Goal: Task Accomplishment & Management: Complete application form

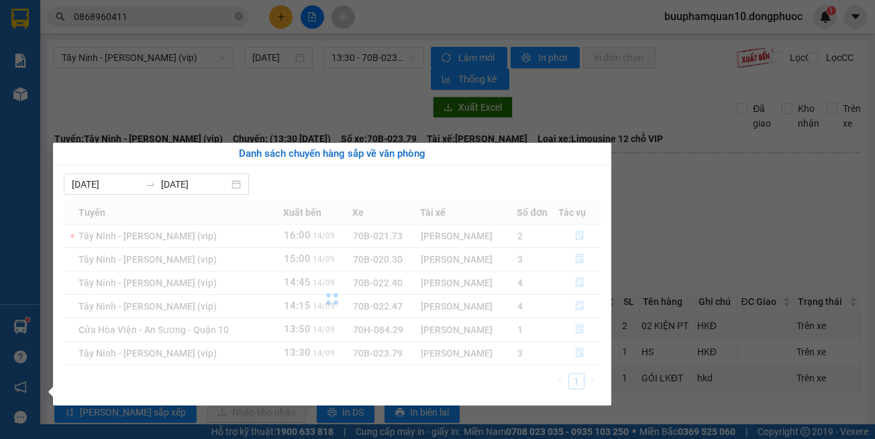
scroll to position [36, 0]
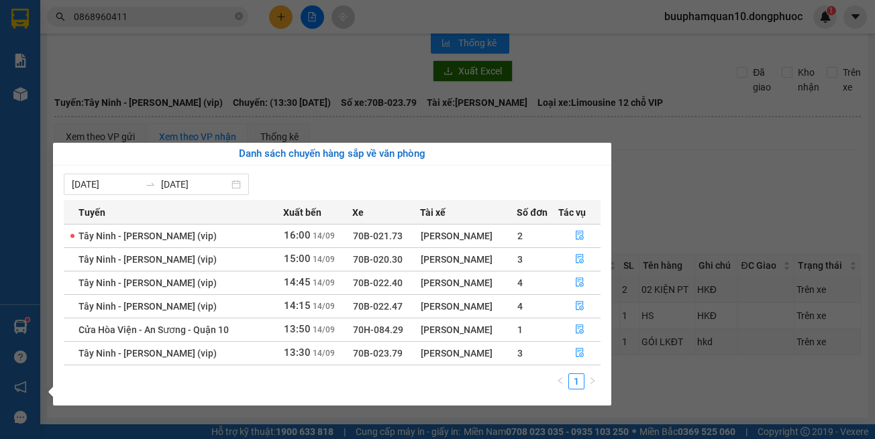
drag, startPoint x: 707, startPoint y: 168, endPoint x: 688, endPoint y: 156, distance: 22.7
click at [706, 168] on section "Kết quả tìm kiếm ( 1 ) Bộ lọc Mã ĐH Trạng thái Món hàng Tổng cước Chưa cước Nhã…" at bounding box center [437, 219] width 875 height 439
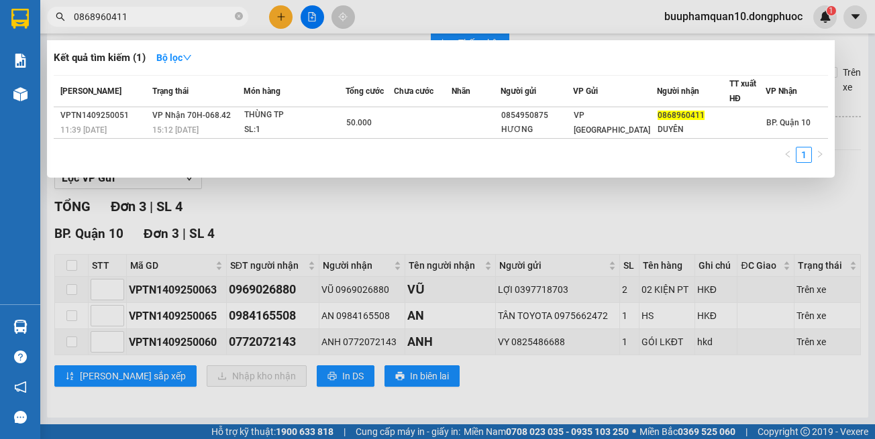
click at [170, 25] on span "0868960411" at bounding box center [147, 17] width 201 height 20
click at [170, 23] on input "0868960411" at bounding box center [153, 16] width 158 height 15
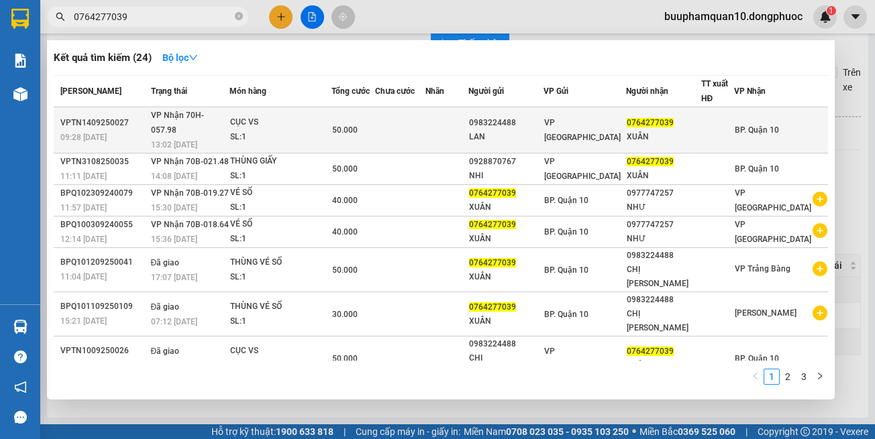
type input "0764277039"
click at [305, 120] on div "CỤC VS" at bounding box center [280, 122] width 101 height 15
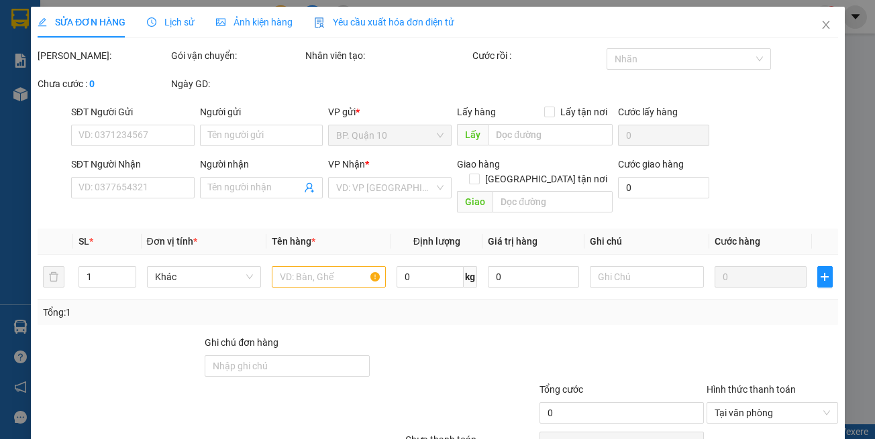
type input "0983224488"
type input "LAN"
type input "0764277039"
type input "XUÂN"
type input "50.000"
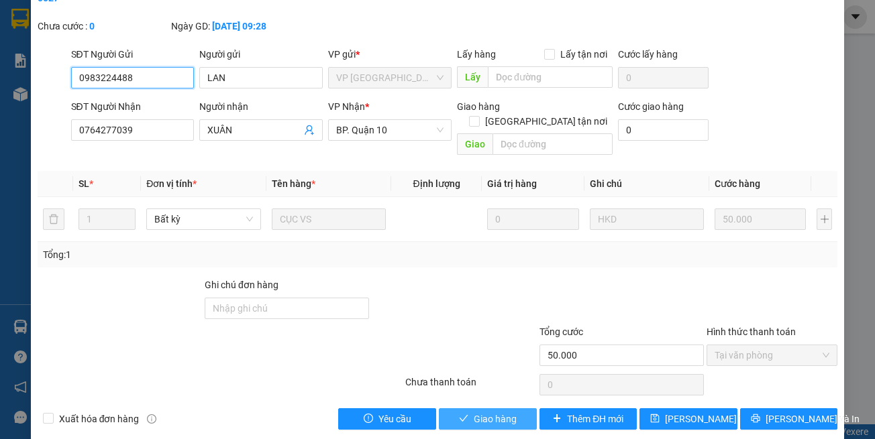
scroll to position [74, 0]
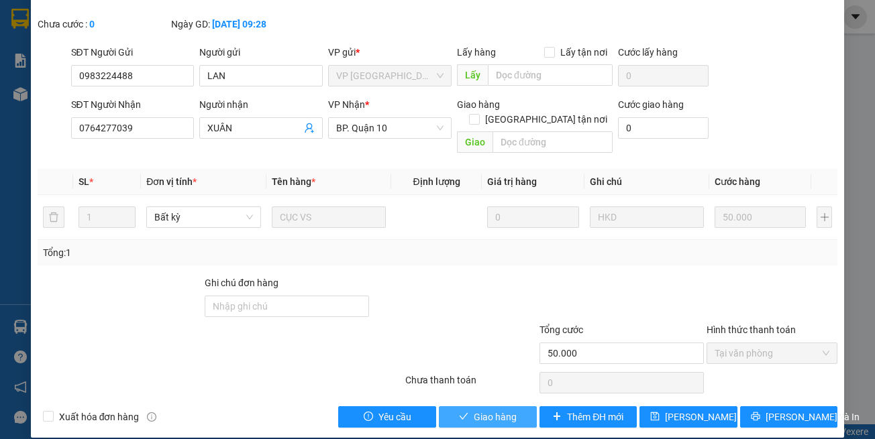
click at [480, 411] on button "Giao hàng" at bounding box center [488, 417] width 98 height 21
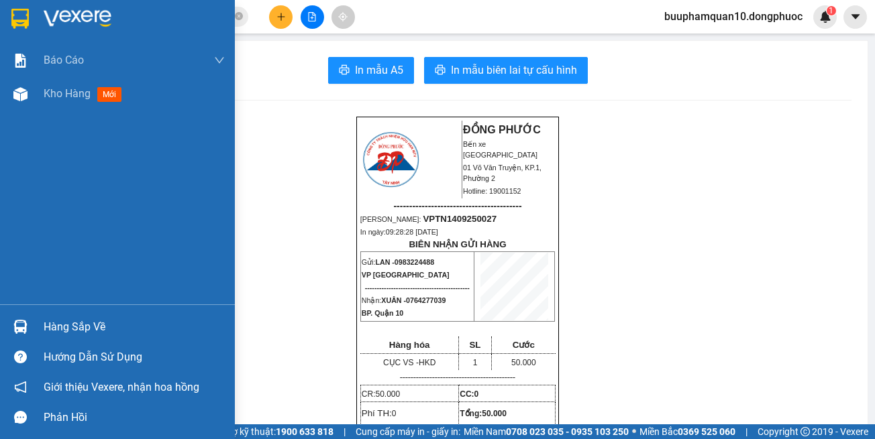
click at [101, 333] on div "Hàng sắp về" at bounding box center [134, 327] width 181 height 20
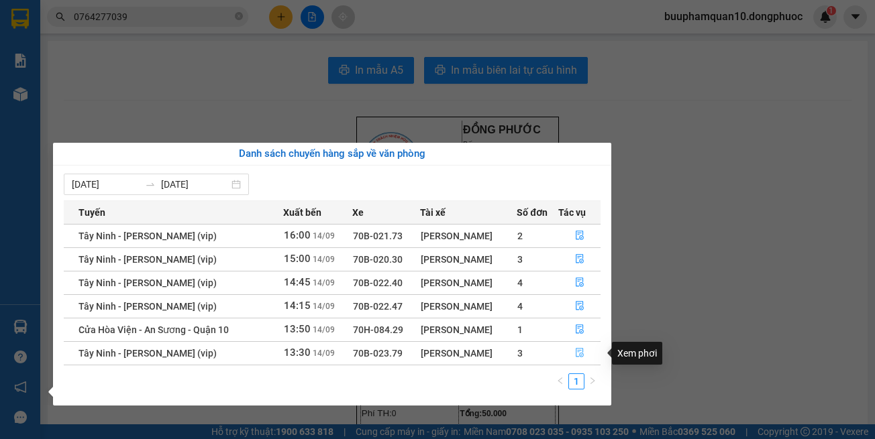
click at [582, 356] on icon "file-done" at bounding box center [579, 352] width 9 height 9
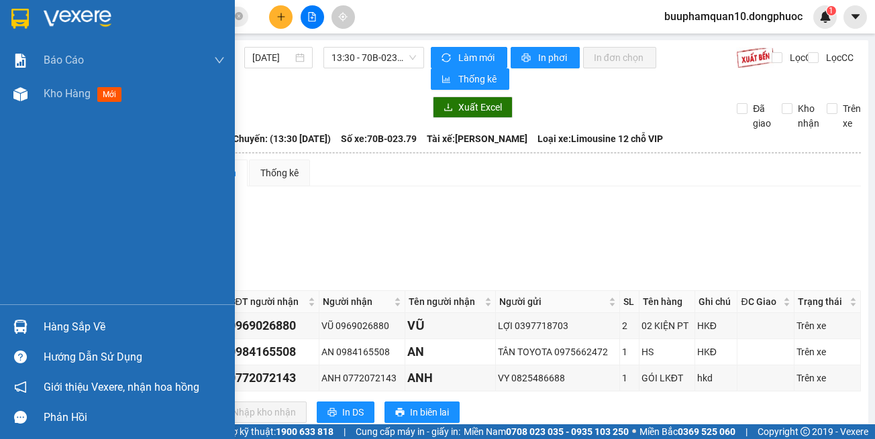
click at [75, 317] on div "Hàng sắp về" at bounding box center [117, 327] width 235 height 30
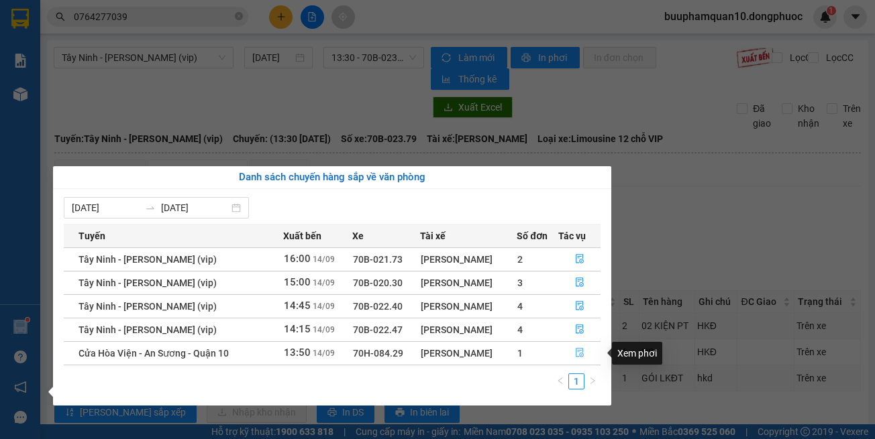
click at [574, 348] on button "button" at bounding box center [579, 353] width 41 height 21
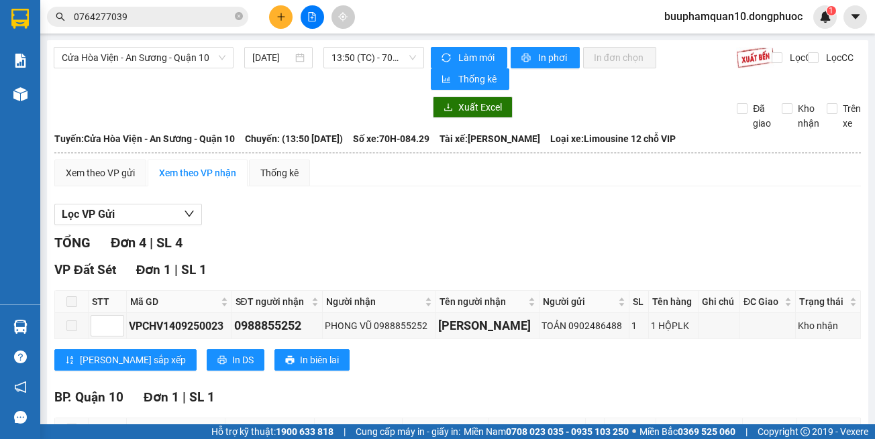
drag, startPoint x: 425, startPoint y: 236, endPoint x: 339, endPoint y: 5, distance: 245.6
click at [417, 202] on div "Lọc VP Gửi TỔNG Đơn 4 | SL 4 VP Đất Sét Đơn 1 | SL 1 STT Mã GD SĐT người nhận …" at bounding box center [457, 433] width 806 height 472
click at [531, 271] on div "VP Đất Sét Đơn 1 | SL 1" at bounding box center [457, 270] width 806 height 20
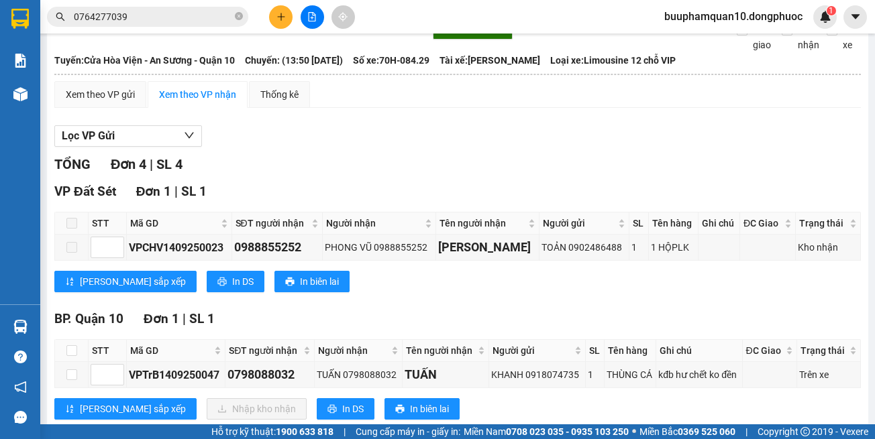
scroll to position [67, 0]
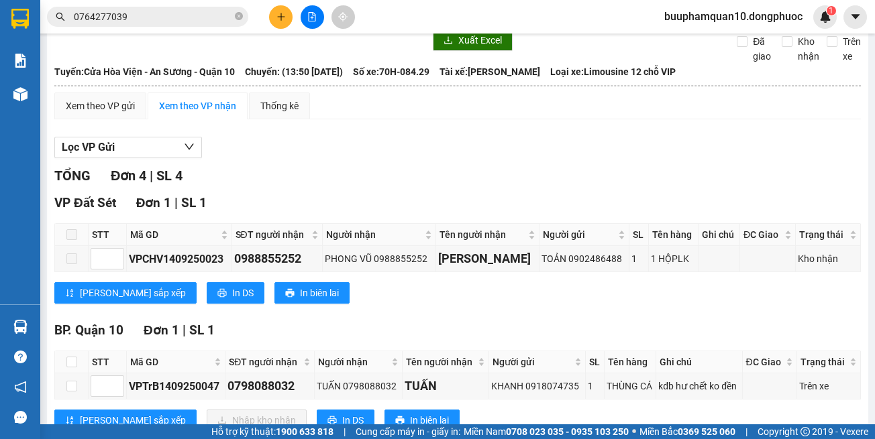
click at [410, 172] on div "TỔNG Đơn 4 | SL 4" at bounding box center [457, 176] width 806 height 21
drag, startPoint x: 383, startPoint y: 127, endPoint x: 357, endPoint y: 0, distance: 129.5
click at [382, 124] on div "Xem theo VP gửi Xem theo VP nhận Thống kê Lọc VP Gửi TỔNG Đơn 4 | SL 4 VP Đất …" at bounding box center [457, 347] width 806 height 509
click at [561, 339] on div "BP. Quận 10 Đơn 1 | SL 1" at bounding box center [457, 331] width 806 height 20
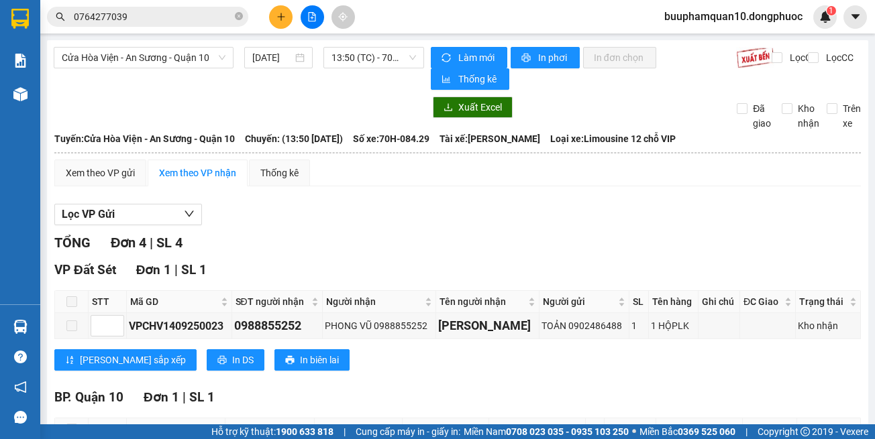
scroll to position [201, 0]
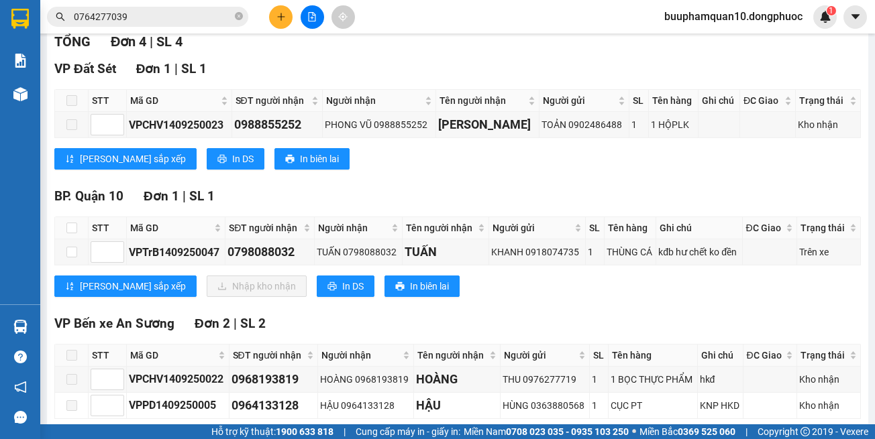
click at [565, 336] on div "VP Bến xe An Sương Đơn 2 | SL 2 STT Mã GD SĐT người nhận Người nhận Tên người n…" at bounding box center [457, 387] width 806 height 147
click at [566, 335] on div "VP Bến xe An Sương Đơn 2 | SL 2 STT Mã GD SĐT người nhận Người nhận Tên người n…" at bounding box center [457, 387] width 806 height 147
click at [600, 317] on div "VP Bến xe An Sương Đơn 2 | SL 2" at bounding box center [457, 324] width 806 height 20
click at [598, 315] on div "VP Bến xe An Sương Đơn 2 | SL 2" at bounding box center [457, 324] width 806 height 20
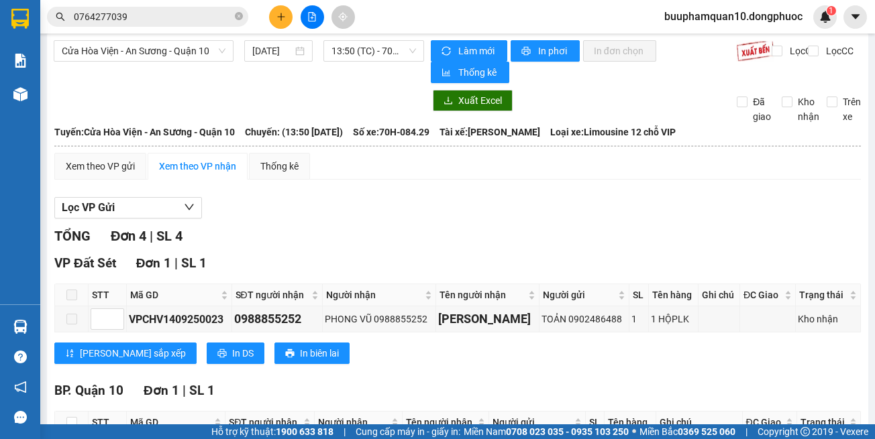
scroll to position [0, 0]
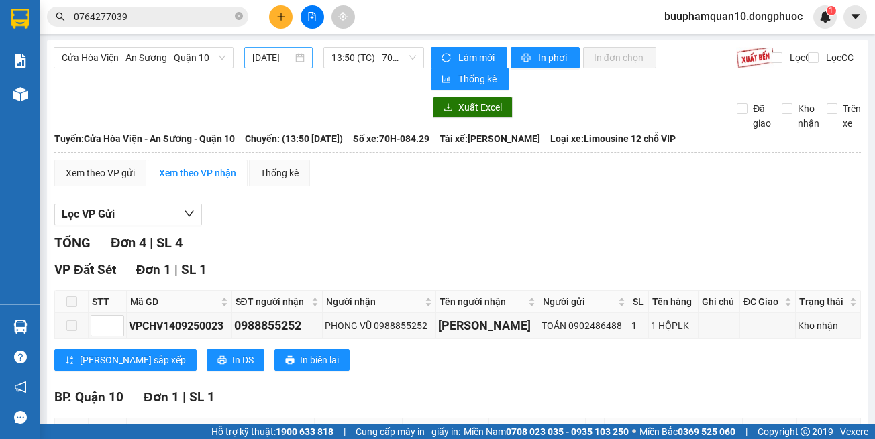
drag, startPoint x: 400, startPoint y: 248, endPoint x: 305, endPoint y: 65, distance: 206.5
click at [390, 233] on div "TỔNG Đơn 4 | SL 4" at bounding box center [457, 243] width 806 height 21
click at [284, 23] on button at bounding box center [280, 16] width 23 height 23
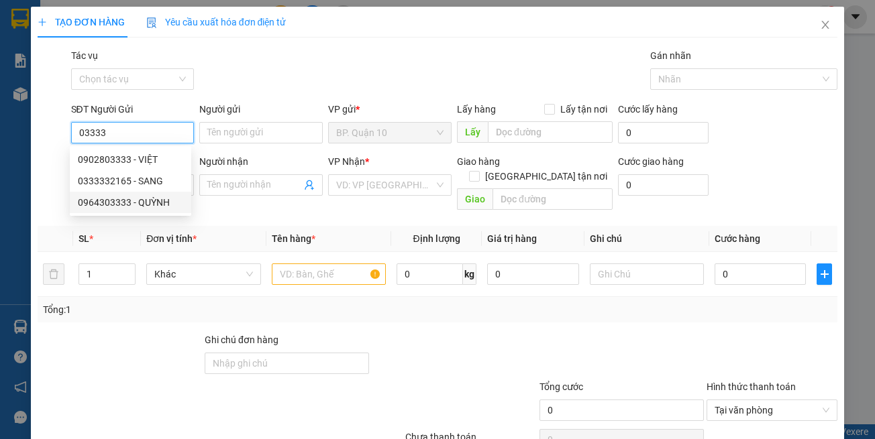
click at [167, 201] on div "0964303333 - QUỲNH" at bounding box center [130, 202] width 105 height 15
type input "0964303333"
type input "QUỲNH"
type input "0523554567"
type input "PHÚC"
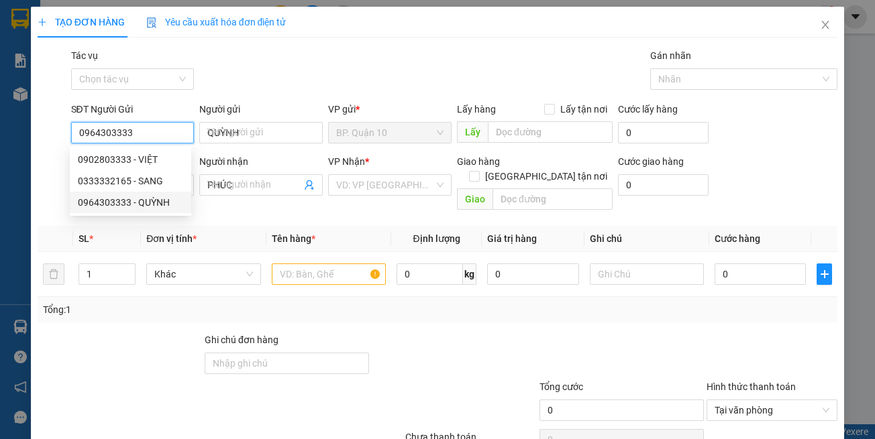
type input "30.000"
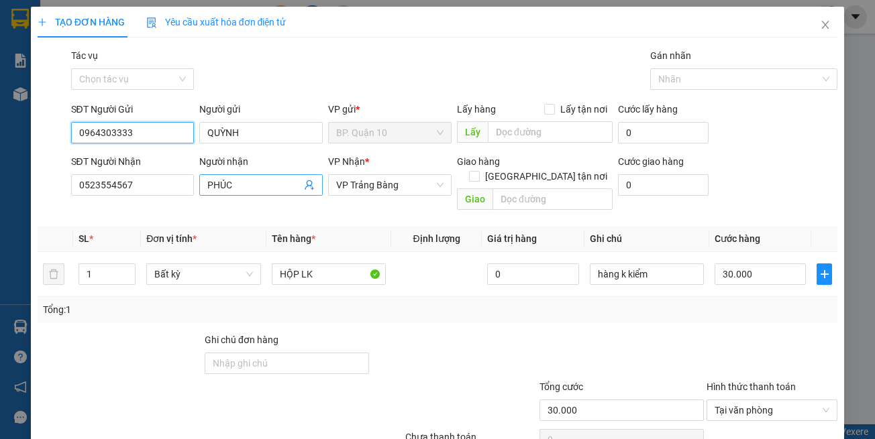
type input "0964303333"
click at [304, 193] on span "PHÚC" at bounding box center [260, 184] width 123 height 21
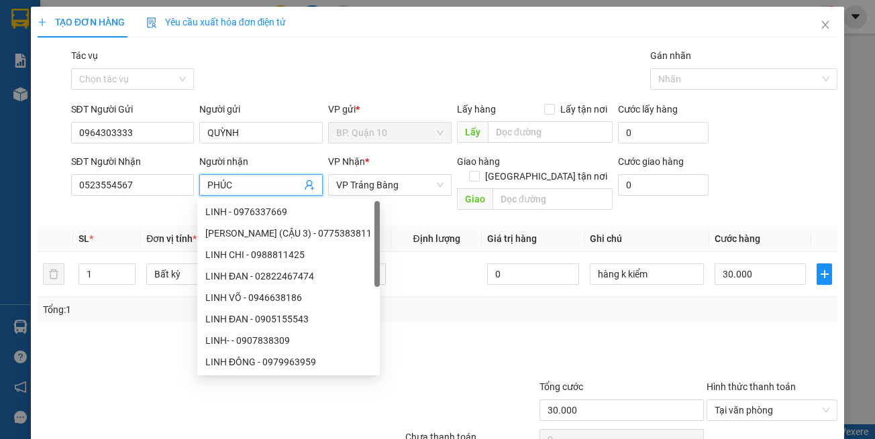
click at [305, 187] on icon "user-add" at bounding box center [309, 185] width 11 height 11
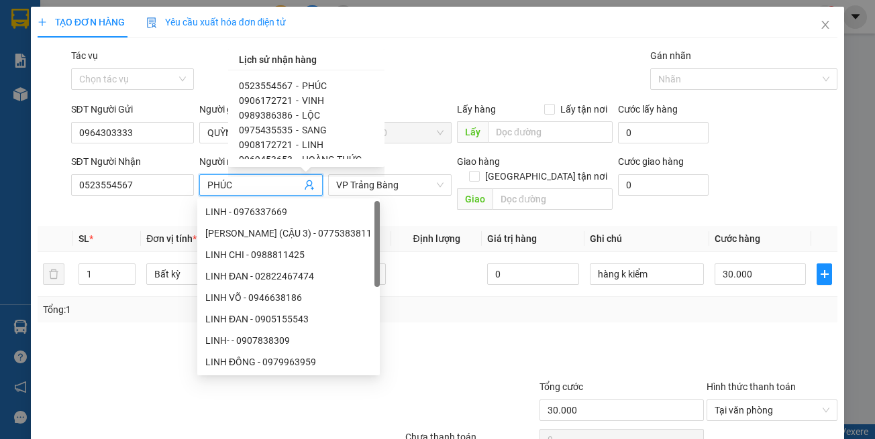
click at [217, 185] on input "PHÚC" at bounding box center [254, 185] width 94 height 15
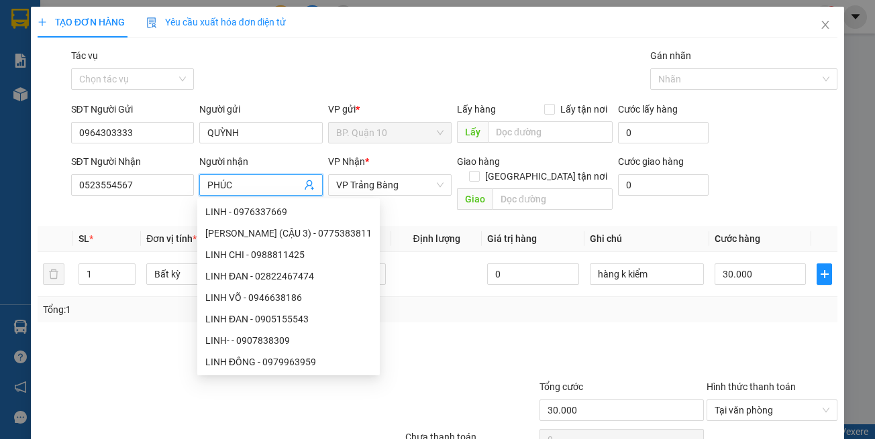
click at [305, 185] on icon "user-add" at bounding box center [309, 185] width 11 height 11
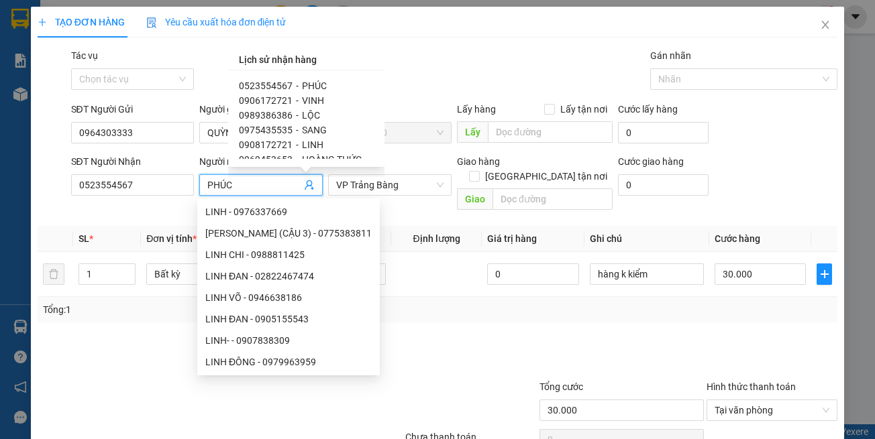
click at [313, 101] on span "VINH" at bounding box center [313, 100] width 22 height 11
type input "0906172721"
type input "VINH"
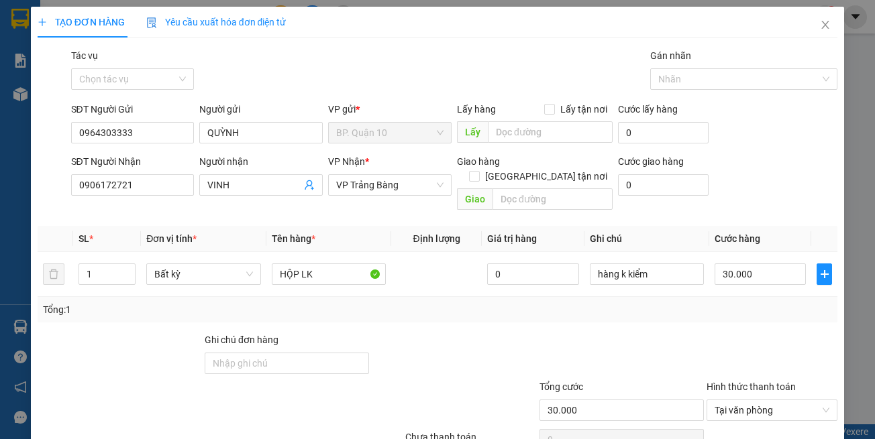
drag, startPoint x: 421, startPoint y: 320, endPoint x: 424, endPoint y: 311, distance: 9.3
click at [424, 311] on div "Transit Pickup Surcharge Ids Transit Deliver Surcharge Ids Transit Deliver Surc…" at bounding box center [438, 266] width 800 height 437
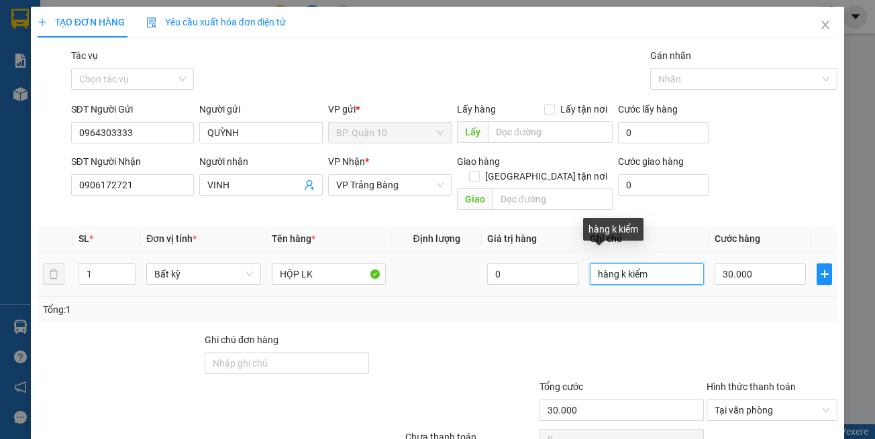
click at [667, 264] on input "hàng k kiểm" at bounding box center [647, 274] width 114 height 21
type input "D"
type input "Đ"
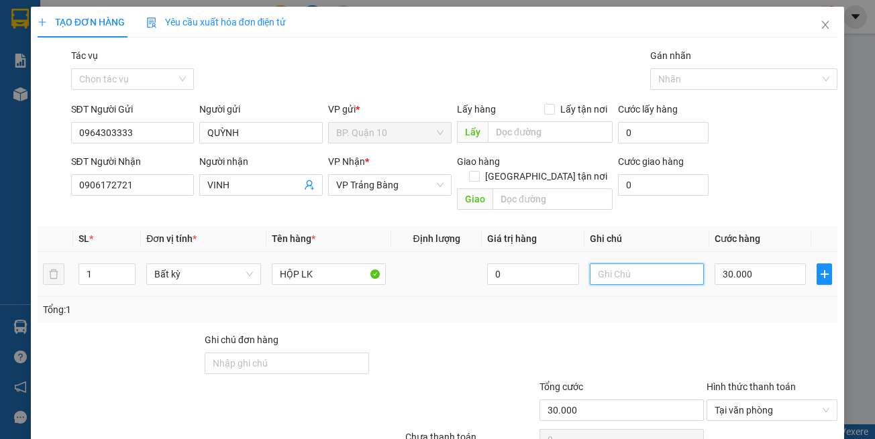
type input "d"
type input "đã hẹn mai nhận"
click at [746, 278] on td "30.000" at bounding box center [760, 274] width 102 height 45
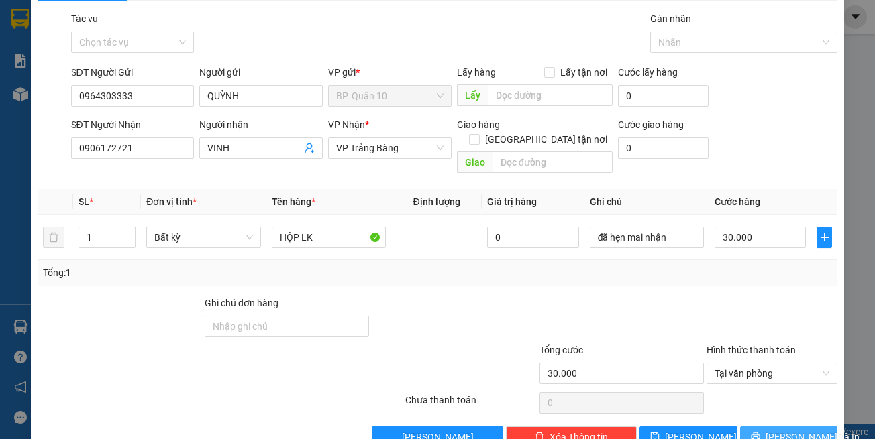
scroll to position [57, 0]
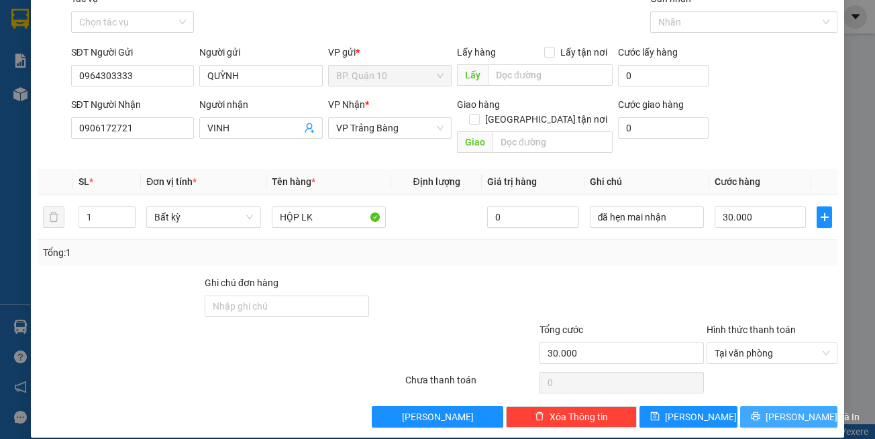
click at [778, 410] on span "[PERSON_NAME] và In" at bounding box center [813, 417] width 94 height 15
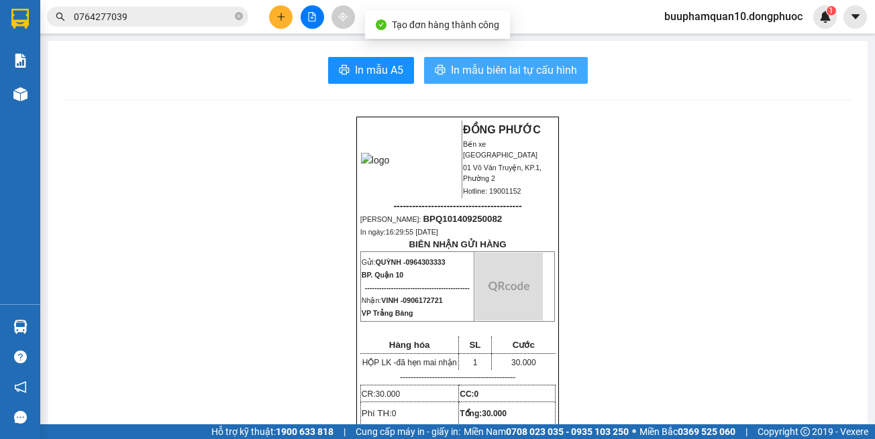
click at [500, 64] on span "In mẫu biên lai tự cấu hình" at bounding box center [514, 70] width 126 height 17
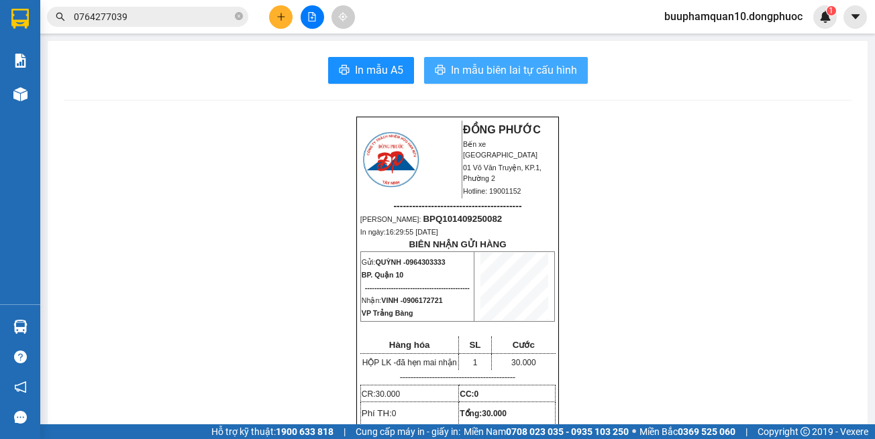
click at [560, 72] on span "In mẫu biên lai tự cấu hình" at bounding box center [514, 70] width 126 height 17
click at [279, 21] on icon "plus" at bounding box center [280, 16] width 9 height 9
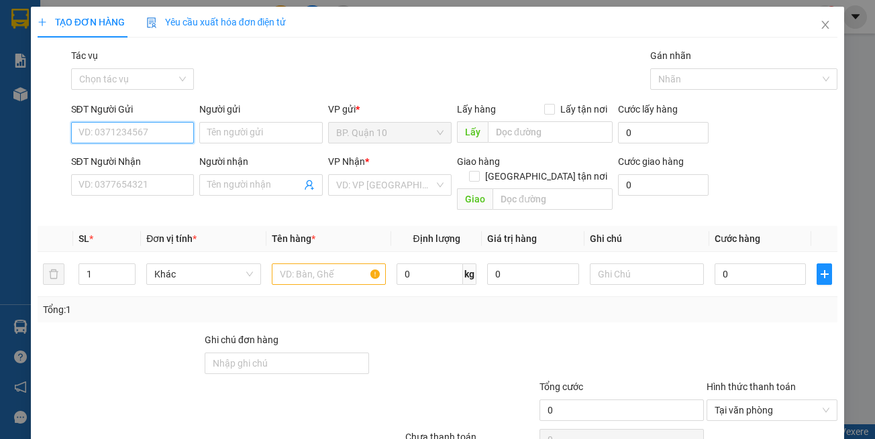
click at [162, 130] on input "SĐT Người Gửi" at bounding box center [132, 132] width 123 height 21
click at [184, 156] on div "0868029477 - ĐẠI" at bounding box center [130, 159] width 121 height 21
type input "0868029477"
type input "ĐẠI"
type input "0399403978"
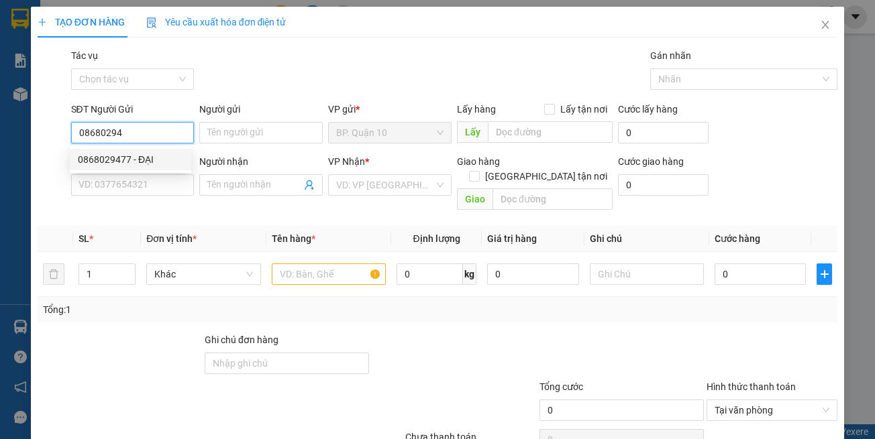
type input "THỦY"
type input "100.000"
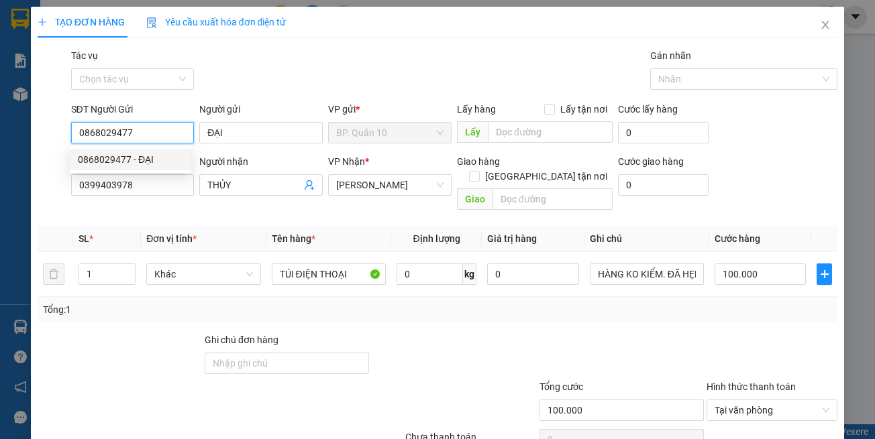
type input "0868029477"
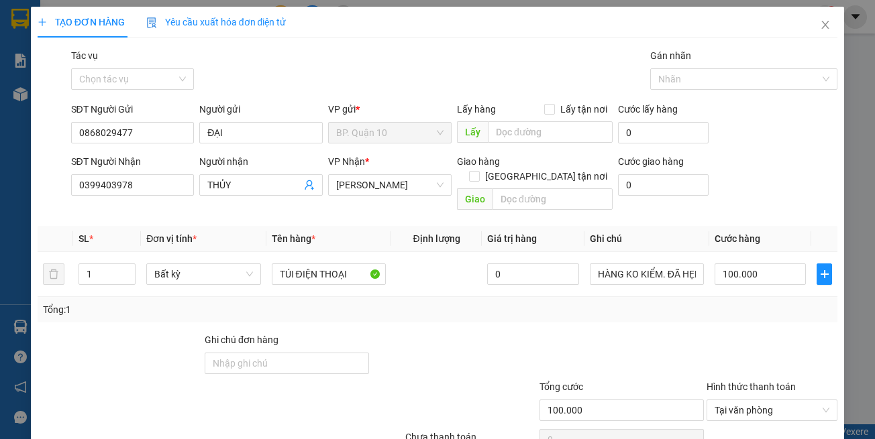
drag, startPoint x: 235, startPoint y: 223, endPoint x: 298, endPoint y: 196, distance: 68.8
click at [238, 226] on th "Đơn vị tính *" at bounding box center [203, 239] width 125 height 26
click at [307, 187] on icon "user-add" at bounding box center [309, 185] width 11 height 11
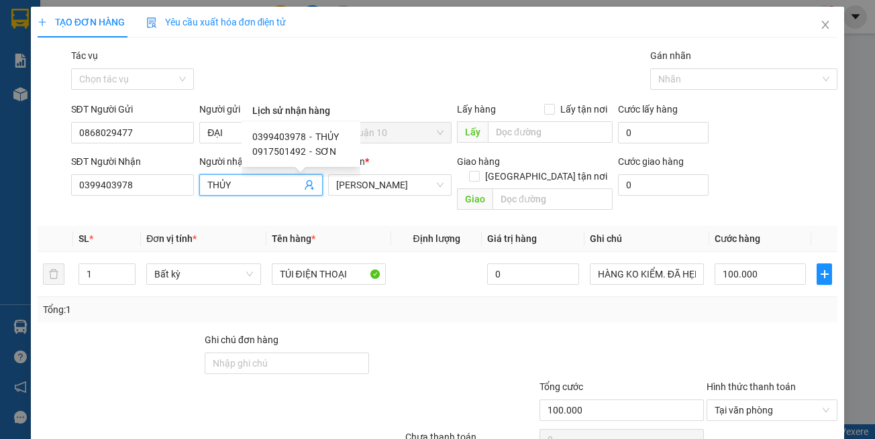
click at [303, 157] on div "0917501492 - SƠN" at bounding box center [300, 151] width 97 height 15
type input "0917501492"
type input "SƠN"
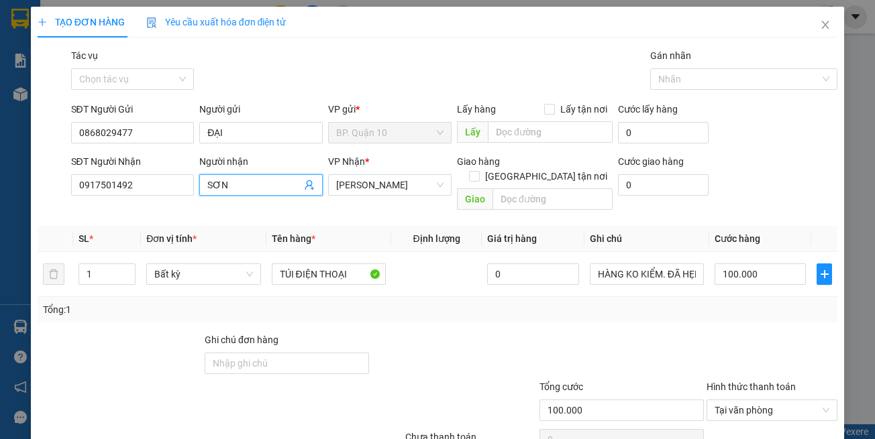
drag, startPoint x: 692, startPoint y: 352, endPoint x: 654, endPoint y: 291, distance: 71.7
click at [685, 337] on div at bounding box center [621, 356] width 167 height 47
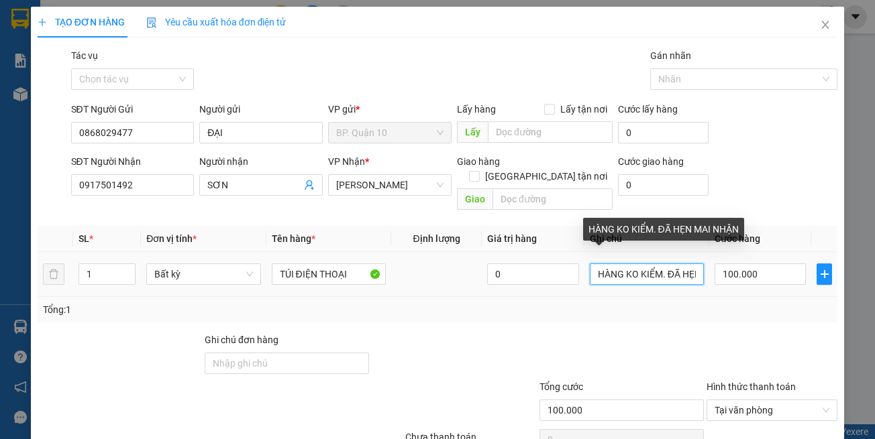
drag, startPoint x: 588, startPoint y: 257, endPoint x: 916, endPoint y: 303, distance: 330.6
click at [874, 303] on html "Kết quả tìm kiếm ( 24 ) Bộ lọc Mã ĐH Trạng thái Món hàng Tổng cước Chưa cước Nh…" at bounding box center [437, 219] width 875 height 439
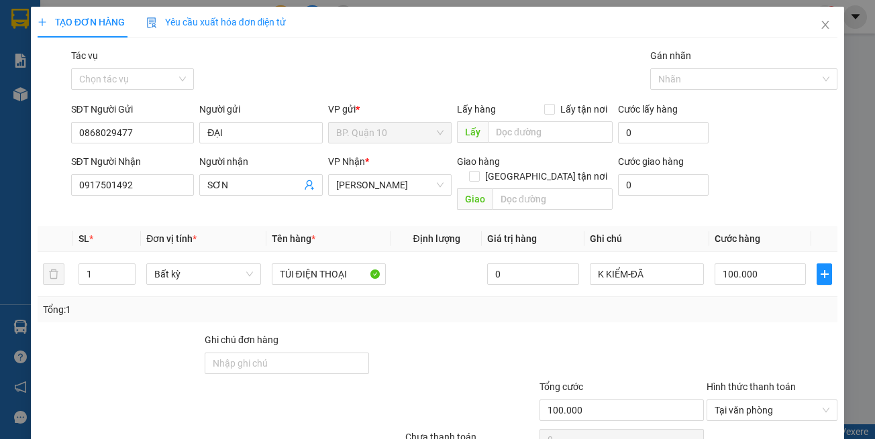
click at [526, 304] on div "Tổng: 1" at bounding box center [438, 309] width 800 height 25
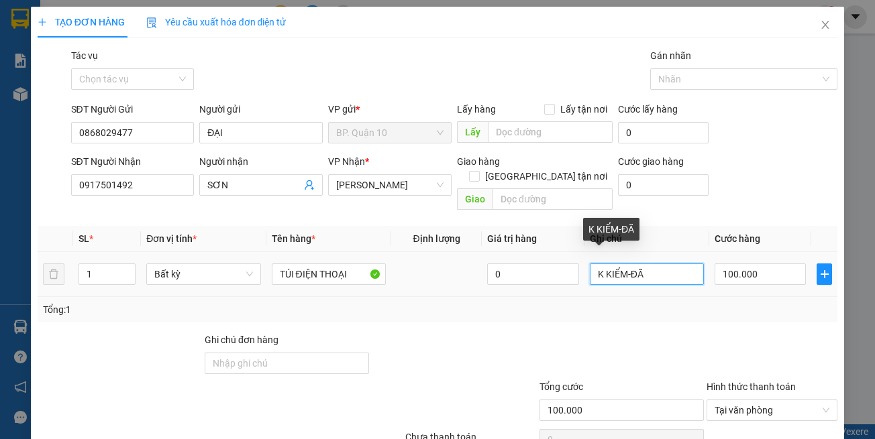
click at [657, 264] on input "K KIỂM-ĐÃ" at bounding box center [647, 274] width 114 height 21
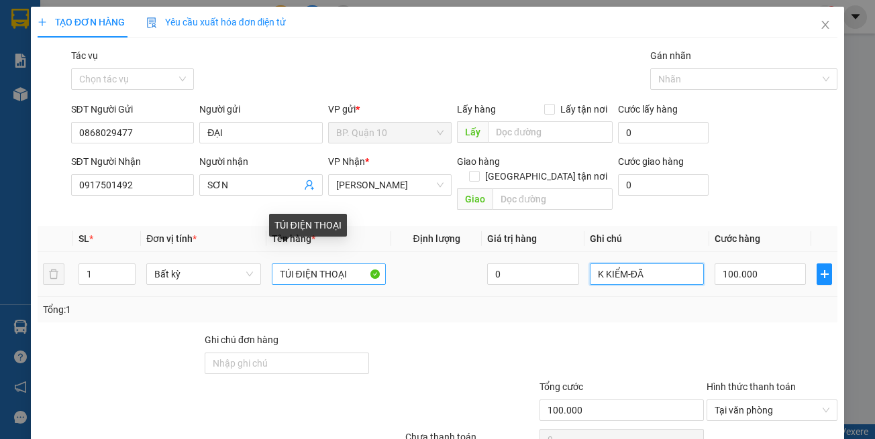
type input "K KIỂM-ĐÃ"
drag, startPoint x: 343, startPoint y: 258, endPoint x: 137, endPoint y: 260, distance: 206.0
click at [144, 260] on tr "1 Bất kỳ TÚI ĐIỆN THOẠI 0 K KIỂM-ĐÃ 100.000" at bounding box center [438, 274] width 800 height 45
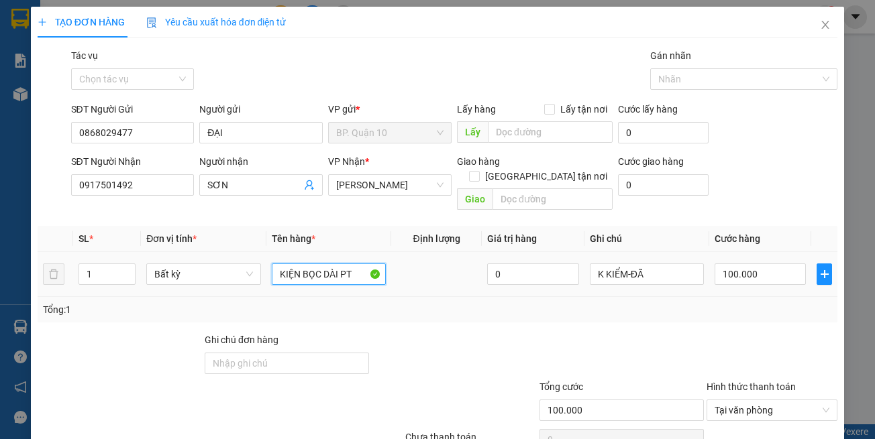
type input "KIỆN BỌC DÀI PT"
click at [677, 303] on div "Tổng: 1" at bounding box center [438, 310] width 790 height 15
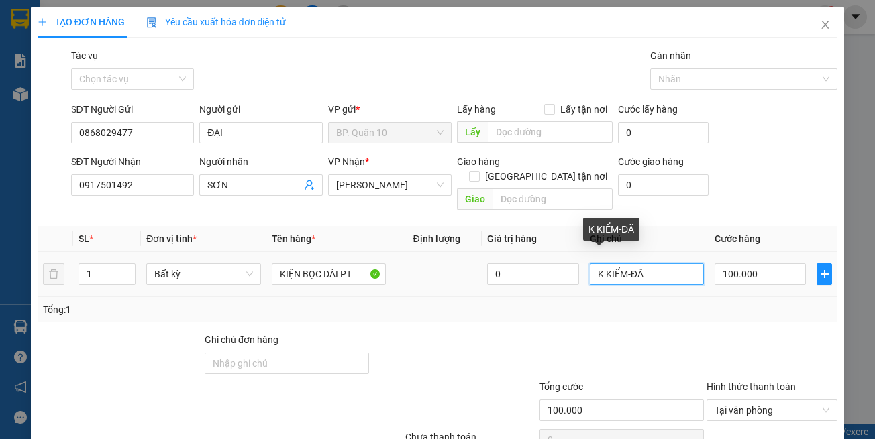
click at [669, 266] on input "K KIỂM-ĐÃ" at bounding box center [647, 274] width 114 height 21
click at [666, 264] on input "K KIỂM-ĐÃ" at bounding box center [647, 274] width 114 height 21
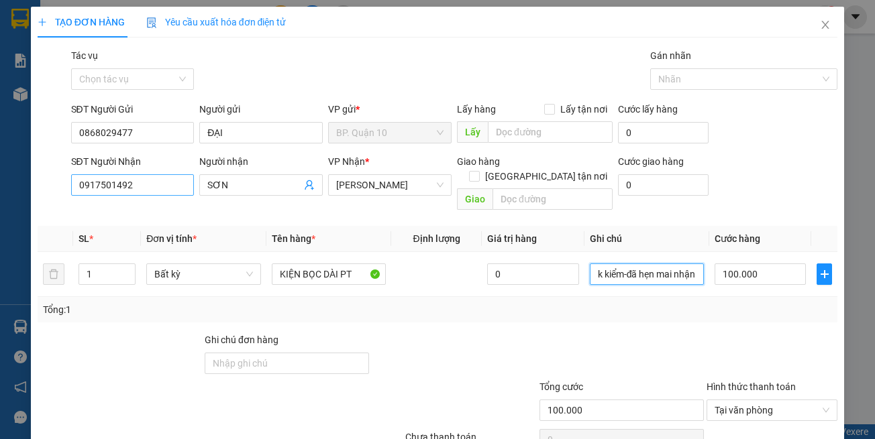
type input "k kiểm-đã hẹn mai nhận"
click at [188, 185] on input "0917501492" at bounding box center [132, 184] width 123 height 21
click at [189, 185] on input "0917501492" at bounding box center [132, 184] width 123 height 21
type input "0907834192"
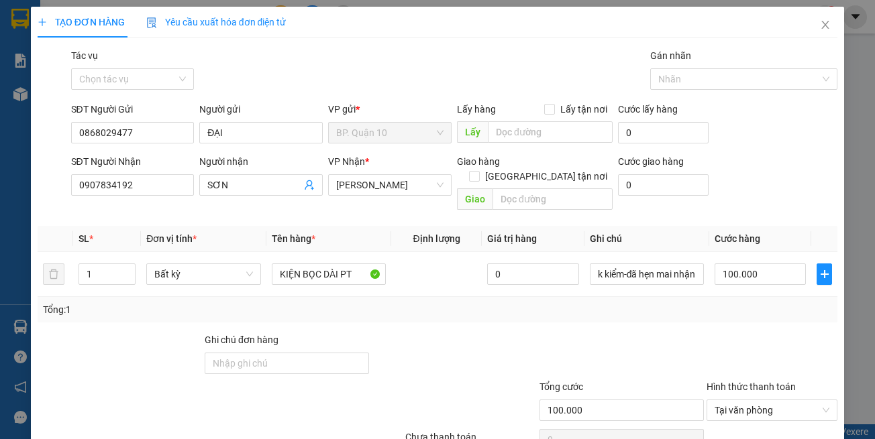
click at [593, 333] on div at bounding box center [621, 356] width 167 height 47
click at [737, 264] on input "100.000" at bounding box center [760, 274] width 91 height 21
type input "3"
type input "30"
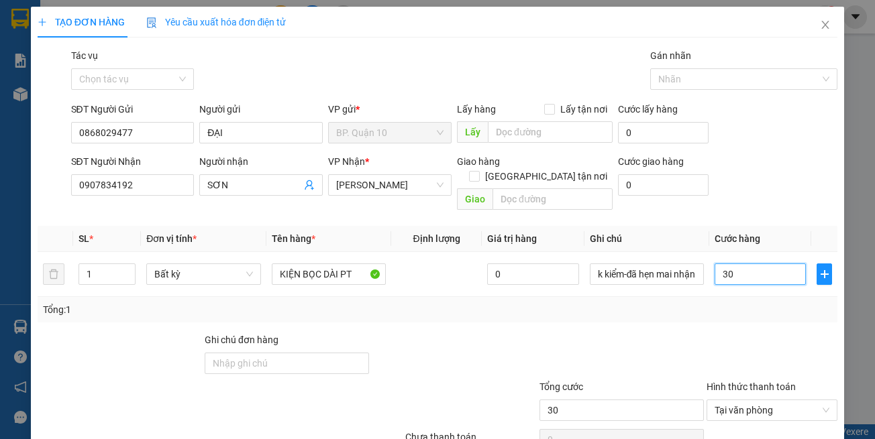
type input "30"
type input "30.000"
click at [730, 333] on div at bounding box center [772, 356] width 134 height 47
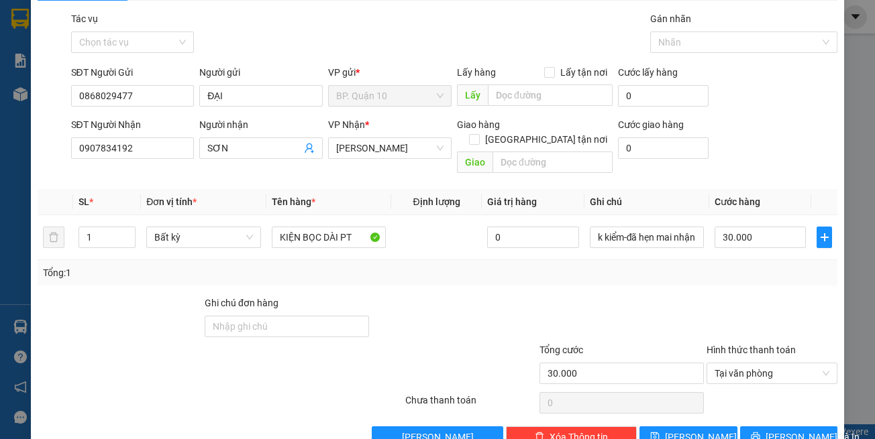
scroll to position [57, 0]
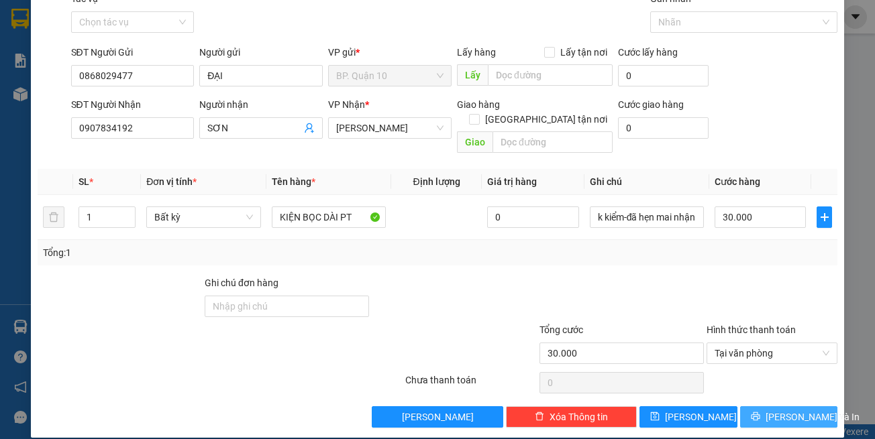
drag, startPoint x: 778, startPoint y: 411, endPoint x: 432, endPoint y: 345, distance: 352.5
click at [778, 411] on button "[PERSON_NAME] và In" at bounding box center [789, 417] width 98 height 21
click at [755, 412] on icon "loading" at bounding box center [755, 417] width 10 height 10
click at [679, 295] on div at bounding box center [621, 299] width 167 height 47
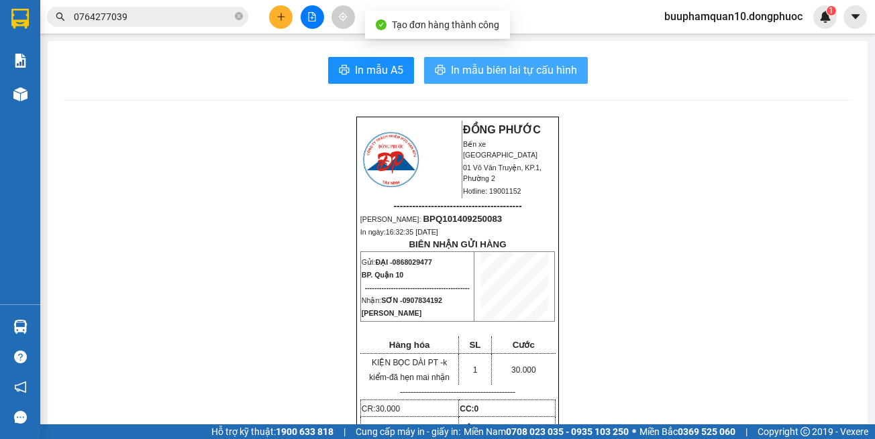
click at [532, 77] on span "In mẫu biên lai tự cấu hình" at bounding box center [514, 70] width 126 height 17
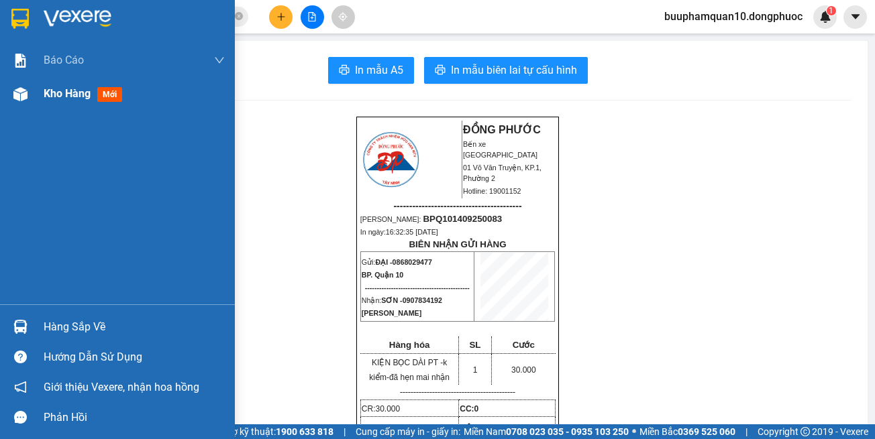
click at [33, 89] on div "Kho hàng mới" at bounding box center [117, 94] width 235 height 34
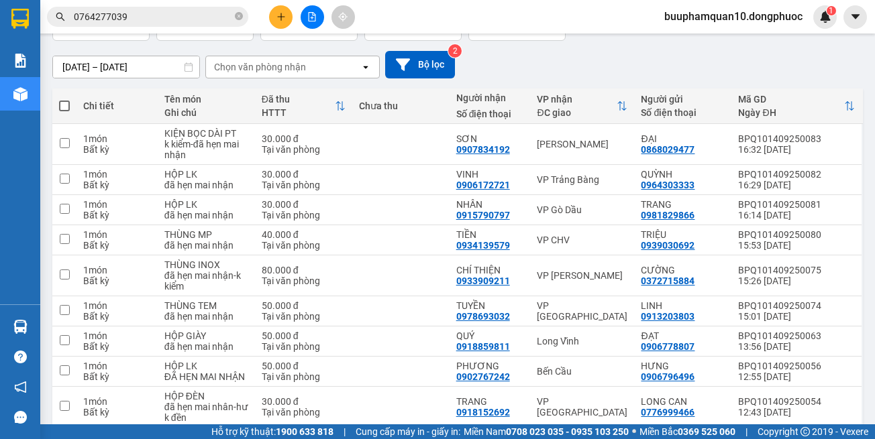
scroll to position [168, 0]
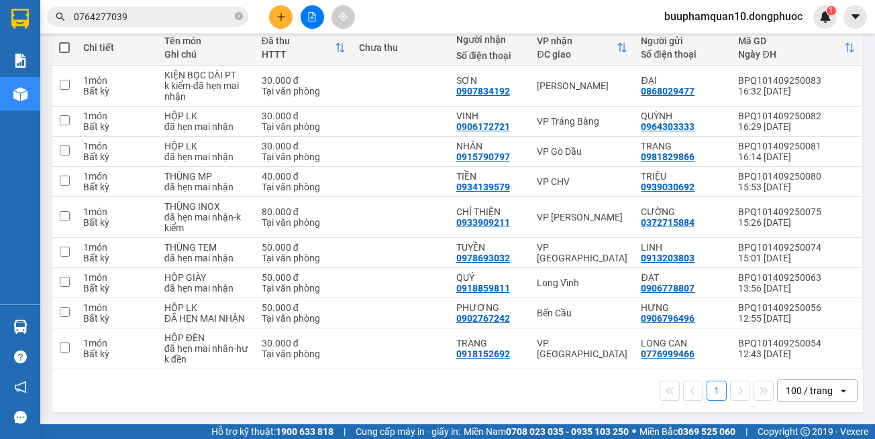
click at [590, 405] on div "1 100 / trang open" at bounding box center [457, 391] width 810 height 43
click at [582, 321] on td "Bến Cầu" at bounding box center [582, 314] width 104 height 30
checkbox input "true"
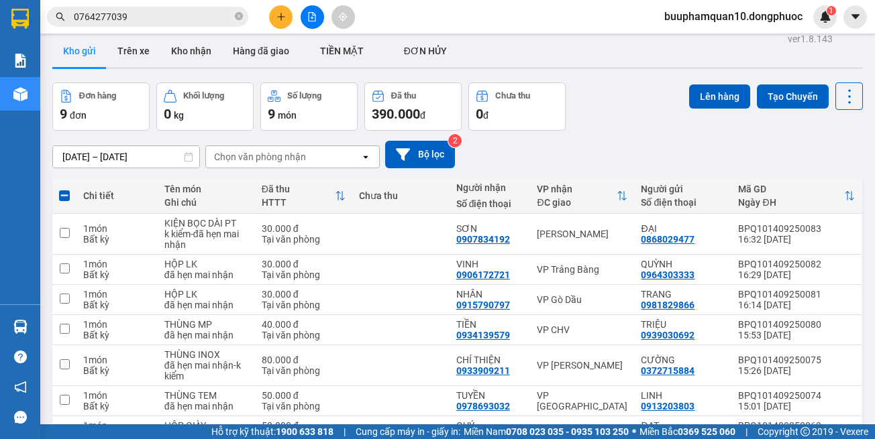
scroll to position [0, 0]
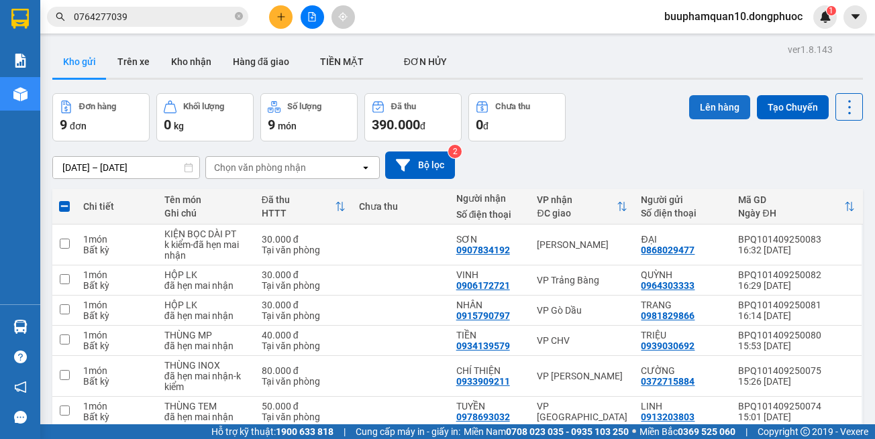
click at [689, 110] on button "Lên hàng" at bounding box center [719, 107] width 61 height 24
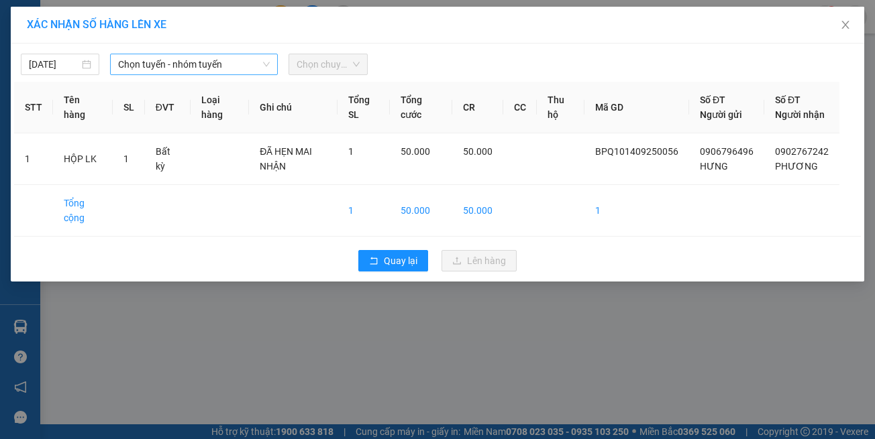
click at [136, 65] on span "Chọn tuyến - nhóm tuyến" at bounding box center [194, 64] width 152 height 20
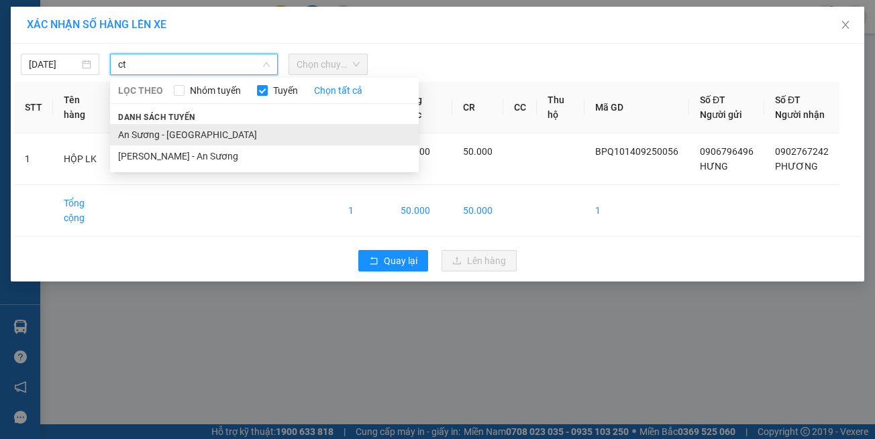
type input "ct"
click at [185, 129] on li "An Sương - Châu Thành" at bounding box center [264, 134] width 309 height 21
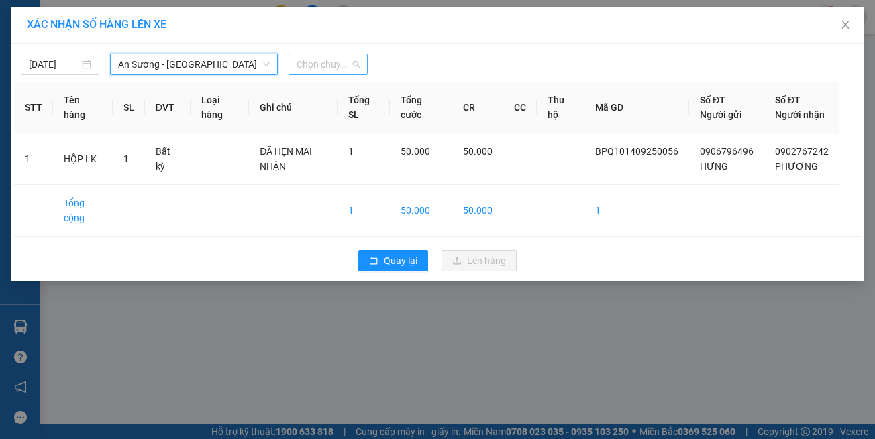
click at [322, 62] on span "Chọn chuyến" at bounding box center [328, 64] width 62 height 20
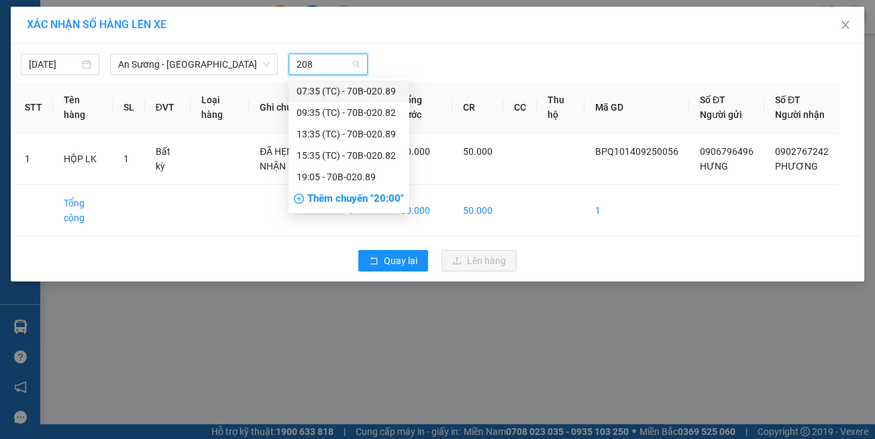
type input "2082"
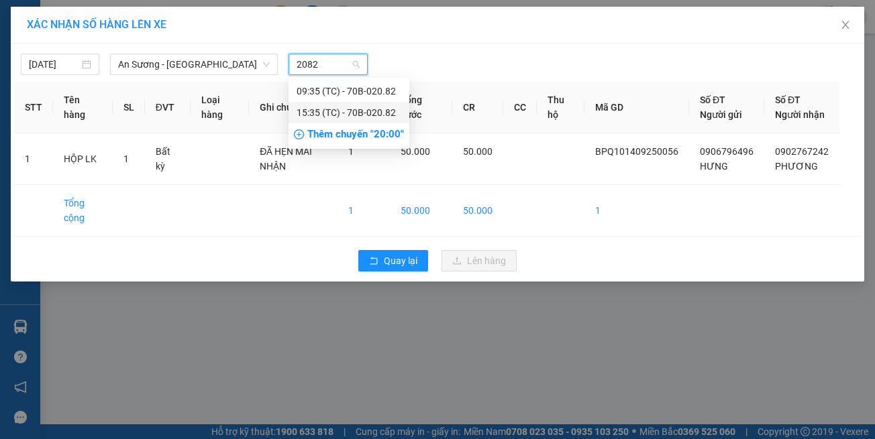
drag, startPoint x: 332, startPoint y: 111, endPoint x: 376, endPoint y: 142, distance: 54.0
click at [333, 112] on div "15:35 (TC) - 70B-020.82" at bounding box center [349, 112] width 105 height 15
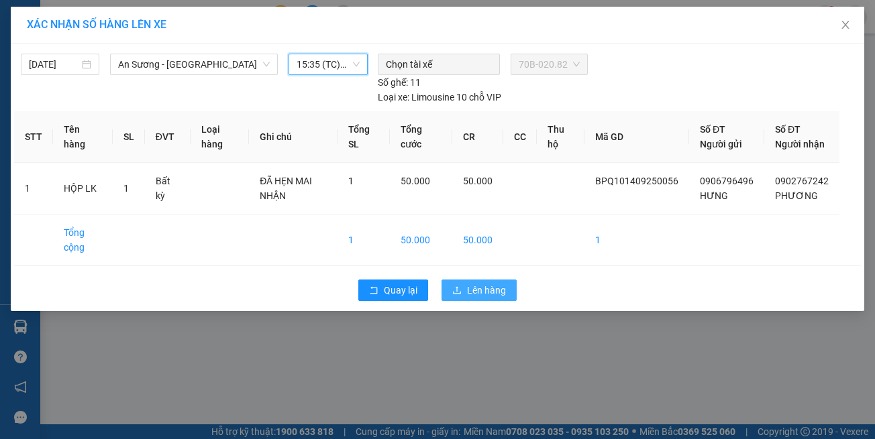
click at [488, 291] on span "Lên hàng" at bounding box center [486, 290] width 39 height 15
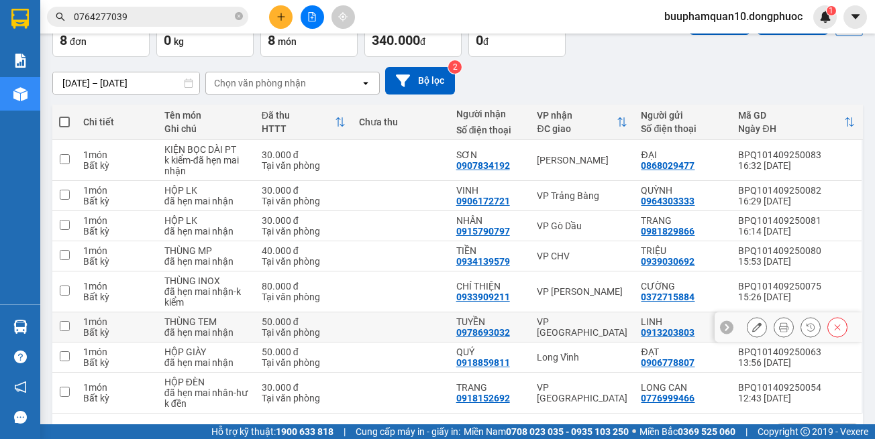
scroll to position [129, 0]
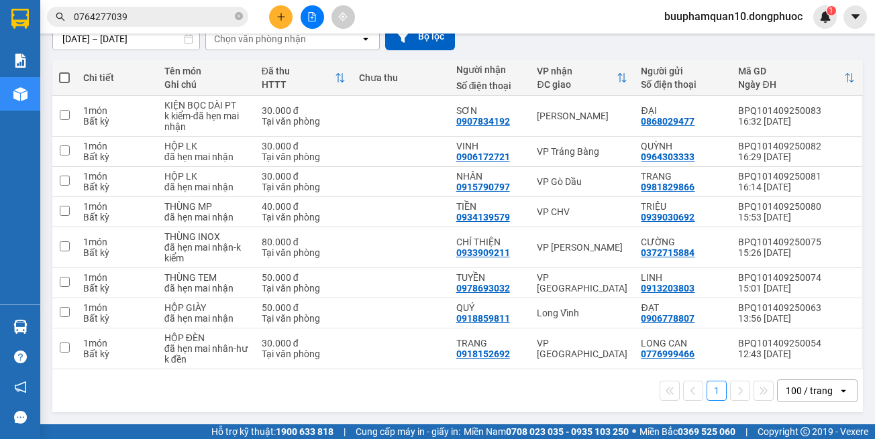
click at [605, 376] on div "1 100 / trang open" at bounding box center [457, 391] width 810 height 43
click at [613, 317] on div "Long Vĩnh" at bounding box center [582, 313] width 91 height 11
checkbox input "true"
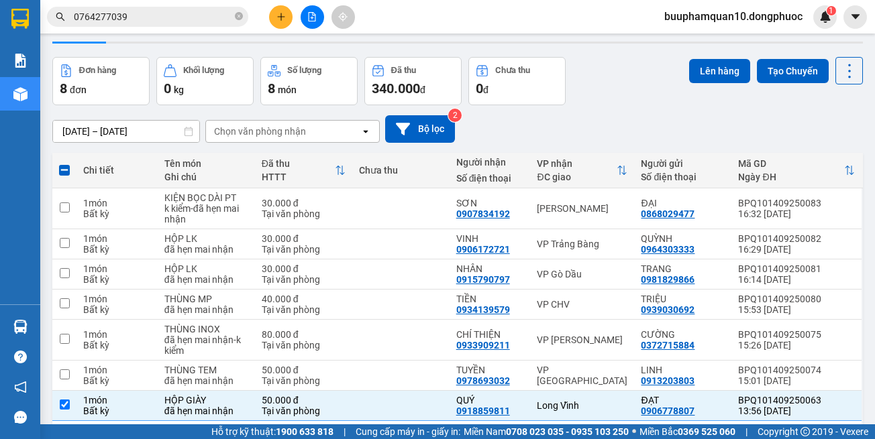
scroll to position [0, 0]
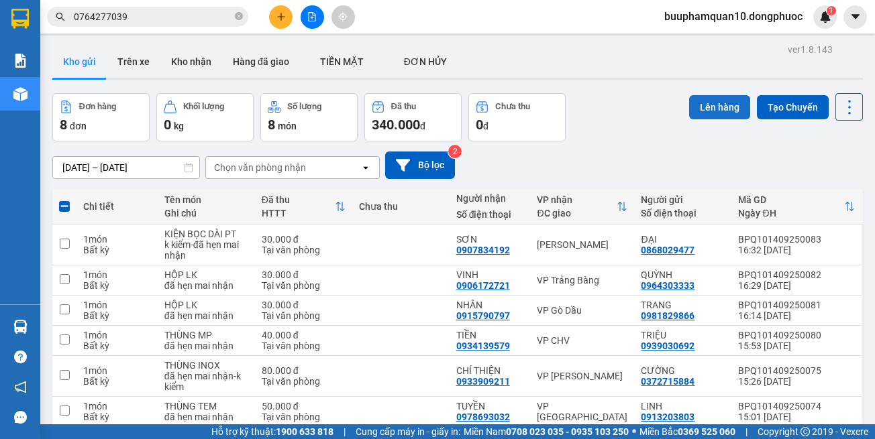
click at [718, 99] on button "Lên hàng" at bounding box center [719, 107] width 61 height 24
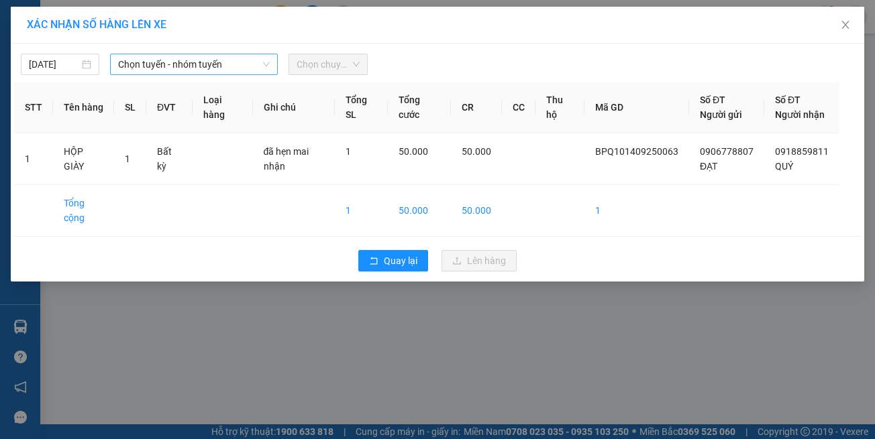
click at [181, 64] on span "Chọn tuyến - nhóm tuyến" at bounding box center [194, 64] width 152 height 20
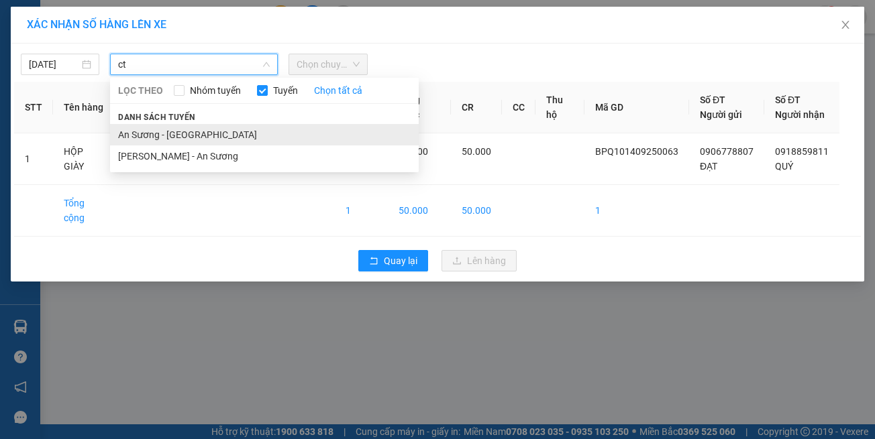
type input "ct"
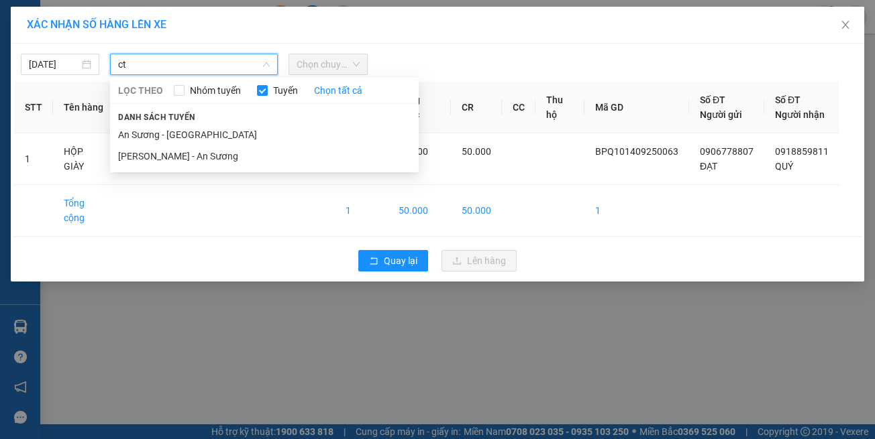
drag, startPoint x: 186, startPoint y: 132, endPoint x: 274, endPoint y: 83, distance: 100.9
click at [187, 130] on li "An Sương - Châu Thành" at bounding box center [264, 134] width 309 height 21
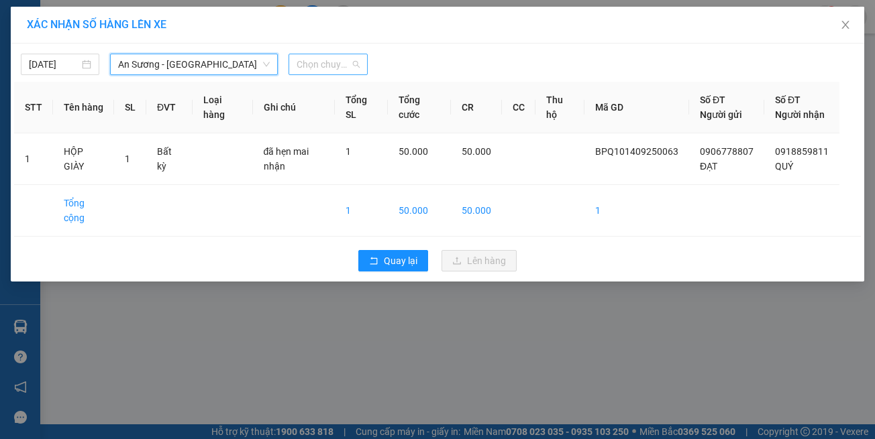
click at [322, 60] on span "Chọn chuyến" at bounding box center [328, 64] width 62 height 20
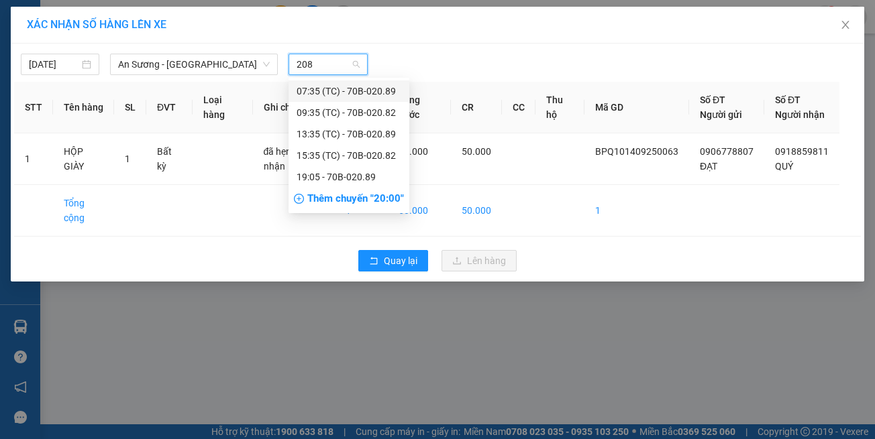
type input "2082"
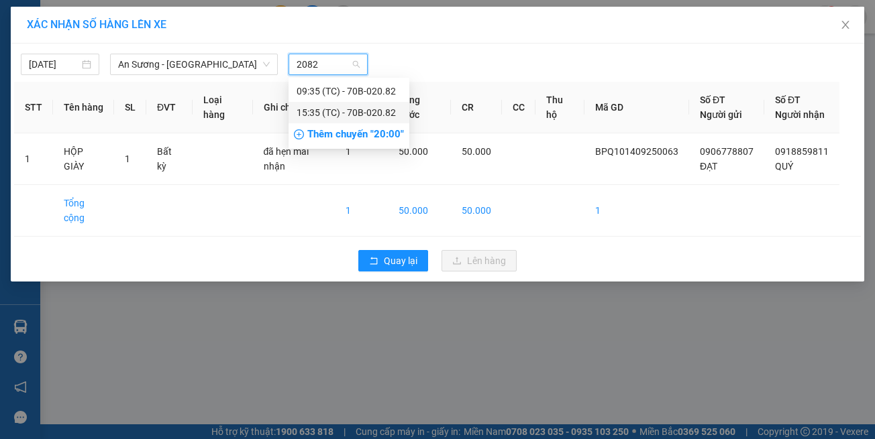
click at [366, 105] on div "15:35 (TC) - 70B-020.82" at bounding box center [349, 112] width 121 height 21
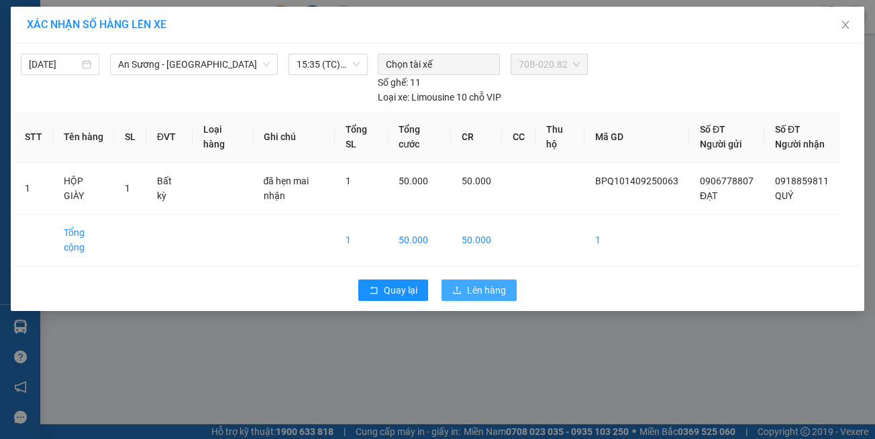
click at [459, 287] on icon "upload" at bounding box center [457, 289] width 8 height 7
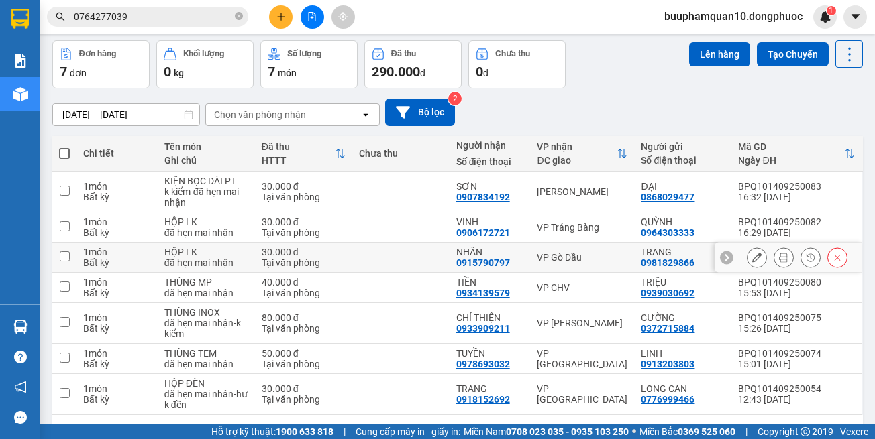
scroll to position [99, 0]
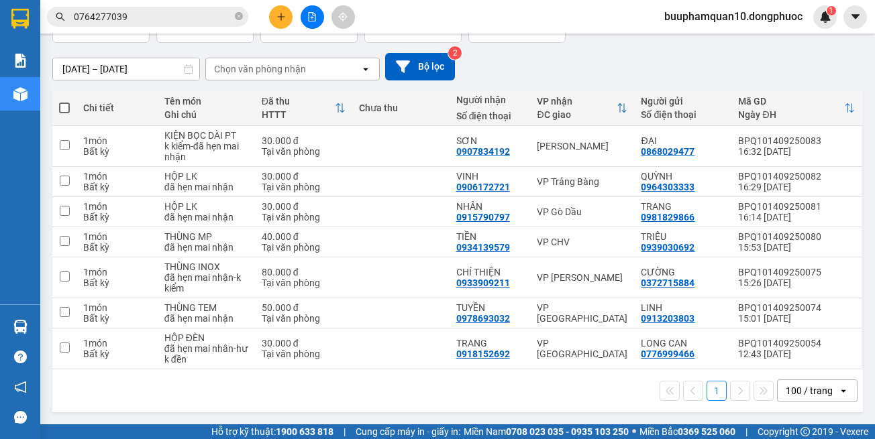
click at [585, 399] on div "1 100 / trang open" at bounding box center [458, 391] width 800 height 23
click at [621, 390] on div "1 100 / trang open" at bounding box center [458, 391] width 800 height 23
click at [607, 377] on div "1 100 / trang open" at bounding box center [457, 391] width 810 height 43
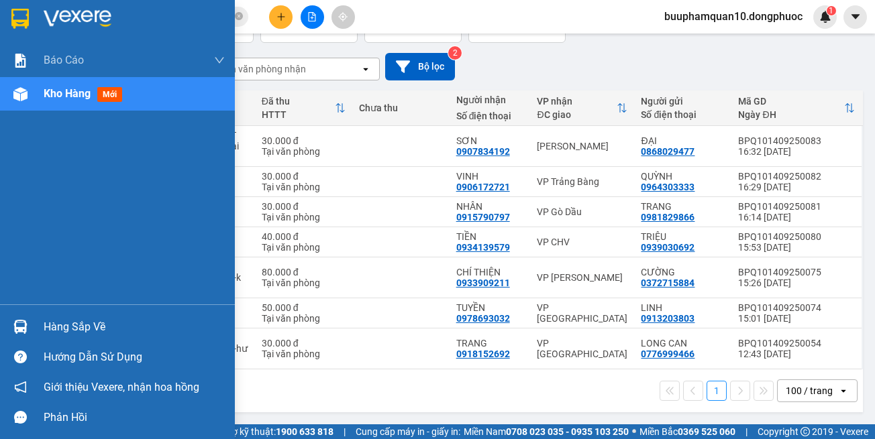
click at [38, 317] on div "Hàng sắp về" at bounding box center [117, 327] width 235 height 30
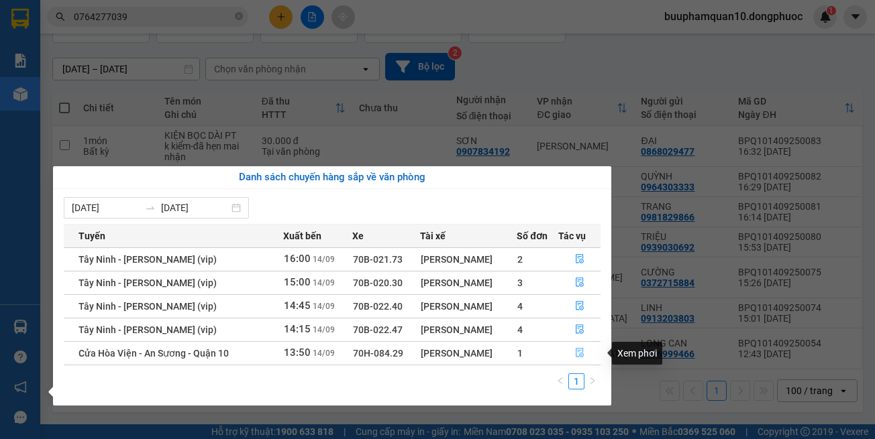
click at [580, 352] on icon "file-done" at bounding box center [580, 353] width 8 height 9
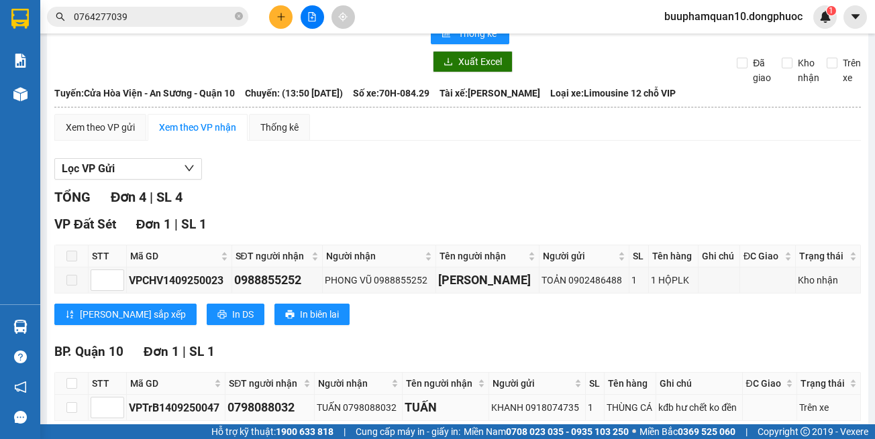
scroll to position [134, 0]
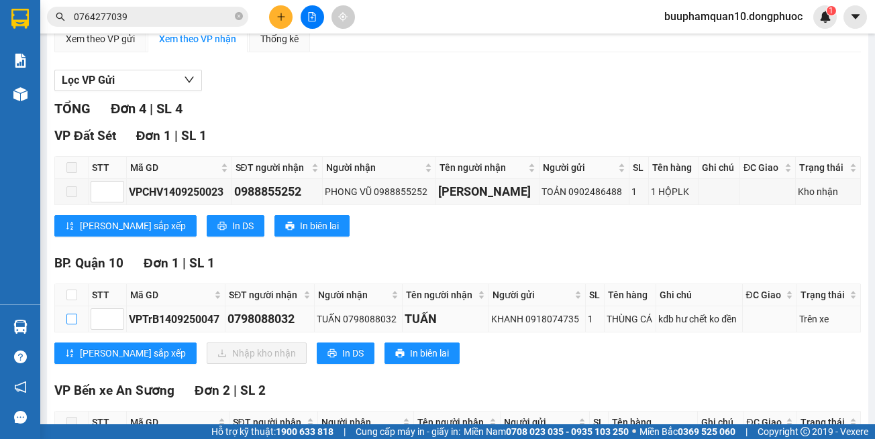
click at [70, 323] on input "checkbox" at bounding box center [71, 319] width 11 height 11
checkbox input "true"
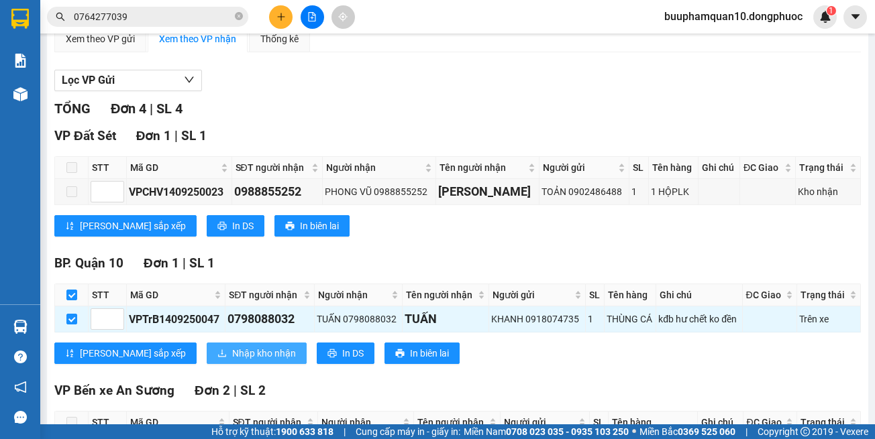
click at [232, 350] on span "Nhập kho nhận" at bounding box center [264, 353] width 64 height 15
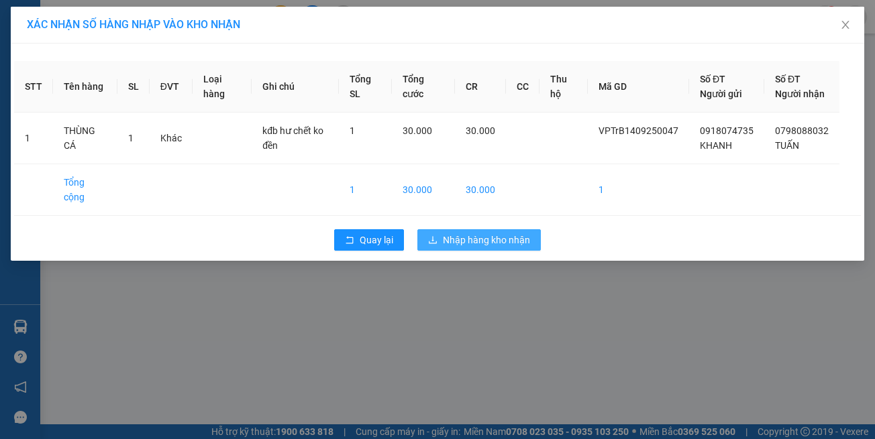
click at [458, 249] on button "Nhập hàng kho nhận" at bounding box center [478, 239] width 123 height 21
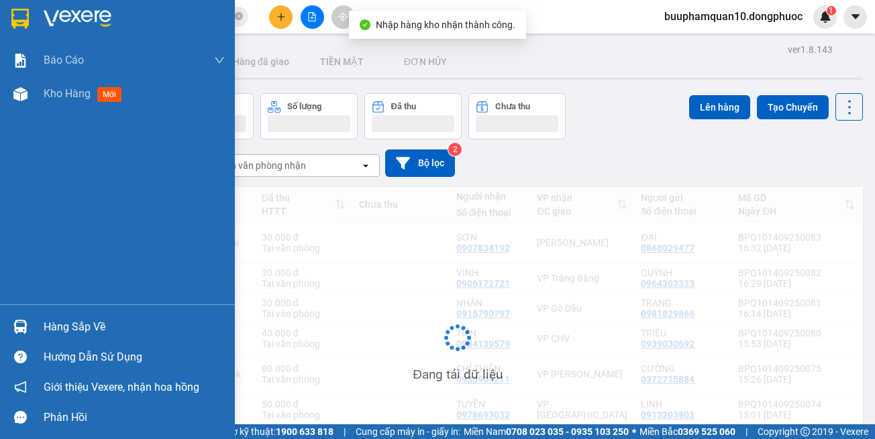
click at [35, 333] on div "Hàng sắp về" at bounding box center [117, 327] width 235 height 30
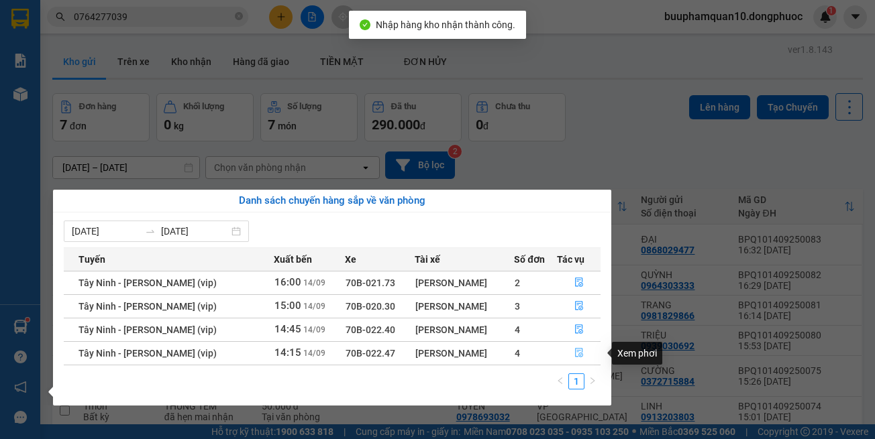
click at [578, 354] on icon "file-done" at bounding box center [579, 353] width 8 height 9
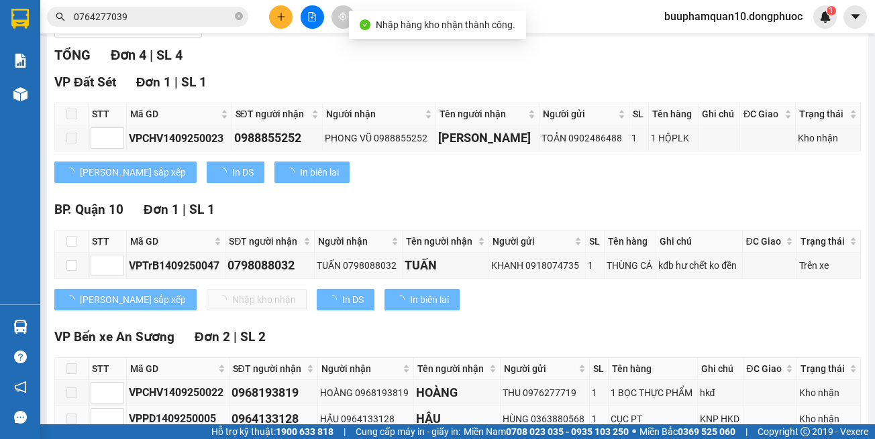
scroll to position [62, 0]
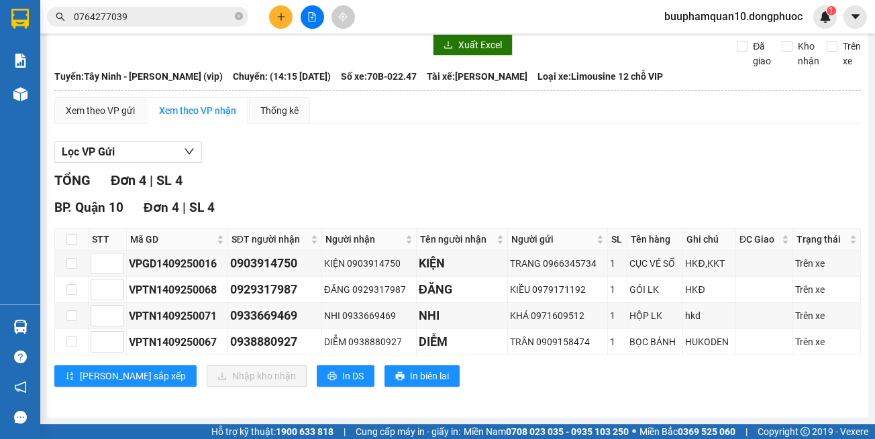
click at [580, 384] on div "[PERSON_NAME] sắp xếp Nhập kho nhận In DS In biên lai" at bounding box center [457, 376] width 806 height 21
click at [508, 200] on div "BP. Quận 10 Đơn 4 | SL 4" at bounding box center [457, 208] width 806 height 20
click at [523, 183] on div "TỔNG Đơn 4 | SL 4" at bounding box center [457, 180] width 806 height 21
drag, startPoint x: 512, startPoint y: 181, endPoint x: 495, endPoint y: 162, distance: 25.2
click at [511, 174] on div "TỔNG Đơn 4 | SL 4" at bounding box center [457, 180] width 806 height 21
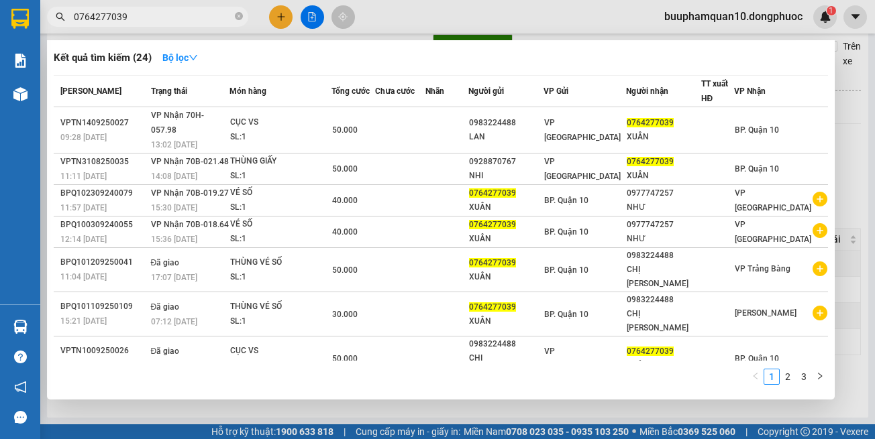
click at [213, 13] on input "0764277039" at bounding box center [153, 16] width 158 height 15
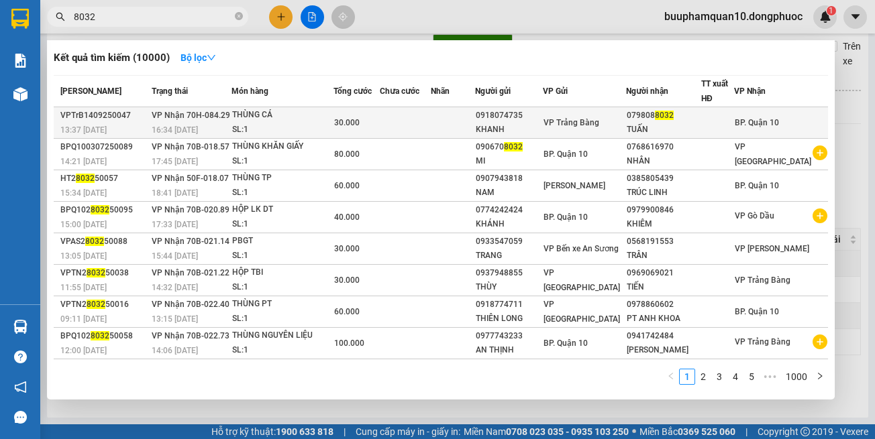
type input "8032"
click at [313, 127] on div "SL: 1" at bounding box center [282, 130] width 101 height 15
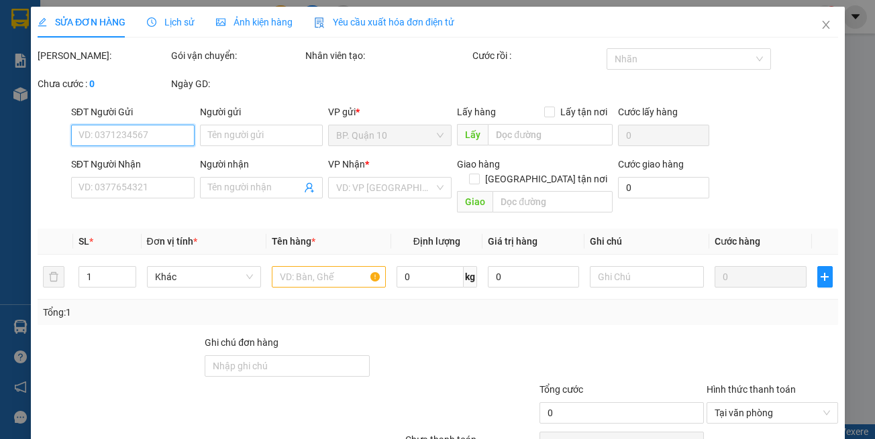
type input "0918074735"
type input "KHANH"
type input "0798088032"
type input "TUẤN"
type input "30.000"
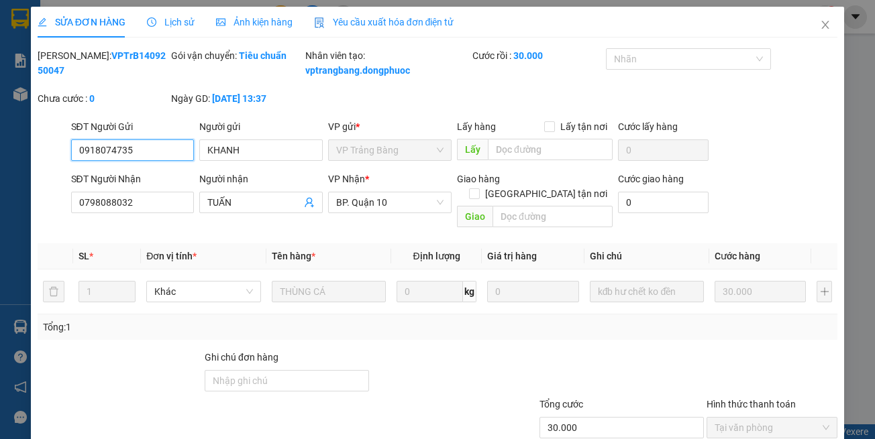
scroll to position [60, 0]
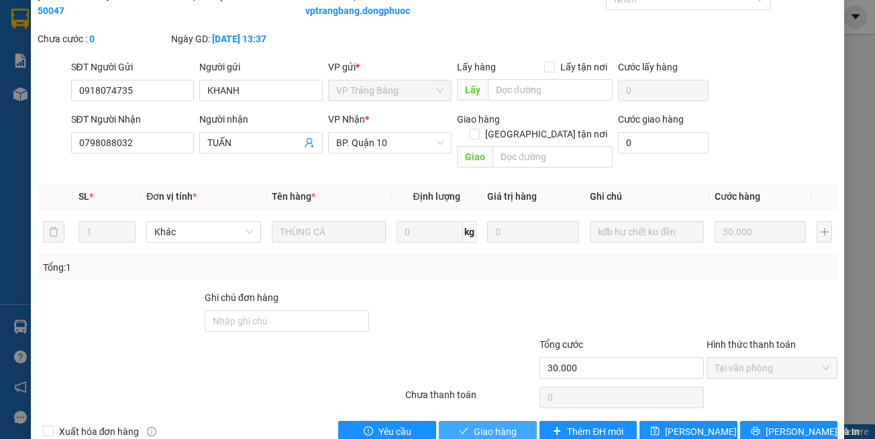
click at [497, 433] on span "Giao hàng" at bounding box center [495, 432] width 43 height 15
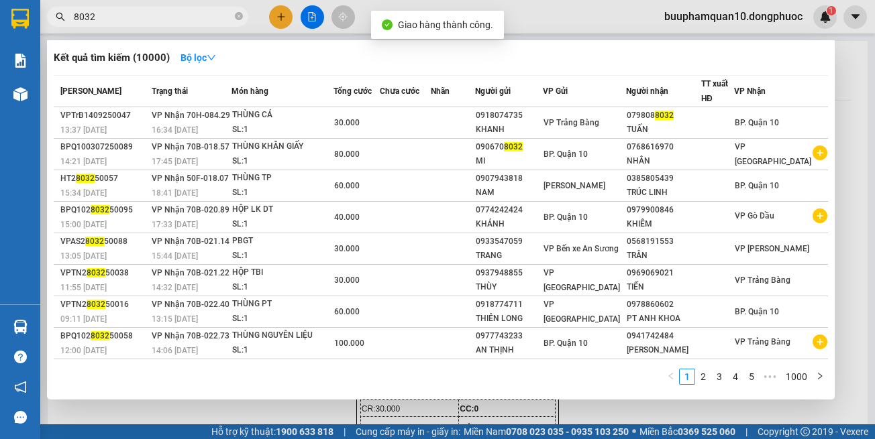
click at [154, 17] on input "8032" at bounding box center [153, 16] width 158 height 15
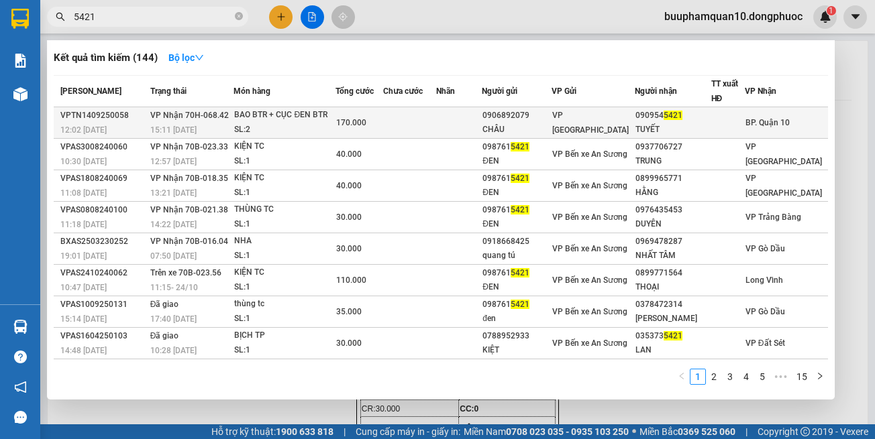
click at [222, 117] on span "VP Nhận 70H-068.42" at bounding box center [189, 115] width 79 height 9
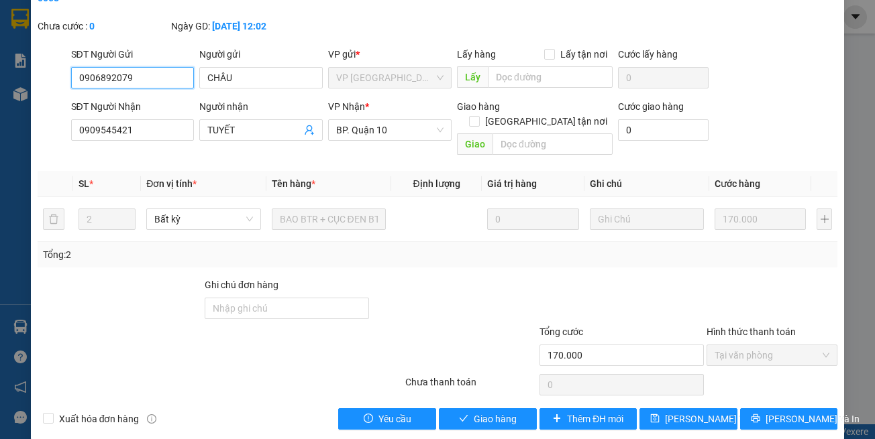
scroll to position [74, 0]
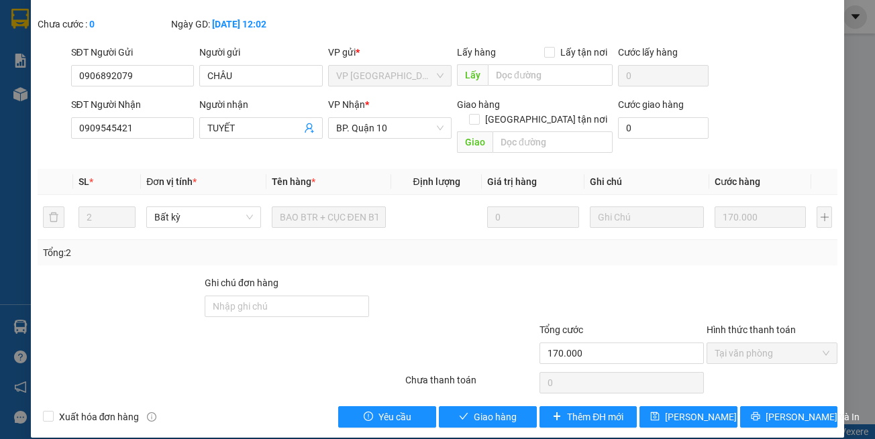
drag, startPoint x: 532, startPoint y: 392, endPoint x: 511, endPoint y: 393, distance: 20.8
click at [538, 407] on div "Thêm ĐH mới" at bounding box center [588, 417] width 101 height 21
click at [511, 407] on button "Giao hàng" at bounding box center [488, 417] width 98 height 21
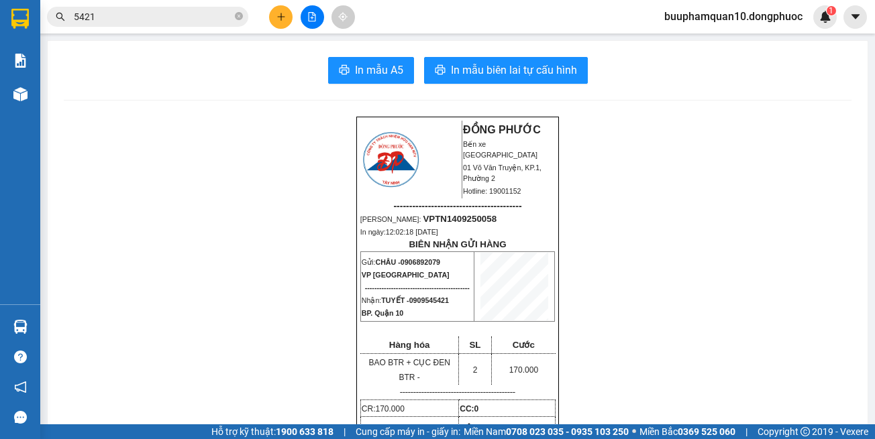
click at [205, 17] on input "5421" at bounding box center [153, 16] width 158 height 15
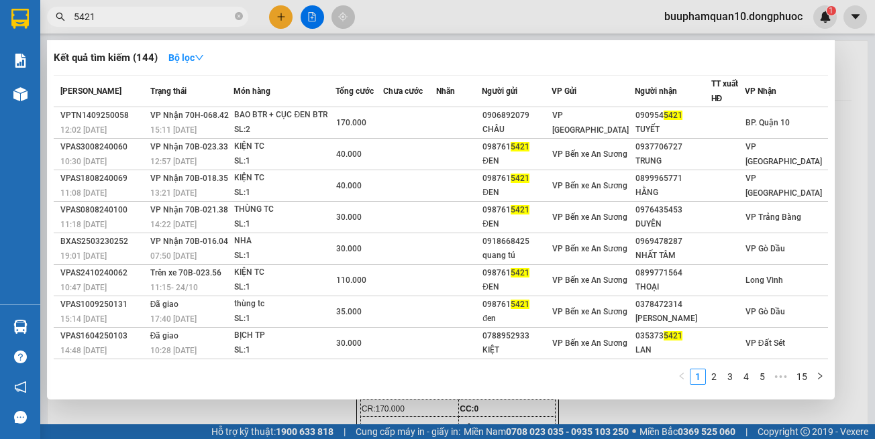
click at [205, 17] on input "5421" at bounding box center [153, 16] width 158 height 15
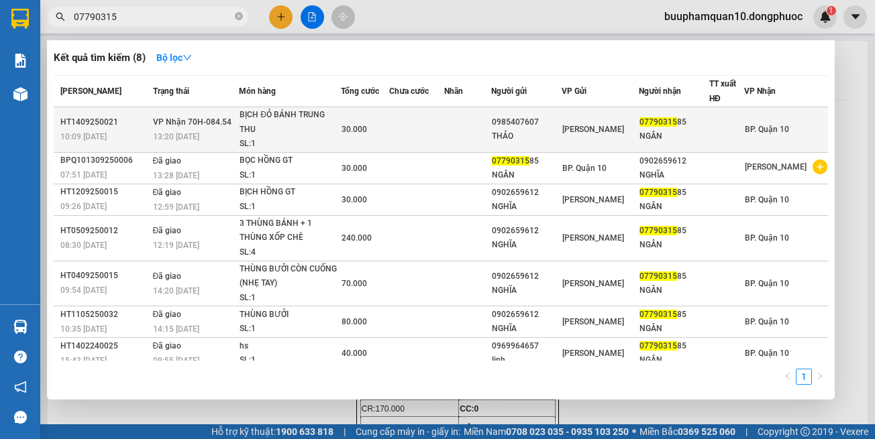
type input "07790315"
click at [300, 137] on div "SL: 1" at bounding box center [290, 144] width 101 height 15
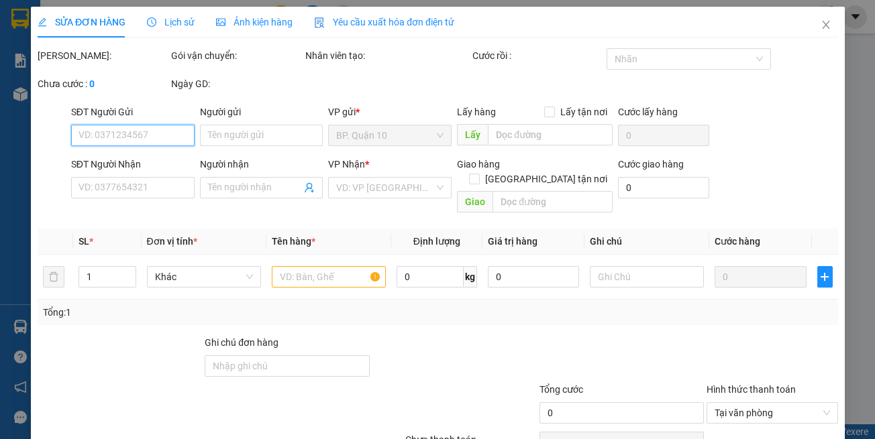
type input "0985407607"
type input "THẢO"
type input "0779031585"
type input "NGÂN"
type input "30.000"
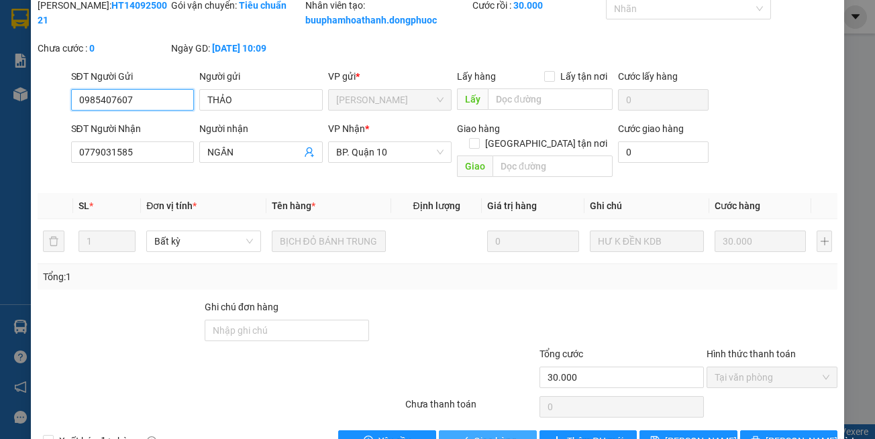
scroll to position [89, 0]
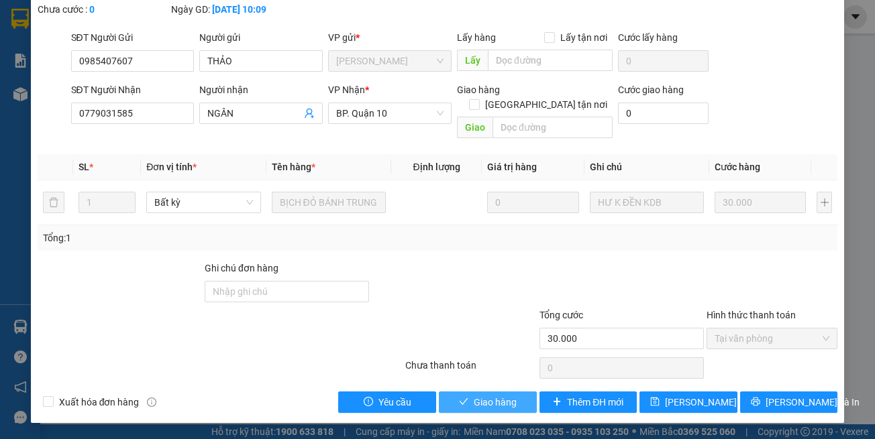
drag, startPoint x: 482, startPoint y: 409, endPoint x: 467, endPoint y: 389, distance: 24.4
click at [480, 404] on span "Giao hàng" at bounding box center [495, 402] width 43 height 15
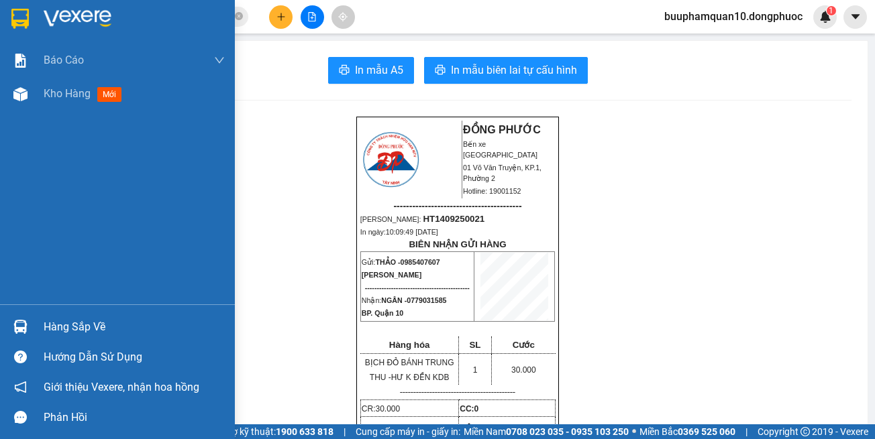
click at [9, 321] on div at bounding box center [20, 326] width 23 height 23
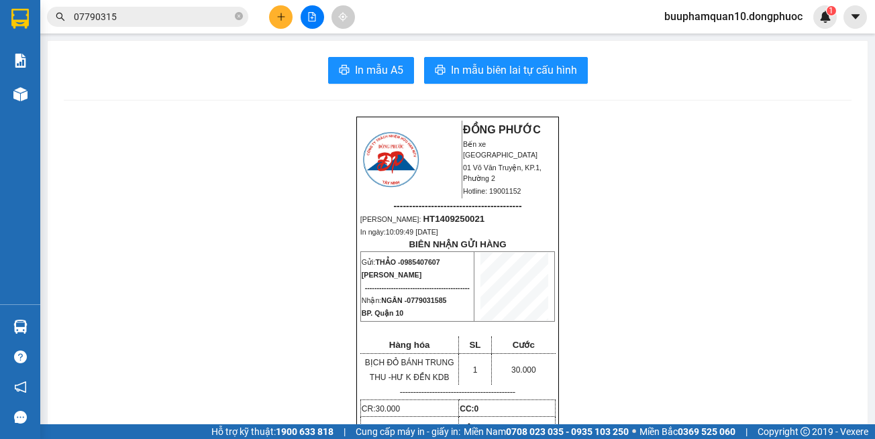
click at [823, 74] on section "Kết quả tìm kiếm ( 8 ) Bộ lọc Mã ĐH Trạng thái Món hàng Tổng cước Chưa cước Nhã…" at bounding box center [437, 219] width 875 height 439
drag, startPoint x: 749, startPoint y: 146, endPoint x: 749, endPoint y: 139, distance: 7.4
click at [183, 14] on input "07790315" at bounding box center [153, 16] width 158 height 15
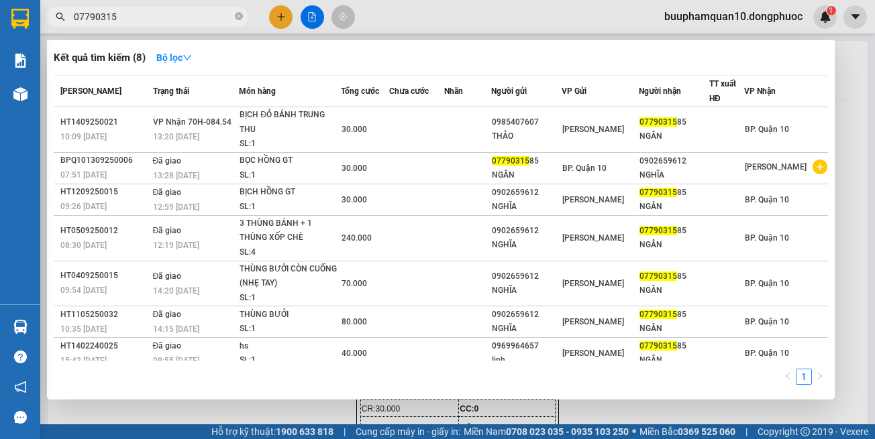
drag, startPoint x: 183, startPoint y: 14, endPoint x: 784, endPoint y: 164, distance: 619.5
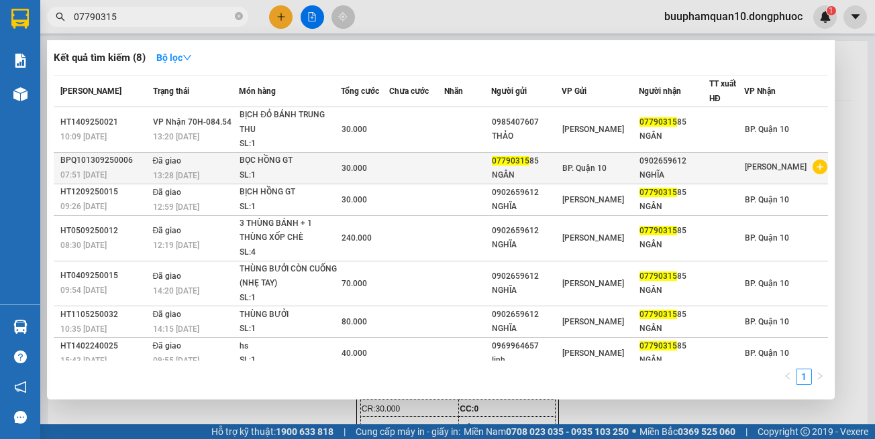
click at [186, 14] on input "07790315" at bounding box center [153, 16] width 158 height 15
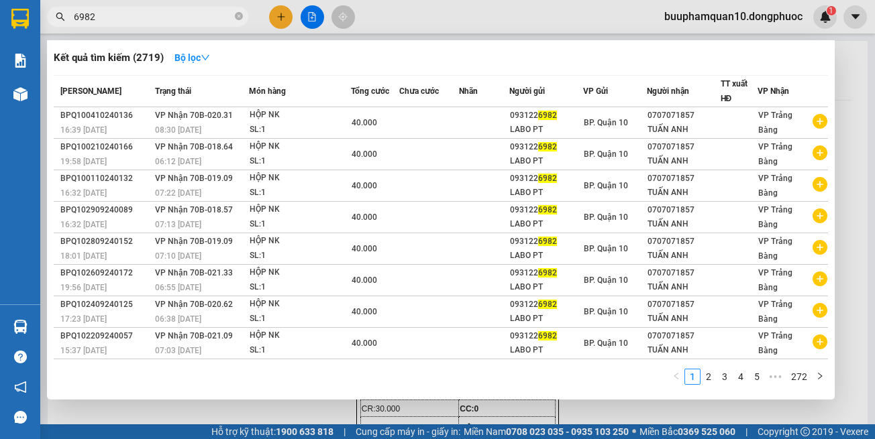
type input "6982"
click at [279, 18] on div at bounding box center [437, 219] width 875 height 439
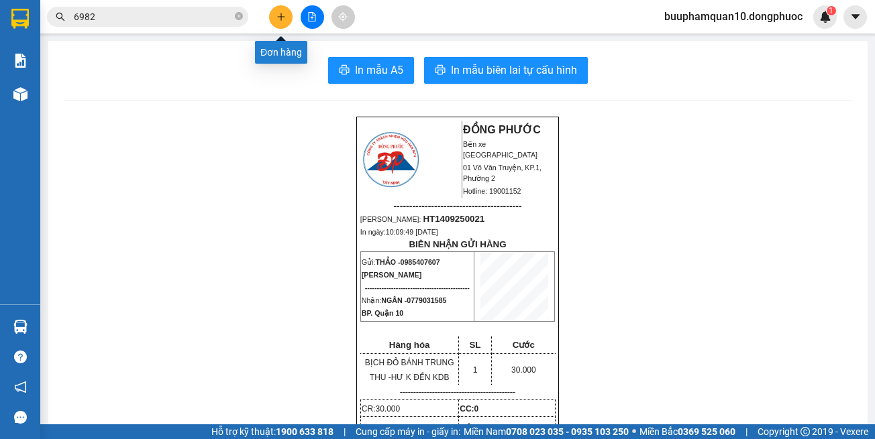
click at [279, 18] on icon "plus" at bounding box center [280, 16] width 9 height 9
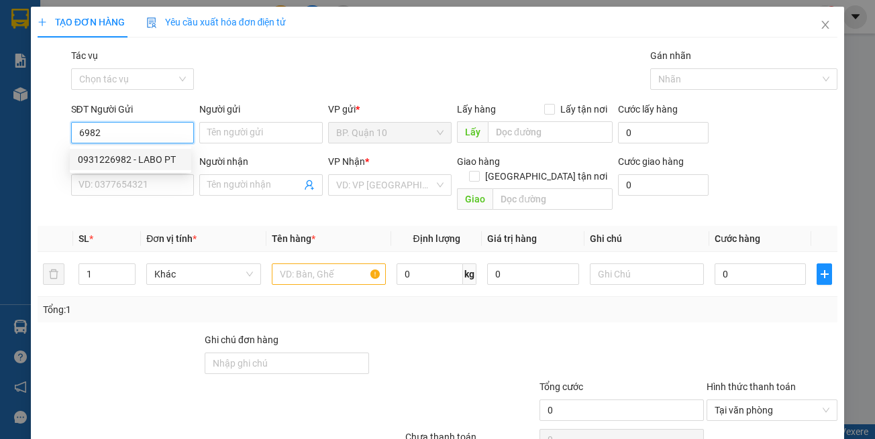
click at [132, 155] on div "0931226982 - LABO PT" at bounding box center [130, 159] width 105 height 15
type input "0931226982"
type input "LABO PT"
type input "0586865549"
type input "NK VIỆT ĐỨC"
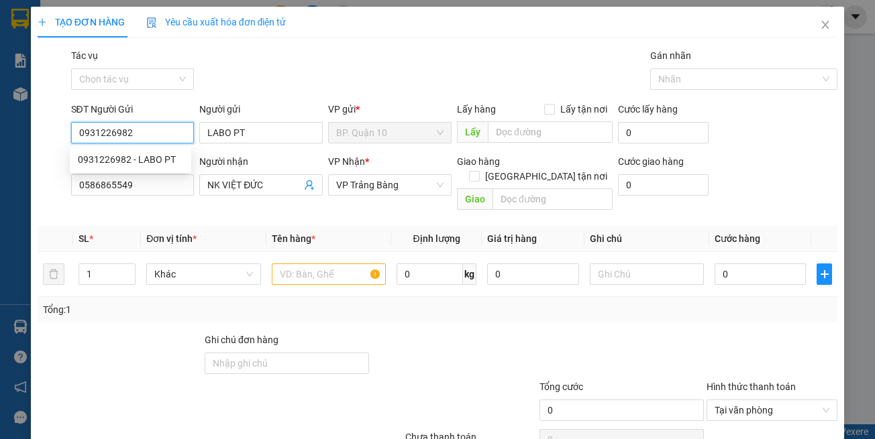
type input "30.000"
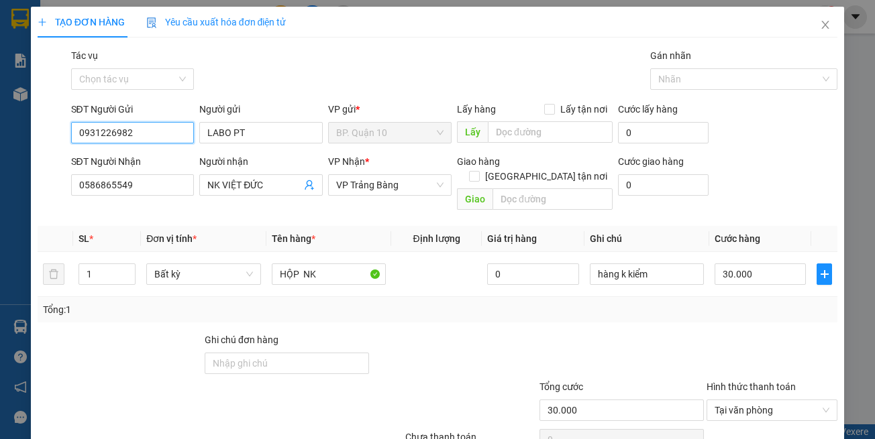
scroll to position [57, 0]
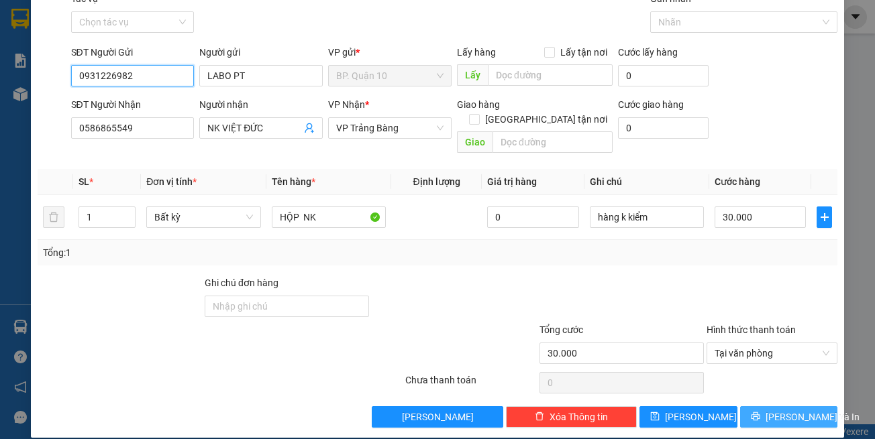
type input "0931226982"
click at [771, 410] on span "[PERSON_NAME] và In" at bounding box center [813, 417] width 94 height 15
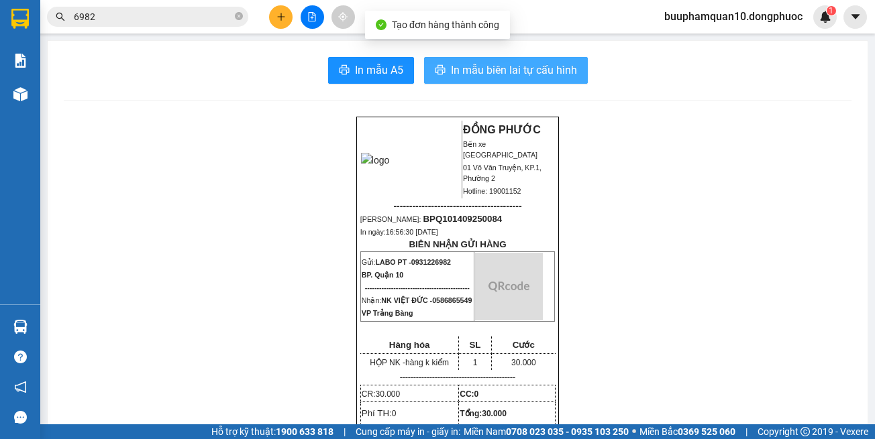
click at [482, 73] on span "In mẫu biên lai tự cấu hình" at bounding box center [514, 70] width 126 height 17
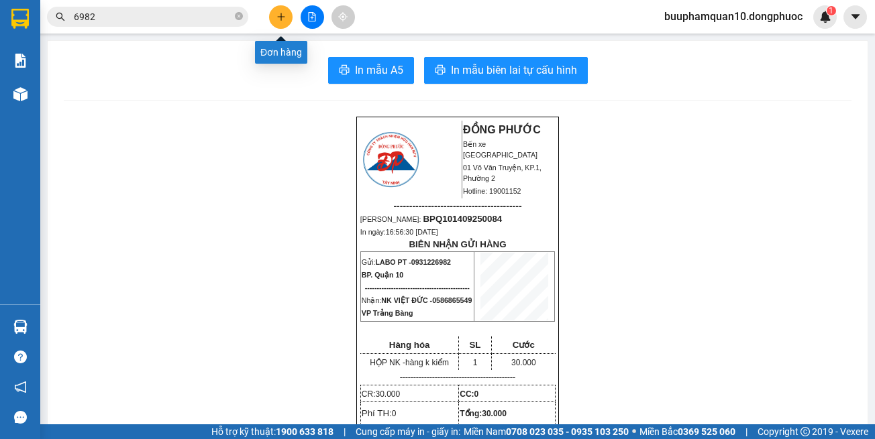
click at [284, 19] on icon "plus" at bounding box center [280, 16] width 9 height 9
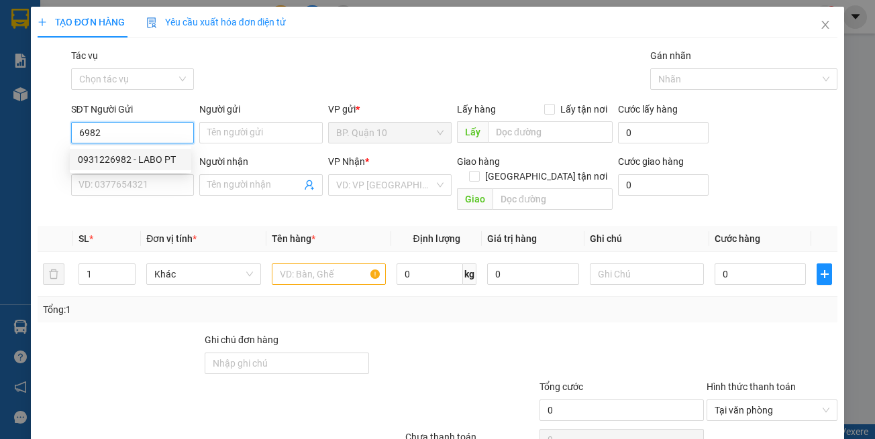
click at [126, 168] on div "0931226982 - LABO PT" at bounding box center [130, 159] width 121 height 21
type input "0931226982"
type input "LABO PT"
type input "0586865549"
type input "NK VIỆT ĐỨC"
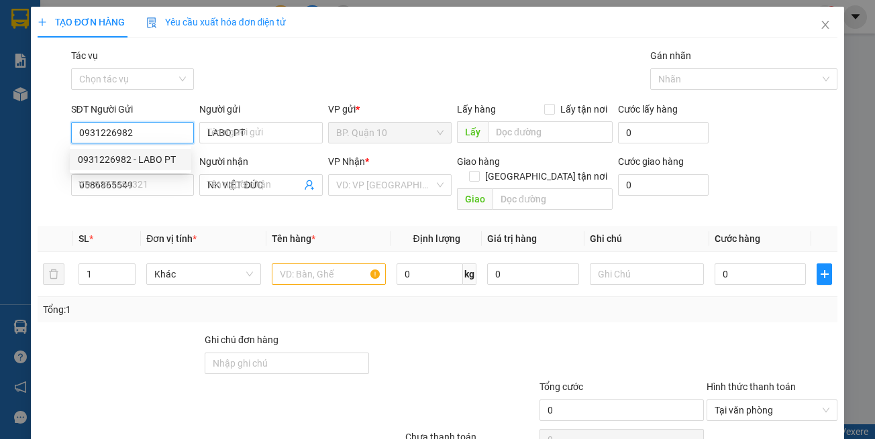
type input "30.000"
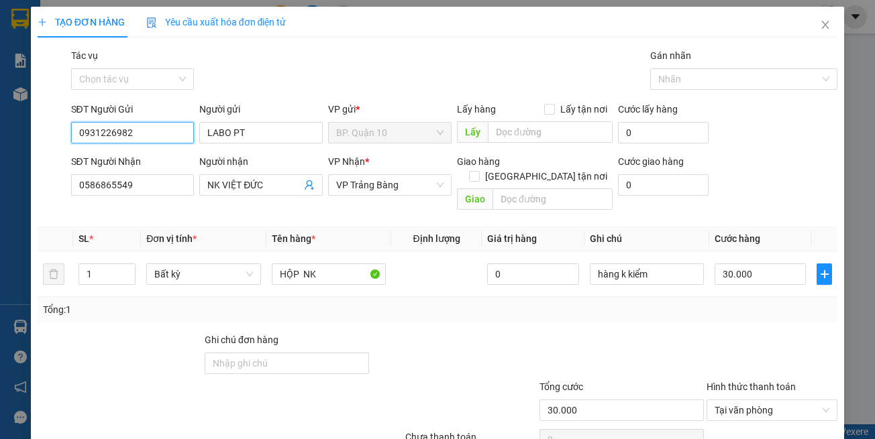
type input "0931226982"
click at [329, 229] on th "Tên hàng *" at bounding box center [328, 239] width 125 height 26
click at [304, 191] on span at bounding box center [309, 185] width 11 height 15
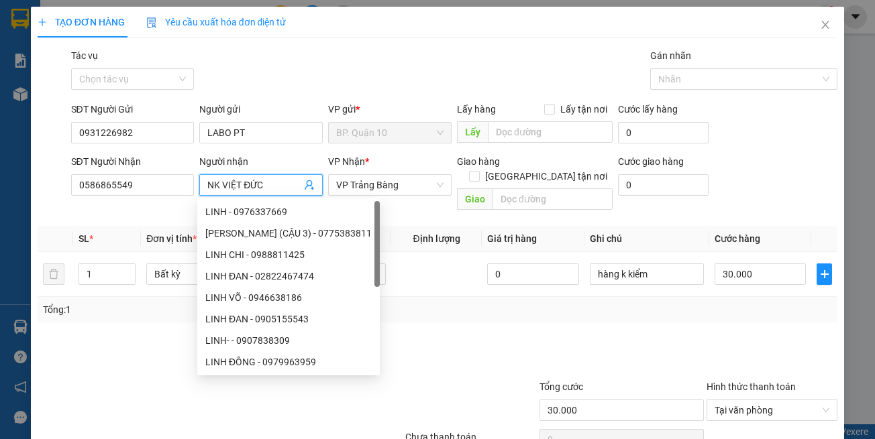
click at [304, 179] on span at bounding box center [309, 185] width 11 height 15
click at [306, 179] on span at bounding box center [309, 185] width 11 height 15
click at [305, 186] on icon "user-add" at bounding box center [309, 185] width 9 height 10
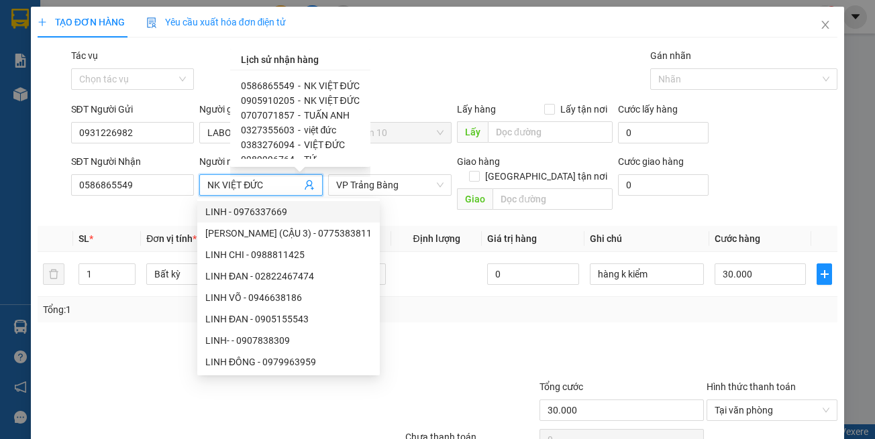
click at [291, 99] on div "0905910205 - NK VIỆT ĐỨC" at bounding box center [300, 100] width 119 height 15
type input "0905910205"
type input "NK VIỆT ĐỨC"
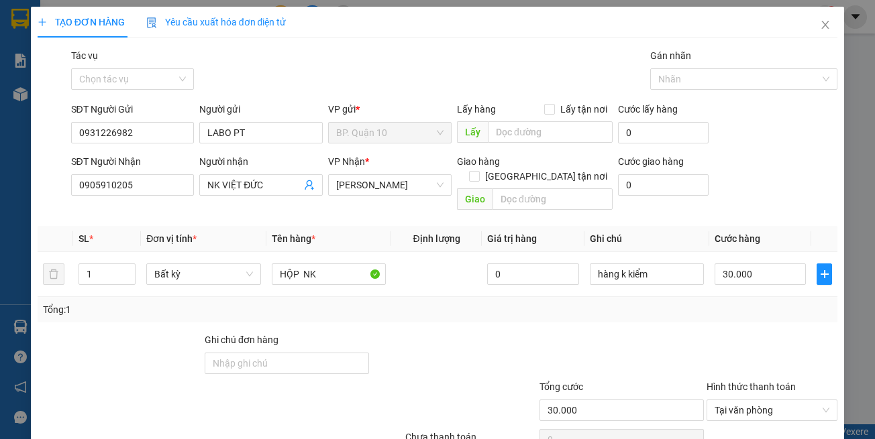
click at [658, 312] on div "Transit Pickup Surcharge Ids Transit Deliver Surcharge Ids Transit Deliver Surc…" at bounding box center [438, 266] width 800 height 437
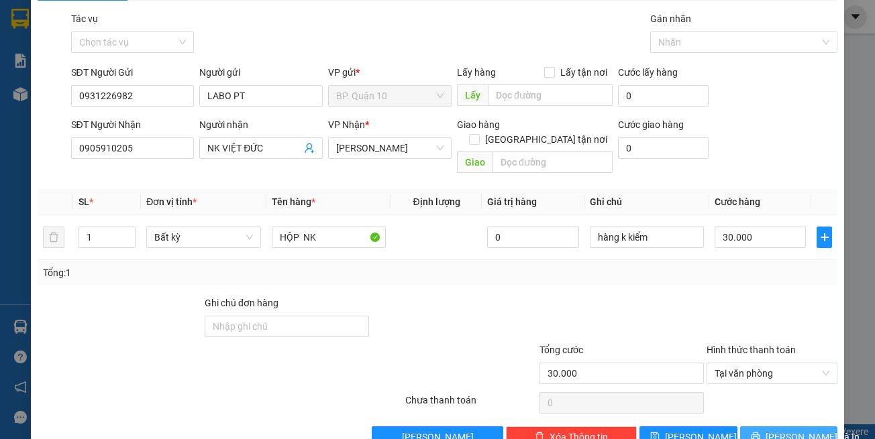
scroll to position [57, 0]
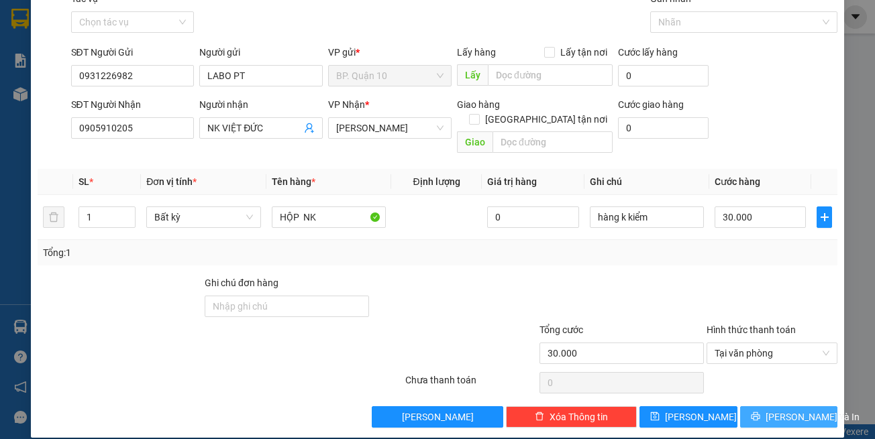
drag, startPoint x: 760, startPoint y: 399, endPoint x: 662, endPoint y: 439, distance: 106.5
click at [760, 412] on icon "printer" at bounding box center [755, 416] width 9 height 9
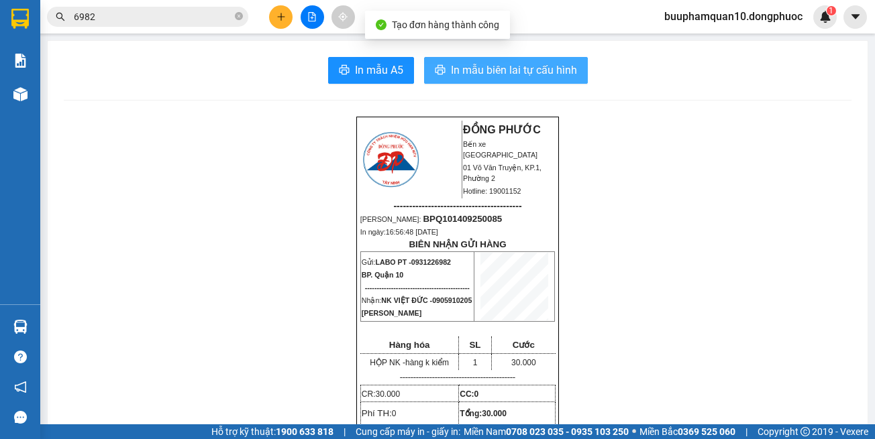
click at [463, 65] on span "In mẫu biên lai tự cấu hình" at bounding box center [514, 70] width 126 height 17
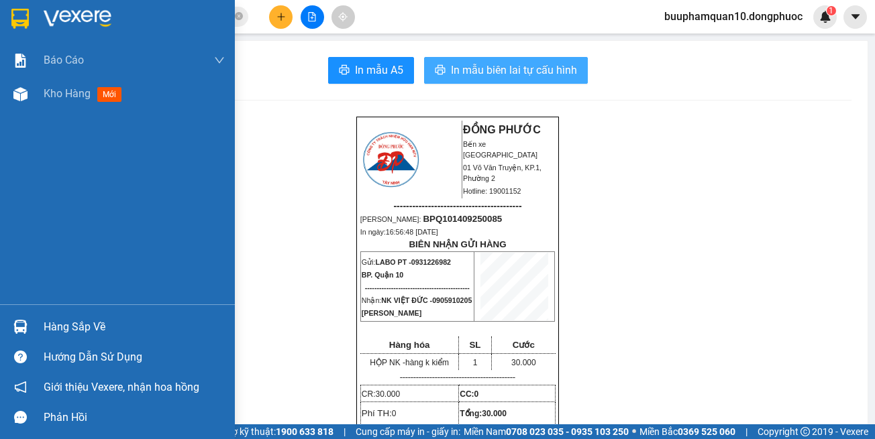
click at [23, 316] on div at bounding box center [20, 326] width 23 height 23
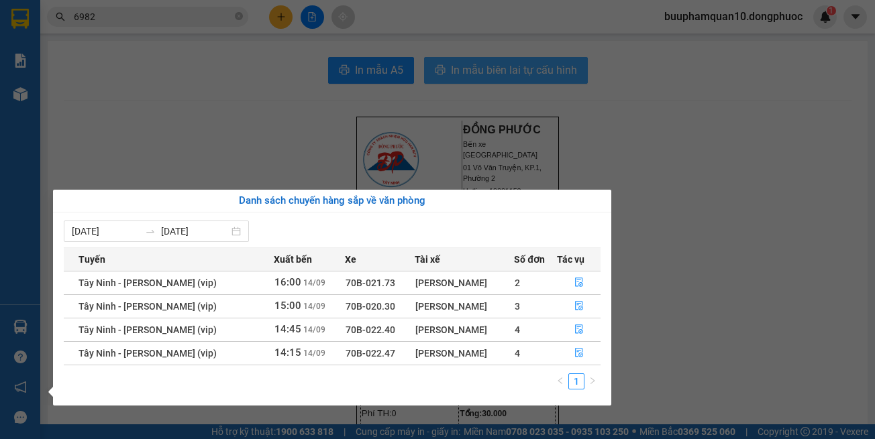
drag, startPoint x: 548, startPoint y: 124, endPoint x: 464, endPoint y: 74, distance: 97.5
click at [548, 119] on section "Kết quả tìm kiếm ( 2719 ) Bộ lọc Mã ĐH Trạng thái Món hàng Tổng cước Chưa cước …" at bounding box center [437, 219] width 875 height 439
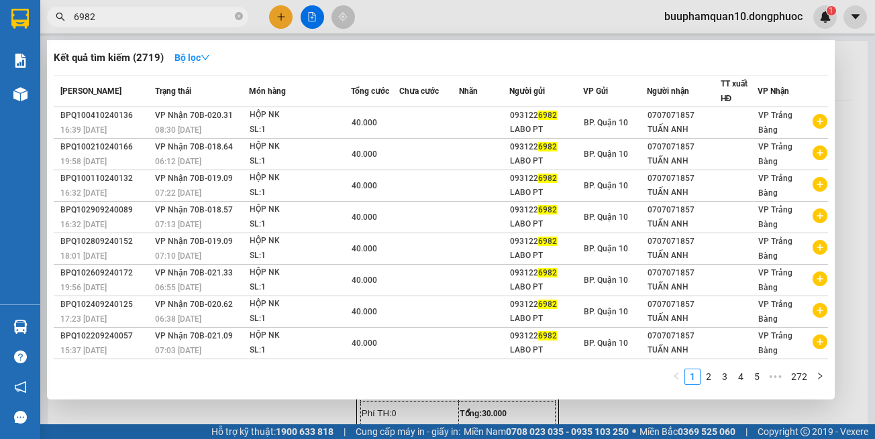
click at [158, 17] on input "6982" at bounding box center [153, 16] width 158 height 15
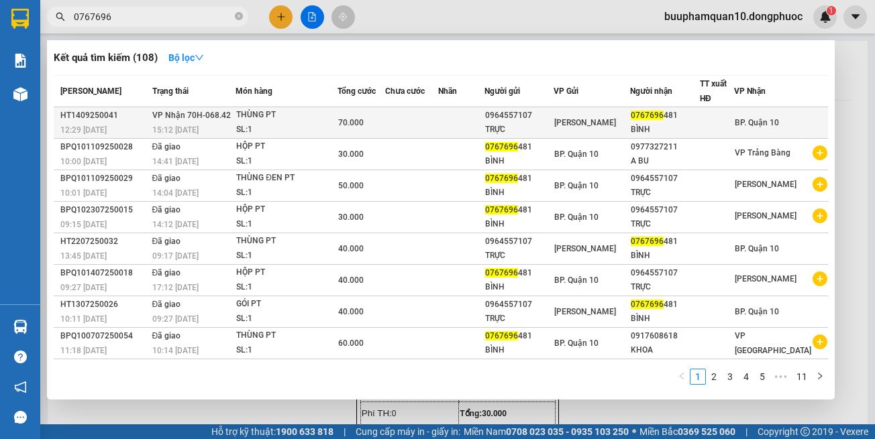
type input "0767696"
click at [275, 123] on div "SL: 1" at bounding box center [286, 130] width 101 height 15
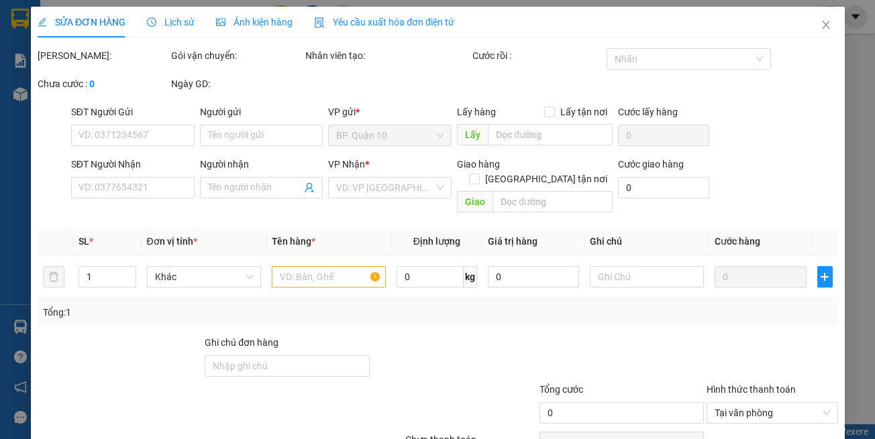
type input "0964557107"
type input "TRỰC"
type input "0767696481"
type input "BÌNH"
type input "70.000"
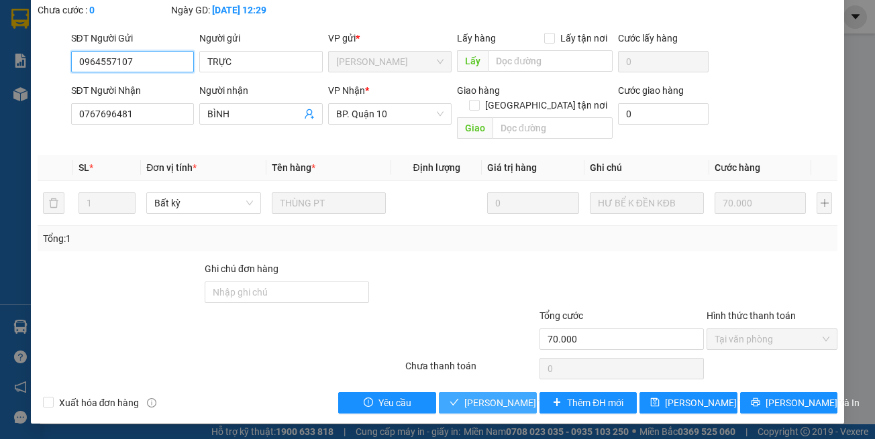
scroll to position [89, 0]
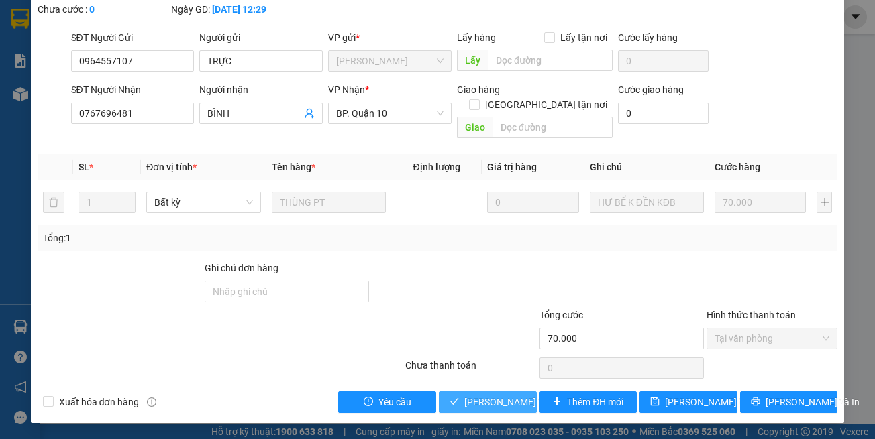
click at [476, 402] on span "[PERSON_NAME] và Giao hàng" at bounding box center [528, 402] width 129 height 15
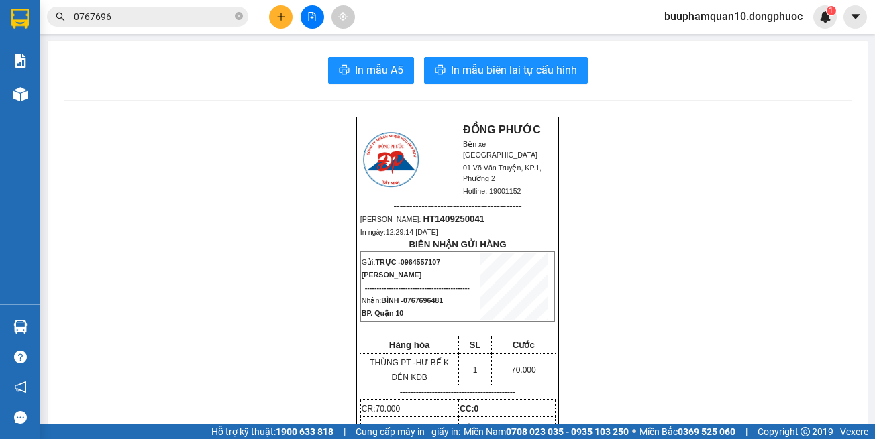
click at [276, 28] on div at bounding box center [312, 16] width 101 height 23
click at [278, 21] on button at bounding box center [280, 16] width 23 height 23
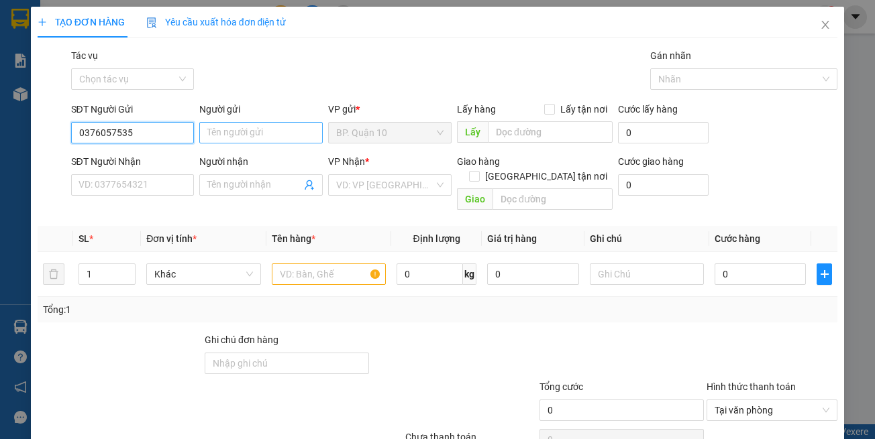
type input "0376057535"
click at [243, 133] on input "Người gửi" at bounding box center [260, 132] width 123 height 21
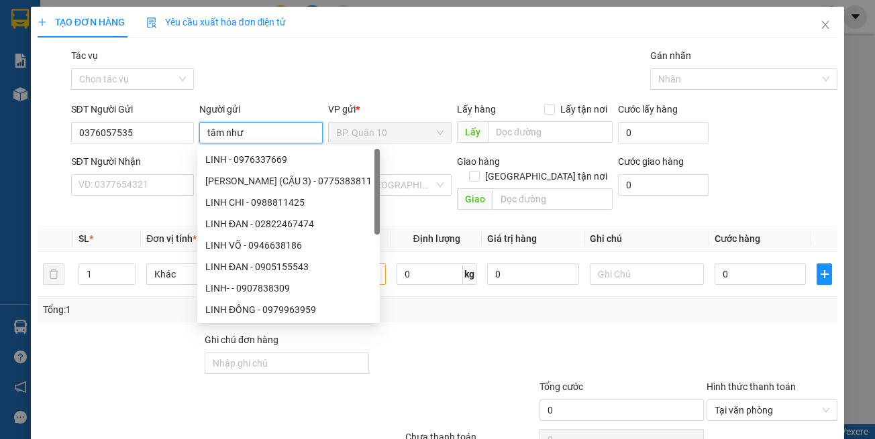
click at [245, 132] on input "tâm như" at bounding box center [260, 132] width 123 height 21
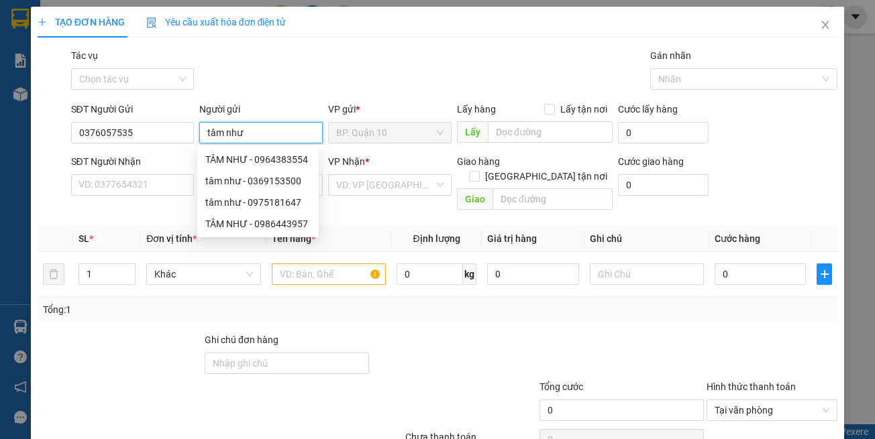
click at [245, 132] on input "tâm như" at bounding box center [260, 132] width 123 height 21
type input "TÂM NHƯ"
click at [107, 182] on input "SĐT Người Nhận" at bounding box center [132, 184] width 123 height 21
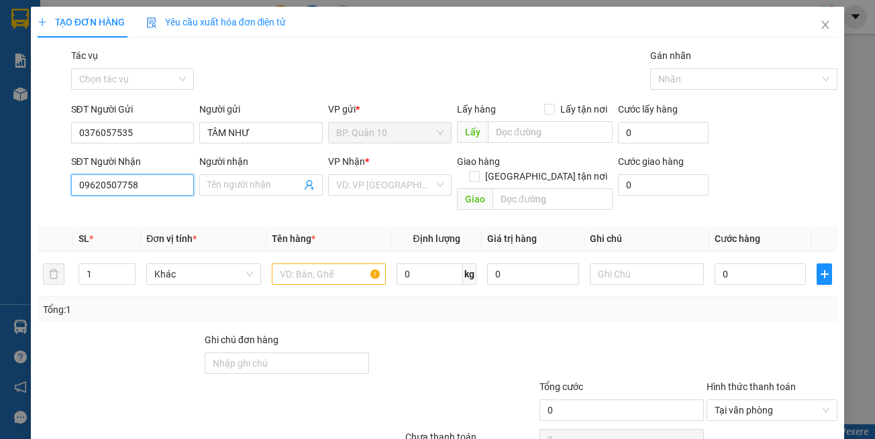
type input "0962050775"
click at [150, 205] on div "0962050775 - BÍCH TUYỀN" at bounding box center [134, 212] width 113 height 15
type input "BÍCH TUYỀN"
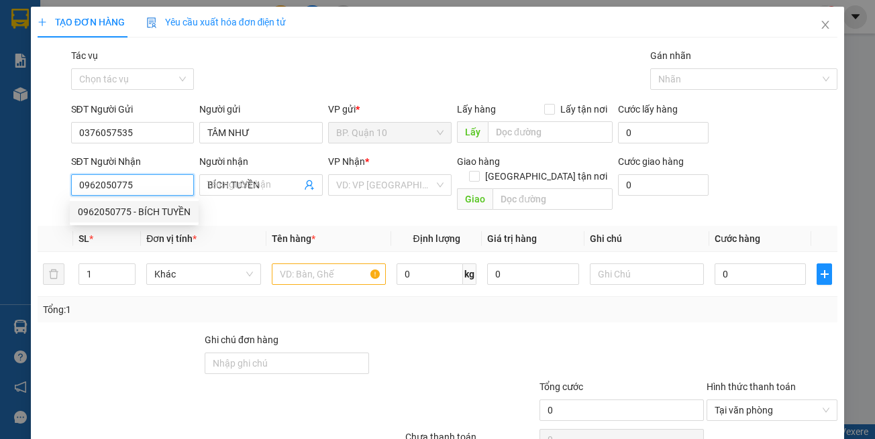
type input "200.000"
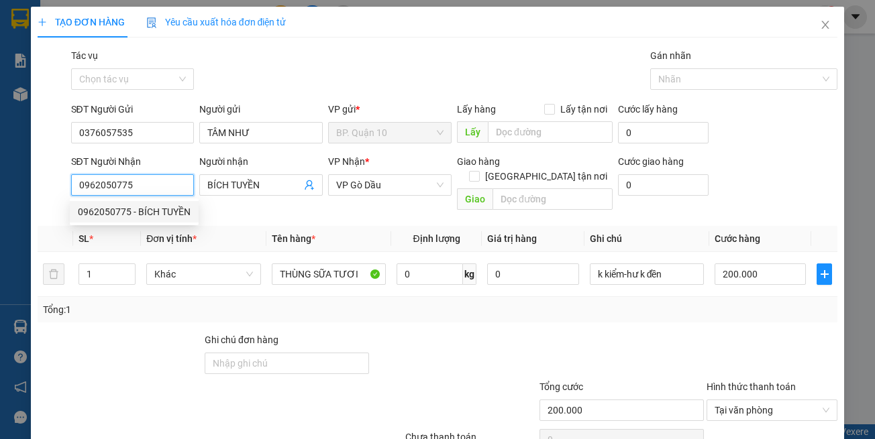
type input "0962050775"
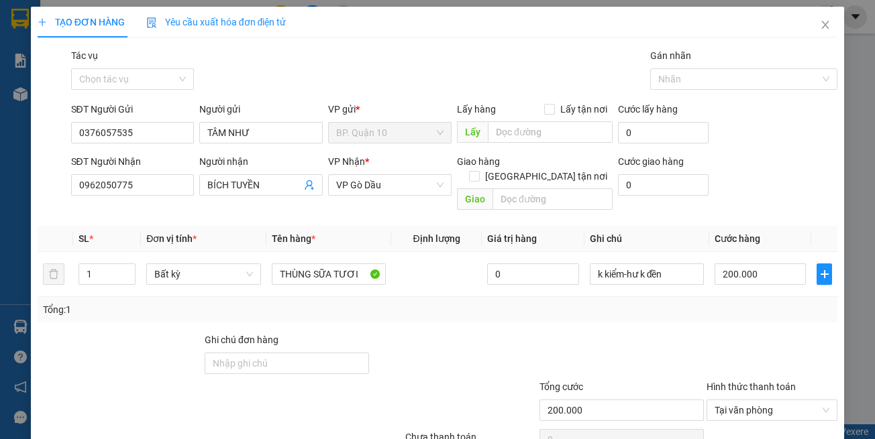
click at [346, 226] on th "Tên hàng *" at bounding box center [328, 239] width 125 height 26
click at [386, 193] on span "VP Gò Dầu" at bounding box center [389, 185] width 107 height 20
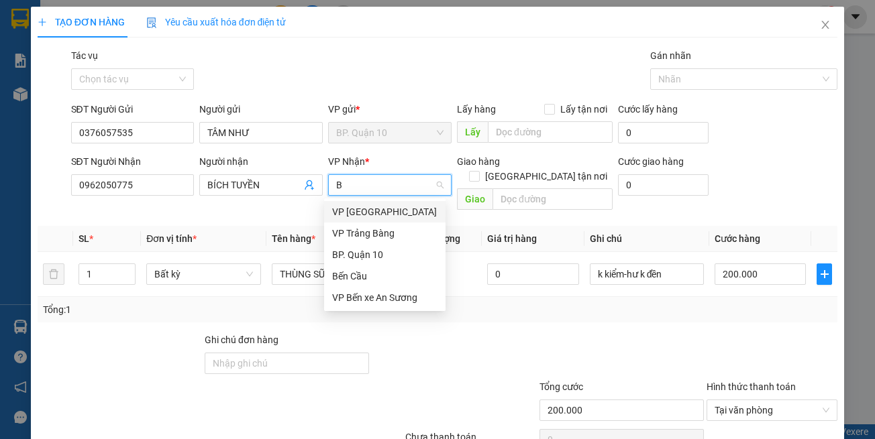
type input "BC"
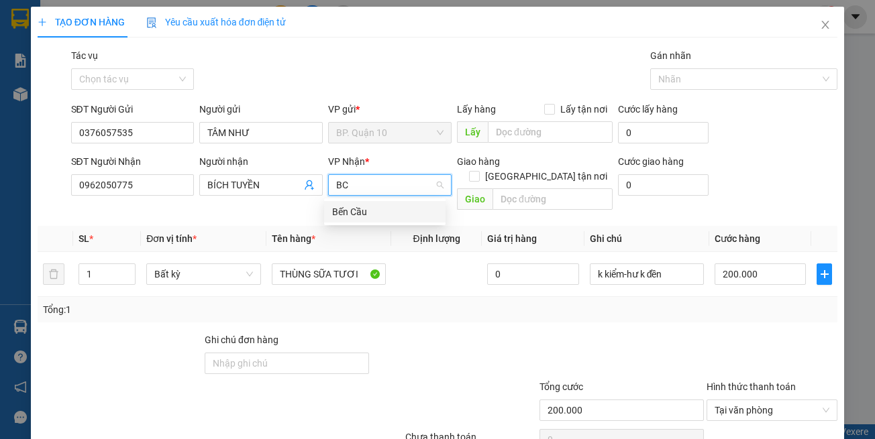
click at [366, 218] on div "Bến Cầu" at bounding box center [384, 212] width 105 height 15
click at [341, 276] on td "THÙNG SỮA TƯƠI" at bounding box center [328, 274] width 125 height 45
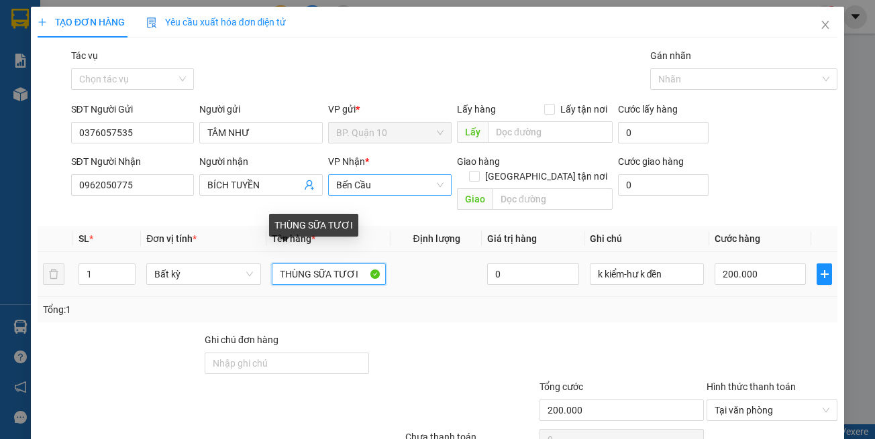
drag, startPoint x: 357, startPoint y: 256, endPoint x: 146, endPoint y: 247, distance: 210.9
click at [152, 252] on tr "1 Bất kỳ THÙNG SỮA TƯƠI 0 k kiểm-hư k đền 200.000" at bounding box center [438, 274] width 800 height 45
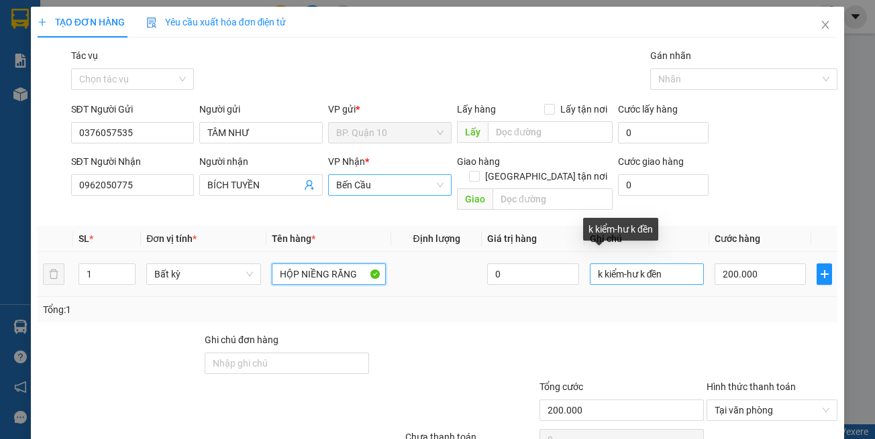
type input "HỘP NIỀNG RĂNG"
drag, startPoint x: 680, startPoint y: 265, endPoint x: 674, endPoint y: 262, distance: 6.9
click at [678, 265] on input "k kiểm-hư k đền" at bounding box center [647, 274] width 114 height 21
click at [674, 264] on input "k kiểm-hư k đền" at bounding box center [647, 274] width 114 height 21
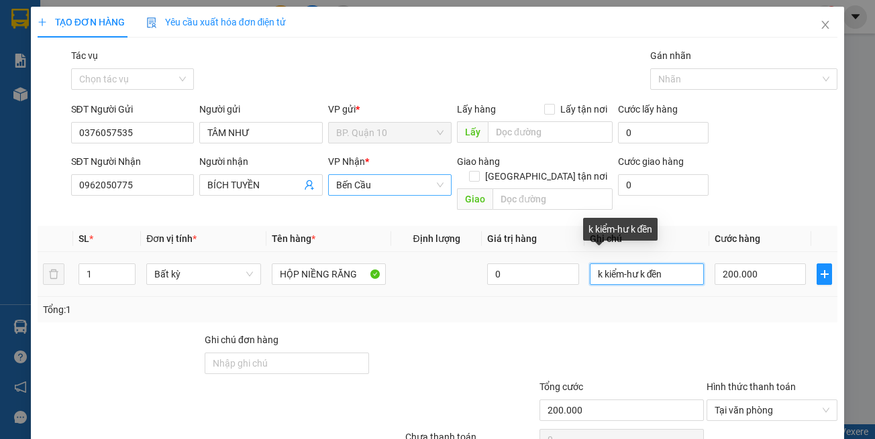
click at [674, 264] on input "k kiểm-hư k đền" at bounding box center [647, 274] width 114 height 21
paste input "0888988866"
type input "0888988866"
drag, startPoint x: 672, startPoint y: 262, endPoint x: 386, endPoint y: 257, distance: 286.5
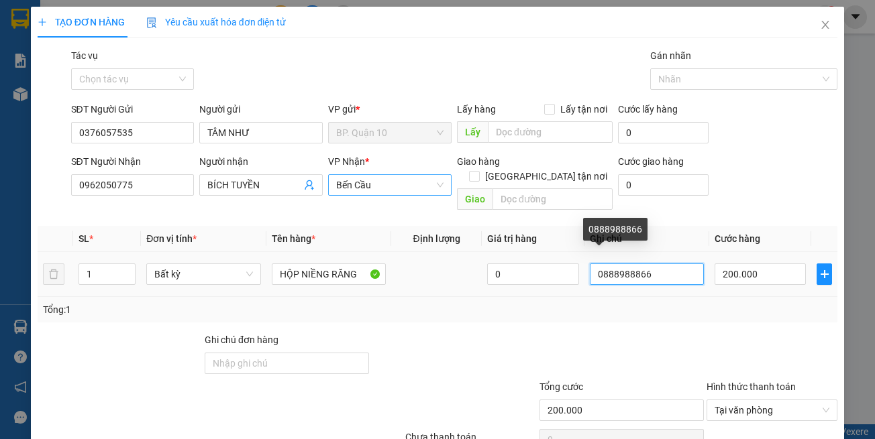
click at [391, 259] on tr "1 Bất kỳ HỘP NIỀNG RĂNG 0 0888988866 200.000" at bounding box center [438, 274] width 800 height 45
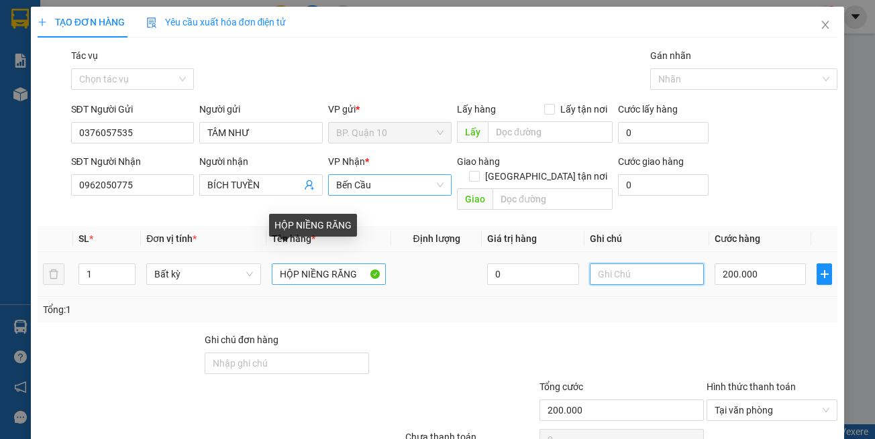
type input "d"
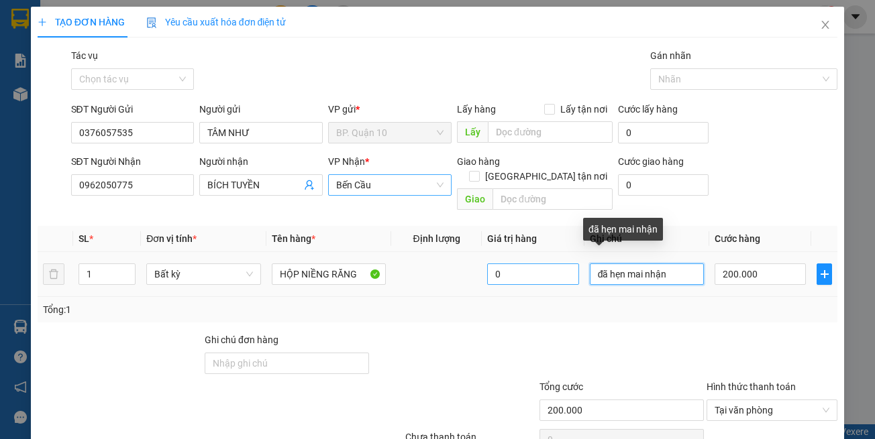
drag, startPoint x: 672, startPoint y: 258, endPoint x: 520, endPoint y: 255, distance: 152.3
click at [522, 257] on tr "1 Bất kỳ HỘP NIỀNG RĂNG 0 đã hẹn mai nhận 200.000" at bounding box center [438, 274] width 800 height 45
type input "đã hẹn mai nhận"
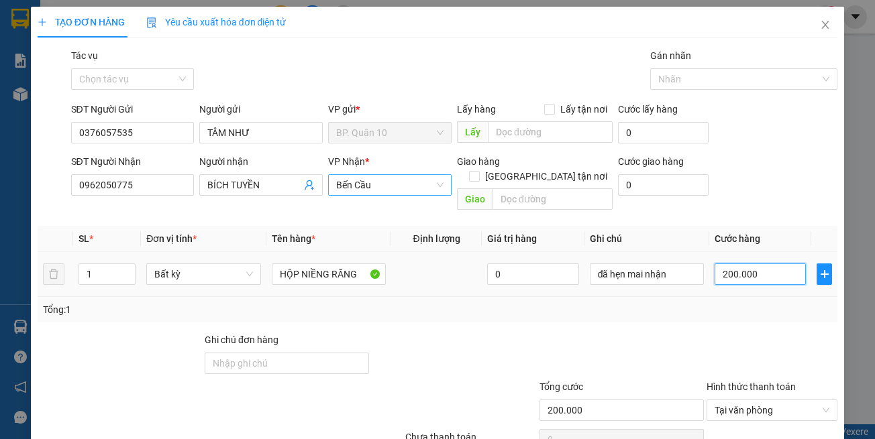
click at [782, 264] on input "200.000" at bounding box center [760, 274] width 91 height 21
type input "5"
type input "50"
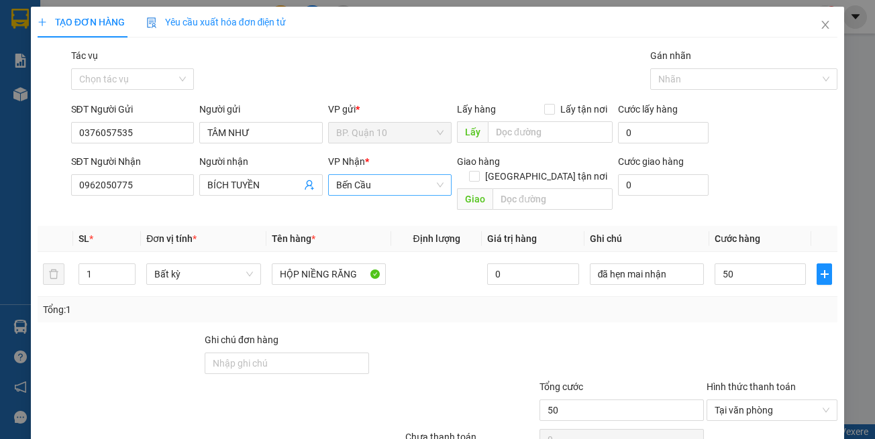
type input "50.000"
click at [757, 335] on div at bounding box center [772, 356] width 134 height 47
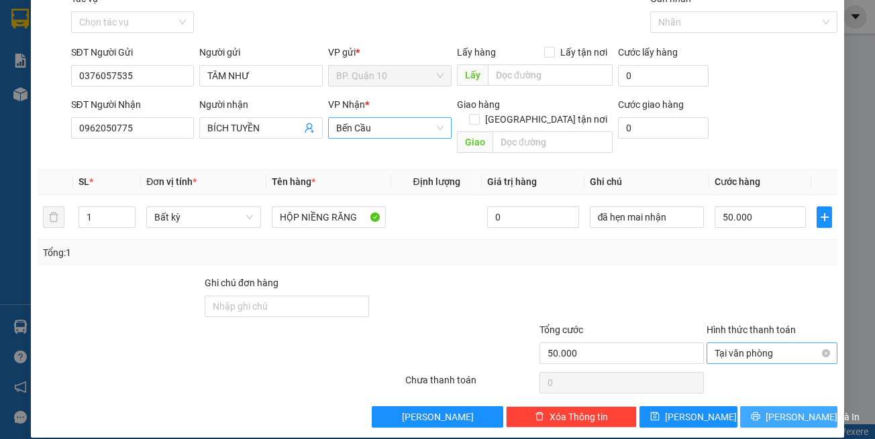
click at [800, 410] on span "[PERSON_NAME] và In" at bounding box center [813, 417] width 94 height 15
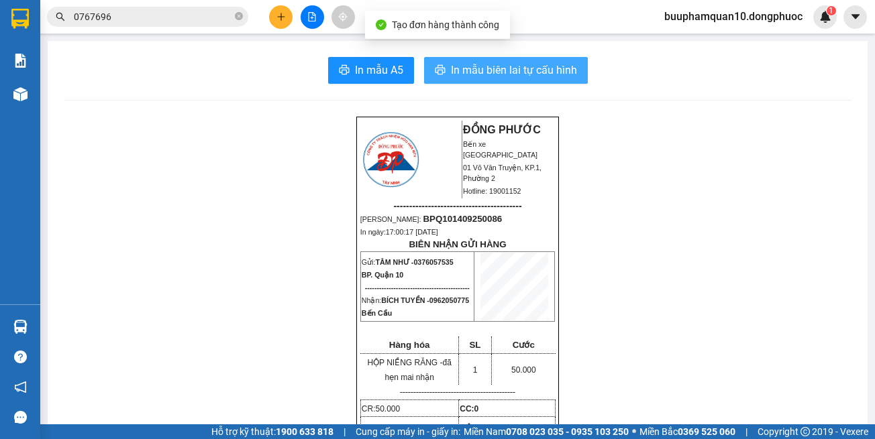
click at [480, 58] on button "In mẫu biên lai tự cấu hình" at bounding box center [506, 70] width 164 height 27
click at [479, 58] on button "In mẫu biên lai tự cấu hình" at bounding box center [506, 70] width 164 height 27
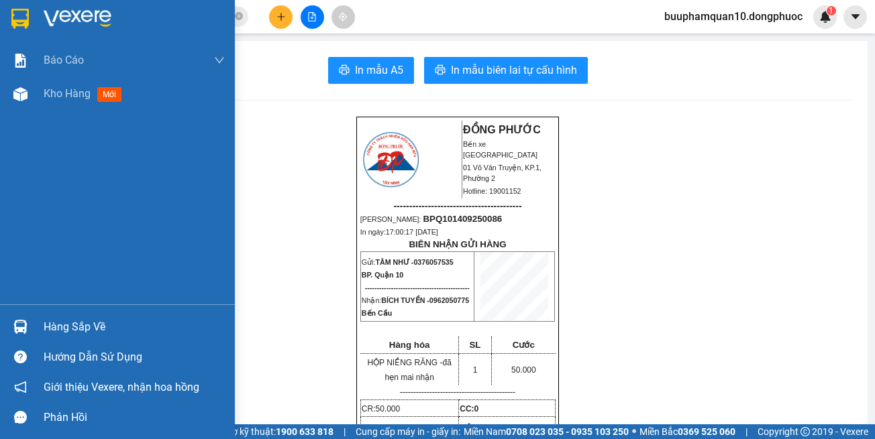
click at [10, 332] on div at bounding box center [20, 326] width 23 height 23
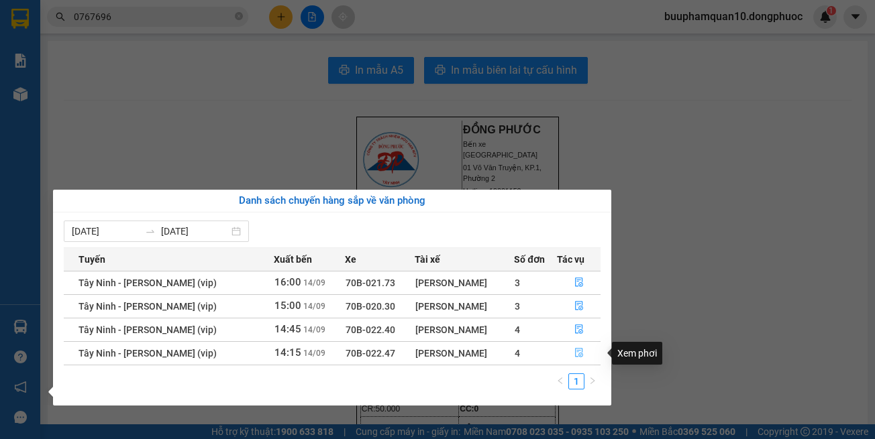
click at [586, 353] on button "button" at bounding box center [579, 353] width 43 height 21
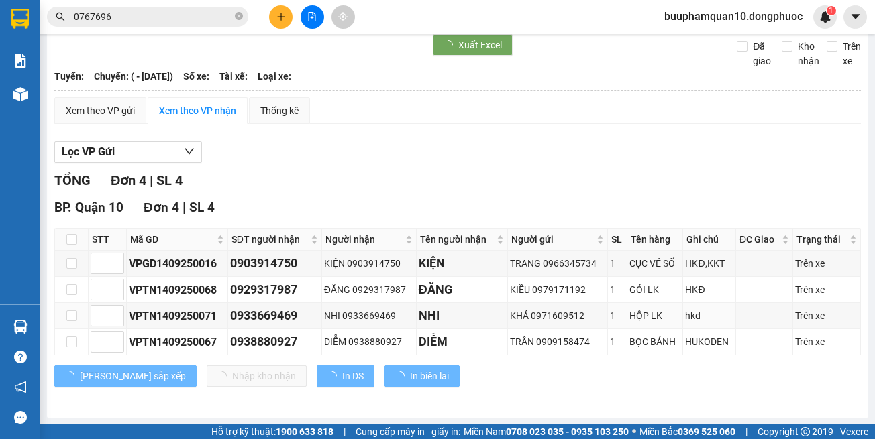
scroll to position [62, 0]
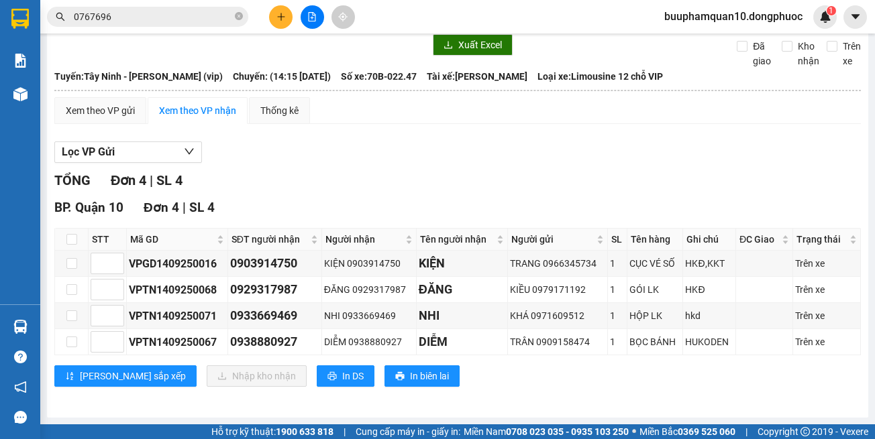
drag, startPoint x: 554, startPoint y: 174, endPoint x: 558, endPoint y: 214, distance: 39.8
click at [560, 172] on div "TỔNG Đơn 4 | SL 4" at bounding box center [457, 180] width 806 height 21
click at [580, 399] on div "TỔNG Đơn 4 | SL 4 BP. Quận 10 Đơn 4 | SL 4 STT Mã GD SĐT người nhận Người nhận …" at bounding box center [457, 286] width 806 height 233
click at [596, 217] on div "BP. Quận 10 Đơn 4 | SL 4" at bounding box center [457, 208] width 806 height 20
click at [678, 403] on div "TỔNG Đơn 4 | SL 4 BP. Quận 10 Đơn 4 | SL 4 STT Mã GD SĐT người nhận Người nhận …" at bounding box center [457, 286] width 806 height 233
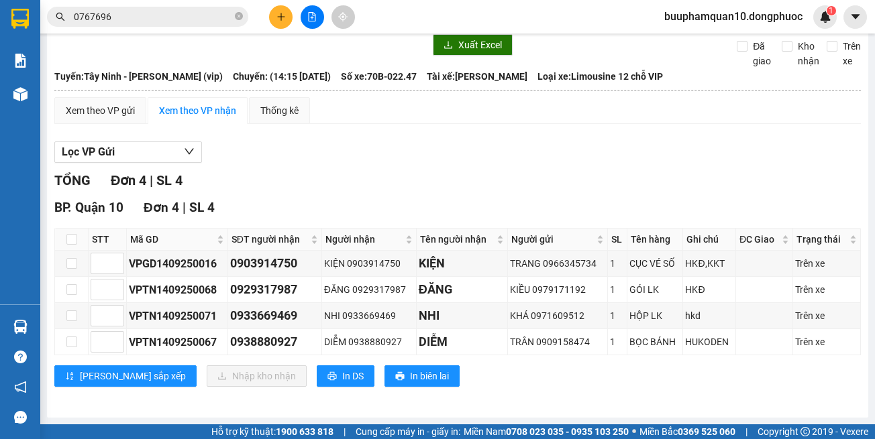
click at [611, 170] on div "TỔNG Đơn 4 | SL 4" at bounding box center [457, 180] width 806 height 21
click at [623, 158] on div "Lọc VP Gửi" at bounding box center [457, 153] width 806 height 22
click at [633, 154] on div "Lọc VP Gửi" at bounding box center [457, 153] width 806 height 22
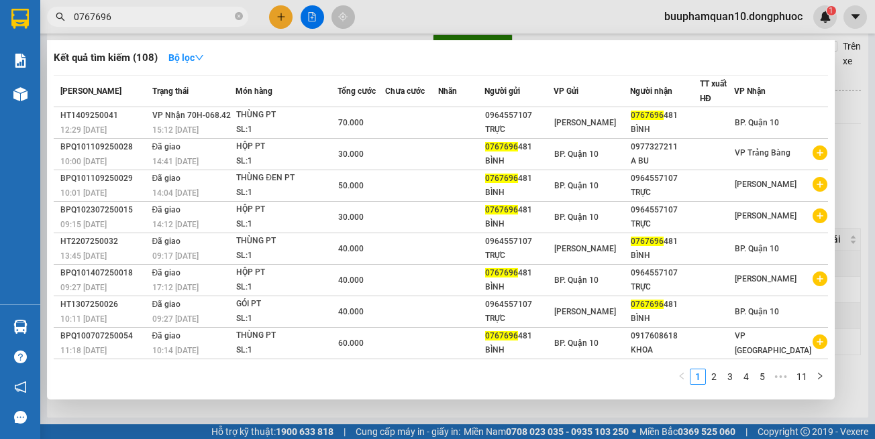
click at [191, 14] on input "0767696" at bounding box center [153, 16] width 158 height 15
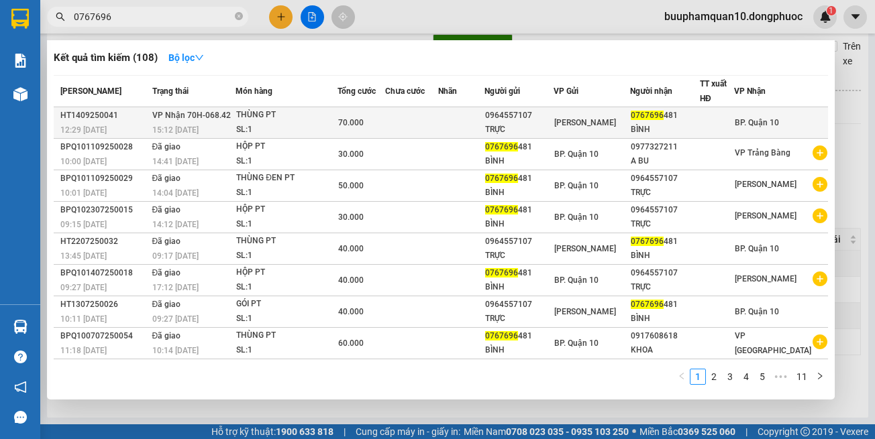
click at [365, 113] on td "70.000" at bounding box center [361, 123] width 48 height 32
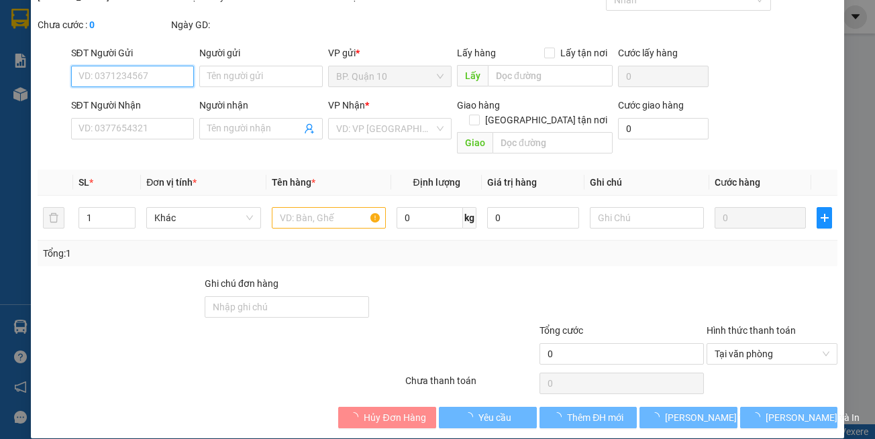
type input "0964557107"
type input "TRỰC"
type input "0767696481"
type input "BÌNH"
type input "70.000"
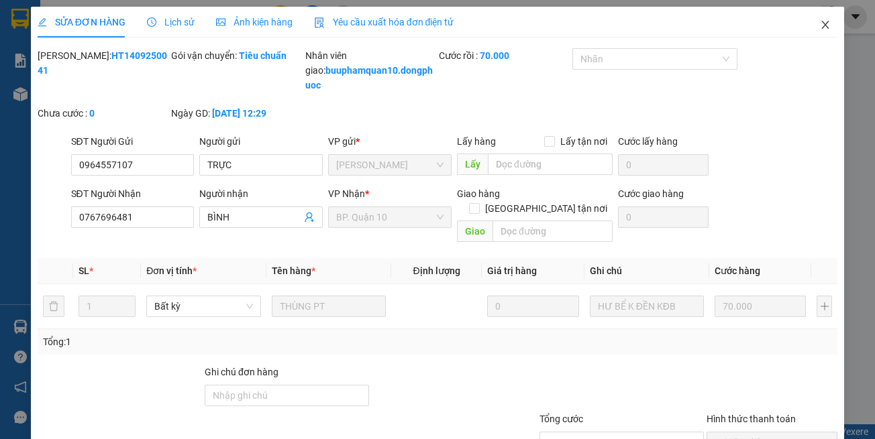
drag, startPoint x: 817, startPoint y: 29, endPoint x: 641, endPoint y: 17, distance: 175.5
click at [820, 28] on icon "close" at bounding box center [825, 24] width 11 height 11
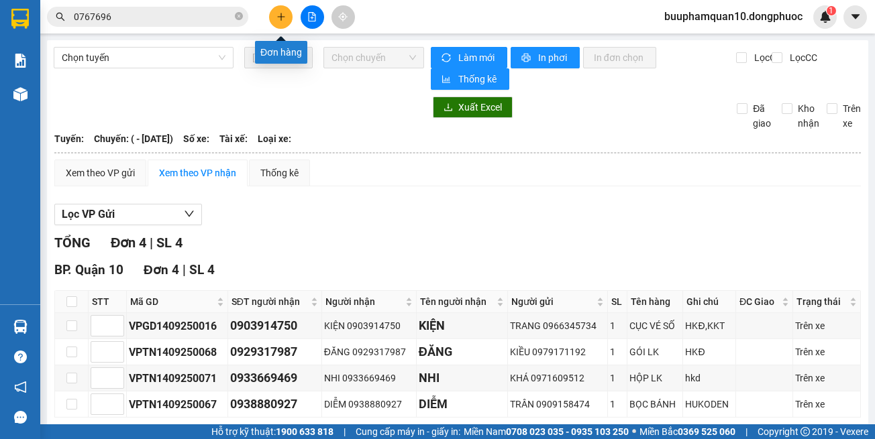
click at [170, 16] on input "0767696" at bounding box center [153, 16] width 158 height 15
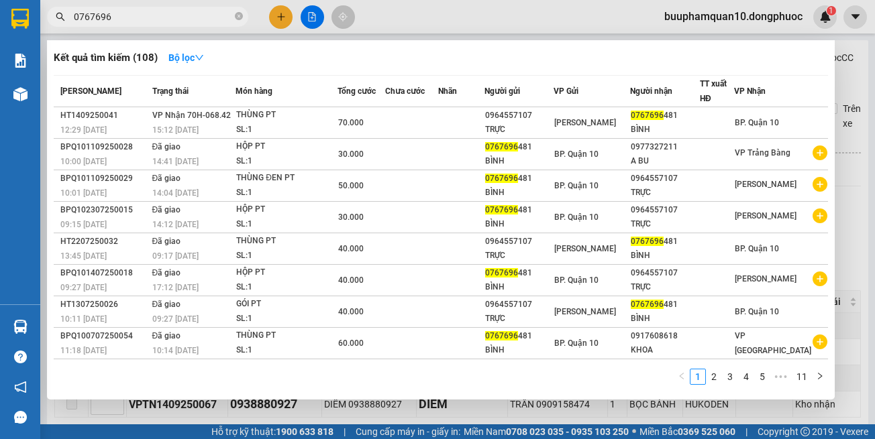
click at [170, 16] on input "0767696" at bounding box center [153, 16] width 158 height 15
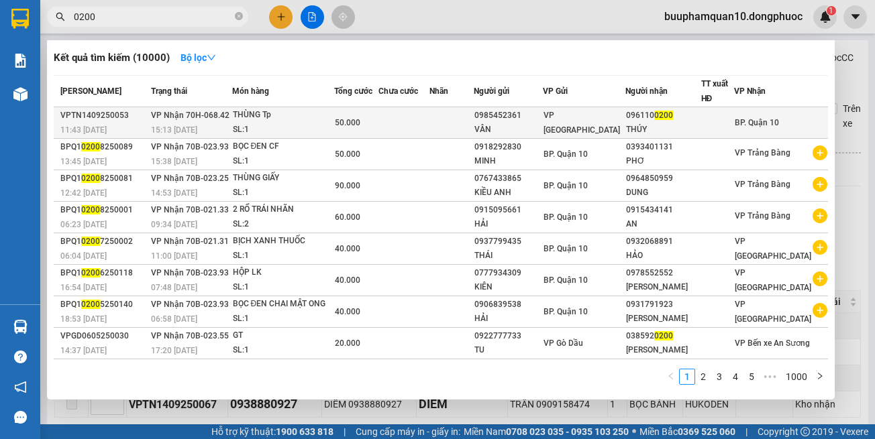
type input "0200"
click at [333, 114] on div "THÙNG Tp" at bounding box center [283, 115] width 101 height 15
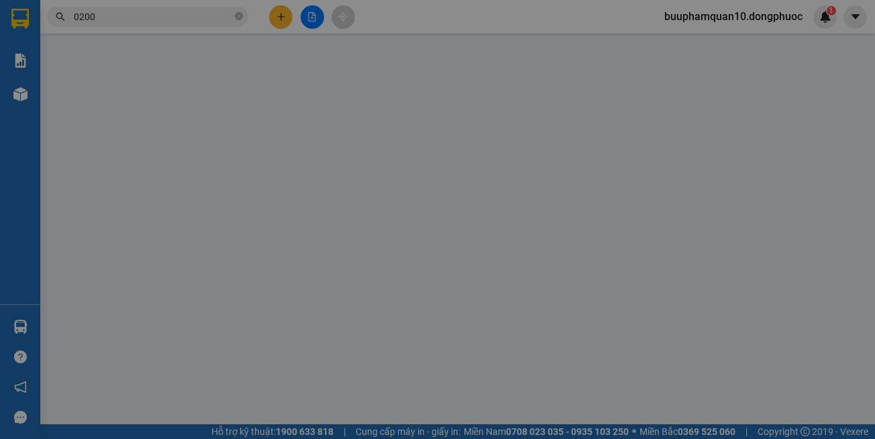
type input "0985452361"
type input "VÂN"
type input "0961100200"
type input "THÚY"
type input "50.000"
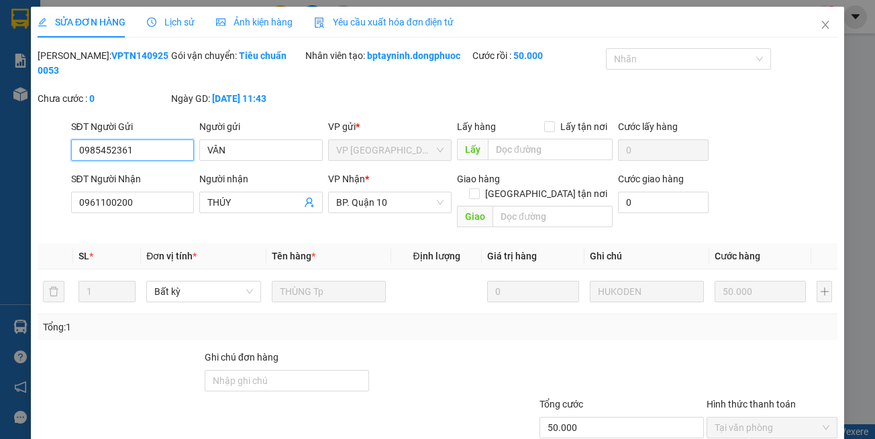
scroll to position [74, 0]
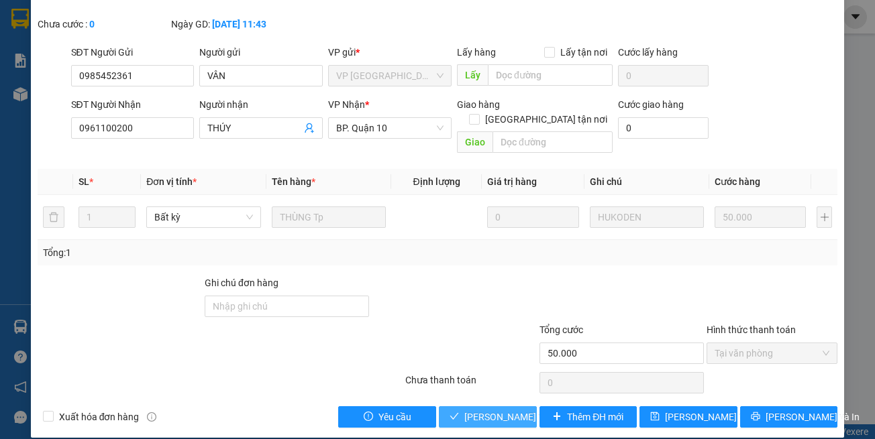
drag, startPoint x: 498, startPoint y: 407, endPoint x: 276, endPoint y: 376, distance: 224.3
click at [498, 410] on span "[PERSON_NAME] và Giao hàng" at bounding box center [528, 417] width 129 height 15
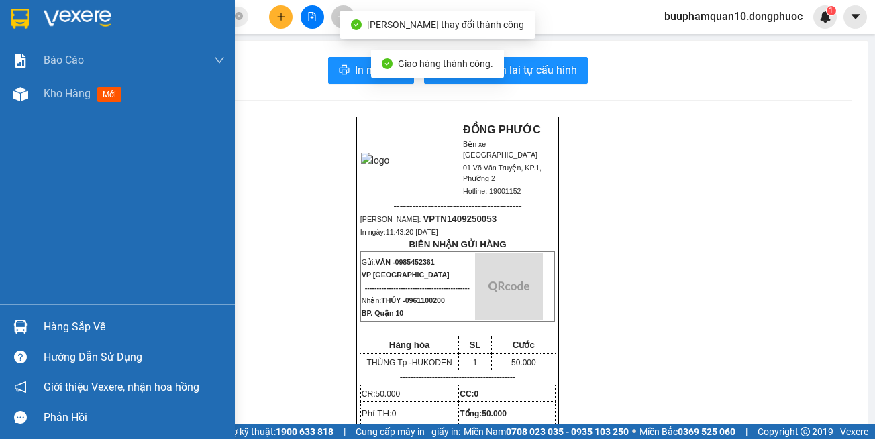
click at [14, 319] on div at bounding box center [20, 326] width 23 height 23
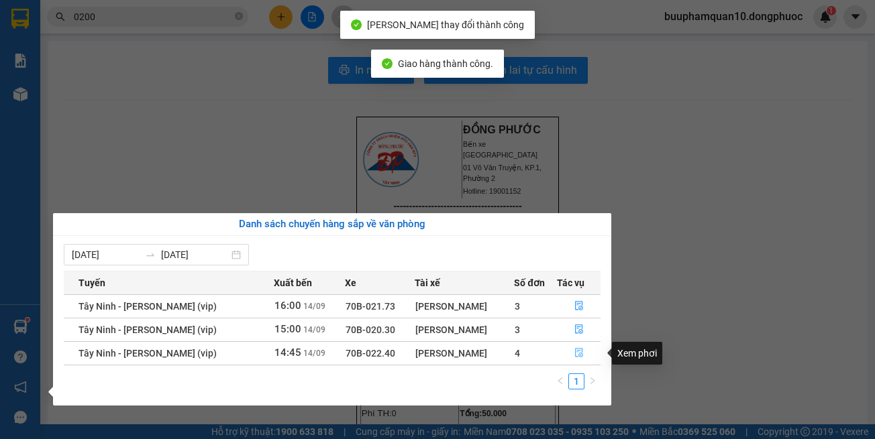
click at [580, 357] on icon "file-done" at bounding box center [578, 352] width 9 height 9
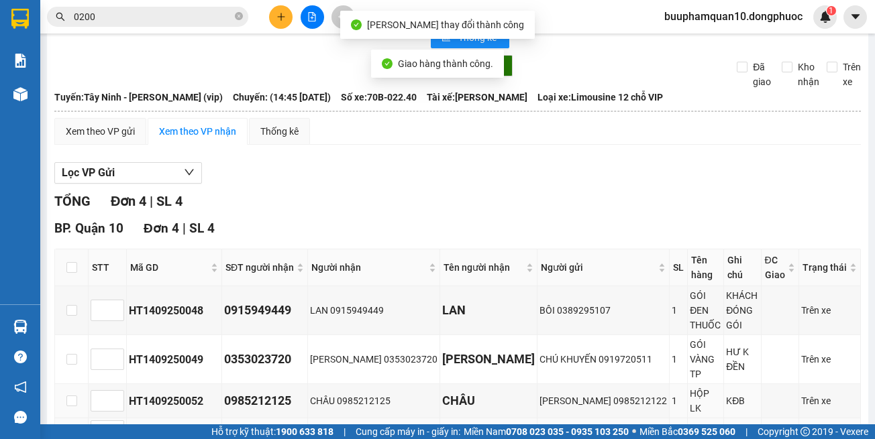
scroll to position [62, 0]
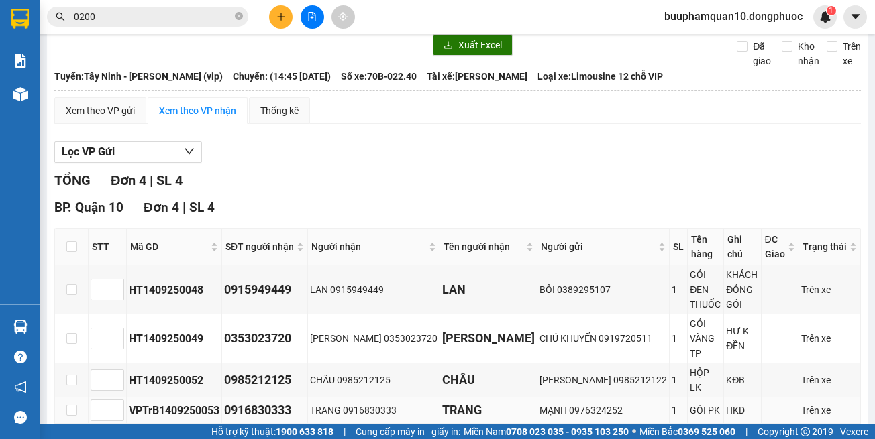
click at [688, 398] on td "GÓI PK" at bounding box center [706, 411] width 36 height 26
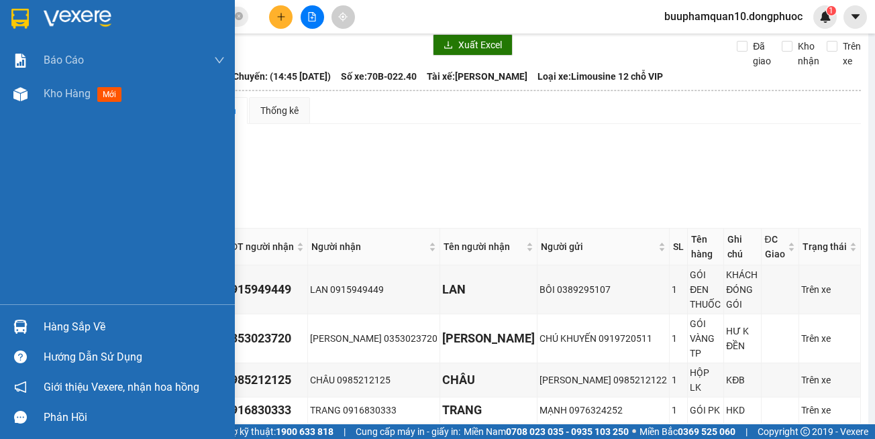
click at [32, 326] on div "Hàng sắp về" at bounding box center [117, 327] width 235 height 30
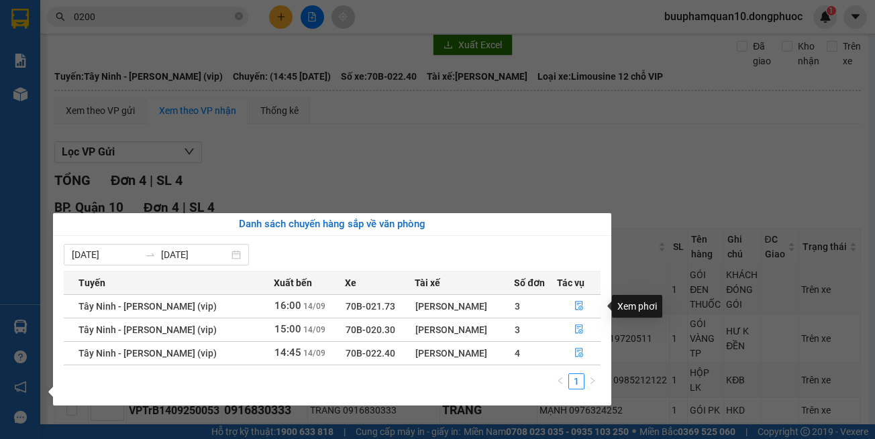
click at [576, 171] on section "Kết quả tìm kiếm ( 10000 ) Bộ lọc Mã ĐH Trạng thái Món hàng Tổng cước Chưa cước…" at bounding box center [437, 219] width 875 height 439
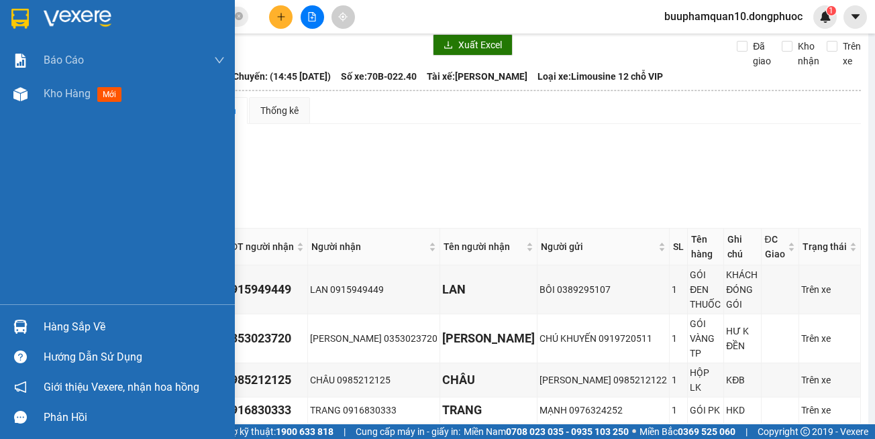
click at [13, 329] on div at bounding box center [20, 326] width 23 height 23
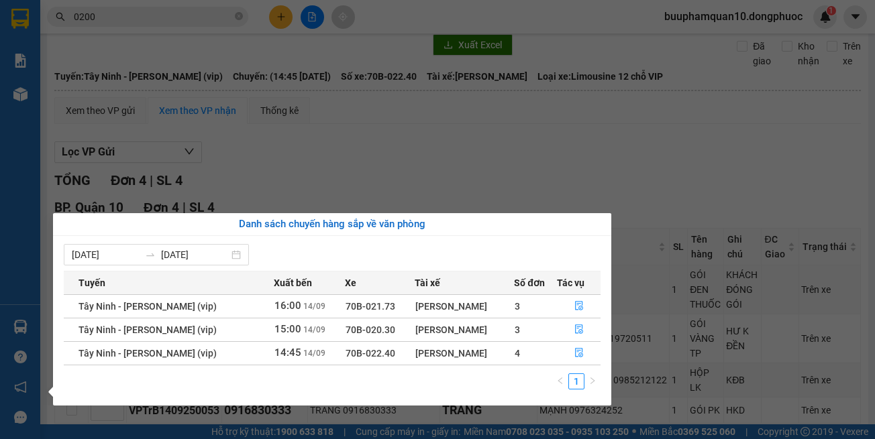
click at [415, 110] on section "Kết quả tìm kiếm ( 10000 ) Bộ lọc Mã ĐH Trạng thái Món hàng Tổng cước Chưa cước…" at bounding box center [437, 219] width 875 height 439
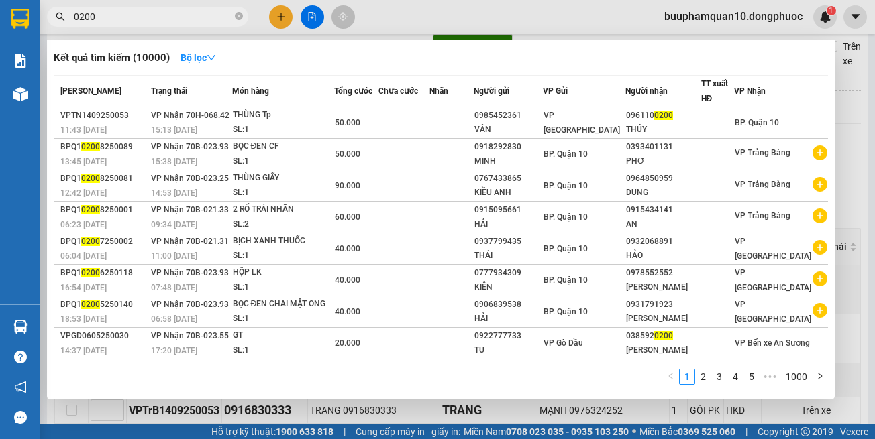
click at [185, 23] on input "0200" at bounding box center [153, 16] width 158 height 15
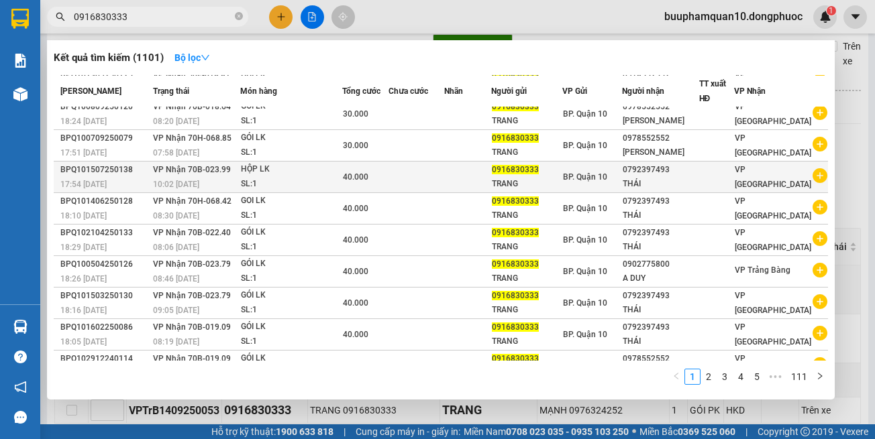
scroll to position [62, 0]
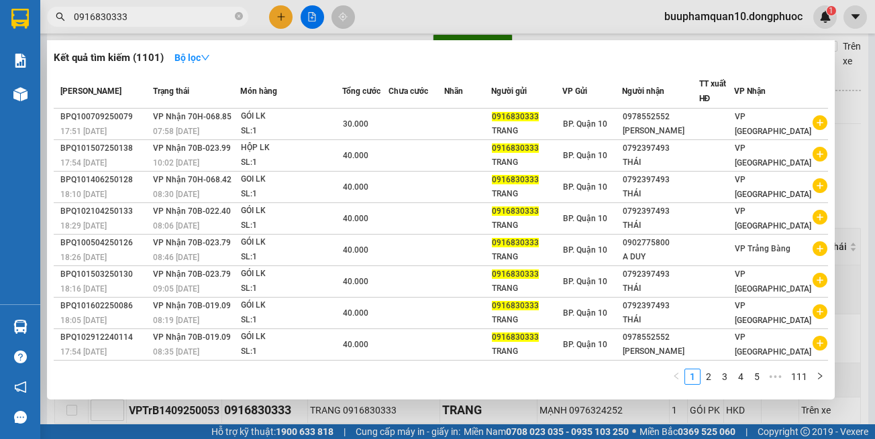
type input "0916830333"
click at [280, 18] on div at bounding box center [437, 219] width 875 height 439
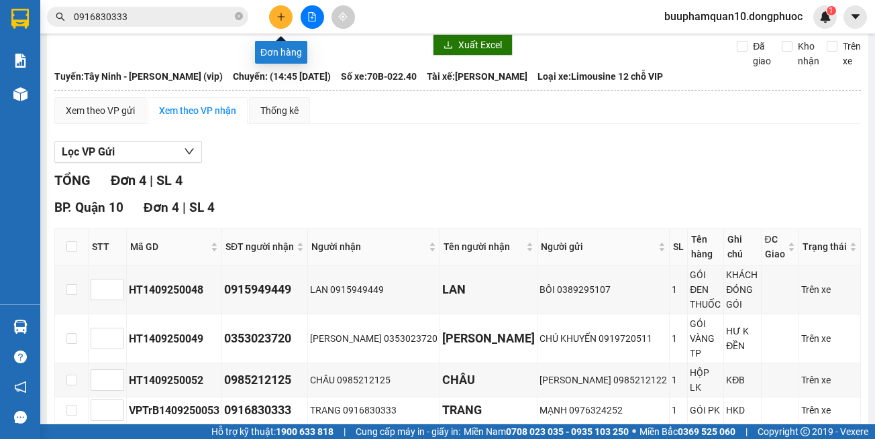
click at [280, 18] on icon "plus" at bounding box center [280, 16] width 9 height 9
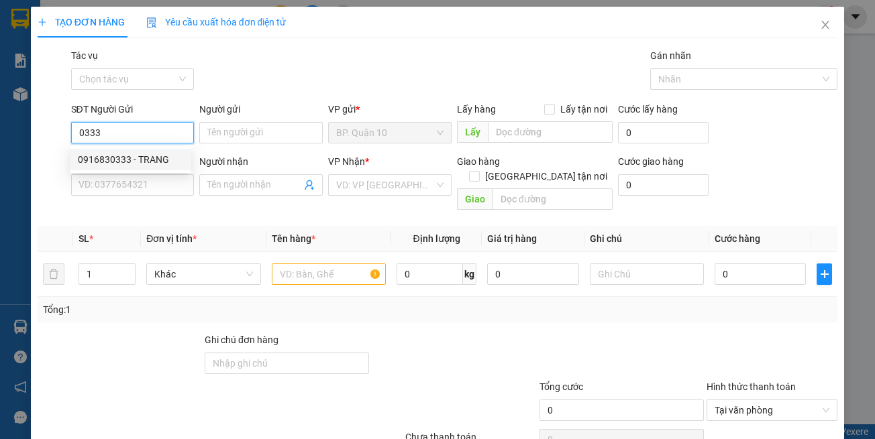
click at [156, 165] on div "0916830333 - TRANG" at bounding box center [130, 159] width 105 height 15
type input "0916830333"
type input "TRANG"
type input "0909014444"
type input "THỌ"
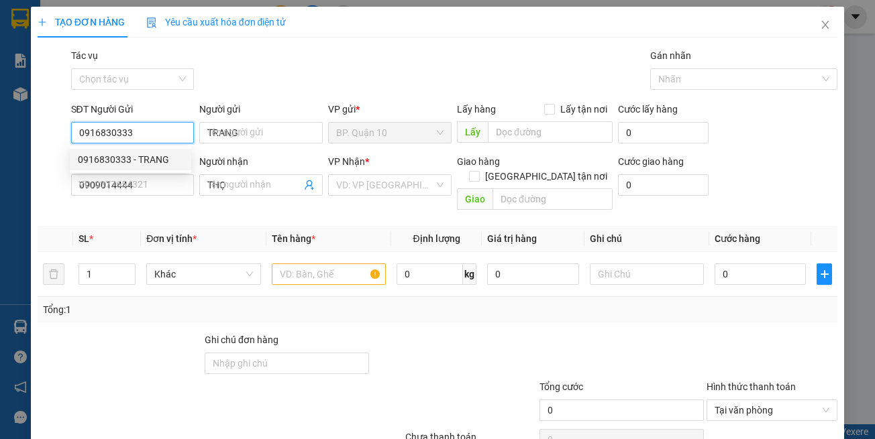
type input "30.000"
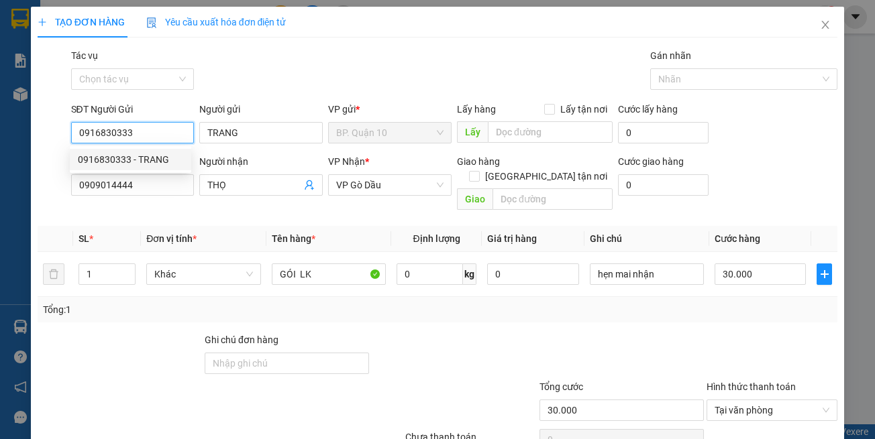
type input "0916830333"
click at [174, 207] on div "Transit Pickup Surcharge Ids Transit Deliver Surcharge Ids Transit Deliver Surc…" at bounding box center [438, 266] width 800 height 437
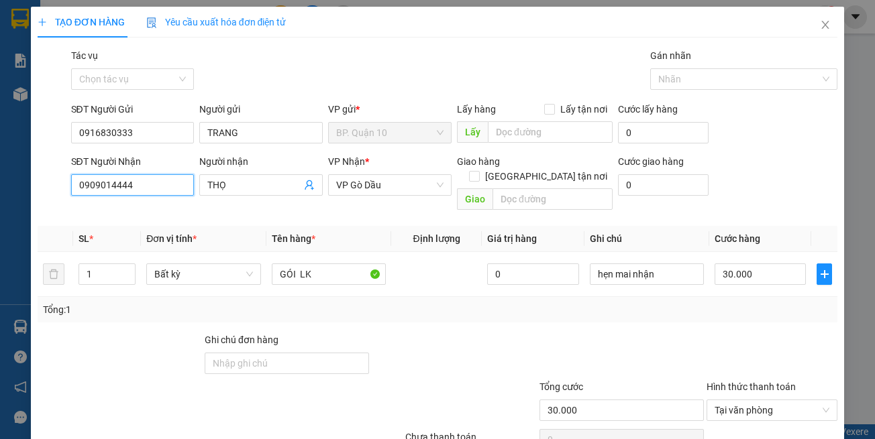
click at [179, 186] on input "0909014444" at bounding box center [132, 184] width 123 height 21
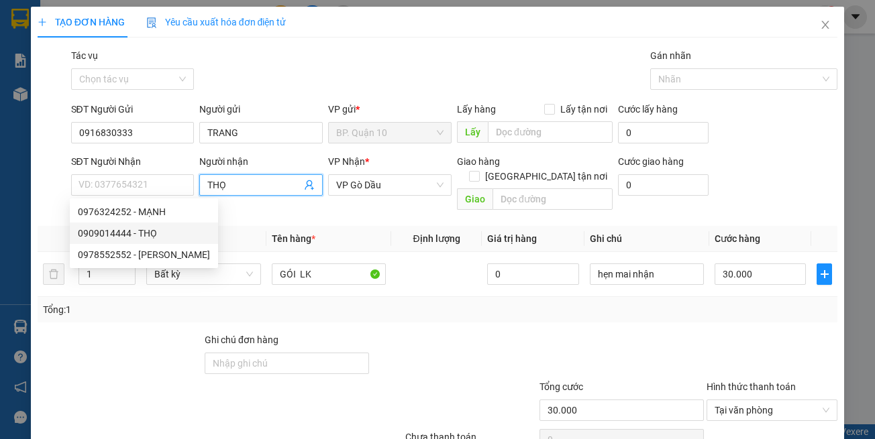
click at [306, 184] on icon "user-add" at bounding box center [309, 185] width 11 height 11
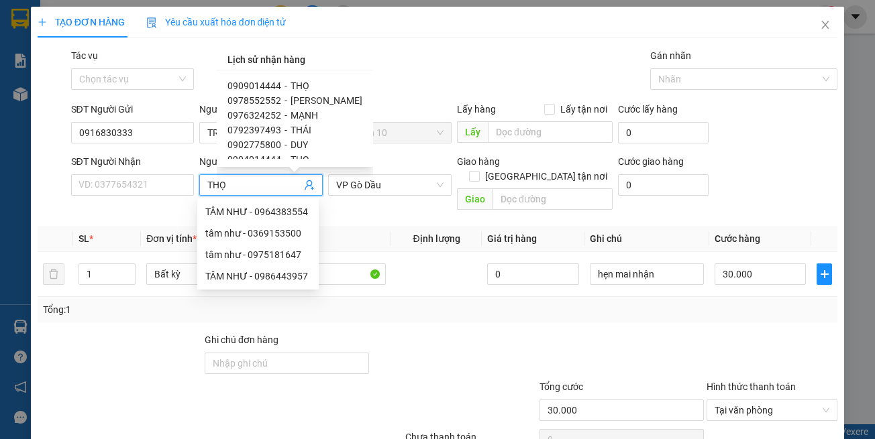
click at [305, 132] on span "THÁI" at bounding box center [301, 130] width 21 height 11
type input "0792397493"
type input "THÁI"
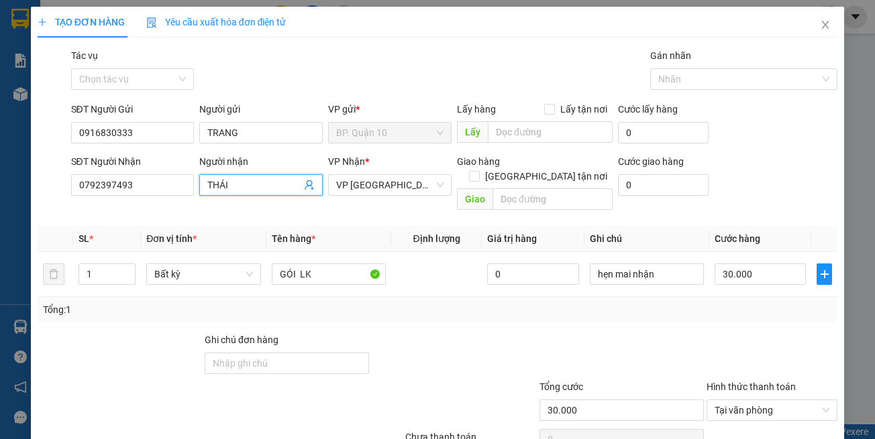
drag, startPoint x: 452, startPoint y: 320, endPoint x: 469, endPoint y: 305, distance: 22.9
click at [455, 316] on div "Transit Pickup Surcharge Ids Transit Deliver Surcharge Ids Transit Deliver Surc…" at bounding box center [438, 266] width 800 height 437
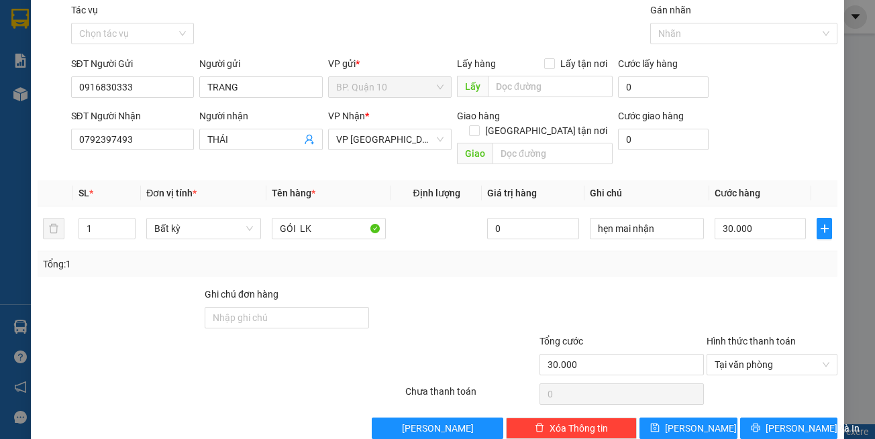
scroll to position [57, 0]
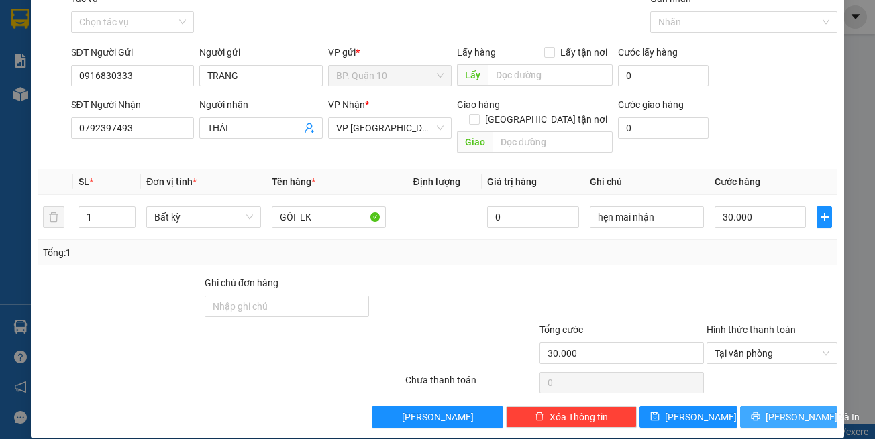
drag, startPoint x: 764, startPoint y: 407, endPoint x: 723, endPoint y: 366, distance: 58.8
click at [764, 407] on button "[PERSON_NAME] và In" at bounding box center [789, 417] width 98 height 21
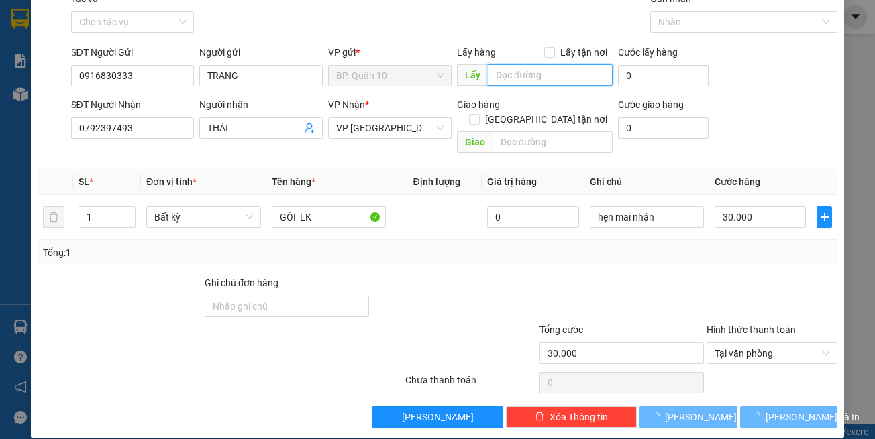
click at [501, 74] on input "text" at bounding box center [550, 74] width 125 height 21
drag, startPoint x: 781, startPoint y: 407, endPoint x: 768, endPoint y: 378, distance: 30.9
click at [781, 410] on span "[PERSON_NAME] và In" at bounding box center [813, 417] width 94 height 15
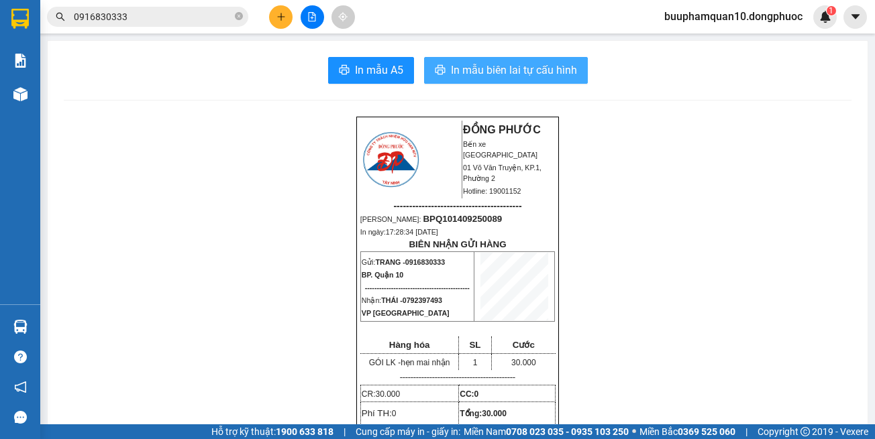
click at [547, 65] on span "In mẫu biên lai tự cấu hình" at bounding box center [514, 70] width 126 height 17
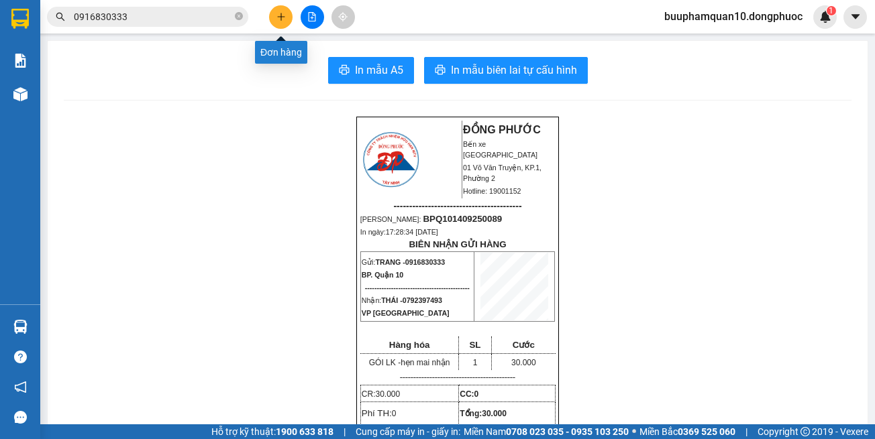
click at [271, 19] on button at bounding box center [280, 16] width 23 height 23
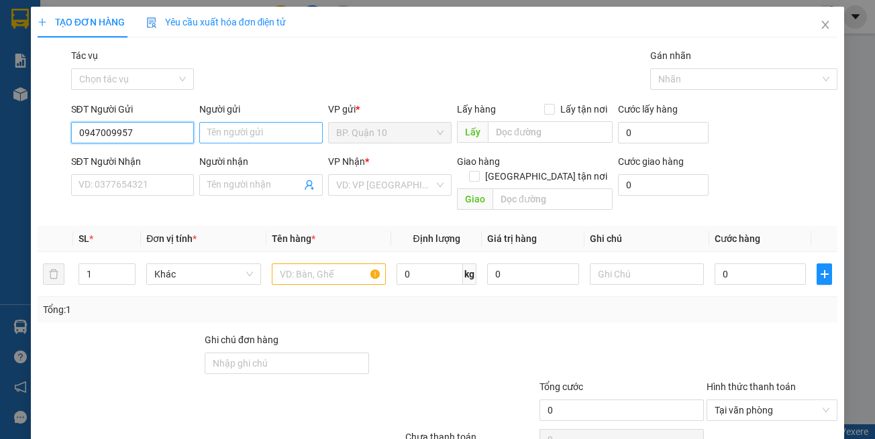
type input "0947009957"
click at [218, 136] on input "Người gửi" at bounding box center [260, 132] width 123 height 21
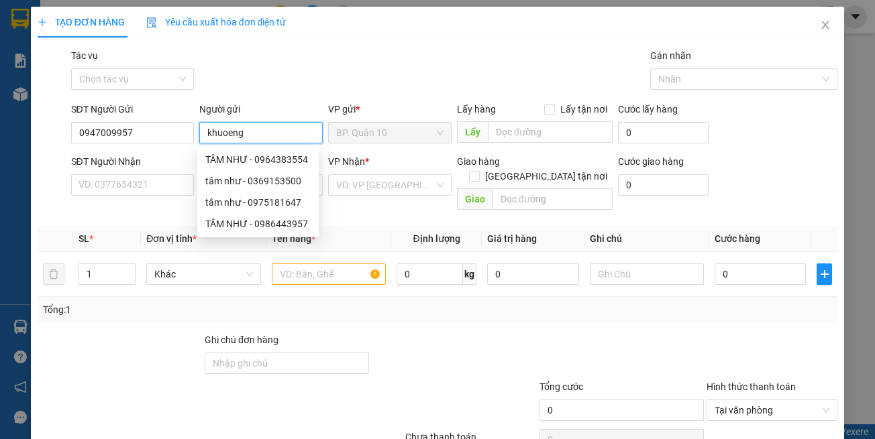
click at [254, 130] on input "khuoeng" at bounding box center [260, 132] width 123 height 21
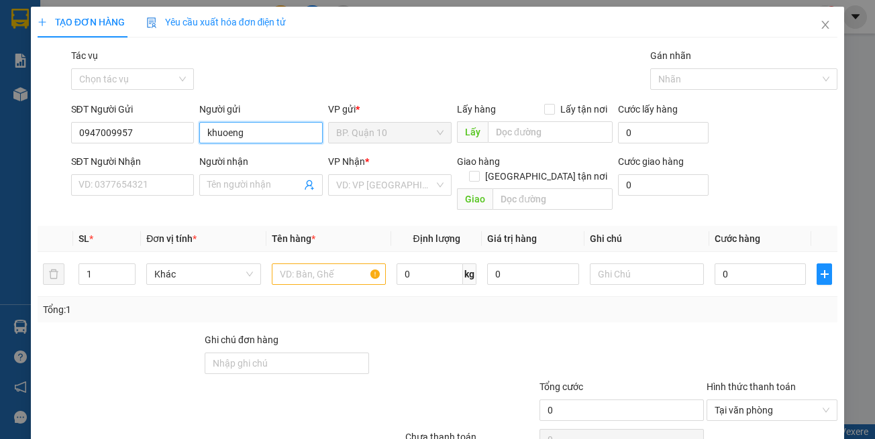
click at [254, 130] on input "khuoeng" at bounding box center [260, 132] width 123 height 21
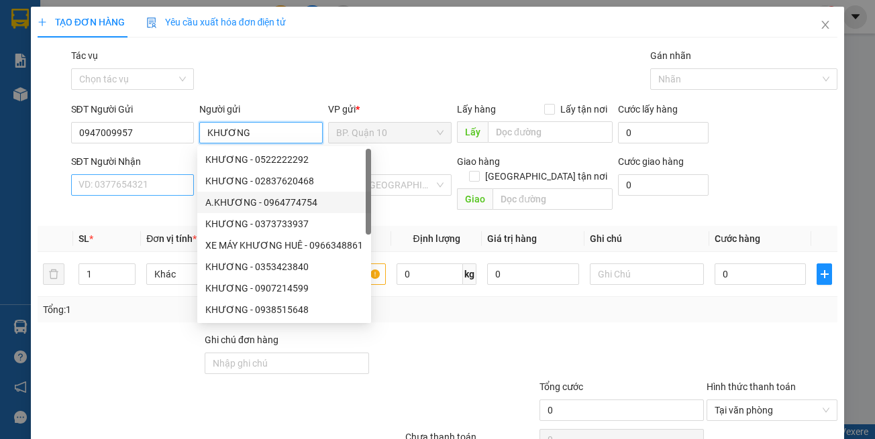
type input "KHƯƠNG"
click at [143, 186] on input "SĐT Người Nhận" at bounding box center [132, 184] width 123 height 21
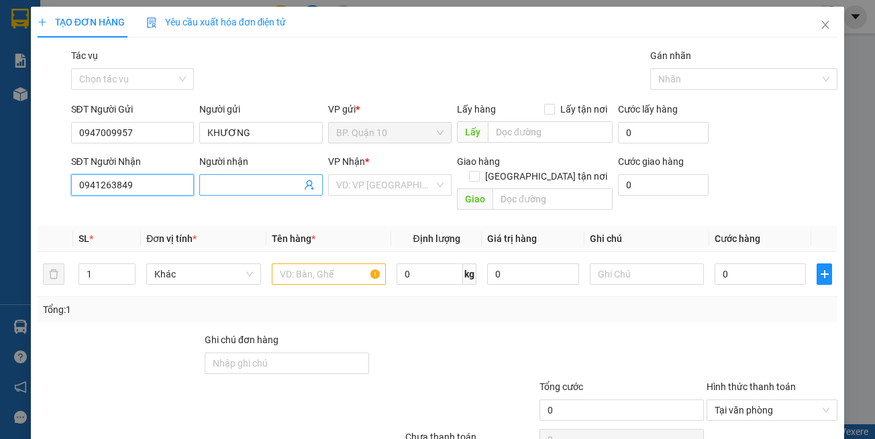
type input "0941263849"
click at [242, 183] on input "Người nhận" at bounding box center [254, 185] width 94 height 15
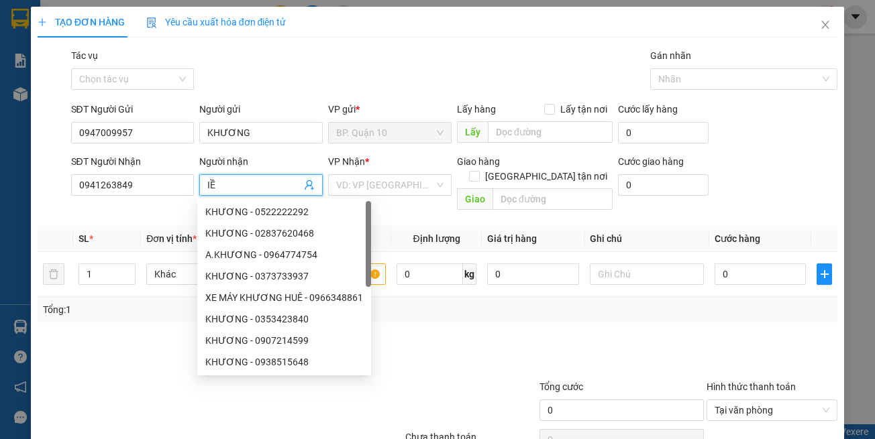
type input "I"
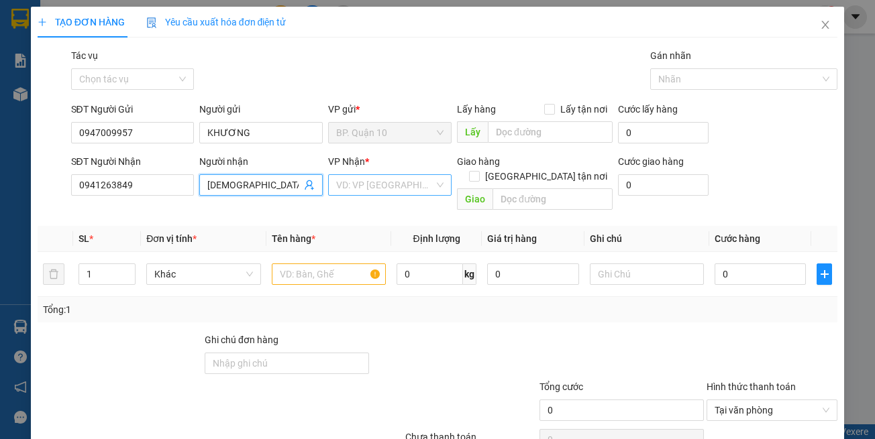
type input "[DEMOGRAPHIC_DATA]"
click at [345, 180] on input "search" at bounding box center [385, 185] width 98 height 20
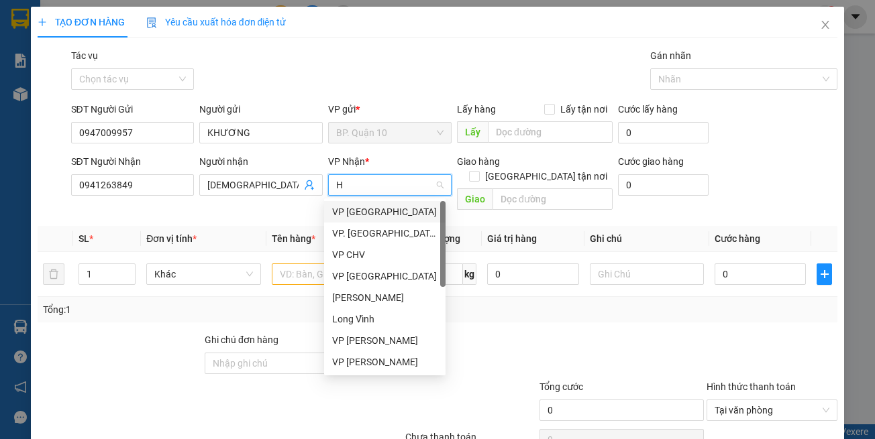
type input "HT"
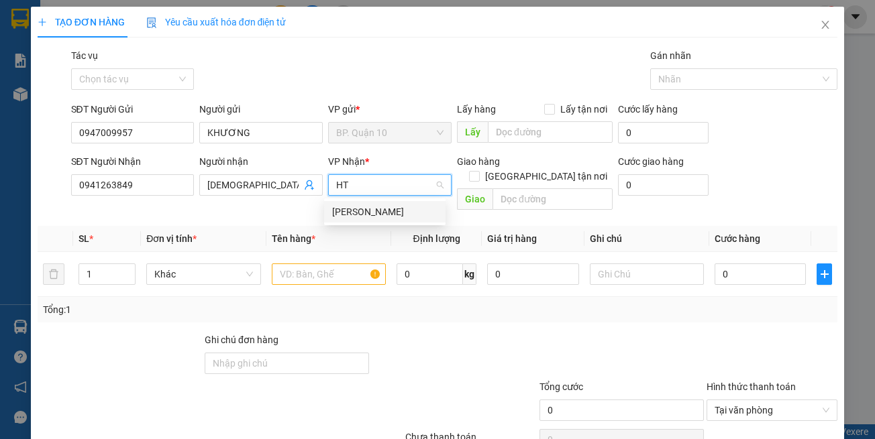
click at [344, 216] on div "[PERSON_NAME]" at bounding box center [384, 212] width 105 height 15
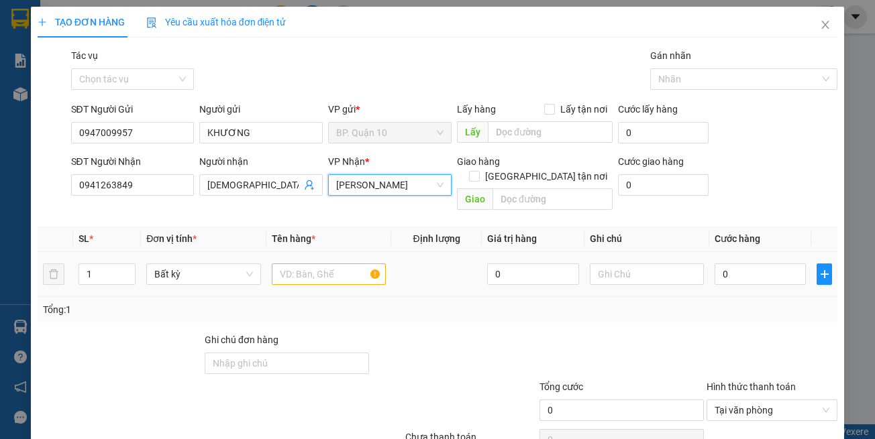
click at [344, 276] on td at bounding box center [328, 274] width 125 height 45
click at [329, 264] on input "text" at bounding box center [329, 274] width 114 height 21
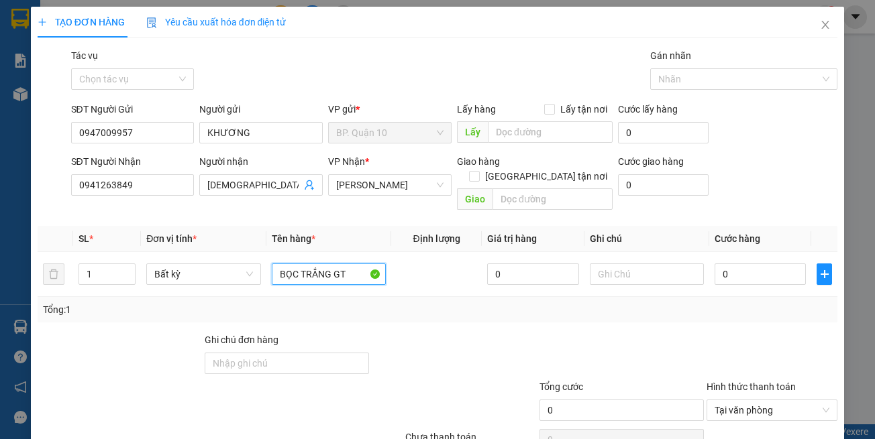
type input "BỌC TRẮNG GT"
drag, startPoint x: 700, startPoint y: 293, endPoint x: 649, endPoint y: 260, distance: 60.7
click at [700, 303] on div "Tổng: 1" at bounding box center [438, 310] width 790 height 15
click at [644, 264] on input "text" at bounding box center [647, 274] width 114 height 21
paste input "đã hẹn mai nhận"
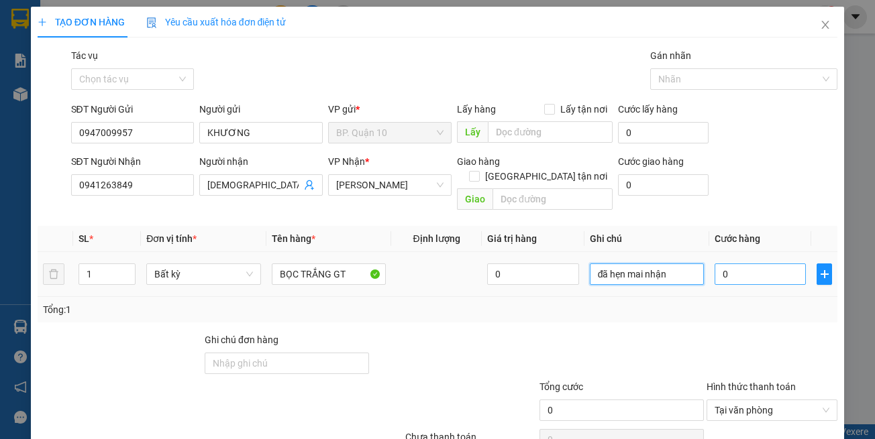
type input "đã hẹn mai nhận"
click at [739, 264] on input "0" at bounding box center [760, 274] width 91 height 21
type input "3"
type input "30"
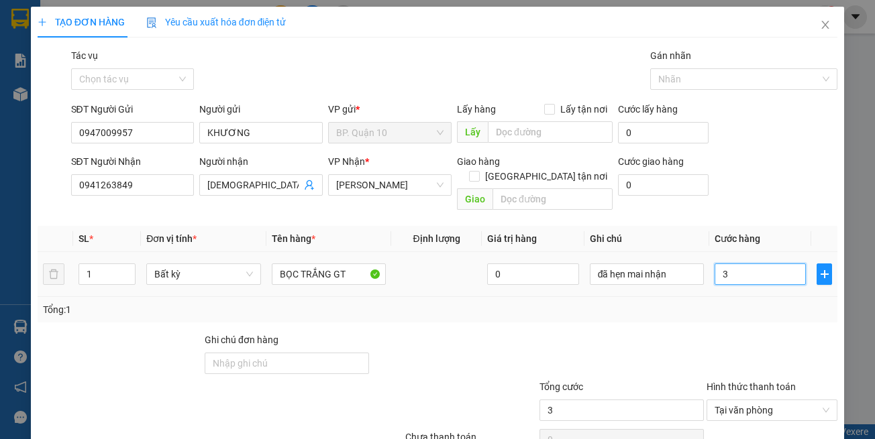
type input "30"
type input "30.000"
click at [712, 307] on div "Tổng: 1" at bounding box center [438, 309] width 800 height 25
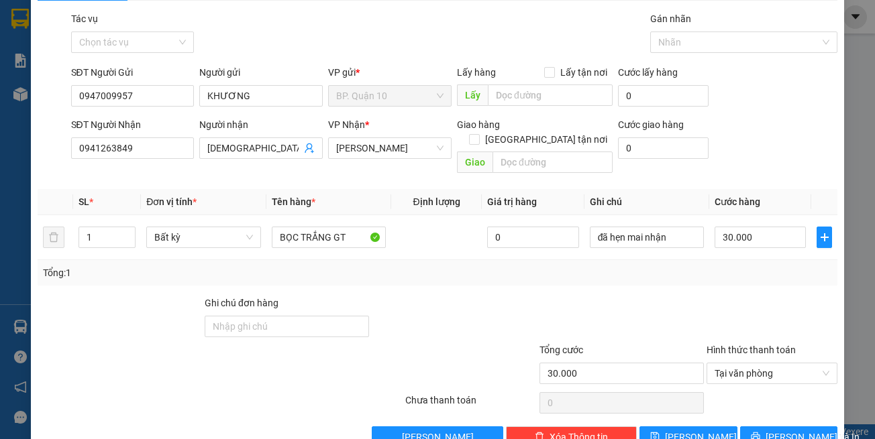
scroll to position [57, 0]
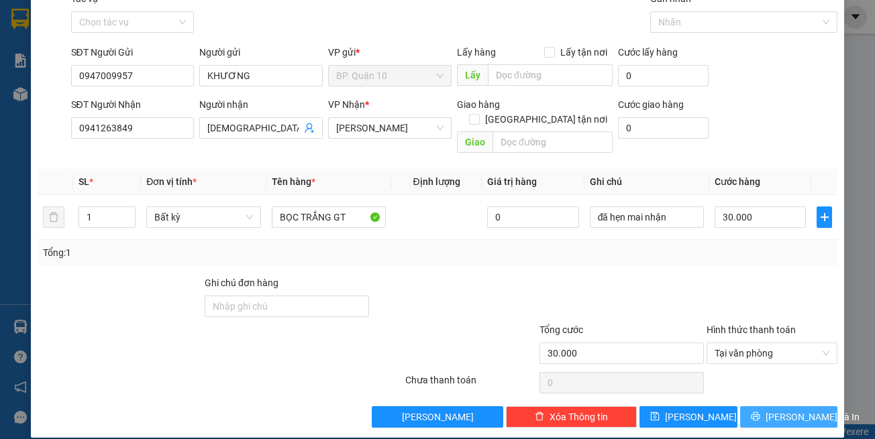
click at [796, 407] on button "[PERSON_NAME] và In" at bounding box center [789, 417] width 98 height 21
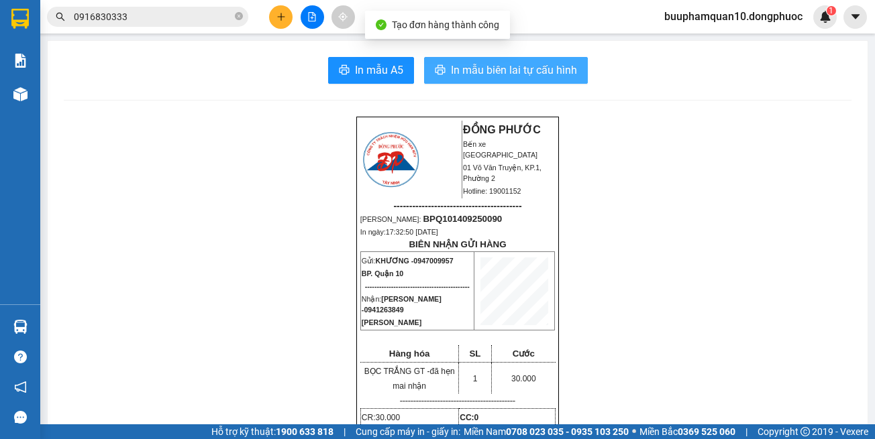
click at [494, 74] on span "In mẫu biên lai tự cấu hình" at bounding box center [514, 70] width 126 height 17
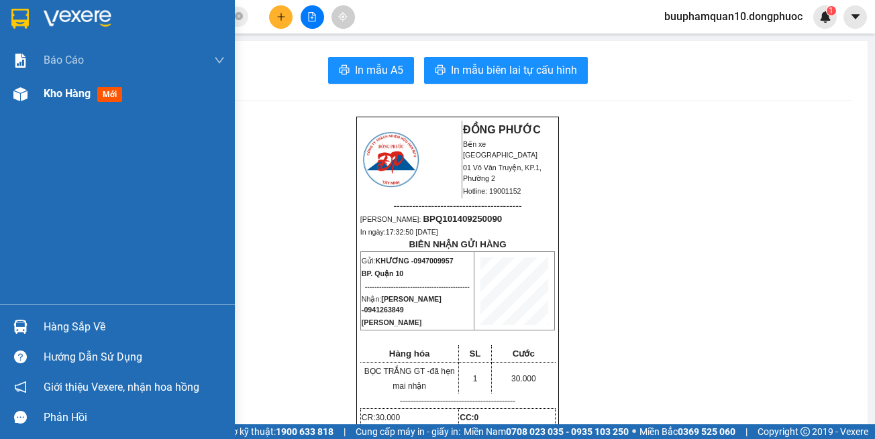
click at [37, 88] on div "Kho hàng mới" at bounding box center [117, 94] width 235 height 34
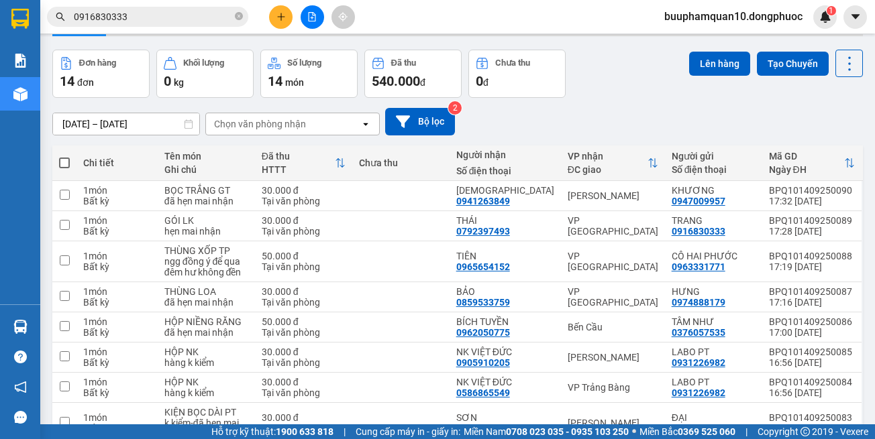
scroll to position [67, 0]
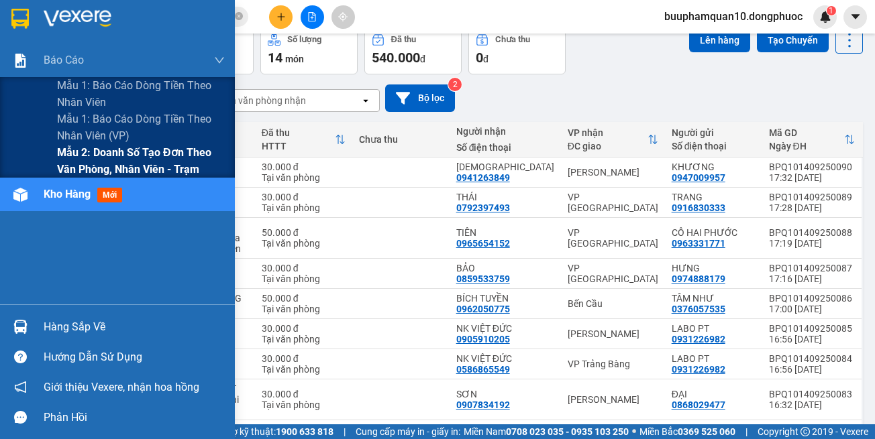
drag, startPoint x: 96, startPoint y: 158, endPoint x: 199, endPoint y: 133, distance: 106.3
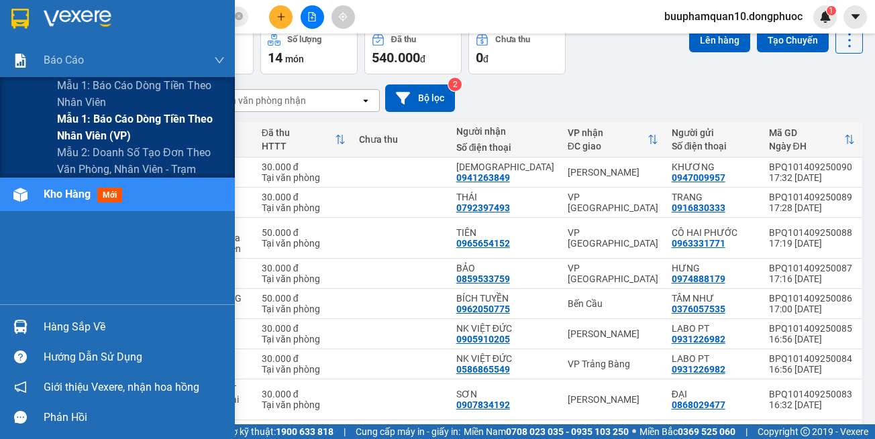
click at [97, 157] on span "Mẫu 2: Doanh số tạo đơn theo Văn phòng, nhân viên - Trạm" at bounding box center [141, 161] width 168 height 34
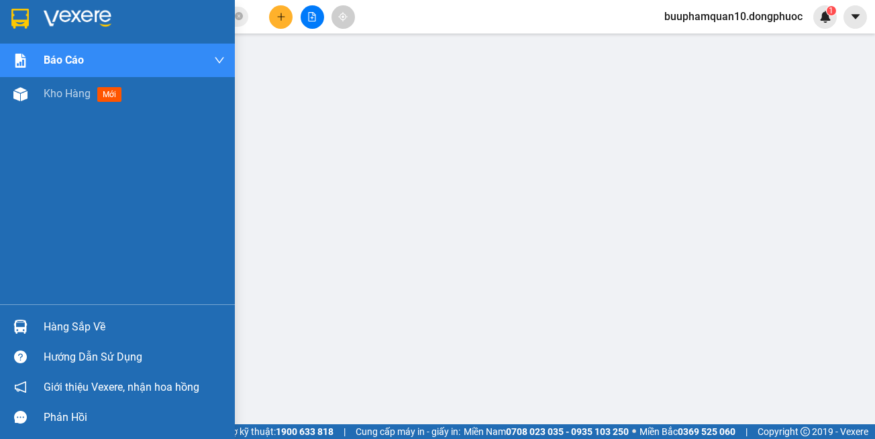
click at [39, 326] on div "Hàng sắp về" at bounding box center [117, 327] width 235 height 30
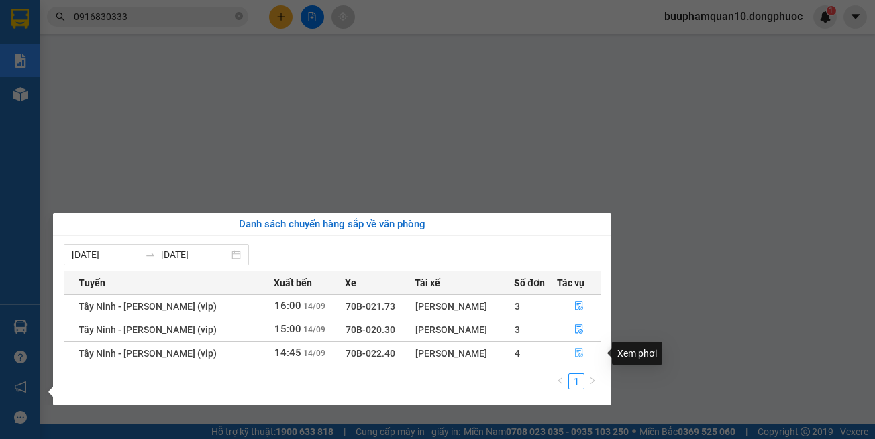
click at [569, 356] on button "button" at bounding box center [579, 353] width 43 height 21
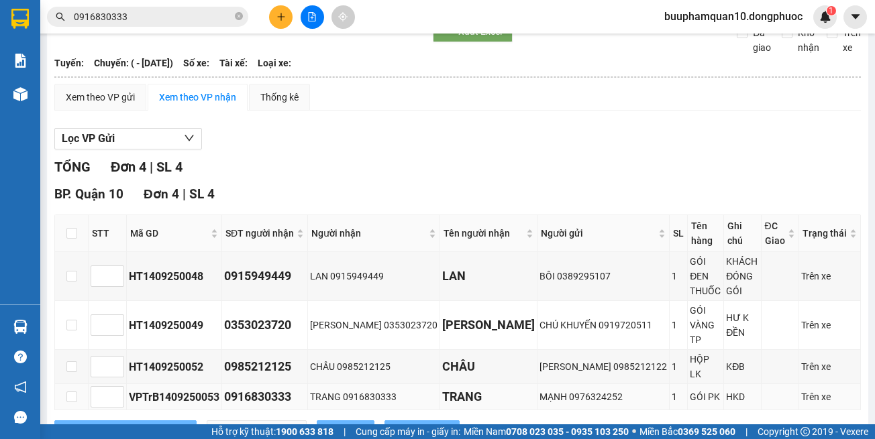
scroll to position [93, 0]
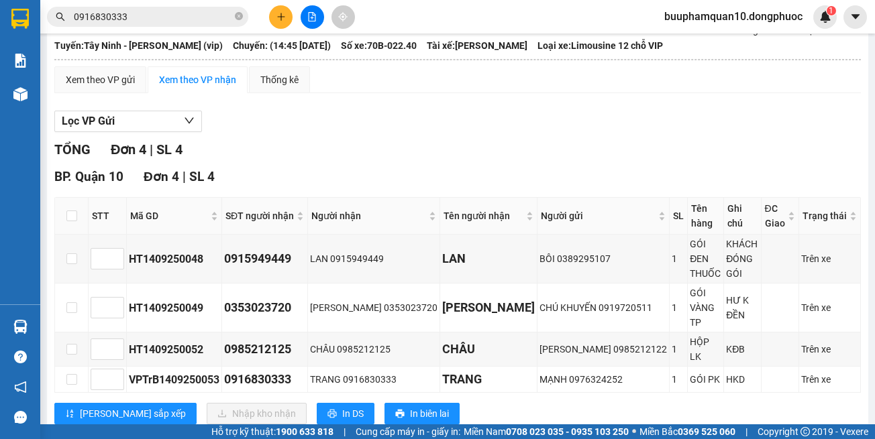
click at [604, 415] on div "Tây Ninh - Hồ Chí Minh (vip) 14/09/2025 14:45 (TC) - 70B-022.40 Làm mới In phơi…" at bounding box center [457, 201] width 821 height 509
click at [170, 15] on input "0916830333" at bounding box center [153, 16] width 158 height 15
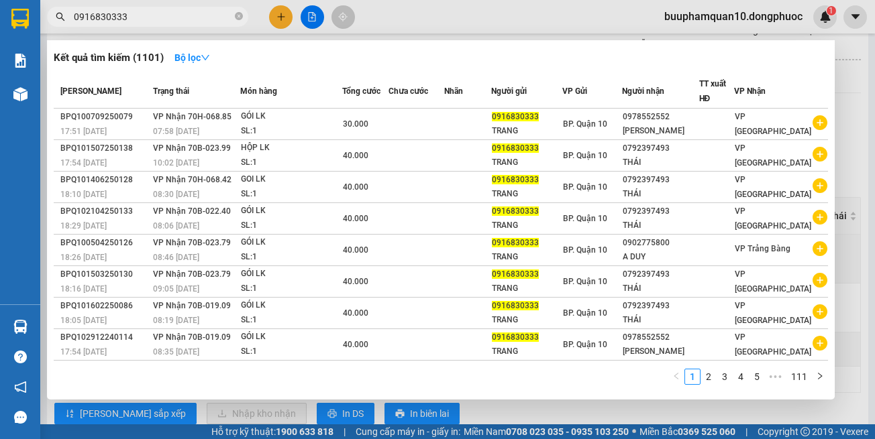
click at [170, 15] on input "0916830333" at bounding box center [153, 16] width 158 height 15
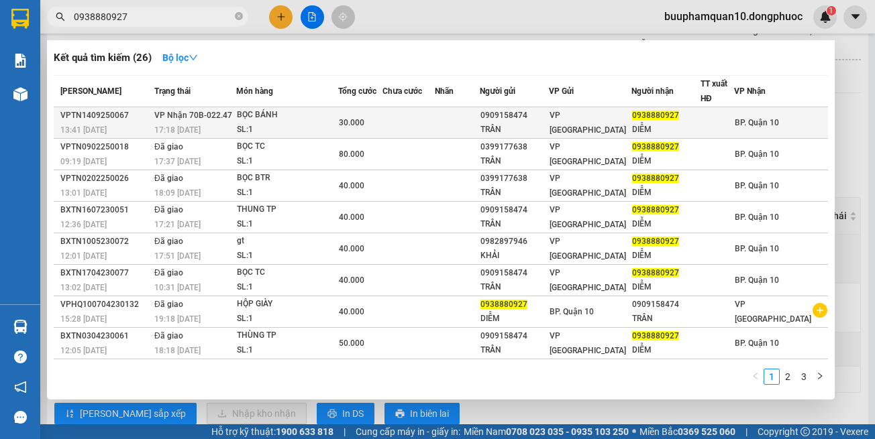
type input "0938880927"
click at [535, 127] on div "TRÂN" at bounding box center [514, 130] width 68 height 14
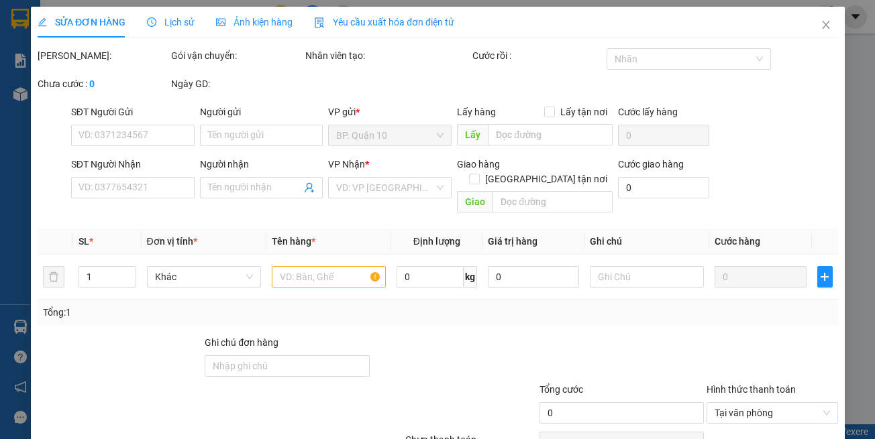
type input "0909158474"
type input "TRÂN"
type input "0938880927"
type input "DIỄM"
type input "30.000"
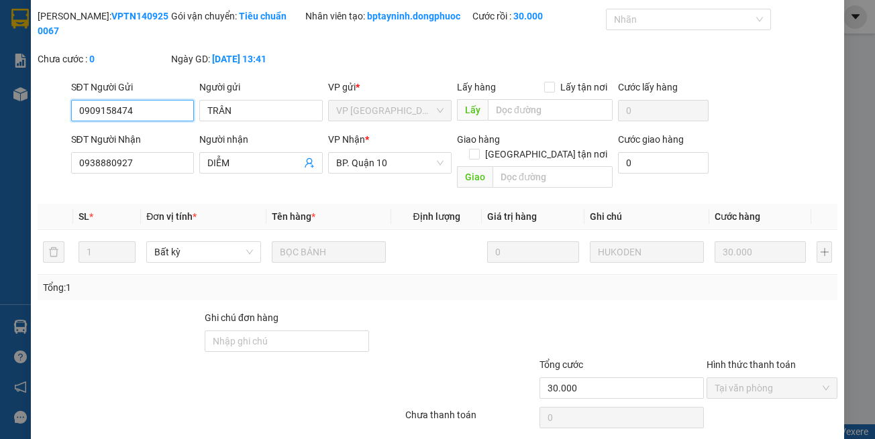
scroll to position [74, 0]
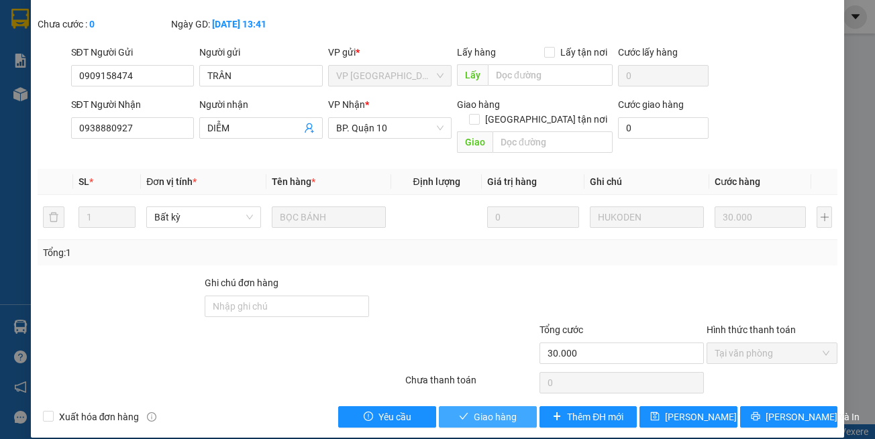
click at [496, 410] on span "Giao hàng" at bounding box center [495, 417] width 43 height 15
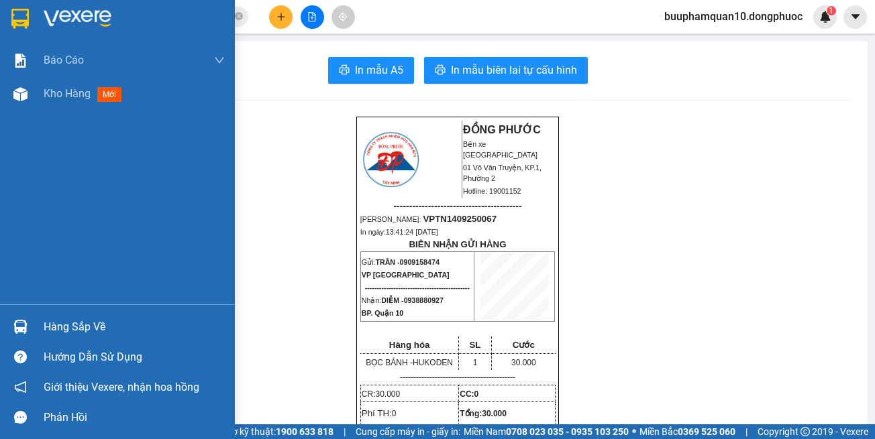
drag, startPoint x: 37, startPoint y: 317, endPoint x: 74, endPoint y: 307, distance: 38.2
click at [38, 315] on div "Hàng sắp về" at bounding box center [117, 327] width 235 height 30
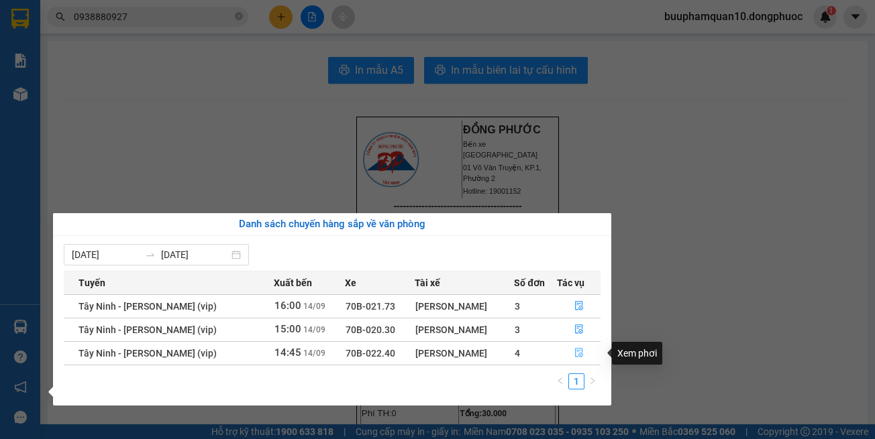
click at [578, 346] on button "button" at bounding box center [579, 353] width 43 height 21
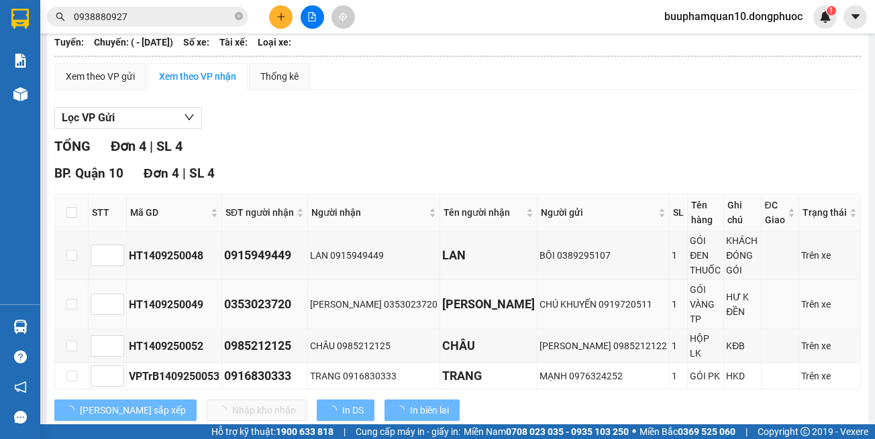
scroll to position [93, 0]
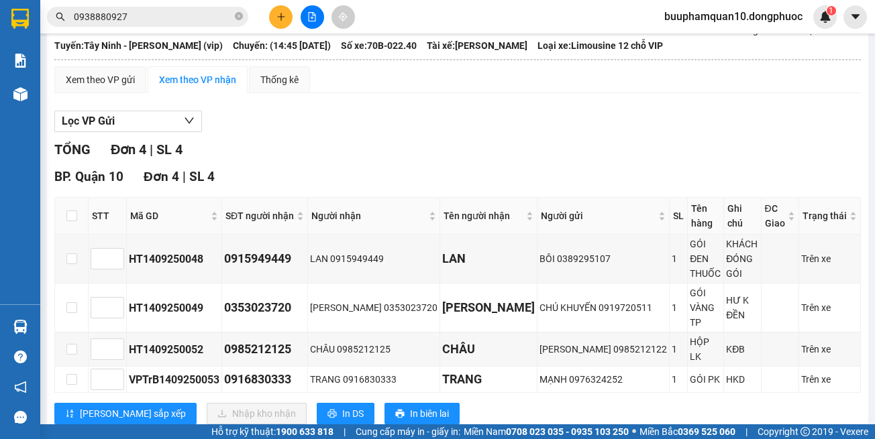
click at [636, 168] on div "BP. Quận 10 Đơn 4 | SL 4" at bounding box center [457, 177] width 806 height 20
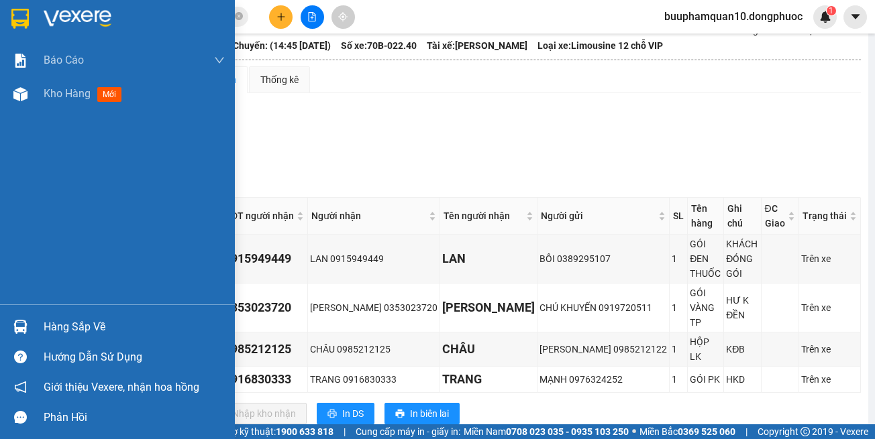
click at [122, 311] on div "Hàng sắp về Hướng dẫn sử dụng Giới thiệu Vexere, nhận hoa hồng Phản hồi" at bounding box center [117, 369] width 235 height 128
click at [134, 325] on div "Hàng sắp về" at bounding box center [134, 327] width 181 height 20
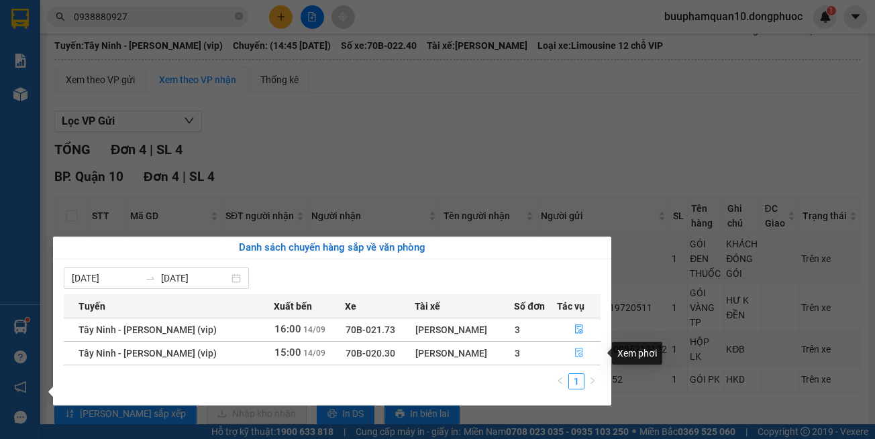
click at [575, 354] on icon "file-done" at bounding box center [579, 353] width 8 height 9
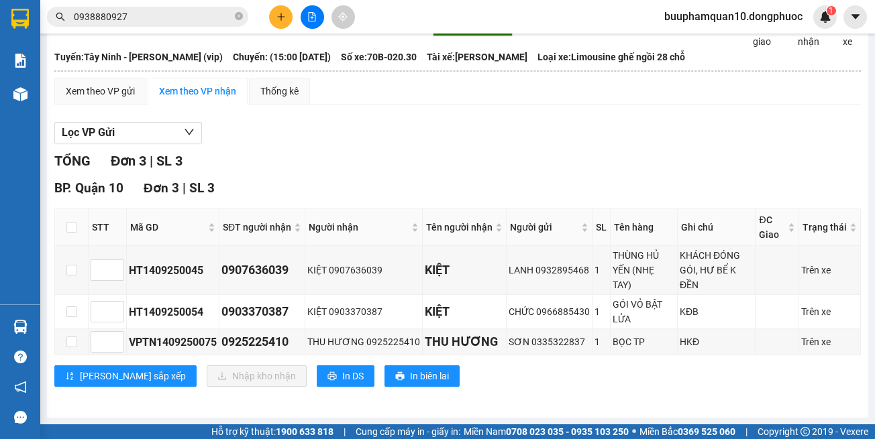
scroll to position [82, 0]
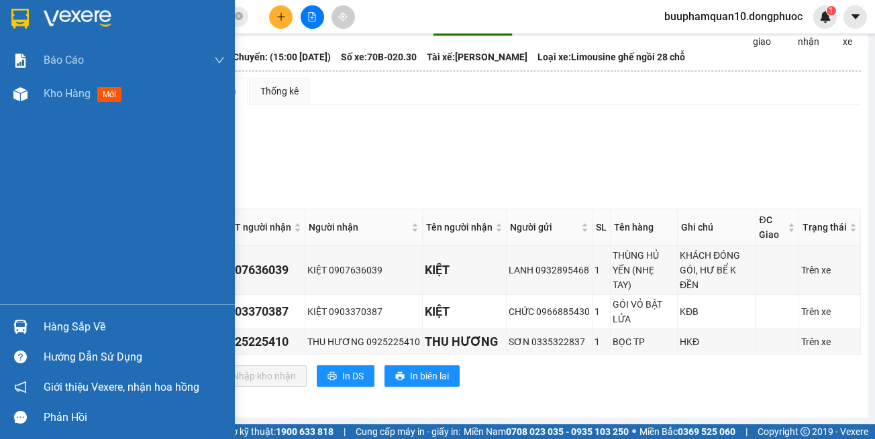
click at [34, 319] on div "Hàng sắp về" at bounding box center [117, 327] width 235 height 30
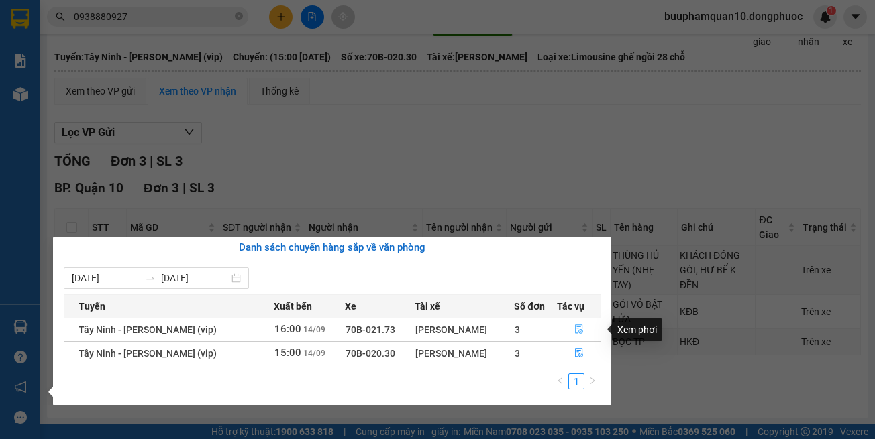
click at [569, 327] on button "button" at bounding box center [579, 329] width 43 height 21
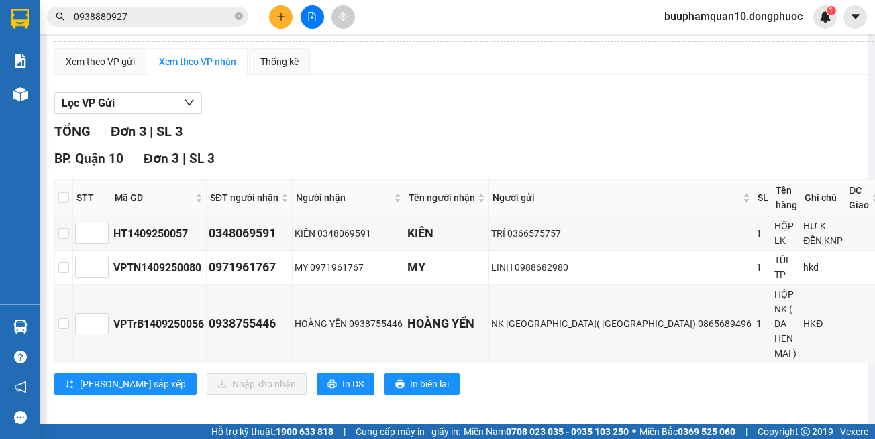
scroll to position [119, 0]
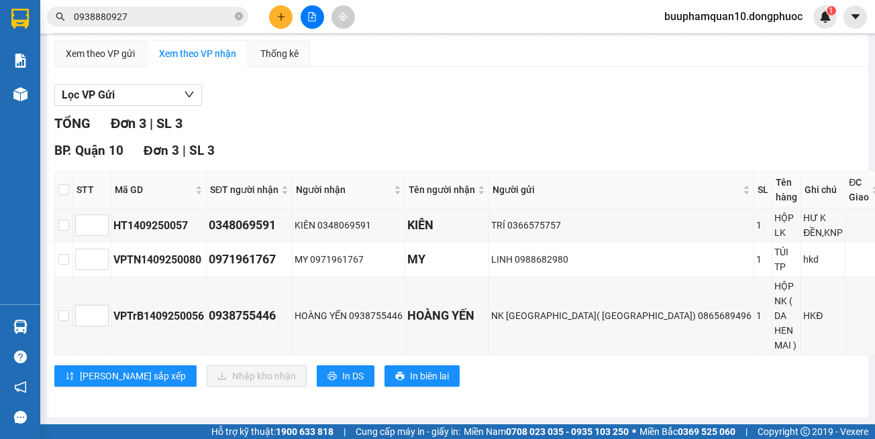
drag, startPoint x: 598, startPoint y: 390, endPoint x: 596, endPoint y: 380, distance: 10.9
click at [598, 386] on div "BP. Quận 10 Đơn 3 | SL 3 STT Mã GD SĐT người nhận Người nhận Tên người nhận Ngư…" at bounding box center [499, 269] width 890 height 256
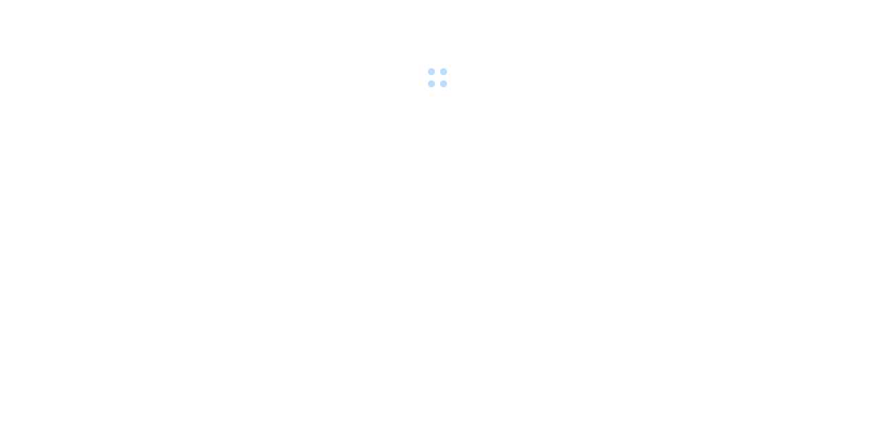
click at [490, 43] on div at bounding box center [437, 46] width 875 height 93
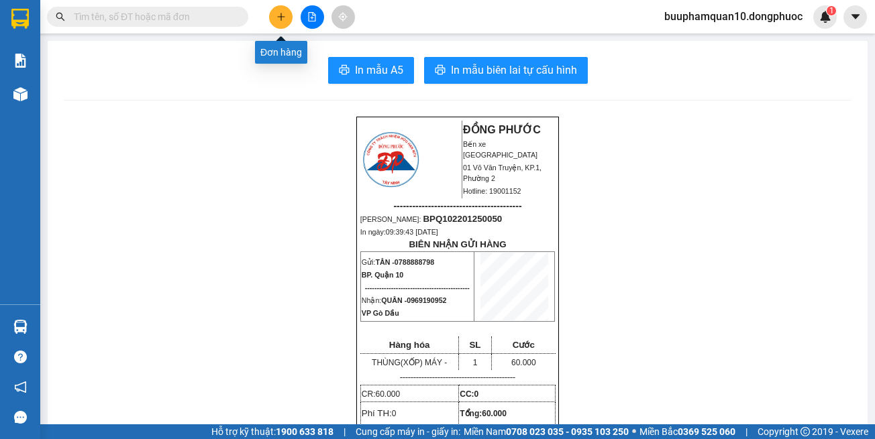
click at [287, 23] on button at bounding box center [280, 16] width 23 height 23
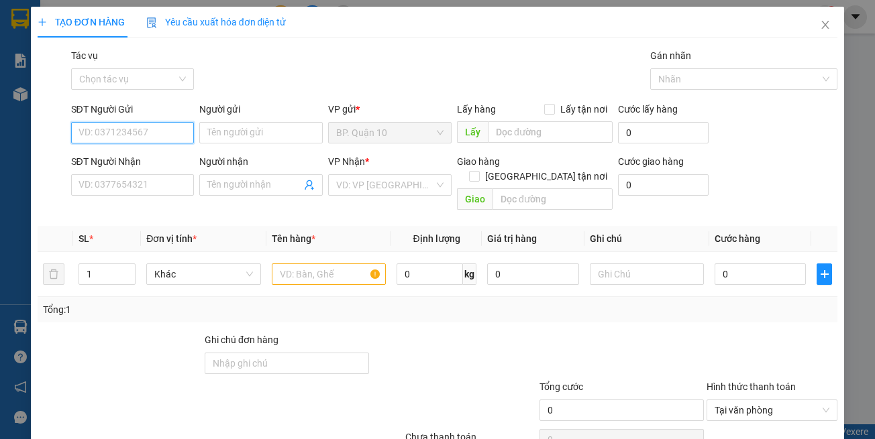
click at [116, 130] on input "SĐT Người Gửi" at bounding box center [132, 132] width 123 height 21
type input "0975368975"
click at [160, 164] on div "0975368975 - MY" at bounding box center [130, 159] width 105 height 15
type input "MY"
type input "0384029582"
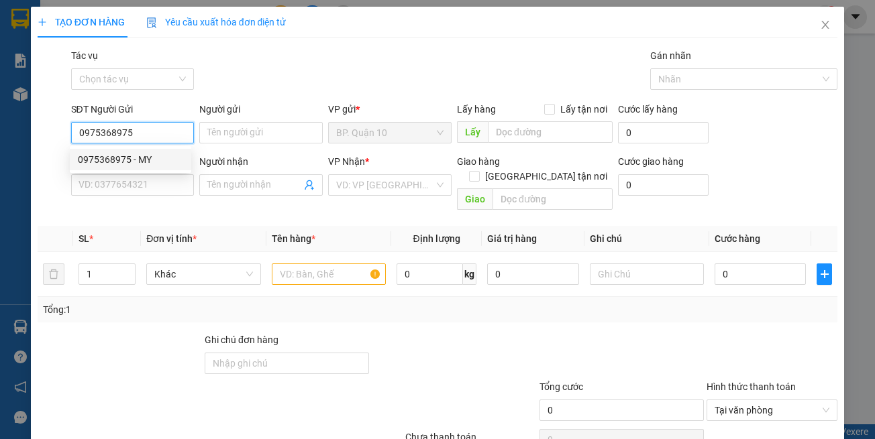
type input "QUỲNH"
type input "60.000"
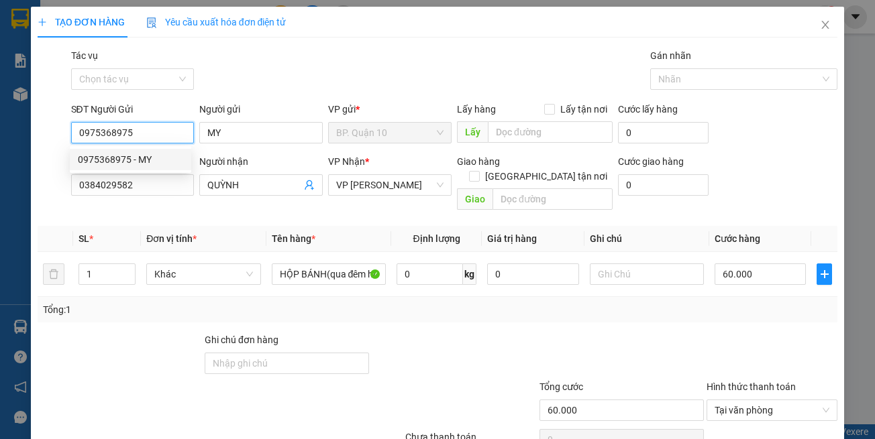
type input "0975368975"
drag, startPoint x: 261, startPoint y: 220, endPoint x: 298, endPoint y: 191, distance: 46.8
click at [263, 226] on tr "SL * Đơn vị tính * Tên hàng * Định lượng Giá trị hàng Ghi chú Cước hàng" at bounding box center [438, 239] width 800 height 26
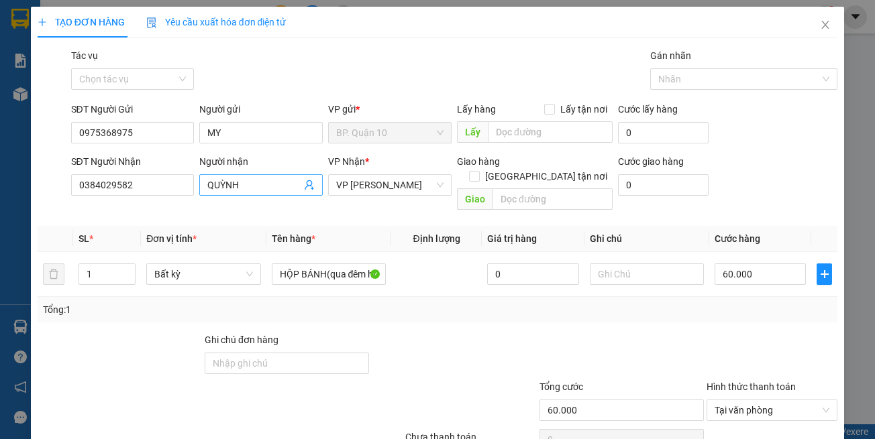
click at [305, 187] on icon "user-add" at bounding box center [309, 185] width 11 height 11
drag, startPoint x: 289, startPoint y: 150, endPoint x: 297, endPoint y: 149, distance: 7.4
click at [289, 149] on span "0384029582" at bounding box center [279, 151] width 54 height 11
click at [348, 226] on th "Tên hàng *" at bounding box center [328, 239] width 125 height 26
drag, startPoint x: 333, startPoint y: 350, endPoint x: 282, endPoint y: 282, distance: 84.7
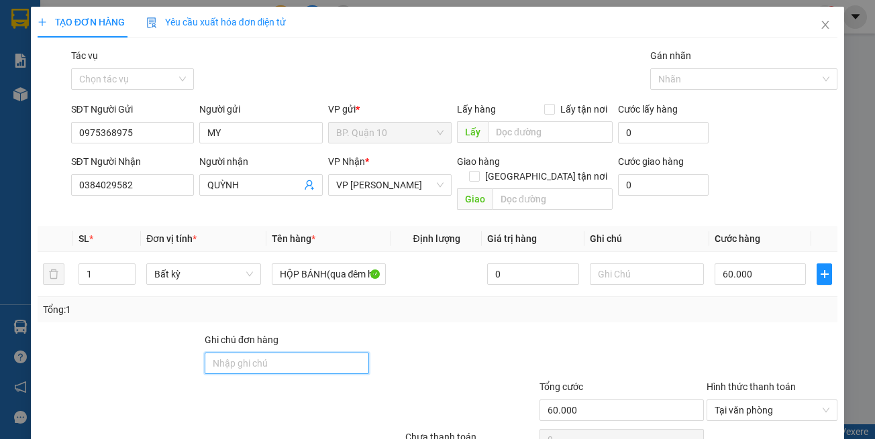
click at [327, 353] on input "Ghi chú đơn hàng" at bounding box center [287, 363] width 164 height 21
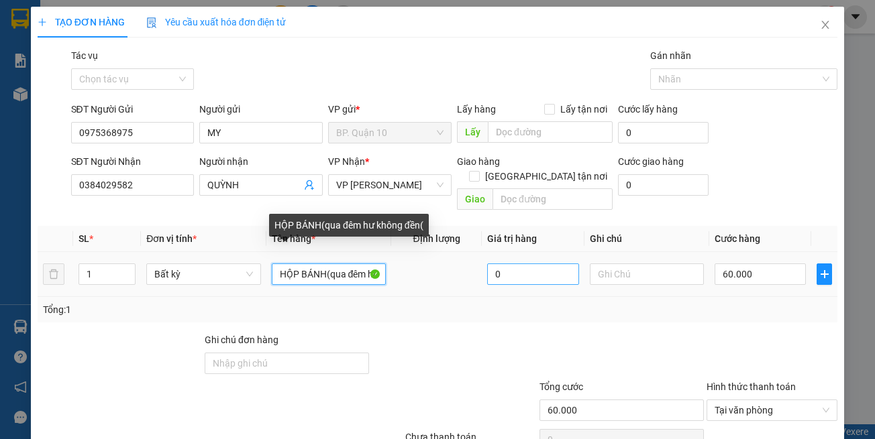
drag, startPoint x: 271, startPoint y: 259, endPoint x: 493, endPoint y: 267, distance: 222.2
click at [496, 266] on tr "1 Bất kỳ HỘP BÁNH(qua đêm hư không đền( 0 60.000" at bounding box center [438, 274] width 800 height 45
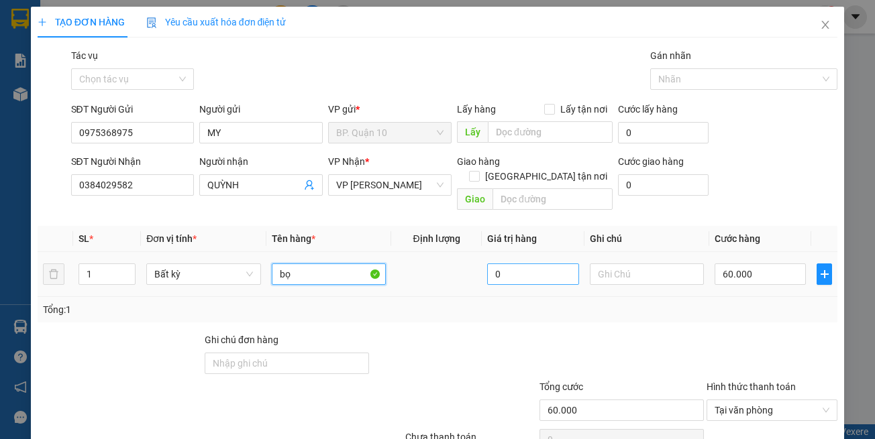
type input "b"
click at [328, 264] on input "text" at bounding box center [329, 274] width 114 height 21
type input "BỌC THÙNG BÁNH"
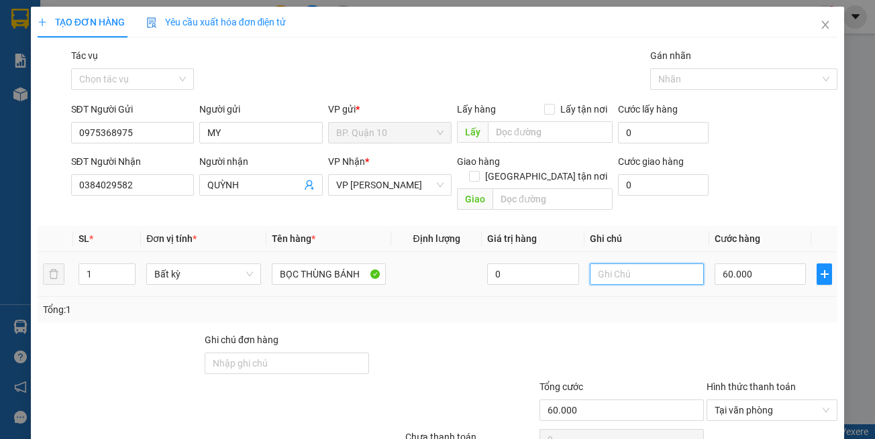
click at [647, 264] on input "text" at bounding box center [647, 274] width 114 height 21
paste input "d"
click at [639, 264] on input "text" at bounding box center [647, 274] width 114 height 21
type input "d"
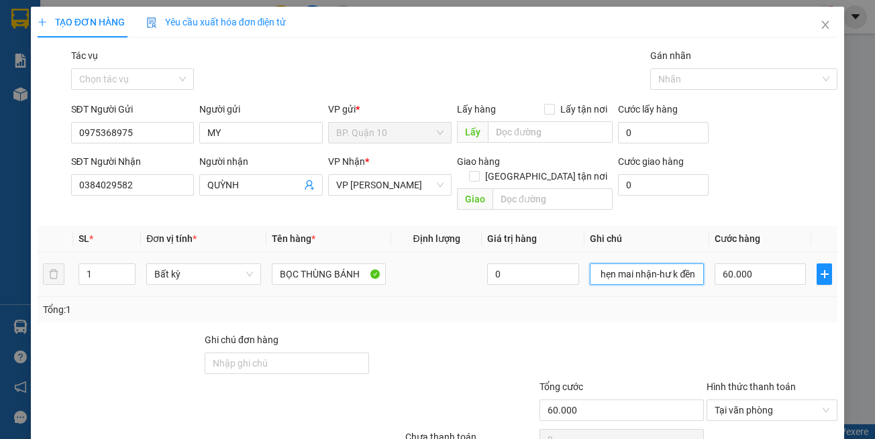
type input "đã hẹn mai nhận-hư k đền"
click at [713, 274] on td "60.000" at bounding box center [760, 274] width 102 height 45
click at [721, 264] on input "60.000" at bounding box center [760, 274] width 91 height 21
type input "5"
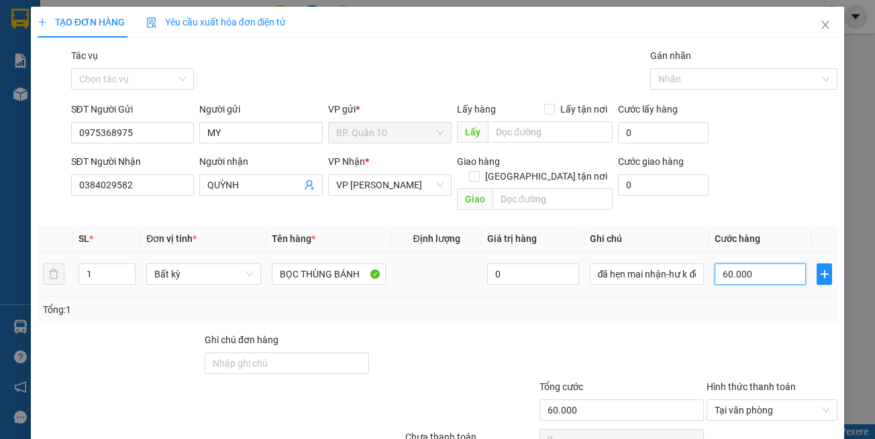
type input "5"
type input "50"
type input "50.000"
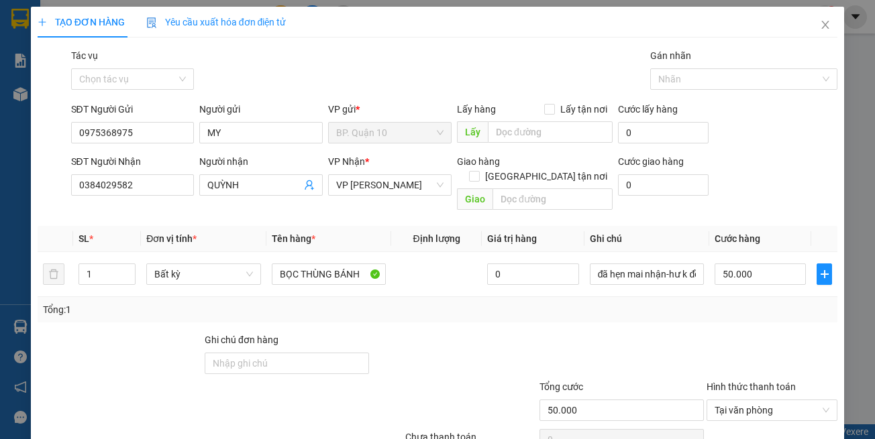
drag, startPoint x: 613, startPoint y: 366, endPoint x: 781, endPoint y: 372, distance: 167.8
click at [615, 380] on div "Tổng cước" at bounding box center [621, 390] width 164 height 20
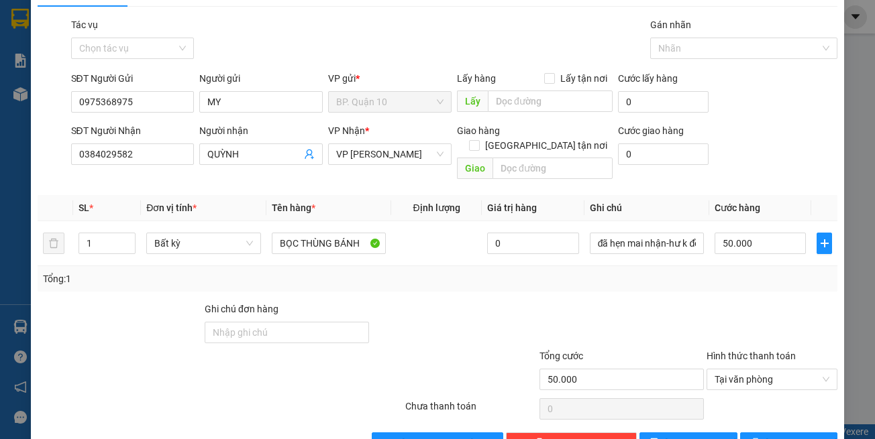
scroll to position [57, 0]
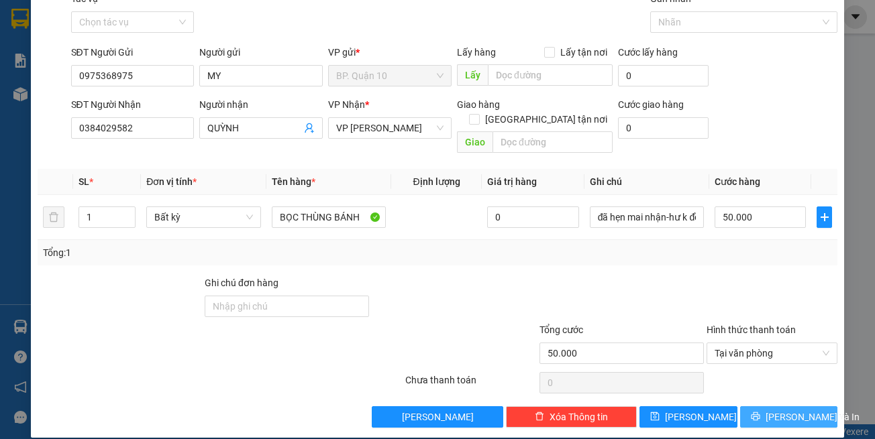
click at [782, 399] on span "[PERSON_NAME] và In" at bounding box center [813, 417] width 94 height 15
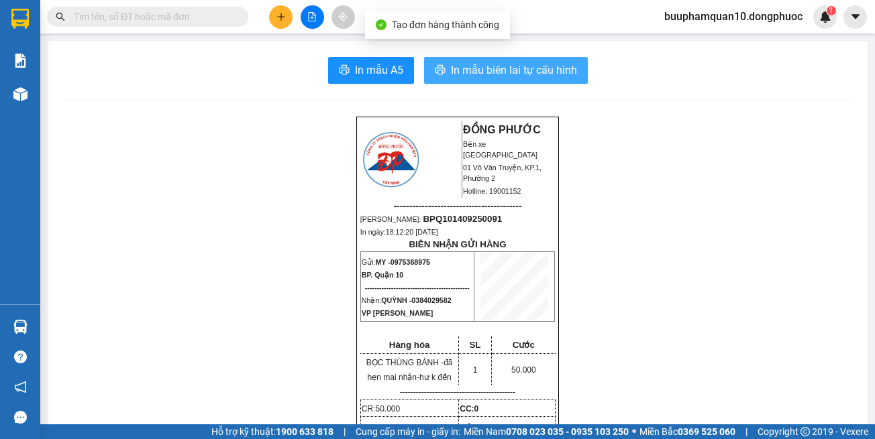
click at [466, 81] on button "In mẫu biên lai tự cấu hình" at bounding box center [506, 70] width 164 height 27
click at [440, 64] on button "In mẫu biên lai tự cấu hình" at bounding box center [506, 70] width 164 height 27
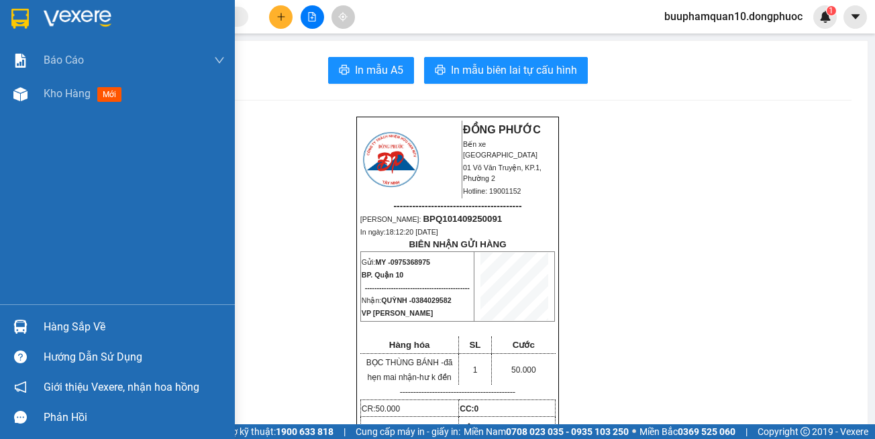
click at [61, 327] on div "Hàng sắp về" at bounding box center [134, 327] width 181 height 20
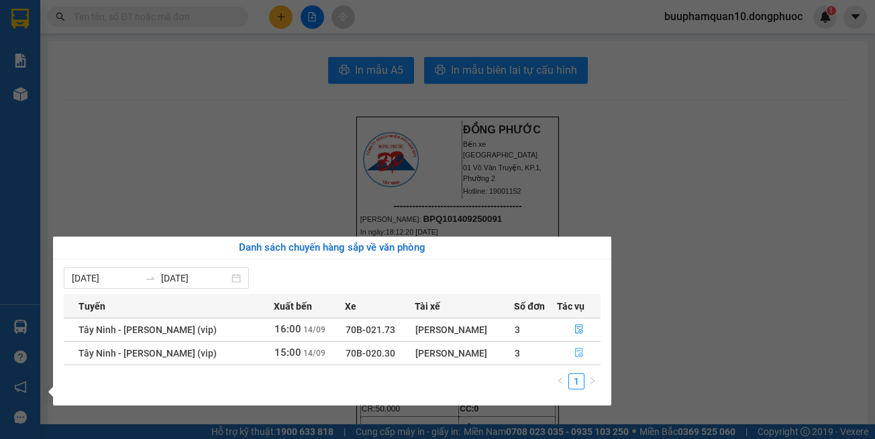
click at [580, 352] on icon "file-done" at bounding box center [578, 352] width 9 height 9
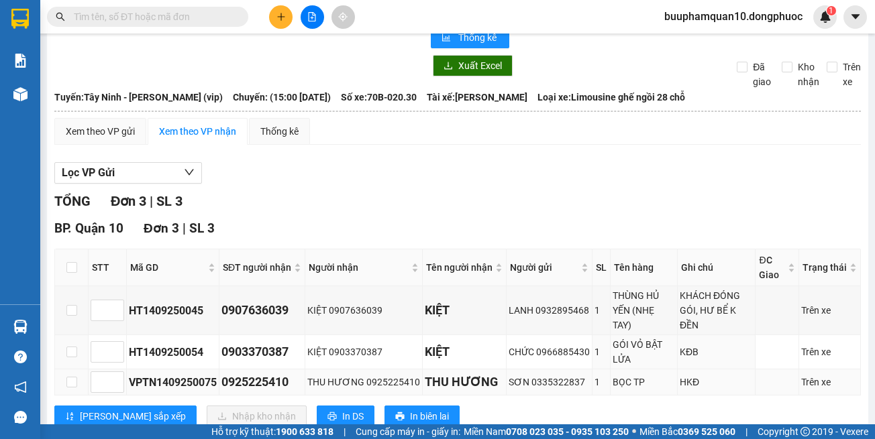
scroll to position [82, 0]
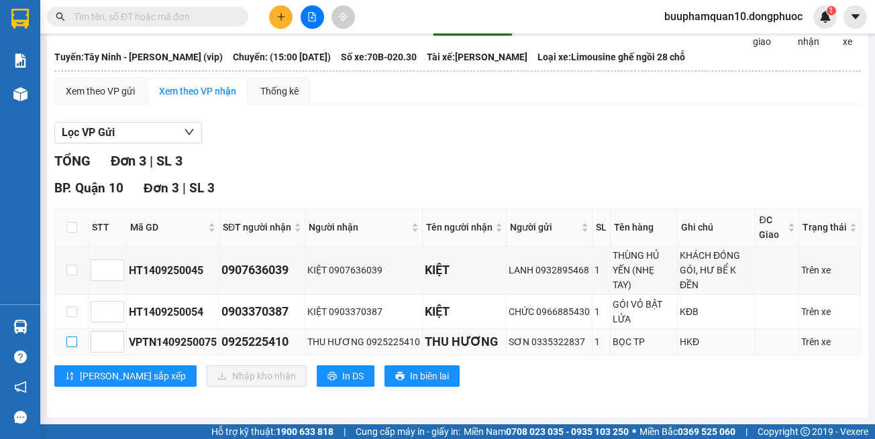
click at [74, 340] on input "checkbox" at bounding box center [71, 342] width 11 height 11
checkbox input "true"
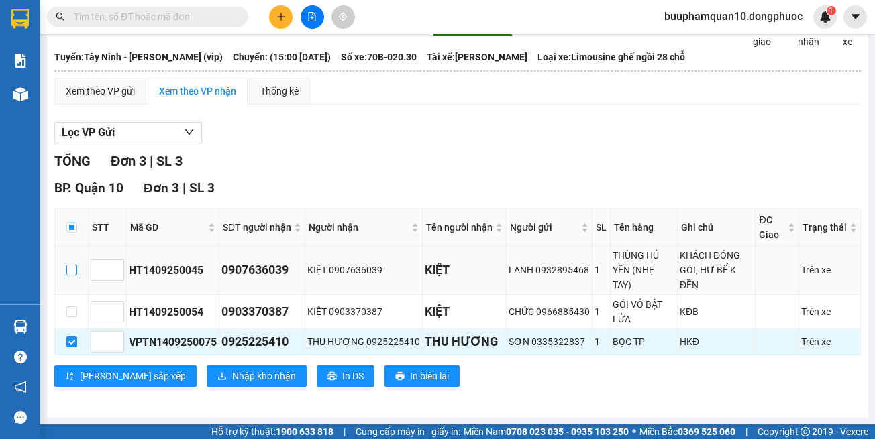
click at [74, 274] on input "checkbox" at bounding box center [71, 270] width 11 height 11
checkbox input "true"
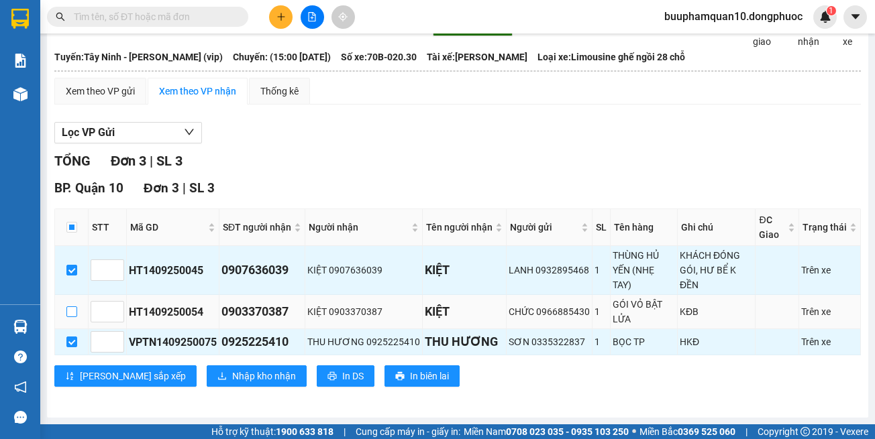
click at [72, 316] on input "checkbox" at bounding box center [71, 312] width 11 height 11
checkbox input "true"
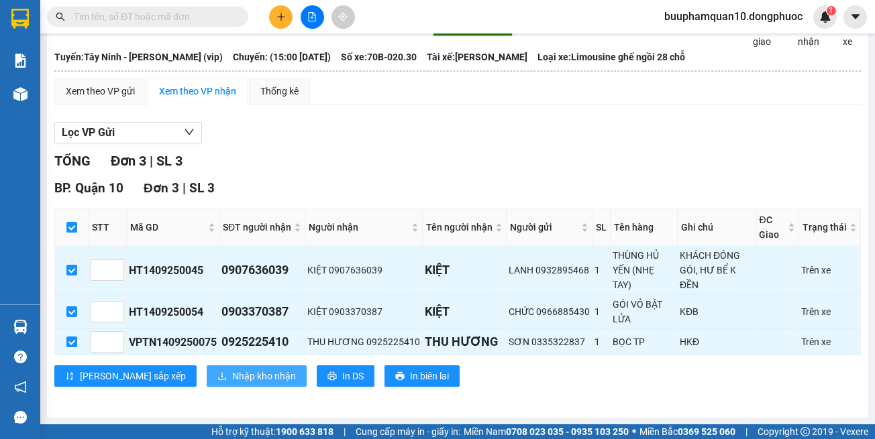
click at [232, 379] on span "Nhập kho nhận" at bounding box center [264, 376] width 64 height 15
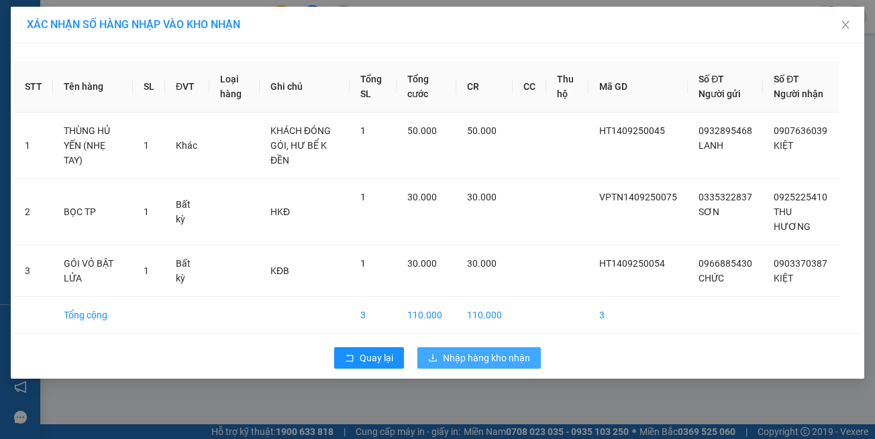
click at [503, 363] on span "Nhập hàng kho nhận" at bounding box center [486, 358] width 87 height 15
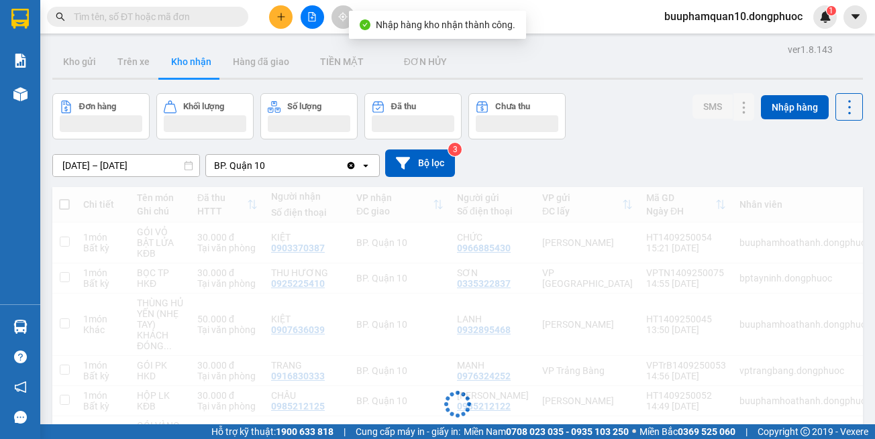
click at [284, 9] on button at bounding box center [280, 16] width 23 height 23
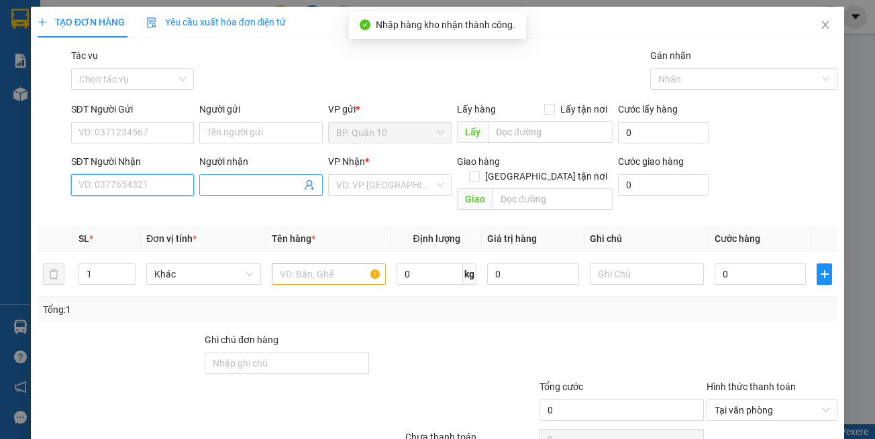
drag, startPoint x: 127, startPoint y: 182, endPoint x: 211, endPoint y: 182, distance: 83.2
click at [131, 182] on input "SĐT Người Nhận" at bounding box center [132, 184] width 123 height 21
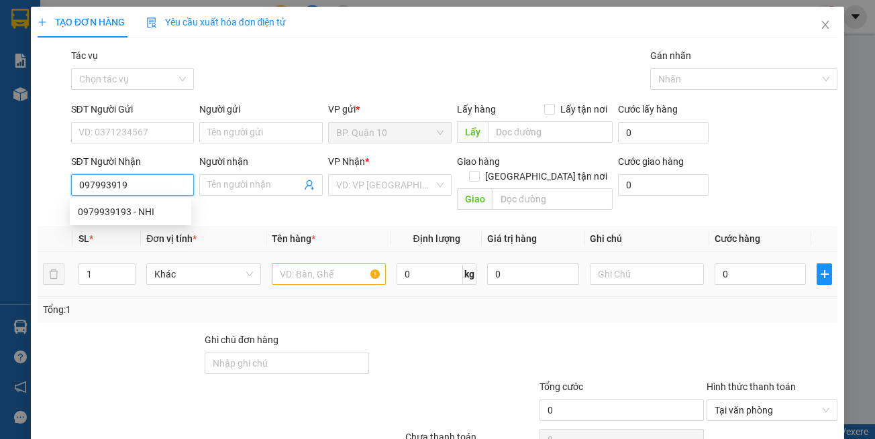
type input "0979939193"
click at [165, 212] on div "0979939193 - NHI" at bounding box center [130, 212] width 105 height 15
type input "NHI"
type input "30.000"
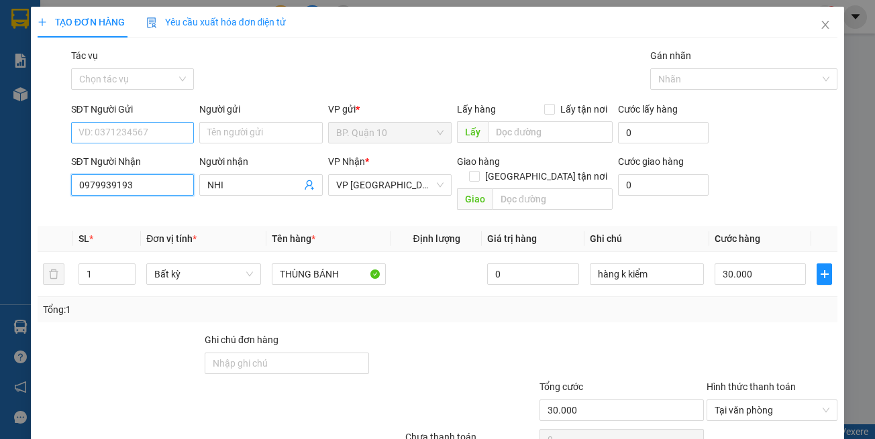
type input "0979939193"
click at [123, 134] on input "SĐT Người Gửi" at bounding box center [132, 132] width 123 height 21
type input "0979939193"
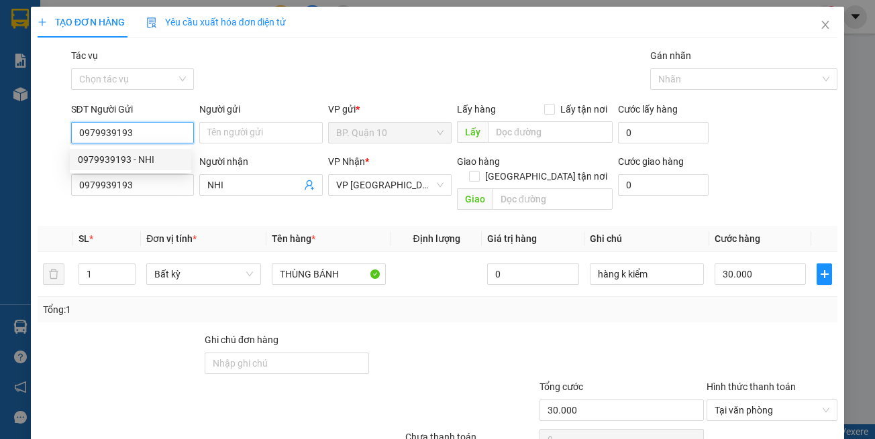
click at [135, 155] on div "0979939193 - NHI" at bounding box center [130, 159] width 105 height 15
type input "NHI"
type input "0979939193"
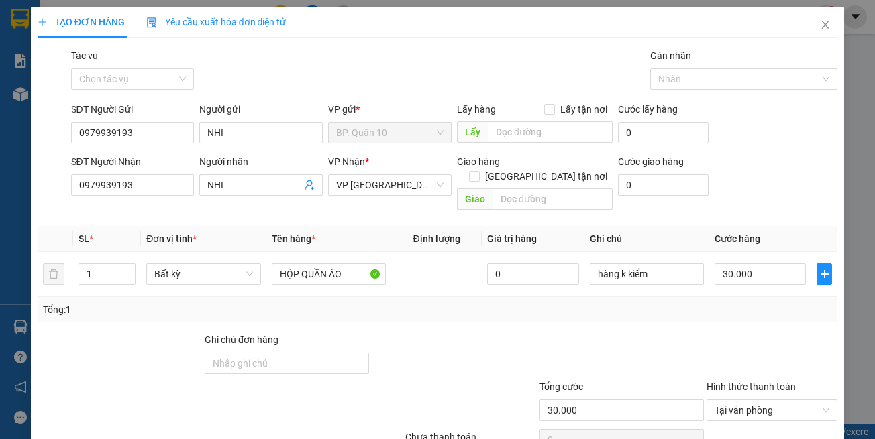
drag, startPoint x: 368, startPoint y: 228, endPoint x: 352, endPoint y: 284, distance: 58.0
click at [368, 229] on th "Tên hàng *" at bounding box center [328, 239] width 125 height 26
click at [342, 297] on div "Tổng: 1" at bounding box center [438, 309] width 800 height 25
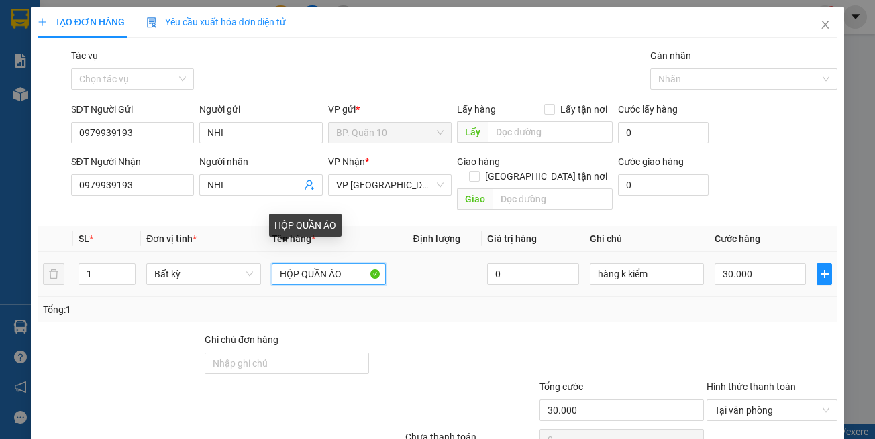
drag, startPoint x: 351, startPoint y: 254, endPoint x: 54, endPoint y: 254, distance: 296.6
click at [209, 260] on tr "1 Bất kỳ HỘP QUẦN ÁO 0 hàng k kiểm 30.000" at bounding box center [438, 274] width 800 height 45
type input "b"
type input "BỌC QA"
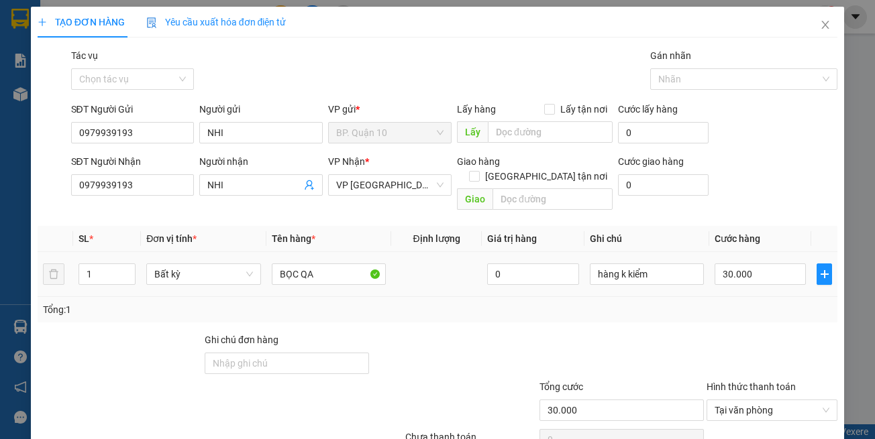
drag, startPoint x: 632, startPoint y: 284, endPoint x: 680, endPoint y: 270, distance: 50.1
click at [635, 297] on div "Tổng: 1" at bounding box center [438, 309] width 800 height 25
click at [668, 264] on input "hàng k kiểm" at bounding box center [647, 274] width 114 height 21
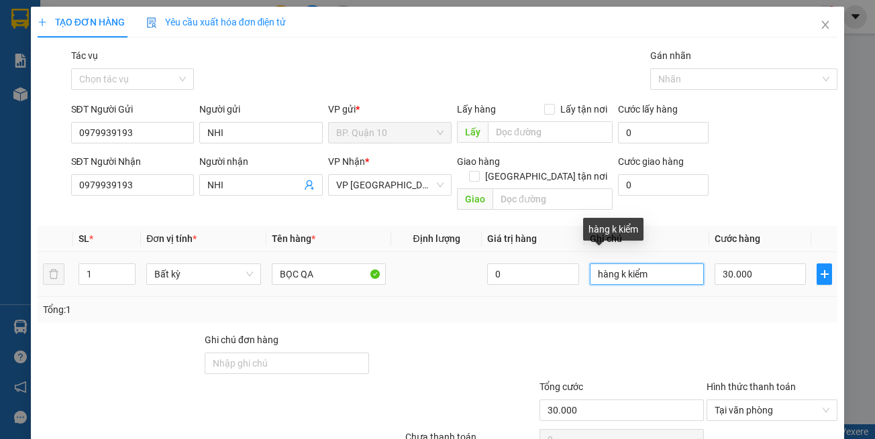
click at [668, 264] on input "hàng k kiểm" at bounding box center [647, 274] width 114 height 21
paste input "text"
click at [645, 264] on input "text" at bounding box center [647, 274] width 114 height 21
paste input "d"
click at [640, 264] on input "text" at bounding box center [647, 274] width 114 height 21
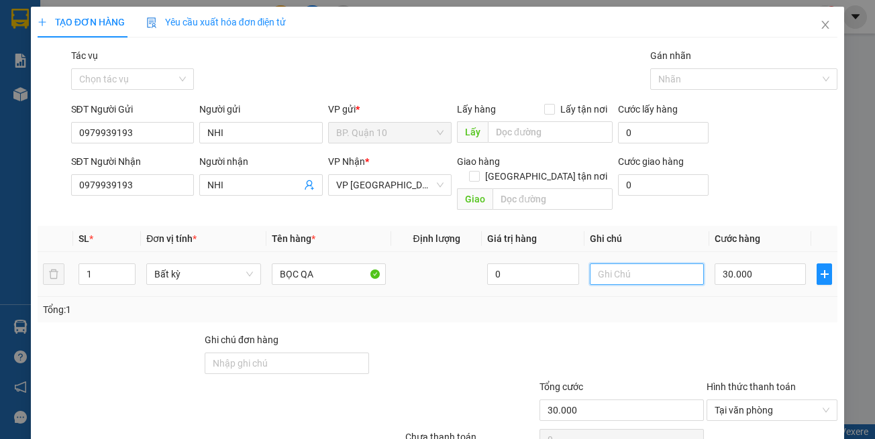
type input "d"
drag, startPoint x: 668, startPoint y: 256, endPoint x: 539, endPoint y: 244, distance: 130.1
click at [539, 252] on tr "1 Bất kỳ BỌC QA 0 đã hẹn mai nhận 30.000" at bounding box center [438, 274] width 800 height 45
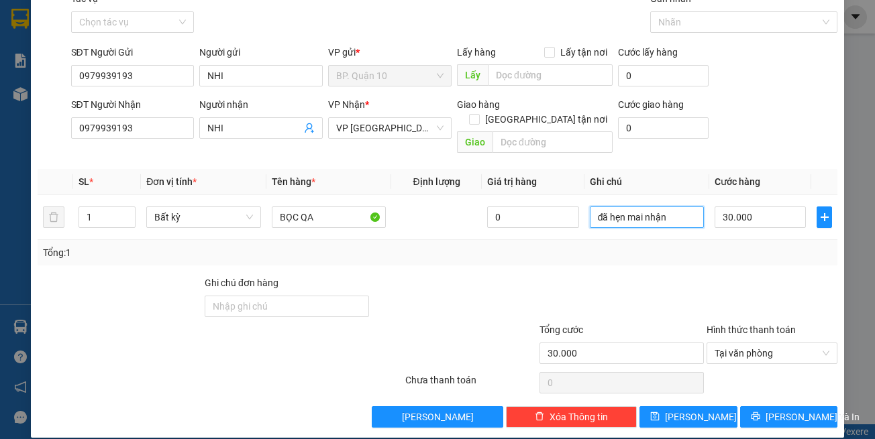
type input "đã hẹn mai nhận"
click at [764, 399] on button "[PERSON_NAME] và In" at bounding box center [789, 417] width 98 height 21
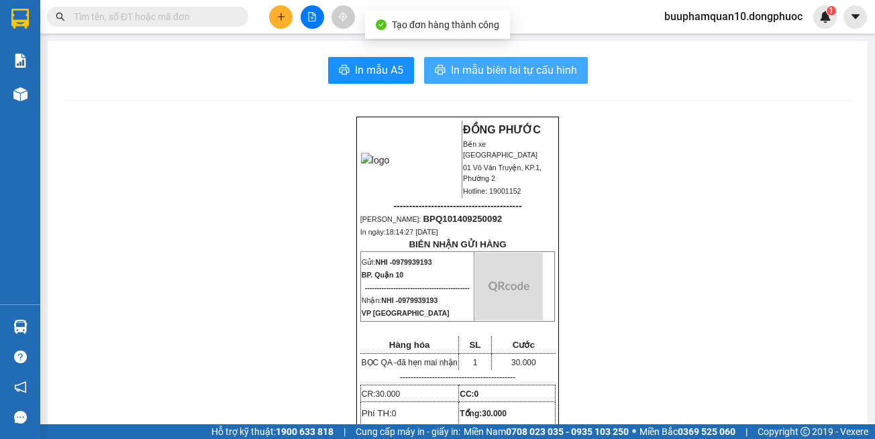
click at [470, 66] on span "In mẫu biên lai tự cấu hình" at bounding box center [514, 70] width 126 height 17
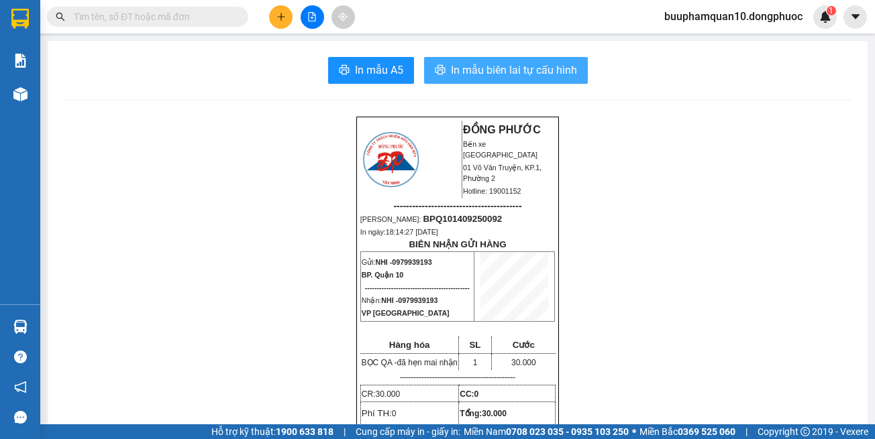
click at [501, 72] on span "In mẫu biên lai tự cấu hình" at bounding box center [514, 70] width 126 height 17
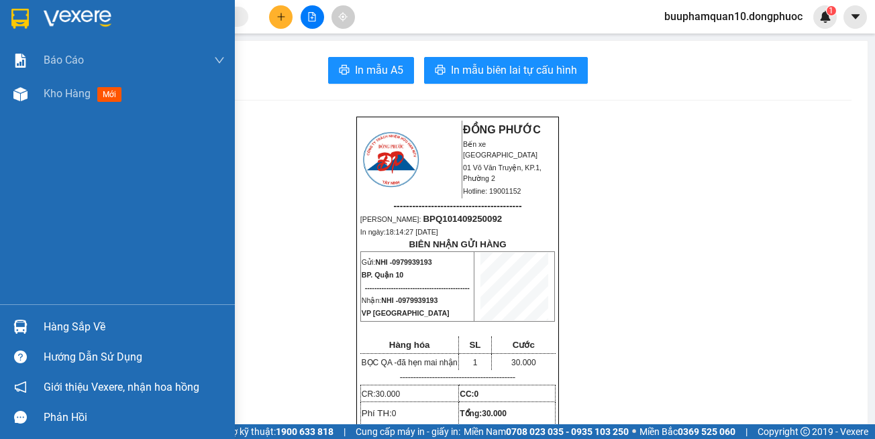
drag, startPoint x: 120, startPoint y: 331, endPoint x: 123, endPoint y: 323, distance: 8.7
click at [121, 329] on div "Hàng sắp về" at bounding box center [134, 327] width 181 height 20
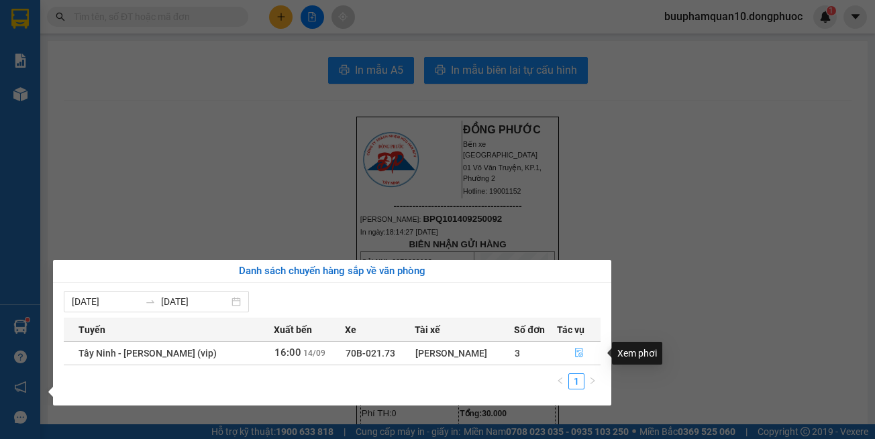
click at [565, 348] on button "button" at bounding box center [579, 353] width 43 height 21
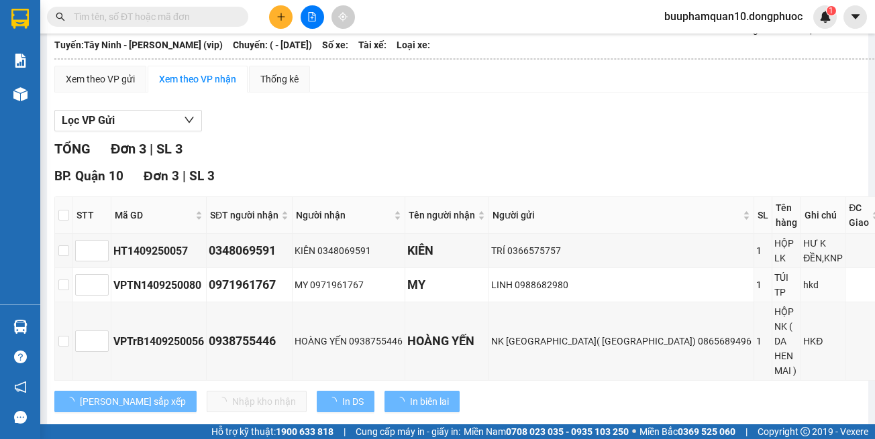
scroll to position [82, 0]
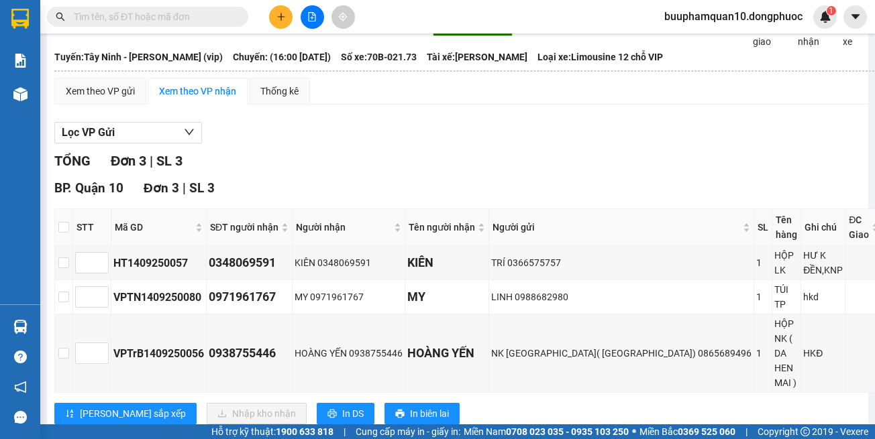
click at [647, 399] on div "[PERSON_NAME] sắp xếp Nhập kho nhận In DS In biên lai" at bounding box center [499, 413] width 890 height 21
click at [278, 19] on icon "plus" at bounding box center [280, 16] width 9 height 9
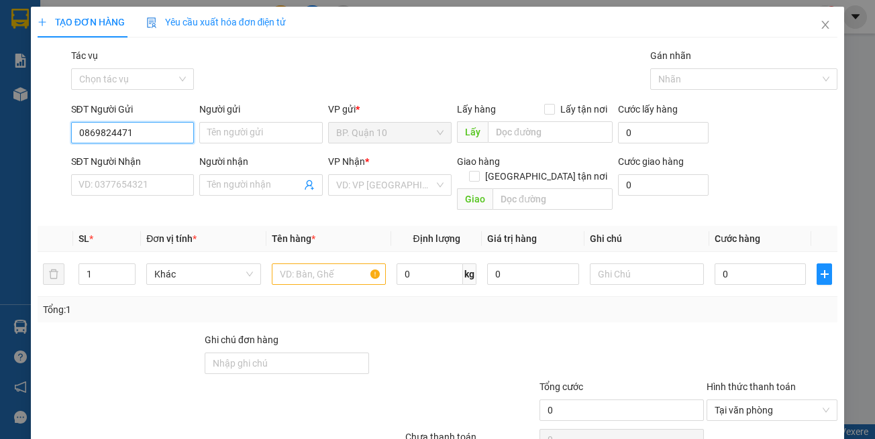
type input "0869824471"
click at [159, 157] on div "SĐT Người Nhận" at bounding box center [132, 161] width 123 height 15
click at [159, 174] on input "SĐT Người Nhận" at bounding box center [132, 184] width 123 height 21
click at [248, 135] on input "Người gửi" at bounding box center [260, 132] width 123 height 21
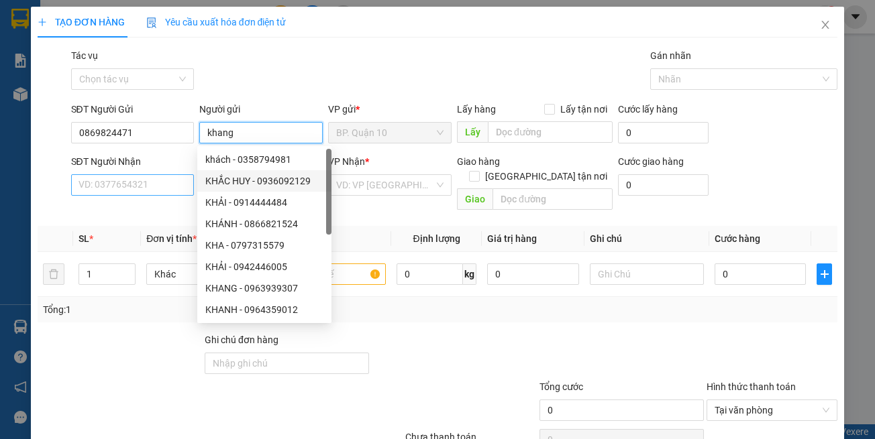
type input "khang"
click at [178, 187] on input "SĐT Người Nhận" at bounding box center [132, 184] width 123 height 21
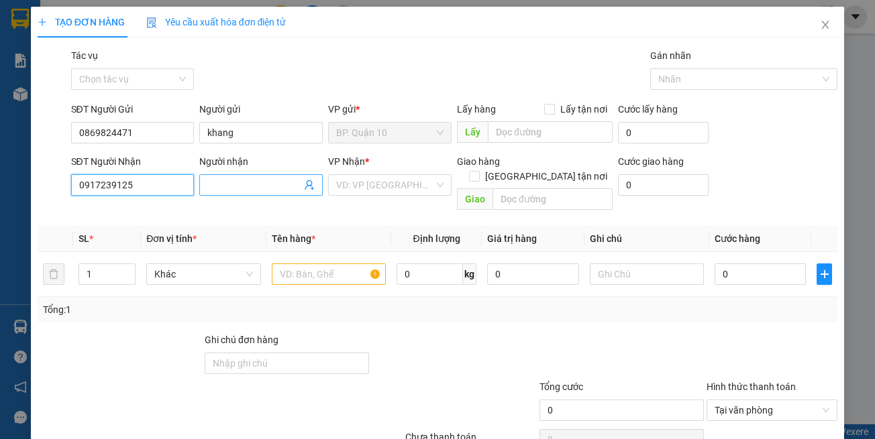
type input "0917239125"
click at [216, 182] on input "Người nhận" at bounding box center [254, 185] width 94 height 15
type input "san my"
click at [369, 178] on input "search" at bounding box center [385, 185] width 98 height 20
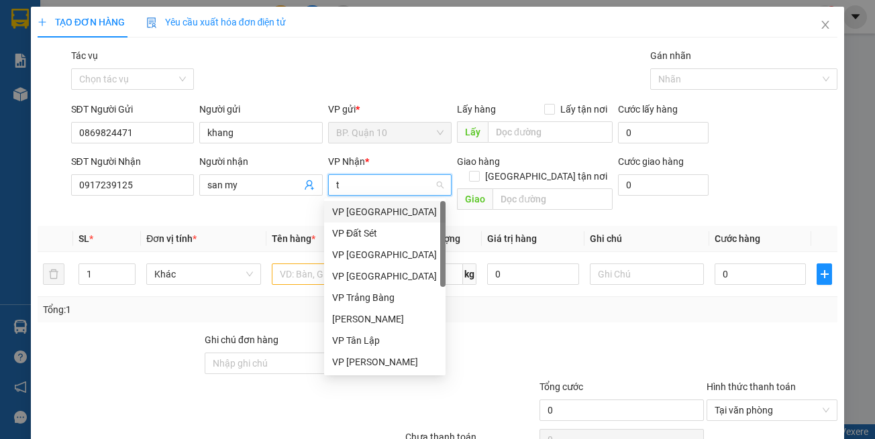
type input "tn"
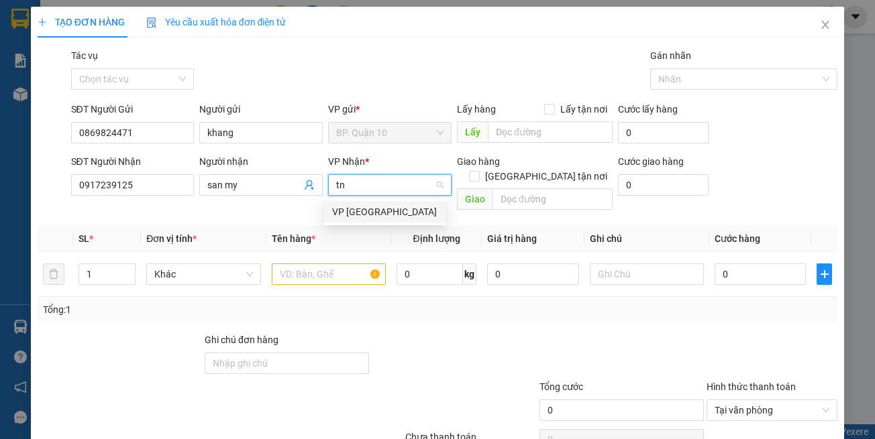
click at [366, 204] on div "VP [GEOGRAPHIC_DATA]" at bounding box center [384, 211] width 121 height 21
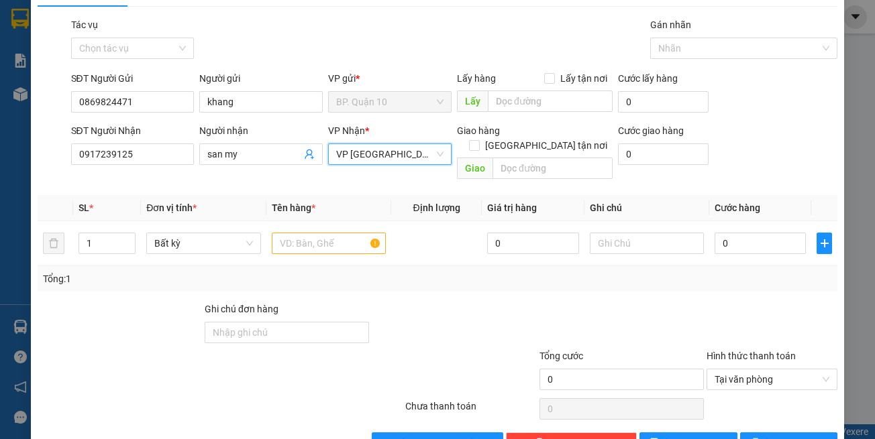
scroll to position [57, 0]
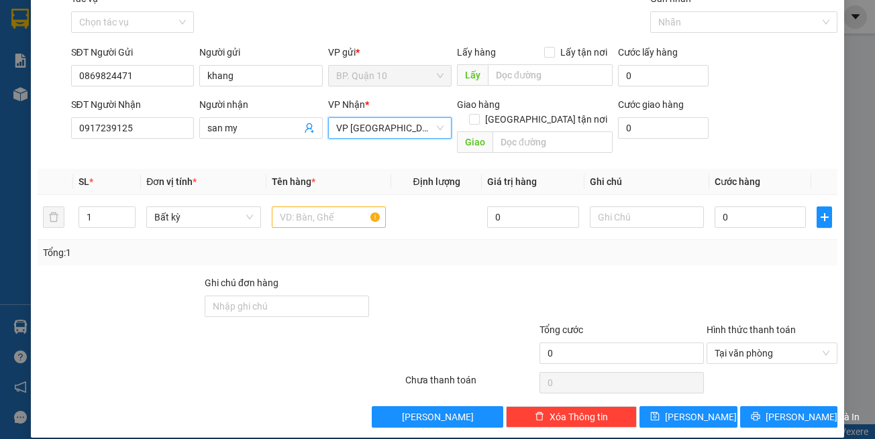
click at [399, 259] on div "Transit Pickup Surcharge Ids Transit Deliver Surcharge Ids Transit Deliver Surc…" at bounding box center [438, 209] width 800 height 437
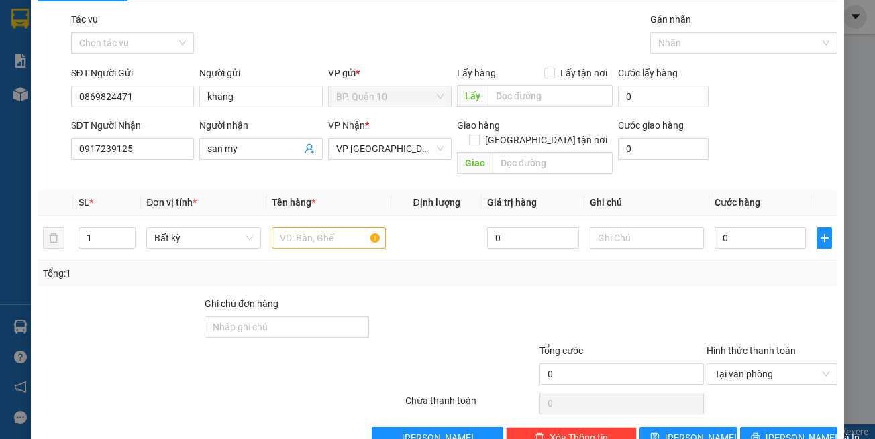
scroll to position [0, 0]
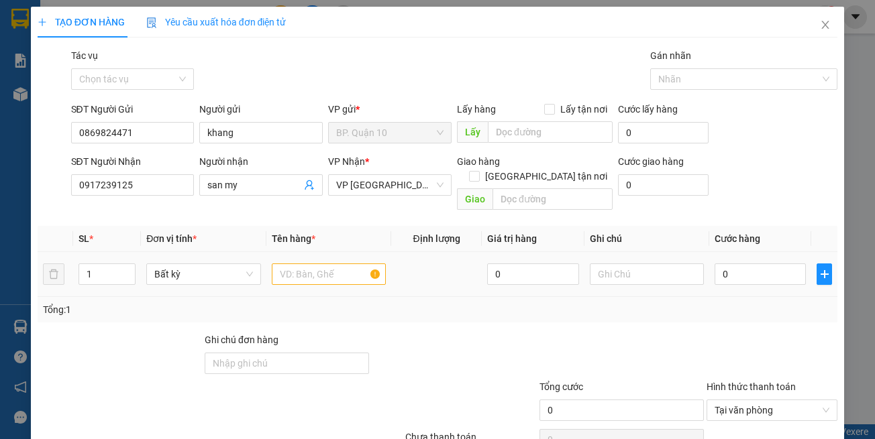
drag, startPoint x: 326, startPoint y: 278, endPoint x: 323, endPoint y: 256, distance: 22.3
click at [326, 276] on td at bounding box center [328, 274] width 125 height 45
click at [322, 264] on input "text" at bounding box center [329, 274] width 114 height 21
type input "thùng bánh"
click at [635, 264] on input "text" at bounding box center [647, 274] width 114 height 21
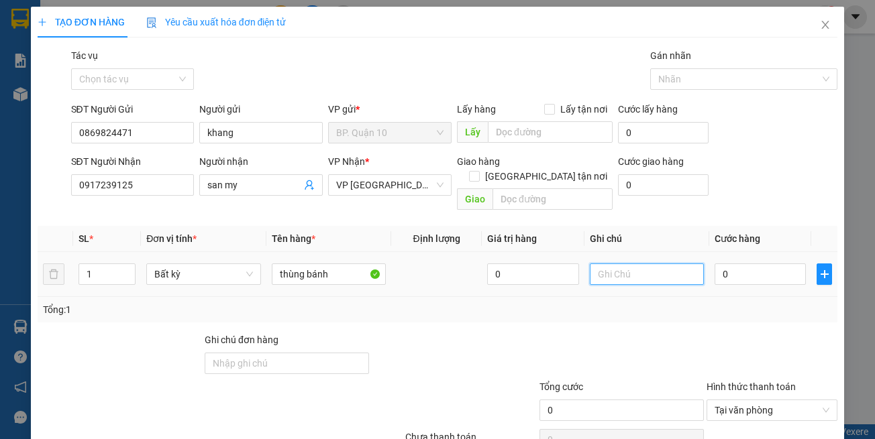
paste input "đã hẹn mai nhận"
type input "đã hẹn mai nhận"
click at [745, 261] on div "0" at bounding box center [760, 274] width 91 height 27
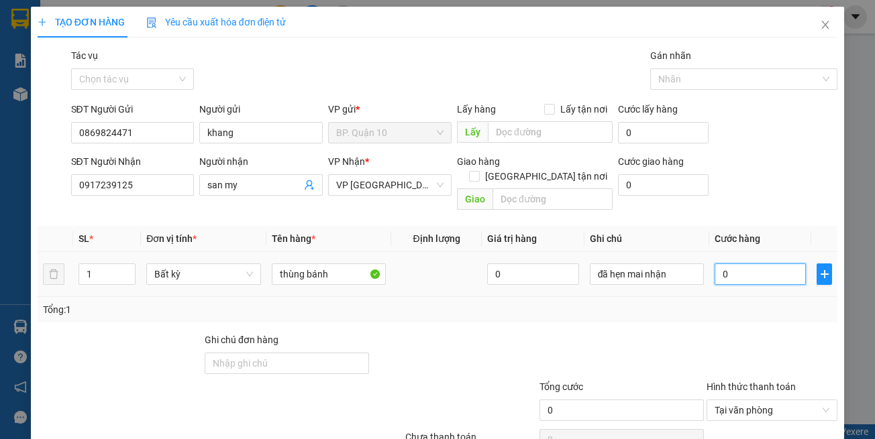
click at [749, 264] on input "0" at bounding box center [760, 274] width 91 height 21
type input "7"
type input "70"
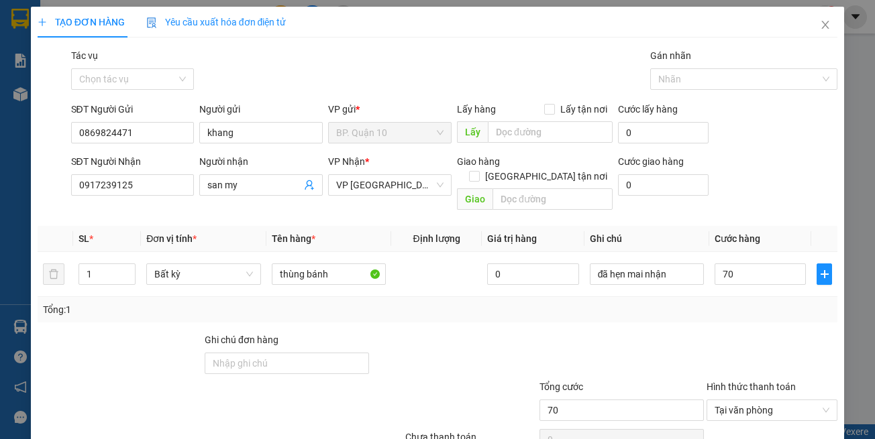
type input "70.000"
drag, startPoint x: 760, startPoint y: 322, endPoint x: 785, endPoint y: 369, distance: 53.1
click at [761, 333] on div at bounding box center [772, 356] width 134 height 47
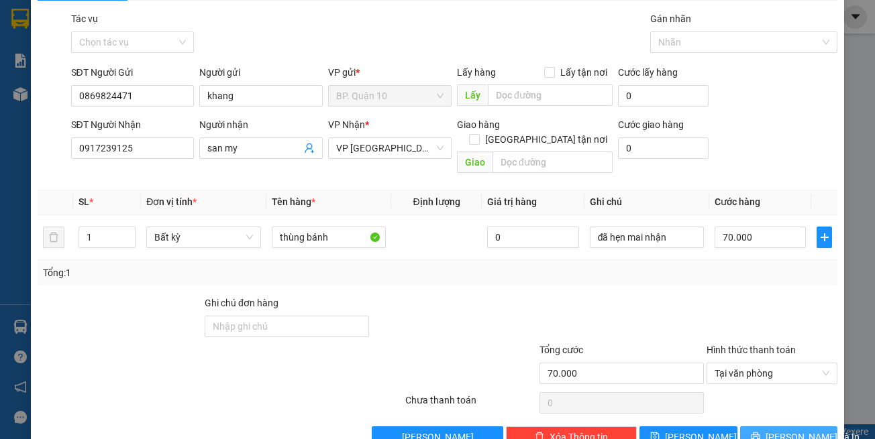
scroll to position [57, 0]
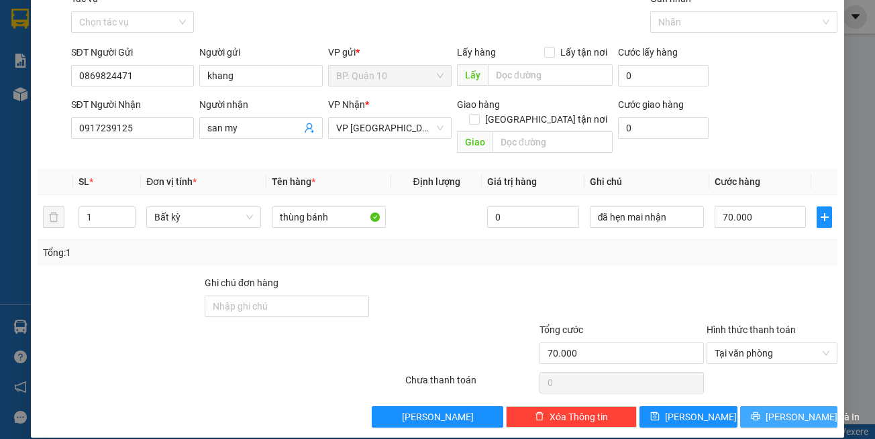
drag, startPoint x: 793, startPoint y: 405, endPoint x: 782, endPoint y: 372, distance: 33.9
click at [793, 399] on span "[PERSON_NAME] và In" at bounding box center [813, 417] width 94 height 15
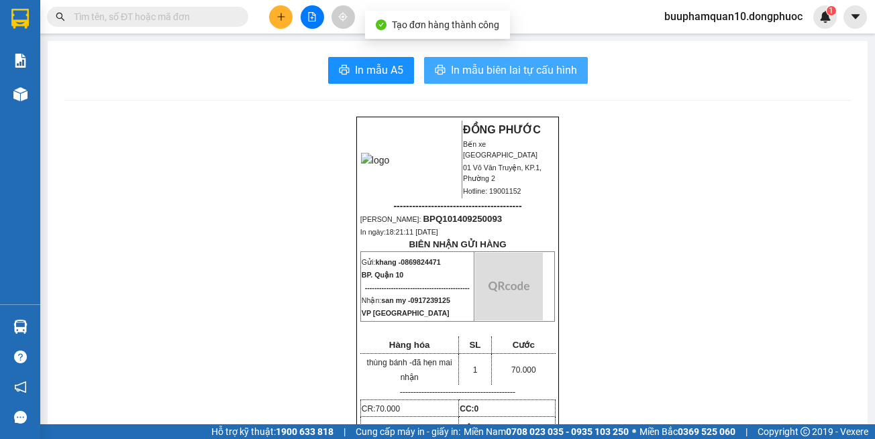
click at [573, 73] on button "In mẫu biên lai tự cấu hình" at bounding box center [506, 70] width 164 height 27
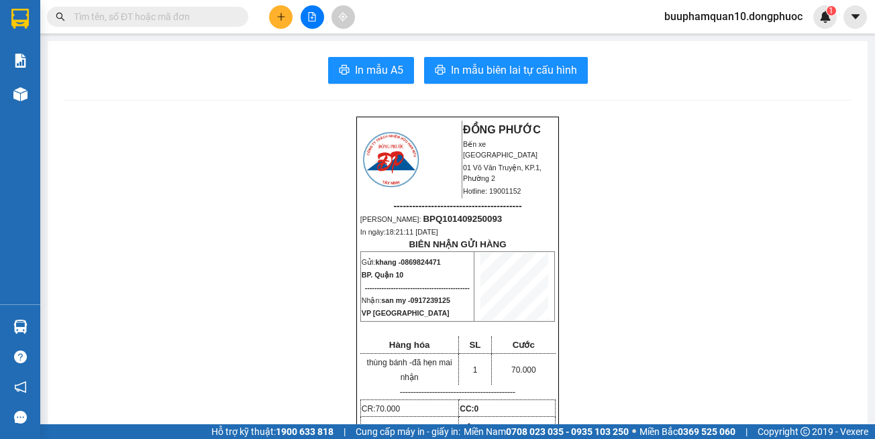
click at [182, 19] on input "text" at bounding box center [153, 16] width 158 height 15
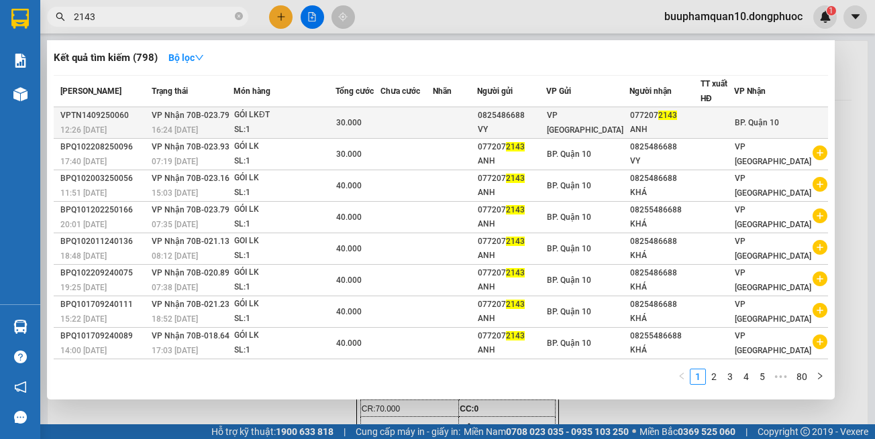
type input "2143"
click at [305, 124] on div "SL: 1" at bounding box center [284, 130] width 101 height 15
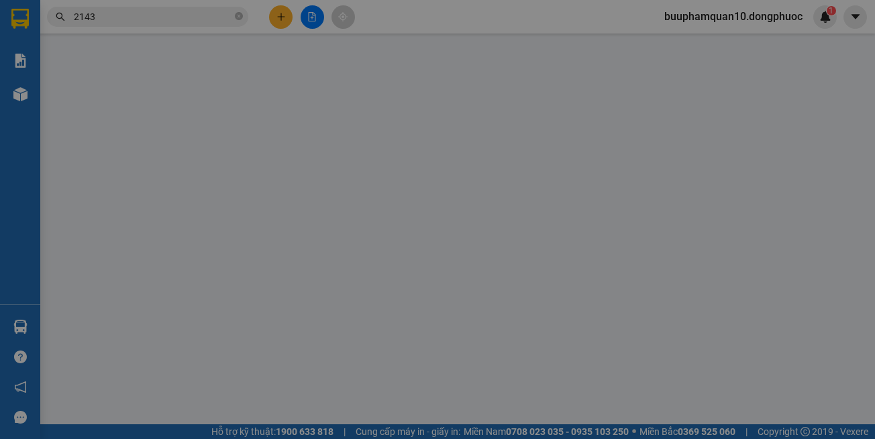
type input "0825486688"
type input "VY"
type input "0772072143"
type input "ANH"
type input "30.000"
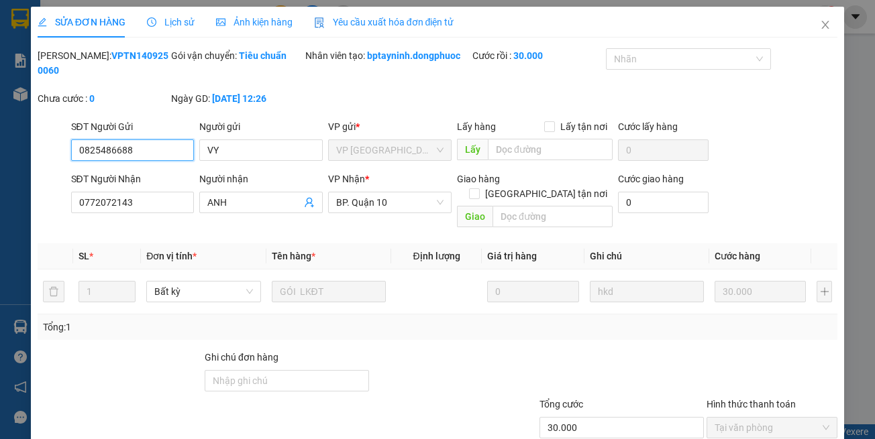
scroll to position [74, 0]
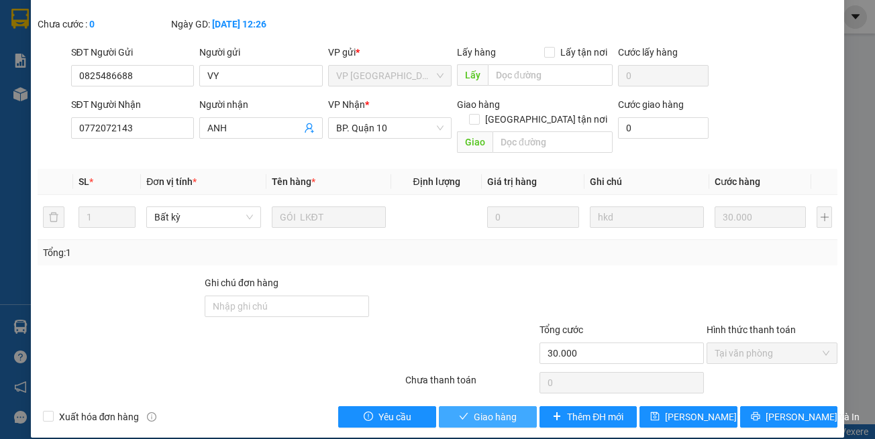
click at [476, 399] on span "Giao hàng" at bounding box center [495, 417] width 43 height 15
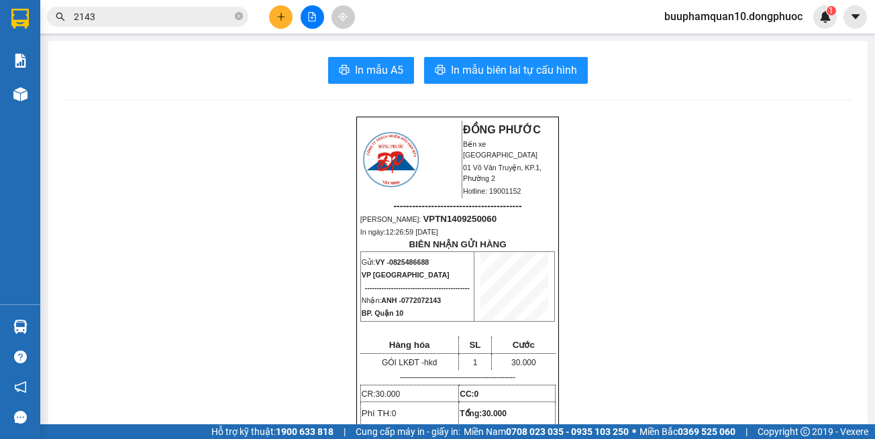
click at [163, 11] on input "2143" at bounding box center [153, 16] width 158 height 15
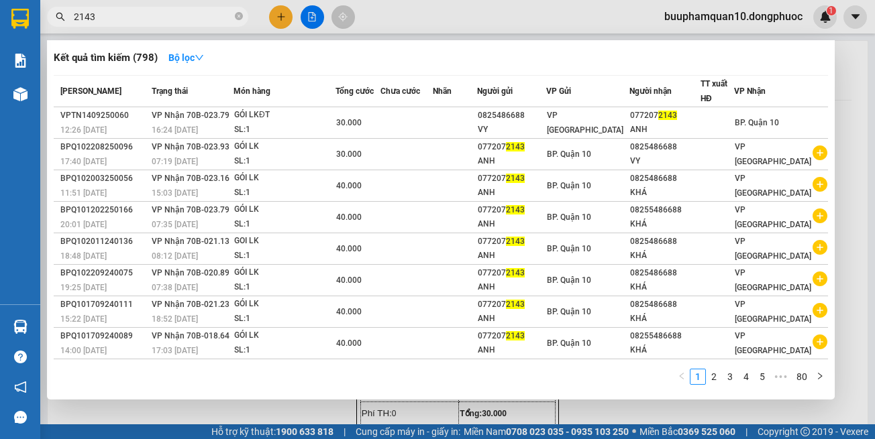
click at [163, 11] on input "2143" at bounding box center [153, 16] width 158 height 15
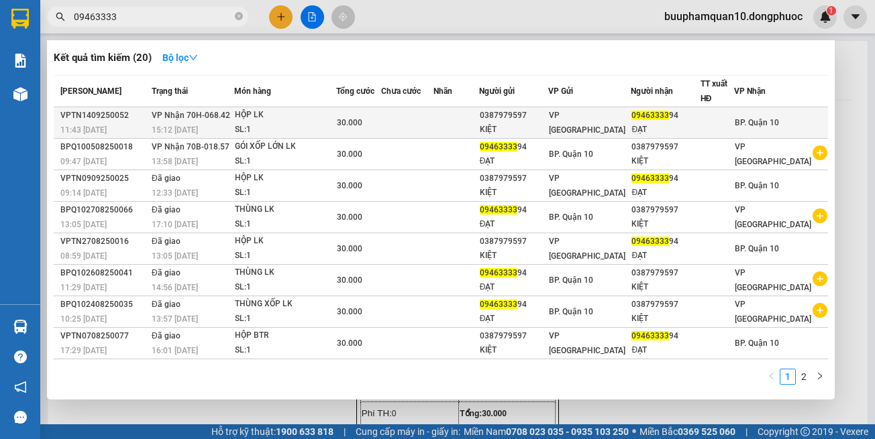
type input "09463333"
click at [267, 121] on div "HỘP LK" at bounding box center [285, 115] width 101 height 15
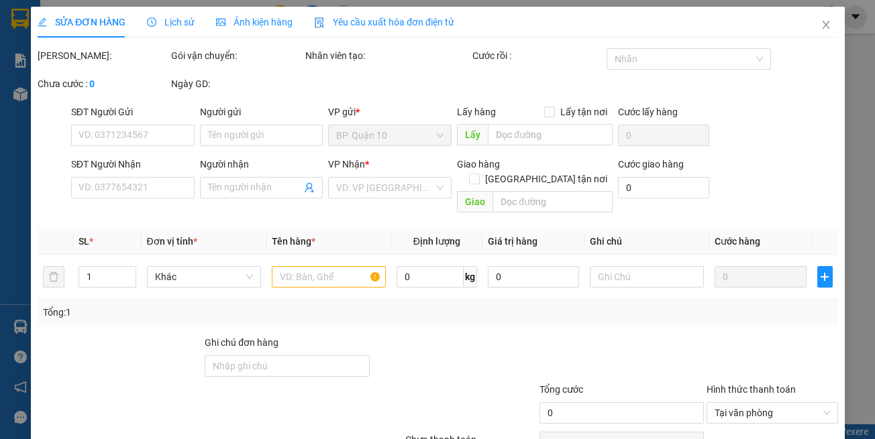
type input "0387979597"
type input "KIỆT"
type input "0946333394"
type input "ĐẠT"
type input "30.000"
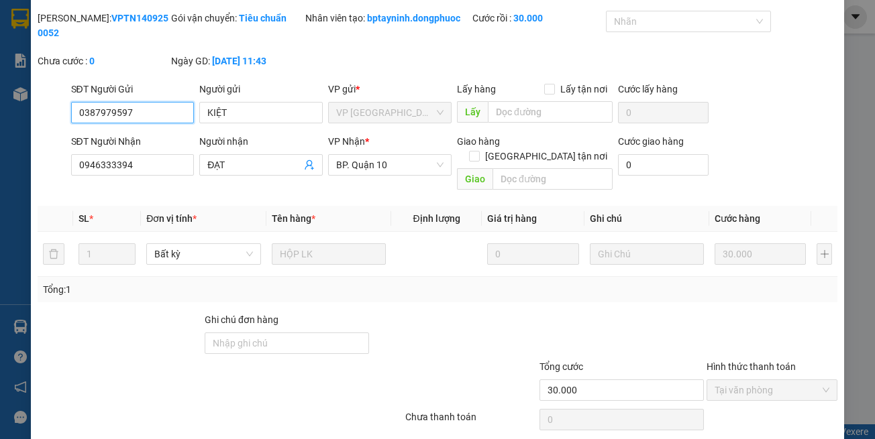
scroll to position [74, 0]
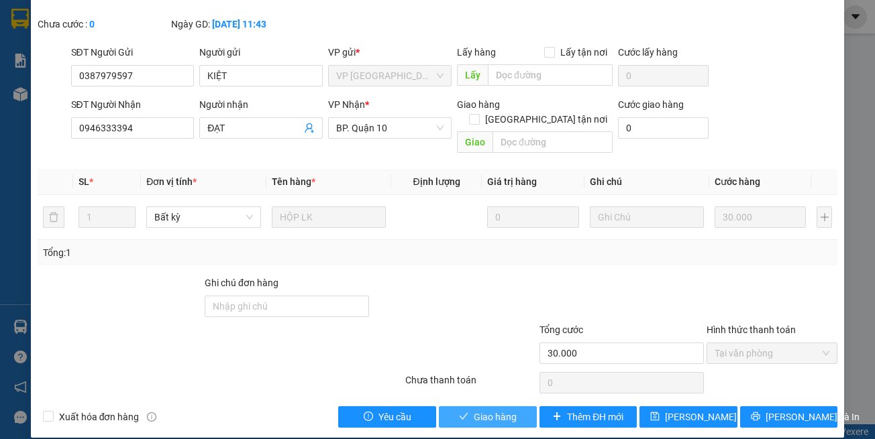
click at [456, 399] on button "Giao hàng" at bounding box center [488, 417] width 98 height 21
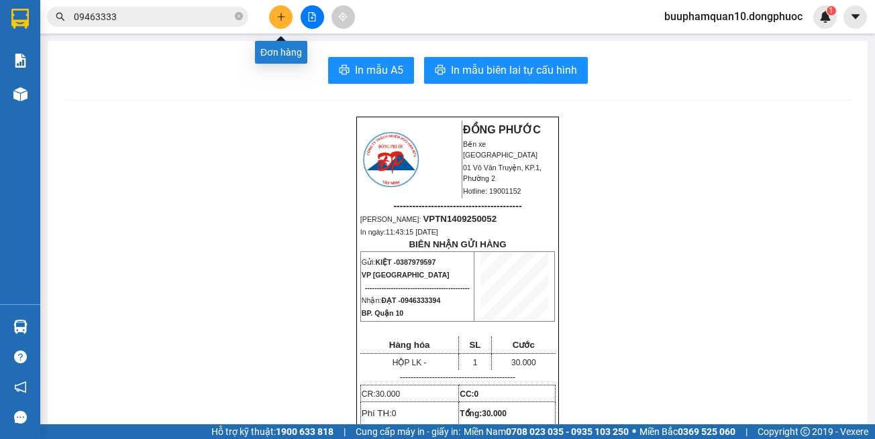
click at [279, 14] on icon "plus" at bounding box center [280, 16] width 9 height 9
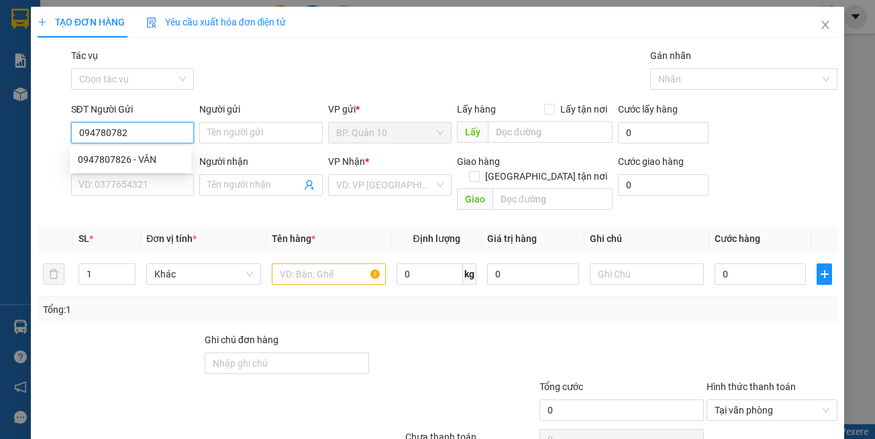
type input "0947807826"
click at [144, 158] on div "0947807826 - VÂN" at bounding box center [130, 159] width 105 height 15
type input "VÂN"
type input "0909516225"
type input "NGA"
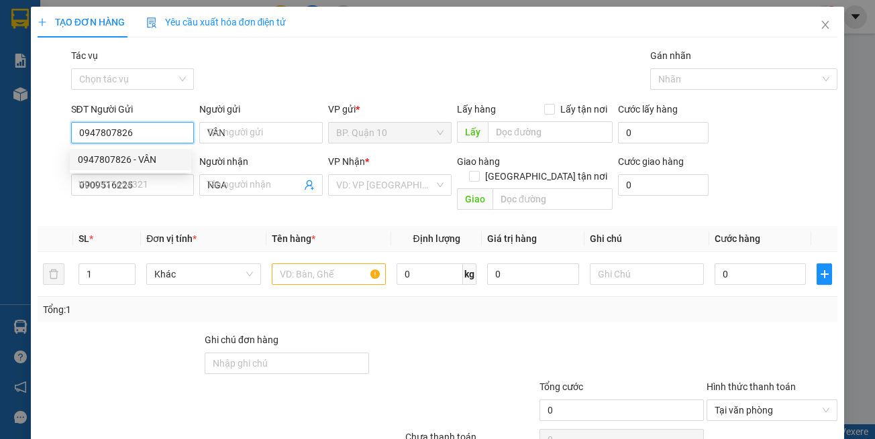
type input "50.000"
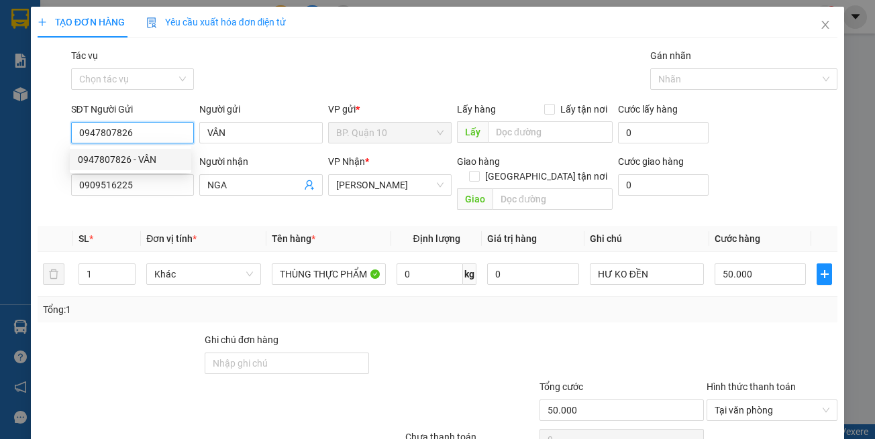
type input "0947807826"
click at [187, 207] on div "Transit Pickup Surcharge Ids Transit Deliver Surcharge Ids Transit Deliver Surc…" at bounding box center [438, 266] width 800 height 437
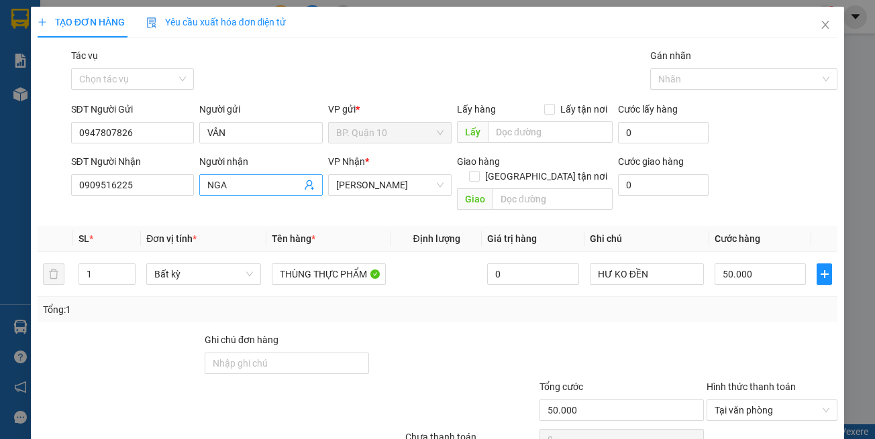
click at [307, 183] on icon "user-add" at bounding box center [309, 185] width 11 height 11
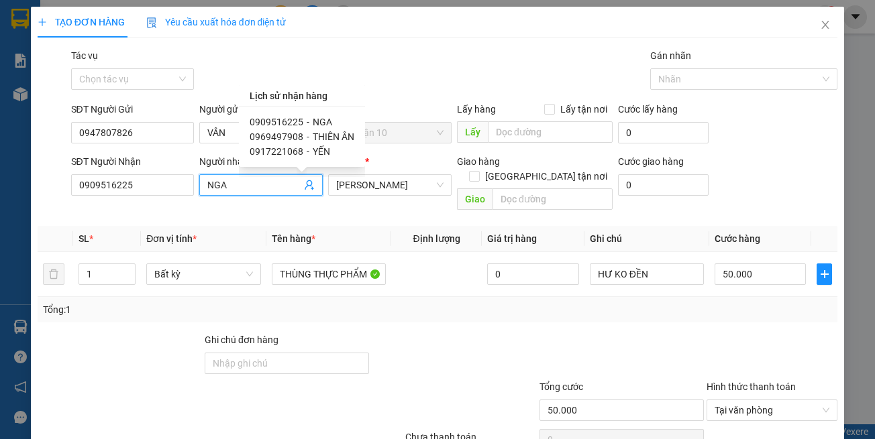
click at [317, 118] on span "NGA" at bounding box center [322, 122] width 19 height 11
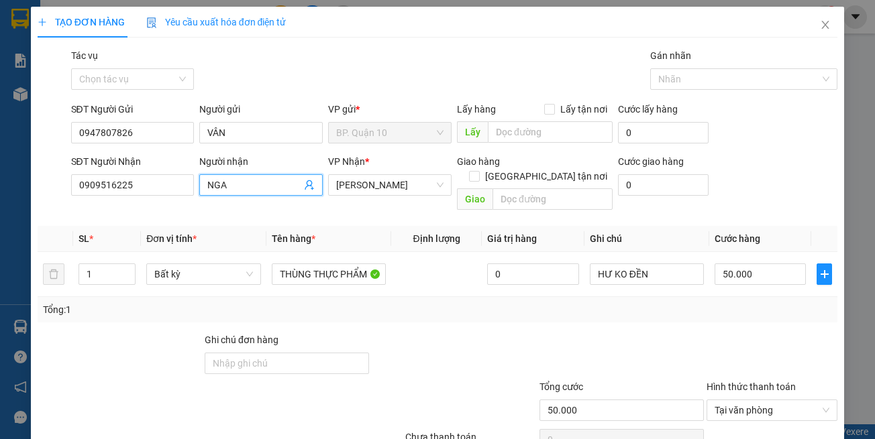
click at [360, 226] on th "Tên hàng *" at bounding box center [328, 239] width 125 height 26
drag, startPoint x: 383, startPoint y: 348, endPoint x: 377, endPoint y: 334, distance: 14.7
click at [383, 347] on div at bounding box center [453, 356] width 167 height 47
click at [338, 209] on div "Transit Pickup Surcharge Ids Transit Deliver Surcharge Ids Transit Deliver Surc…" at bounding box center [438, 266] width 800 height 437
drag, startPoint x: 350, startPoint y: 223, endPoint x: 370, endPoint y: 256, distance: 38.5
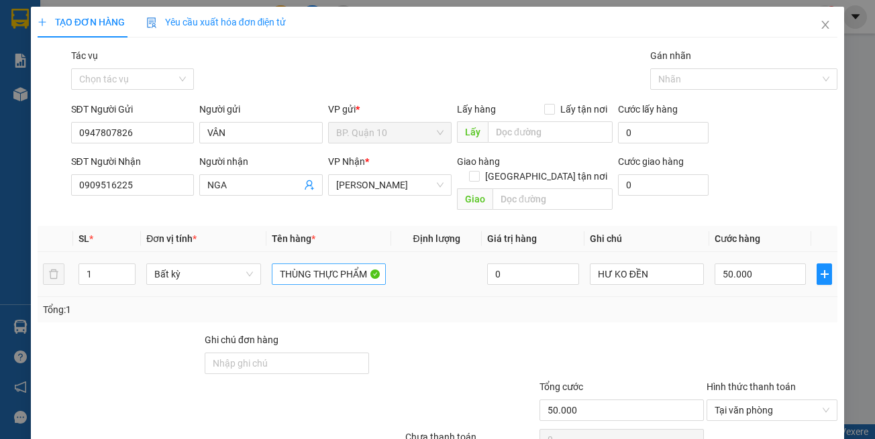
click at [351, 226] on th "Tên hàng *" at bounding box center [328, 239] width 125 height 26
type input "2"
click at [132, 264] on span "Increase Value" at bounding box center [127, 270] width 15 height 12
click at [299, 297] on div "Tổng: 2" at bounding box center [438, 309] width 800 height 25
type input "0"
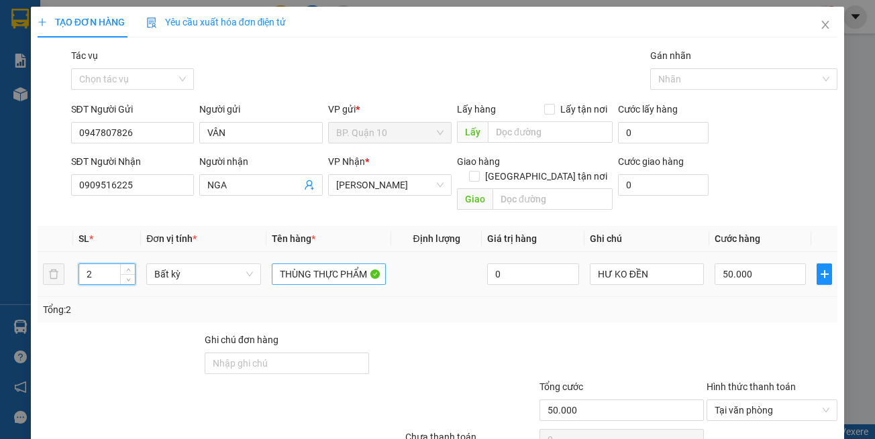
type input "0"
click at [754, 267] on input "0" at bounding box center [760, 274] width 91 height 21
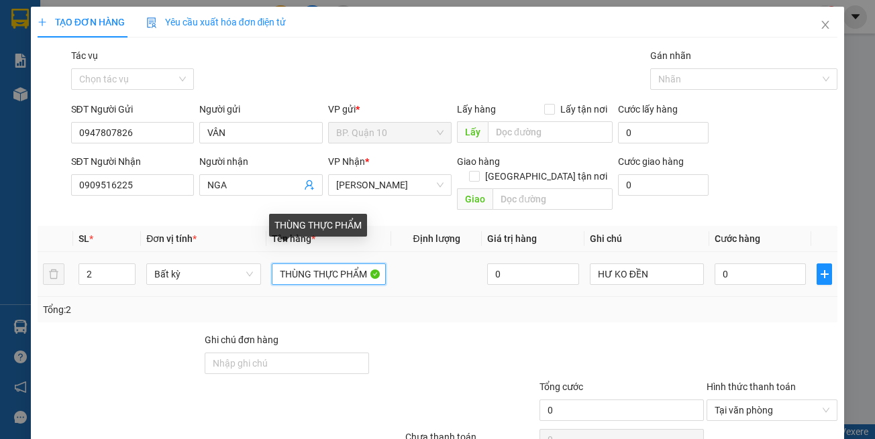
click at [274, 264] on input "THÙNG THỰC PHẨM" at bounding box center [329, 274] width 114 height 21
click at [361, 297] on div "Tổng: 2" at bounding box center [438, 309] width 800 height 25
drag, startPoint x: 311, startPoint y: 259, endPoint x: 766, endPoint y: 358, distance: 464.8
click at [766, 358] on div "Transit Pickup Surcharge Ids Transit Deliver Surcharge Ids Transit Deliver Surc…" at bounding box center [438, 266] width 800 height 437
drag, startPoint x: 402, startPoint y: 324, endPoint x: 327, endPoint y: 269, distance: 92.6
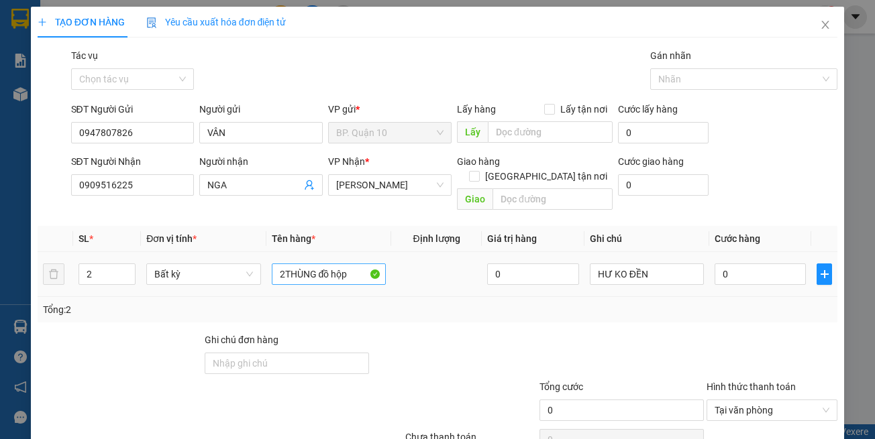
click at [398, 315] on div "Transit Pickup Surcharge Ids Transit Deliver Surcharge Ids Transit Deliver Surc…" at bounding box center [438, 266] width 800 height 437
drag, startPoint x: 319, startPoint y: 262, endPoint x: 386, endPoint y: 266, distance: 67.9
click at [386, 266] on tr "2 Bất kỳ 2THÙNG đồ hộp 0 HƯ KO ĐỀN 0" at bounding box center [438, 274] width 800 height 45
type input "2THÙNG ĐỒ HỘP"
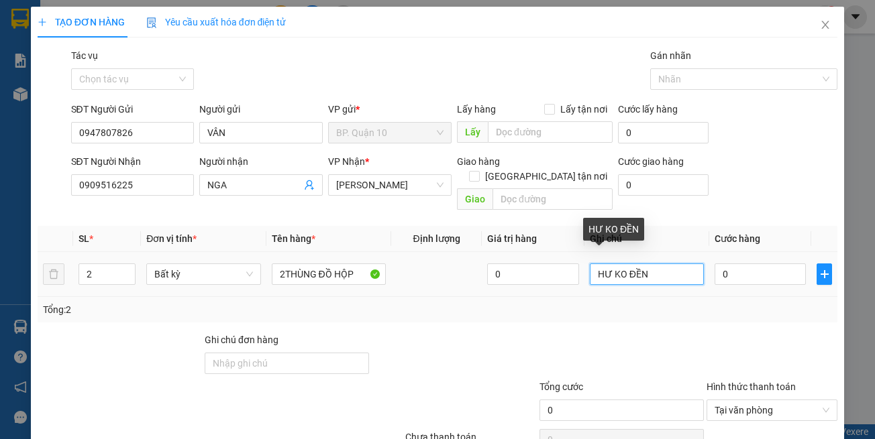
click at [651, 264] on input "HƯ KO ĐỀN" at bounding box center [647, 274] width 114 height 21
paste input "đã hẹn mai nhận"
type input "đã hẹn mai nhận"
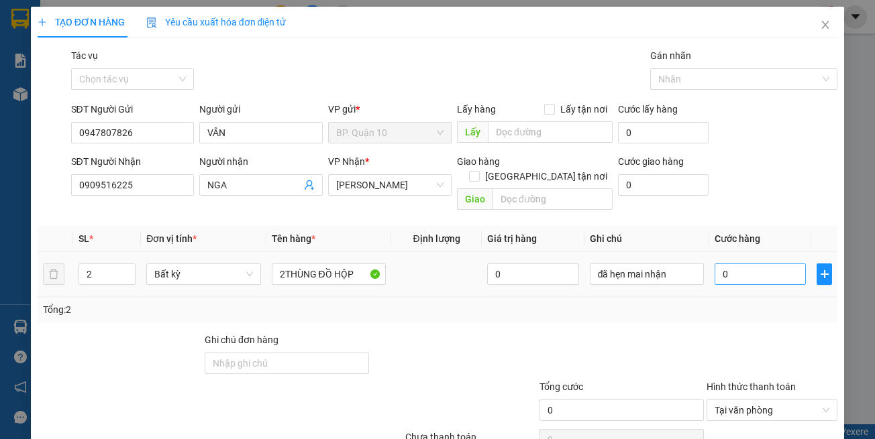
drag, startPoint x: 707, startPoint y: 289, endPoint x: 722, endPoint y: 266, distance: 27.0
click at [709, 297] on div "Tổng: 2" at bounding box center [438, 309] width 800 height 25
click at [724, 264] on input "0" at bounding box center [760, 274] width 91 height 21
type input "1"
type input "12"
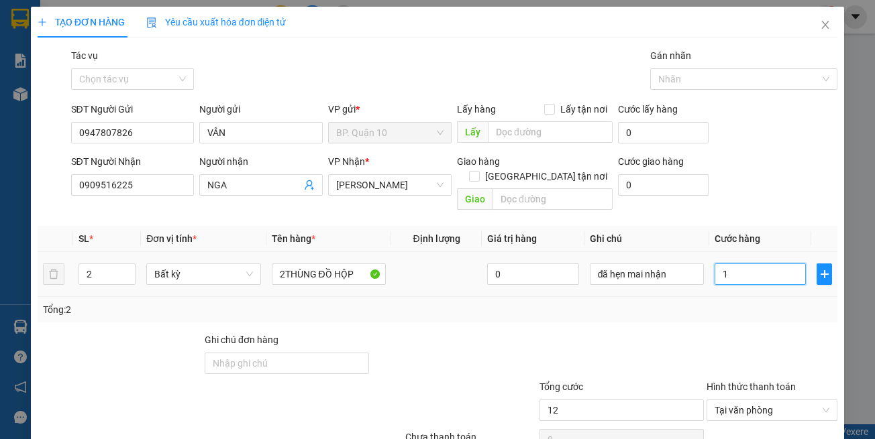
type input "12"
type input "120"
type input "120.000"
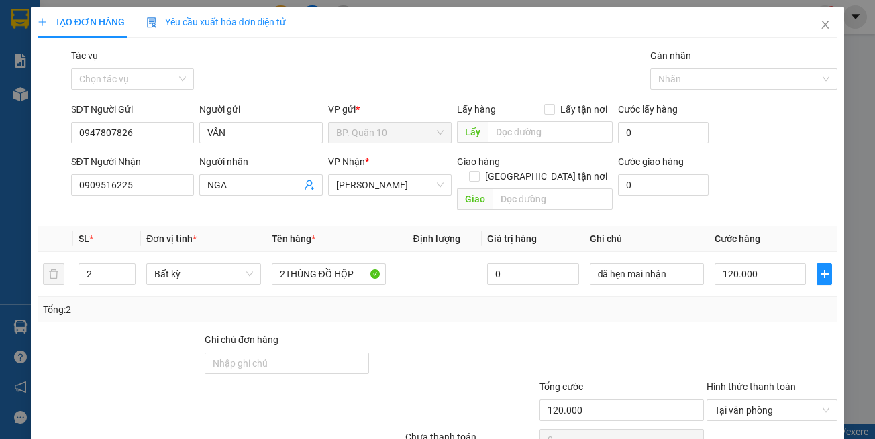
click at [743, 306] on div "Tổng: 2" at bounding box center [438, 309] width 800 height 25
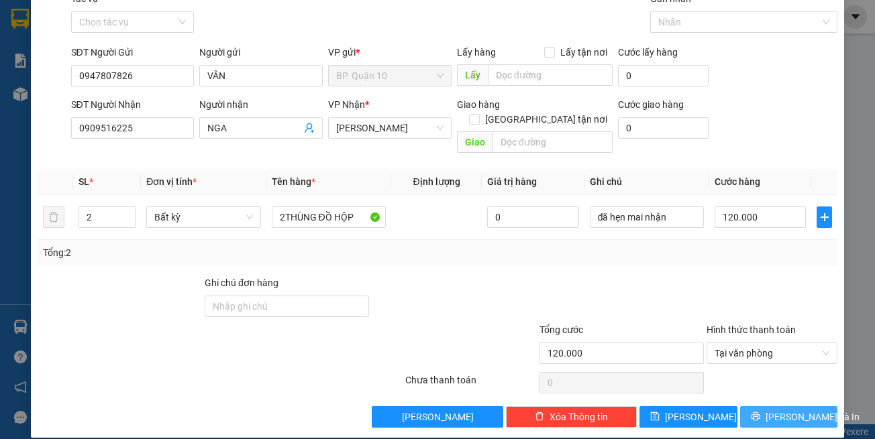
click at [770, 399] on span "[PERSON_NAME] và In" at bounding box center [813, 417] width 94 height 15
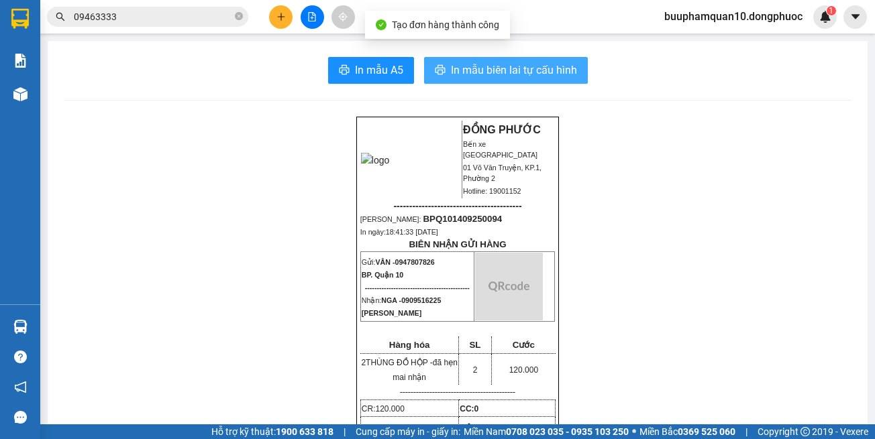
click at [523, 68] on span "In mẫu biên lai tự cấu hình" at bounding box center [514, 70] width 126 height 17
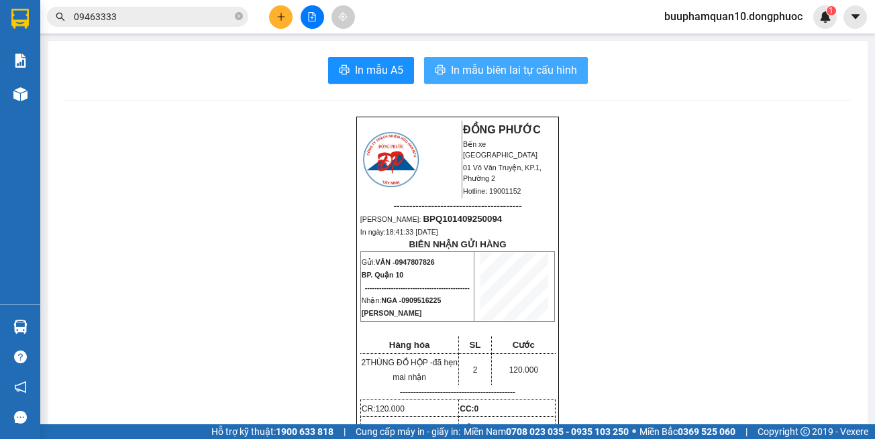
click at [482, 72] on span "In mẫu biên lai tự cấu hình" at bounding box center [514, 70] width 126 height 17
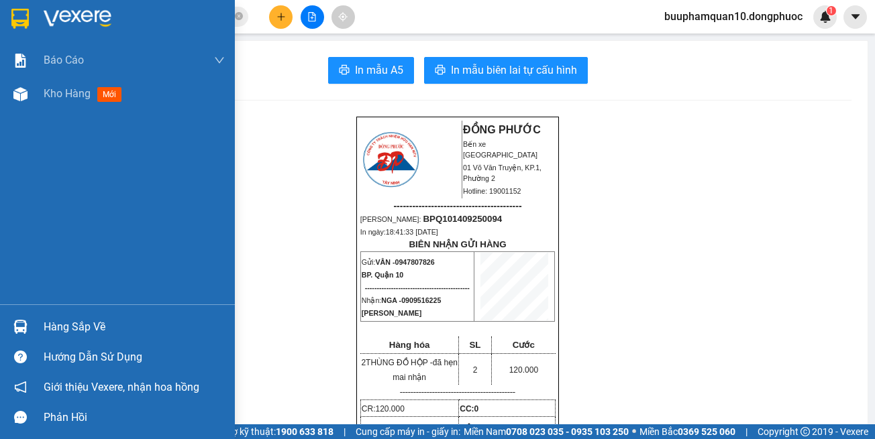
click at [38, 333] on div "Hàng sắp về" at bounding box center [117, 327] width 235 height 30
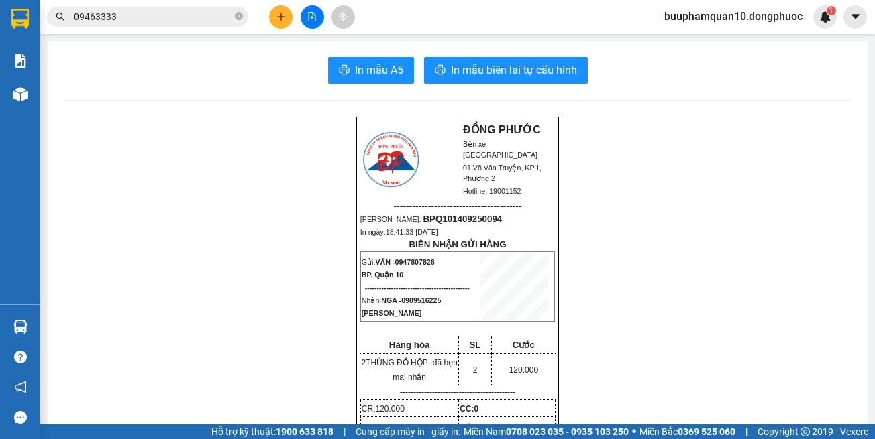
click at [794, 227] on section "Kết quả tìm kiếm ( 20 ) Bộ lọc Mã ĐH Trạng thái Món hàng Tổng cước Chưa cước Nh…" at bounding box center [437, 219] width 875 height 439
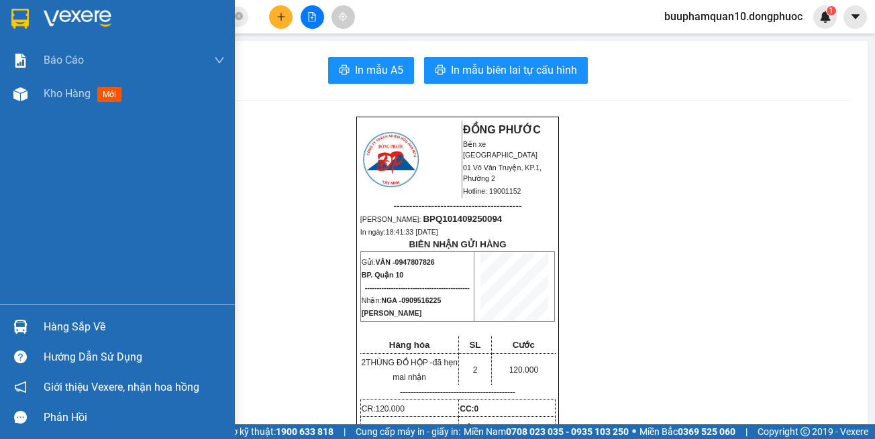
click at [38, 335] on div "Hàng sắp về" at bounding box center [117, 327] width 235 height 30
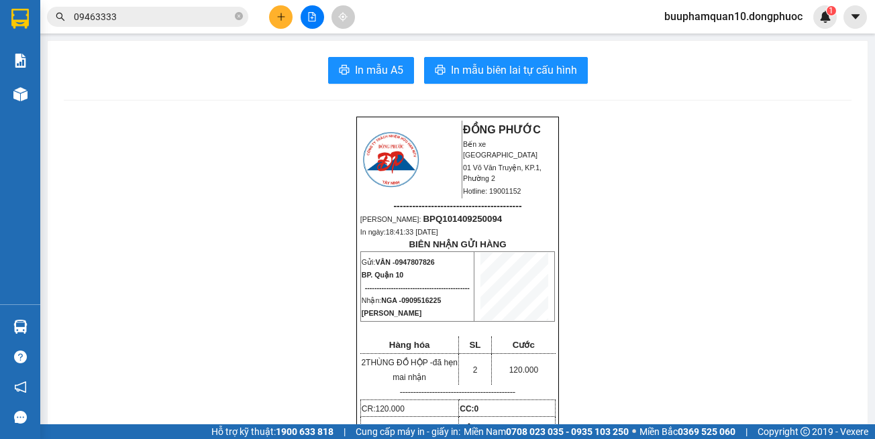
drag, startPoint x: 696, startPoint y: 233, endPoint x: 525, endPoint y: 97, distance: 219.2
click at [697, 231] on section "Kết quả tìm kiếm ( 20 ) Bộ lọc Mã ĐH Trạng thái Món hàng Tổng cước Chưa cước Nh…" at bounding box center [437, 219] width 875 height 439
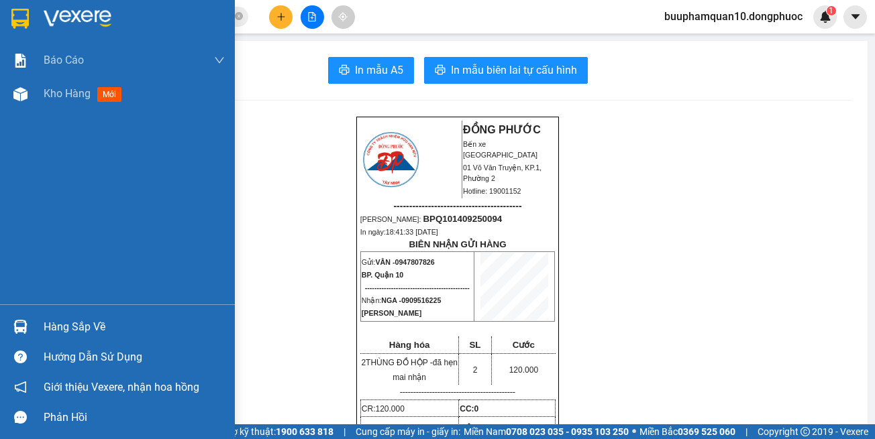
click at [78, 304] on div "Báo cáo Mẫu 1: Báo cáo dòng tiền theo nhân viên Mẫu 1: Báo cáo dòng tiền theo n…" at bounding box center [117, 174] width 235 height 261
click at [85, 312] on div "Hàng sắp về" at bounding box center [117, 327] width 235 height 30
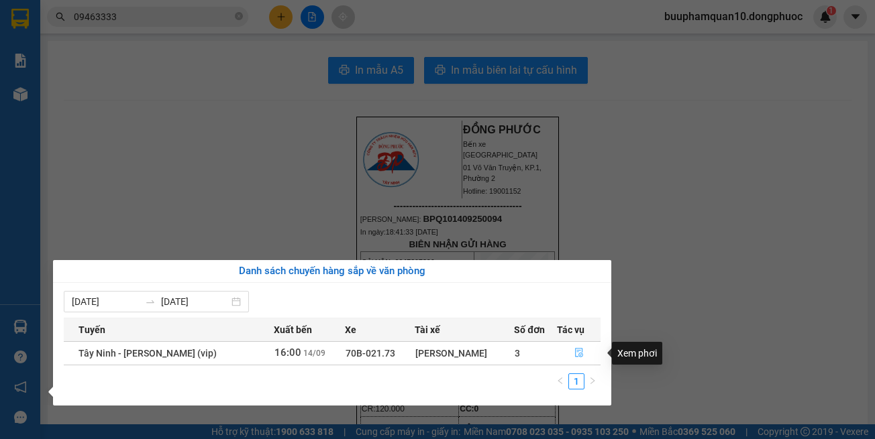
click at [574, 356] on icon "file-done" at bounding box center [578, 352] width 9 height 9
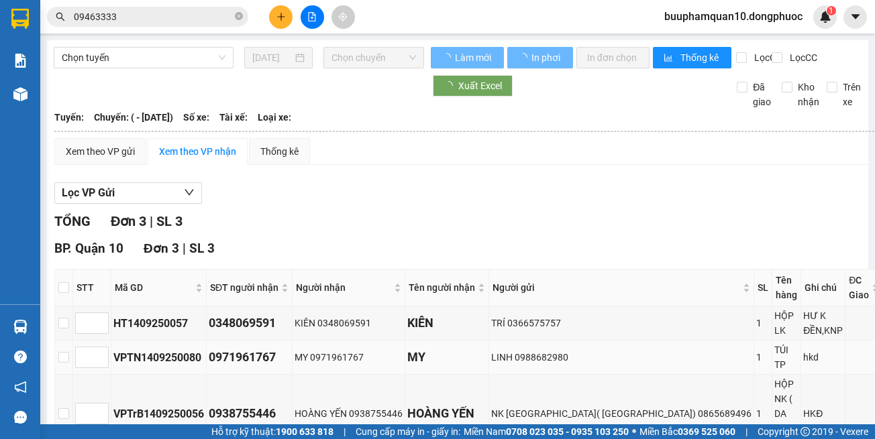
scroll to position [119, 0]
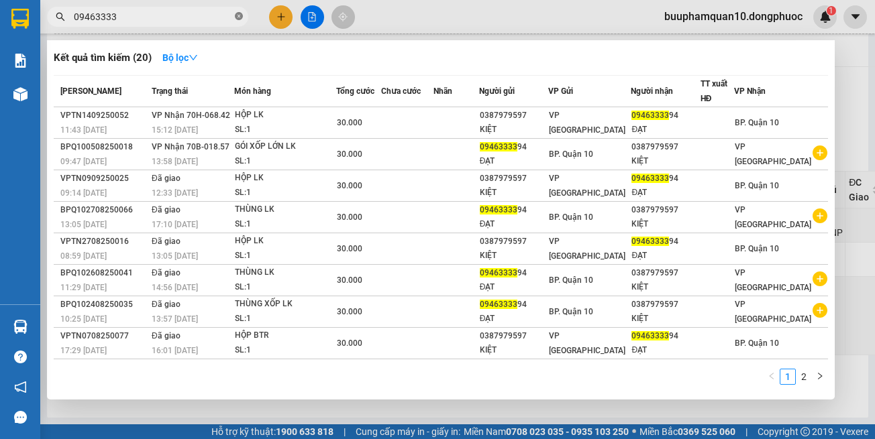
click at [240, 15] on icon "close-circle" at bounding box center [239, 16] width 8 height 8
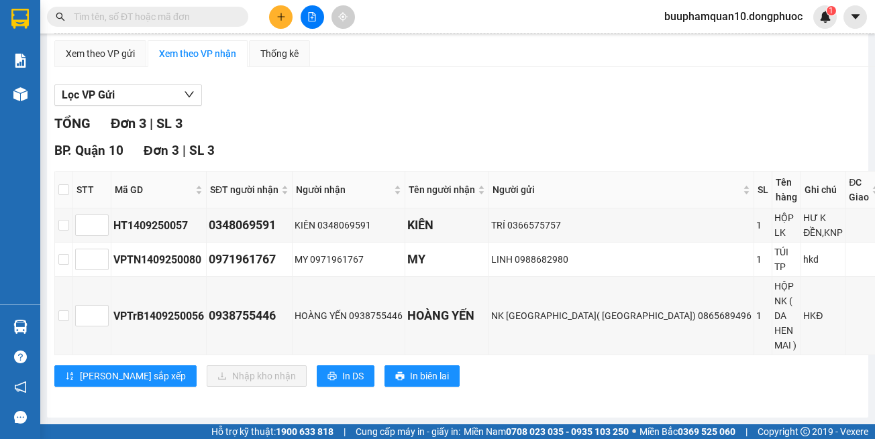
click at [201, 16] on input "text" at bounding box center [153, 16] width 158 height 15
click at [201, 25] on span at bounding box center [147, 17] width 201 height 20
click at [211, 20] on input "text" at bounding box center [153, 16] width 158 height 15
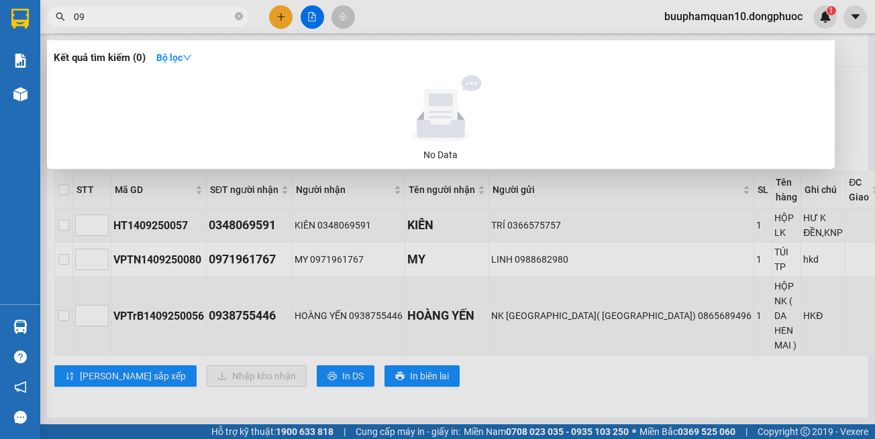
type input "0"
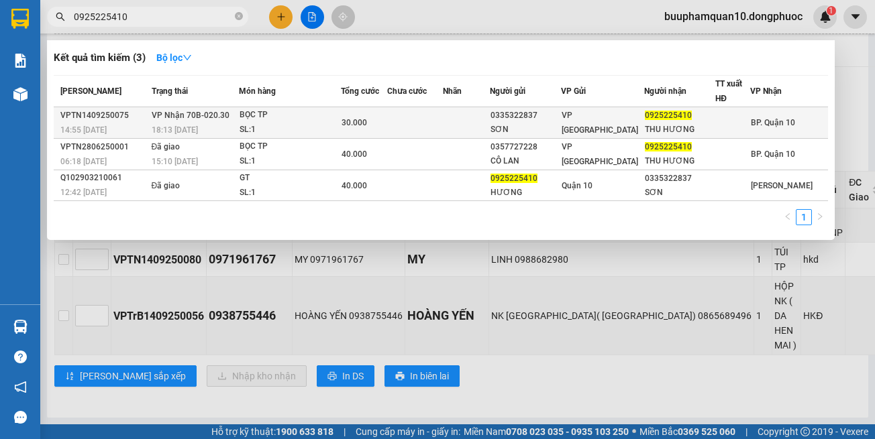
type input "0925225410"
click at [625, 125] on span "VP [GEOGRAPHIC_DATA]" at bounding box center [600, 123] width 76 height 24
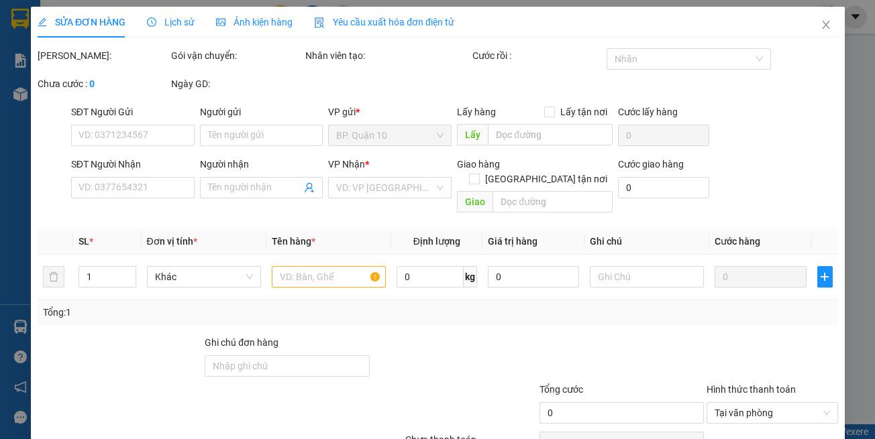
type input "0335322837"
type input "SƠN"
type input "0925225410"
type input "THU HƯƠNG"
type input "30.000"
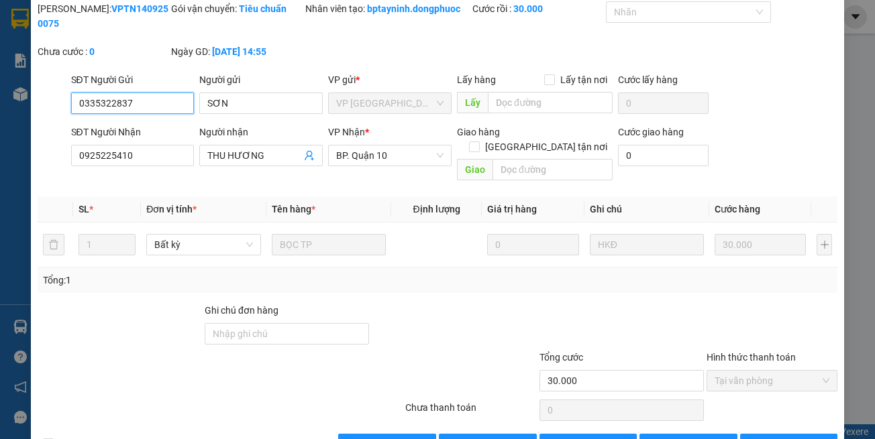
scroll to position [74, 0]
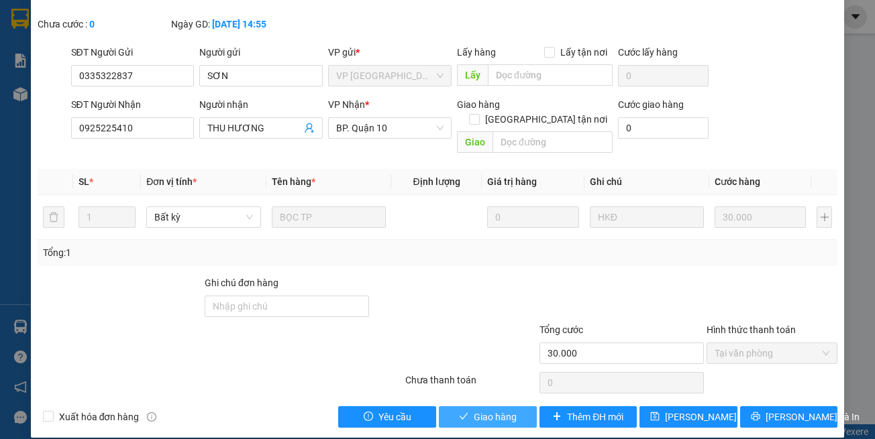
click at [491, 399] on span "Giao hàng" at bounding box center [495, 417] width 43 height 15
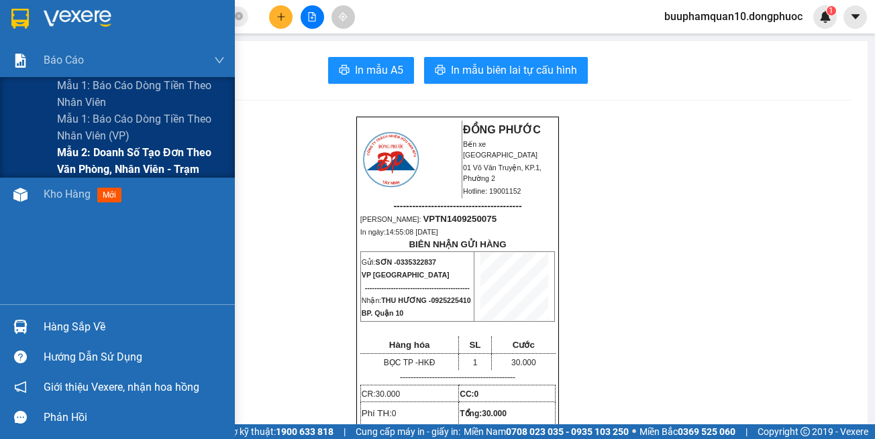
click at [164, 147] on span "Mẫu 2: Doanh số tạo đơn theo Văn phòng, nhân viên - Trạm" at bounding box center [141, 161] width 168 height 34
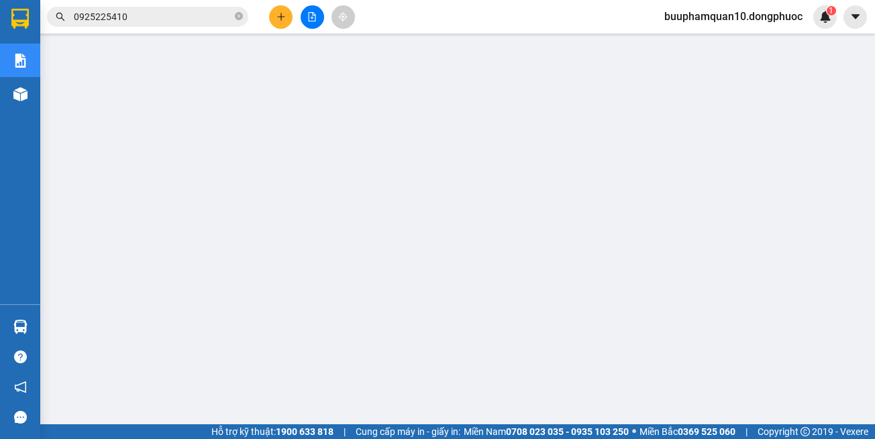
click at [285, 17] on icon "plus" at bounding box center [280, 16] width 9 height 9
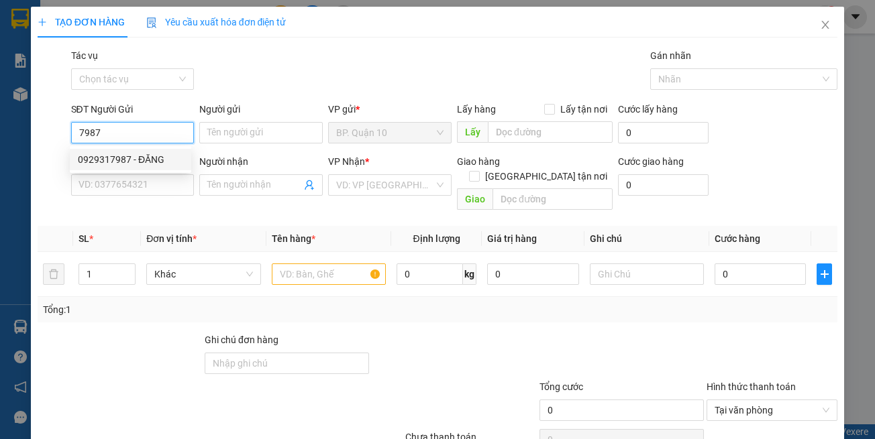
click at [155, 156] on div "0929317987 - ĐĂNG" at bounding box center [130, 159] width 105 height 15
type input "0929317987"
type input "ĐĂNG"
type input "0979171192"
type input "KIỀU"
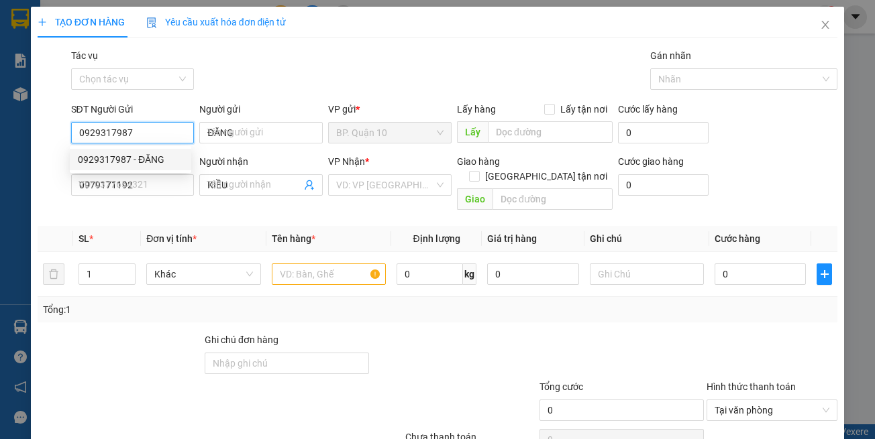
type input "30.000"
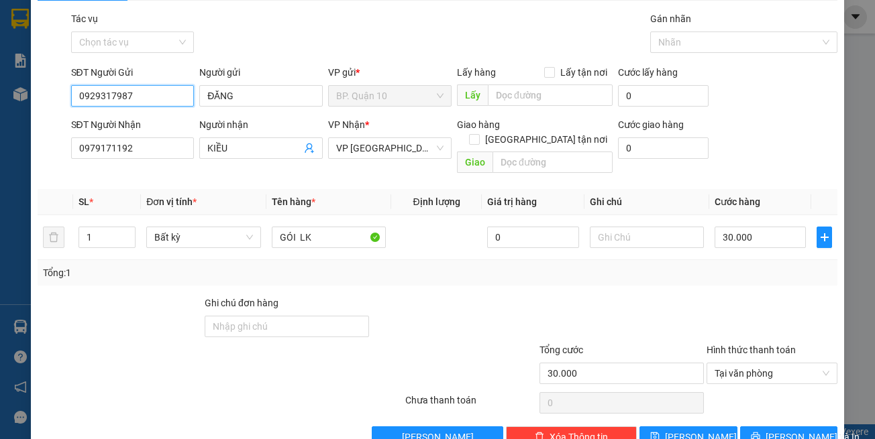
scroll to position [57, 0]
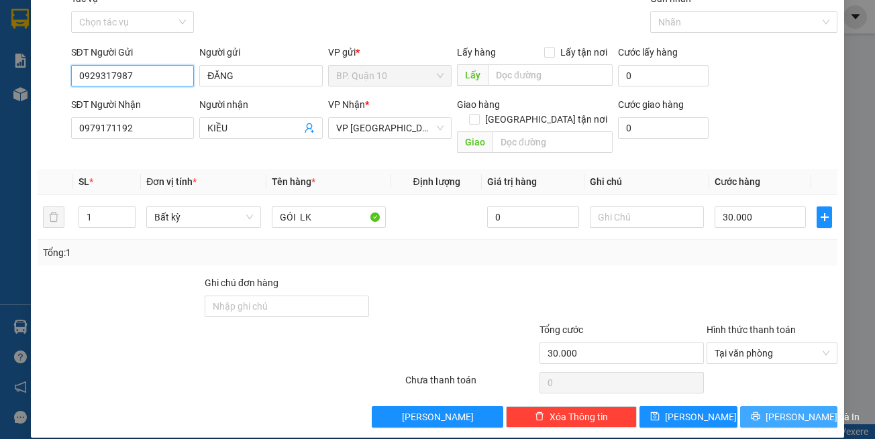
type input "0929317987"
click at [778, 399] on span "[PERSON_NAME] và In" at bounding box center [813, 417] width 94 height 15
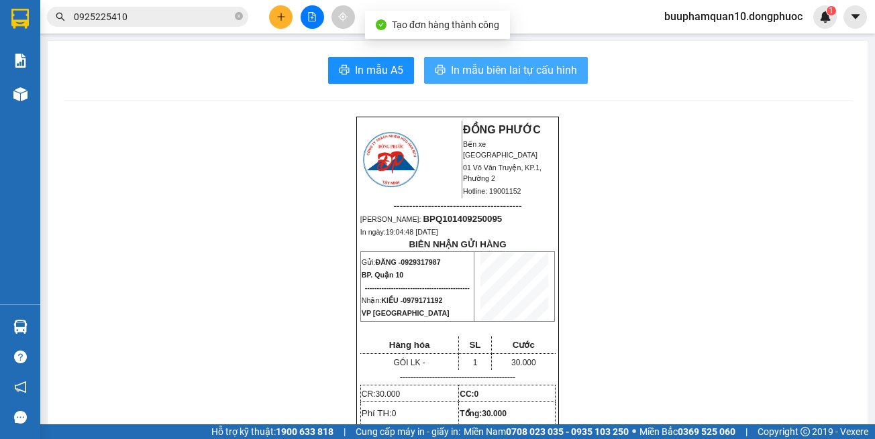
click at [565, 77] on span "In mẫu biên lai tự cấu hình" at bounding box center [514, 70] width 126 height 17
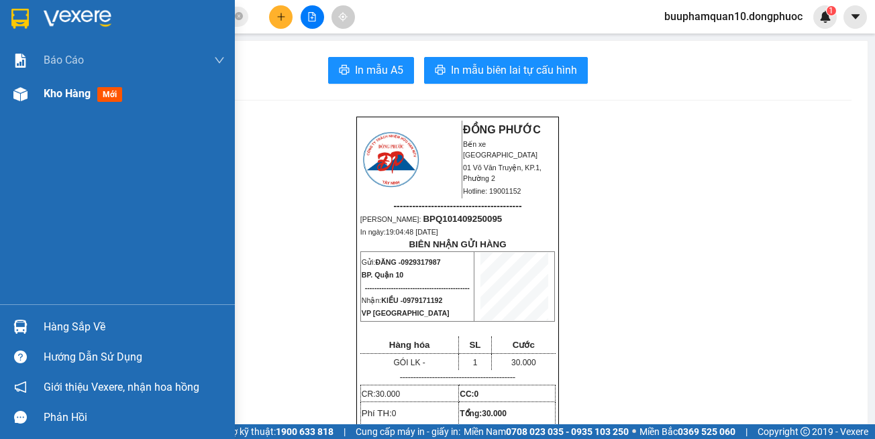
click at [76, 89] on span "Kho hàng" at bounding box center [67, 93] width 47 height 13
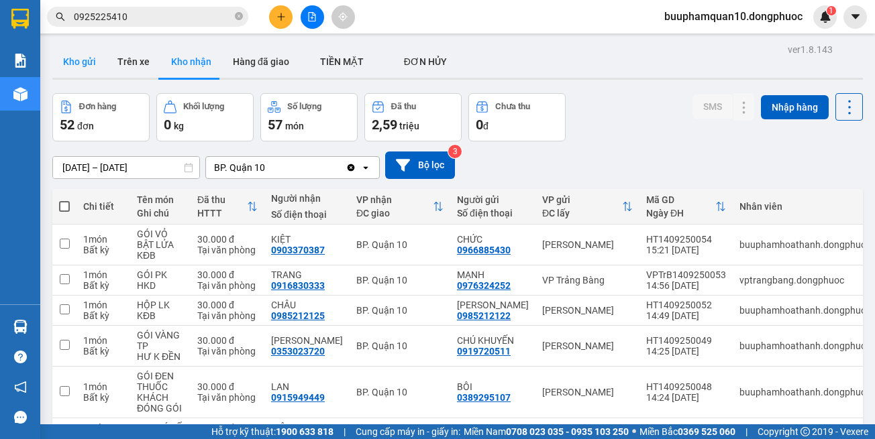
click at [79, 69] on button "Kho gửi" at bounding box center [79, 62] width 54 height 32
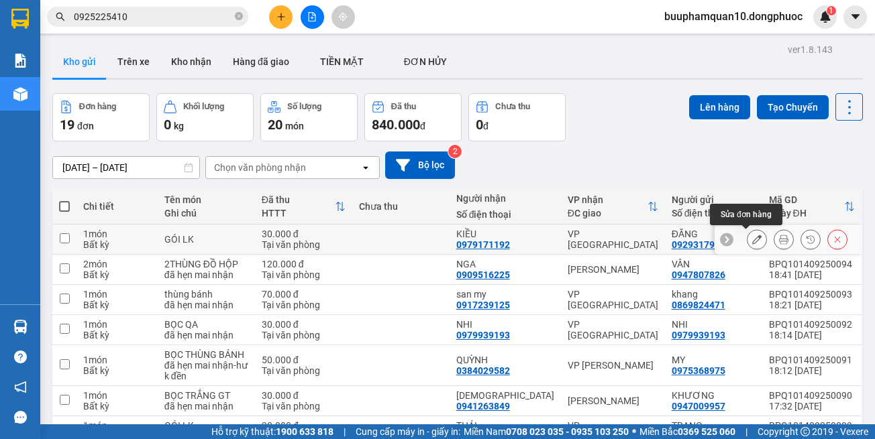
click at [747, 242] on button at bounding box center [756, 239] width 19 height 23
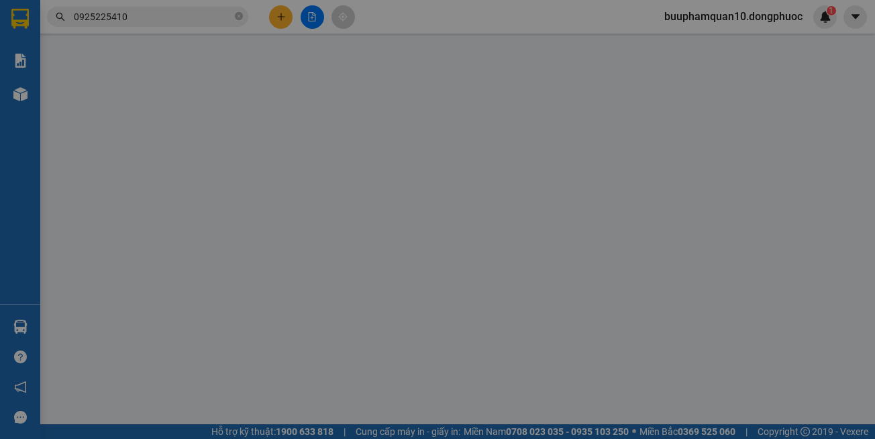
type input "0929317987"
type input "ĐĂNG"
type input "0979171192"
type input "KIỀU"
type input "30.000"
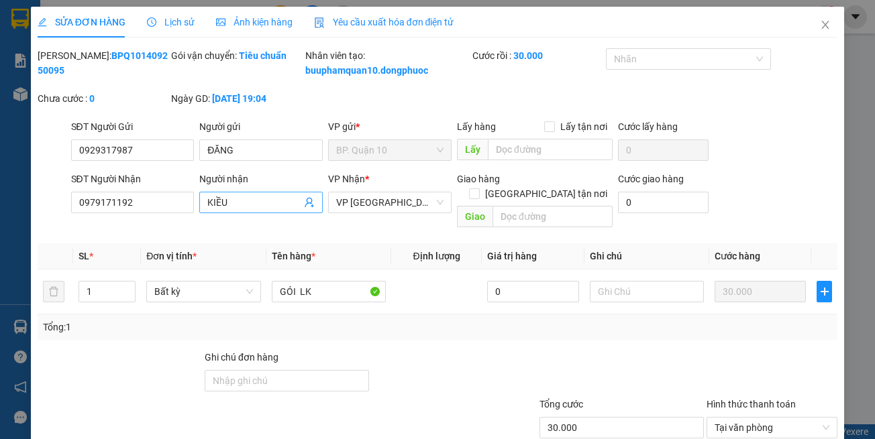
click at [251, 210] on input "KIỀU" at bounding box center [254, 202] width 94 height 15
click at [304, 208] on icon "user-add" at bounding box center [309, 202] width 11 height 11
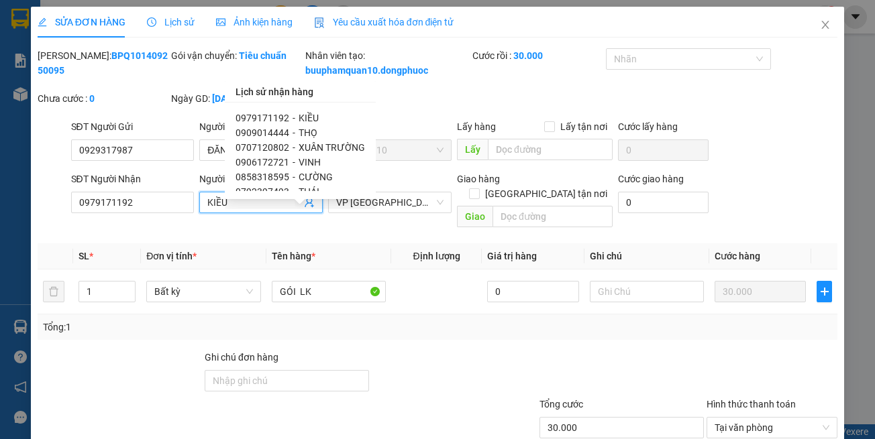
scroll to position [38, 0]
click at [308, 153] on span "THÁI" at bounding box center [309, 154] width 21 height 11
type input "0792397493"
type input "THÁI"
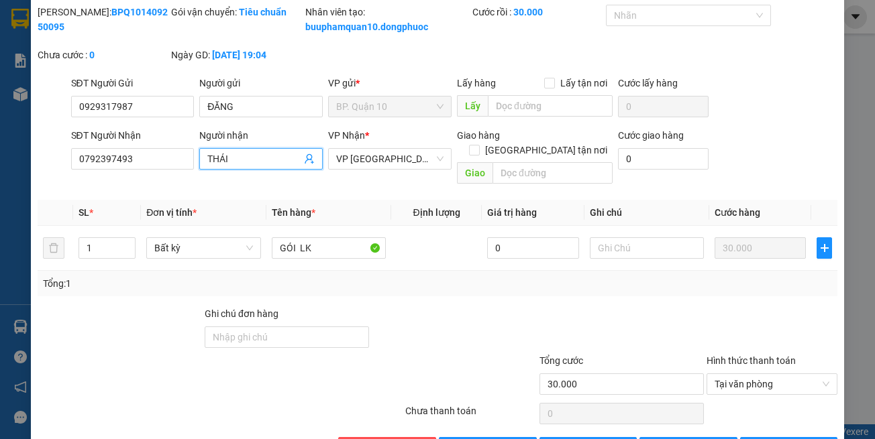
scroll to position [89, 0]
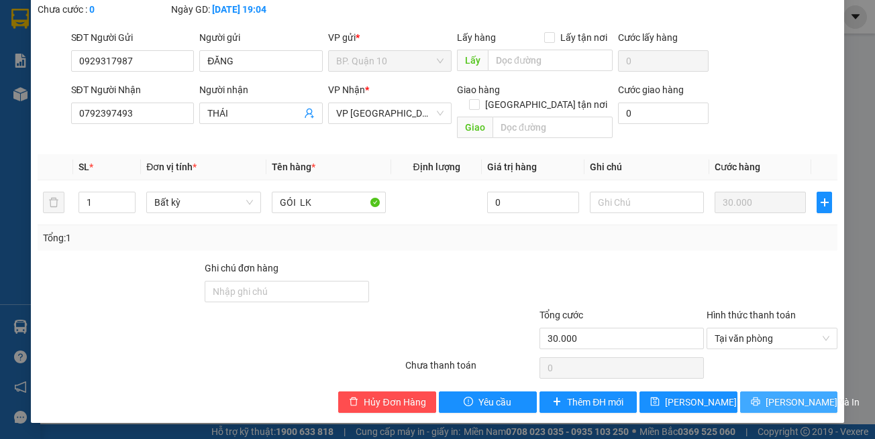
click at [785, 399] on span "[PERSON_NAME] và In" at bounding box center [813, 402] width 94 height 15
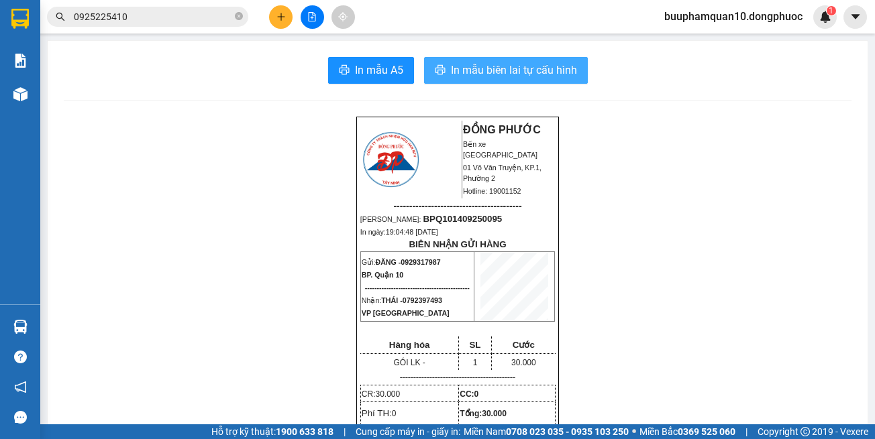
click at [555, 79] on span "In mẫu biên lai tự cấu hình" at bounding box center [514, 70] width 126 height 17
click at [153, 19] on input "0925225410" at bounding box center [153, 16] width 158 height 15
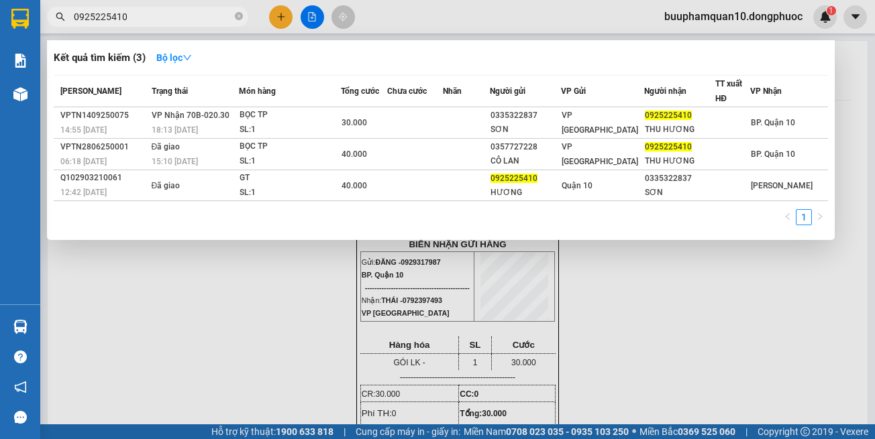
click at [153, 19] on input "0925225410" at bounding box center [153, 16] width 158 height 15
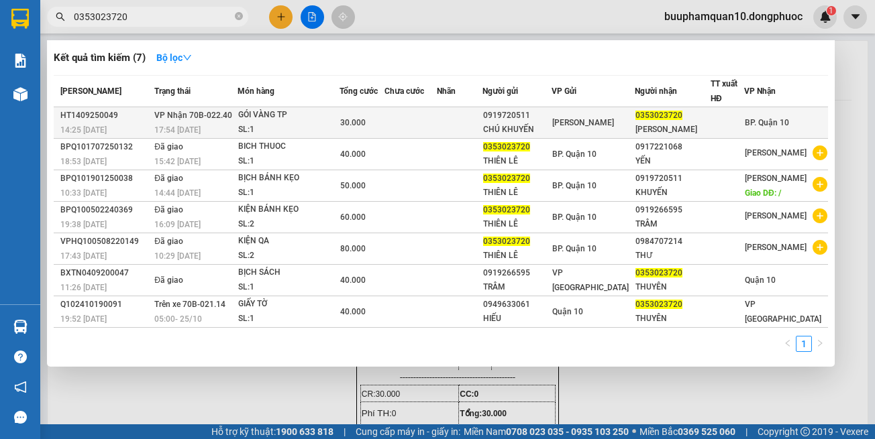
type input "0353023720"
click at [334, 133] on div "SL: 1" at bounding box center [288, 130] width 101 height 15
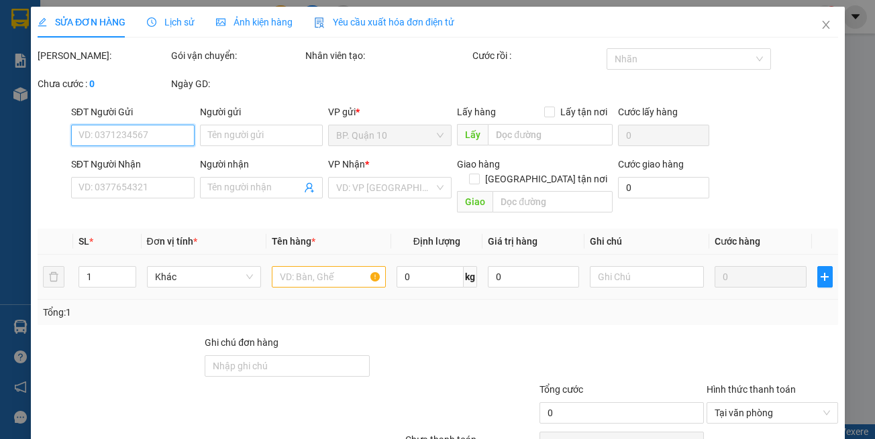
type input "0919720511"
type input "CHÚ KHUYẾN"
type input "0353023720"
type input "[PERSON_NAME]"
type input "30.000"
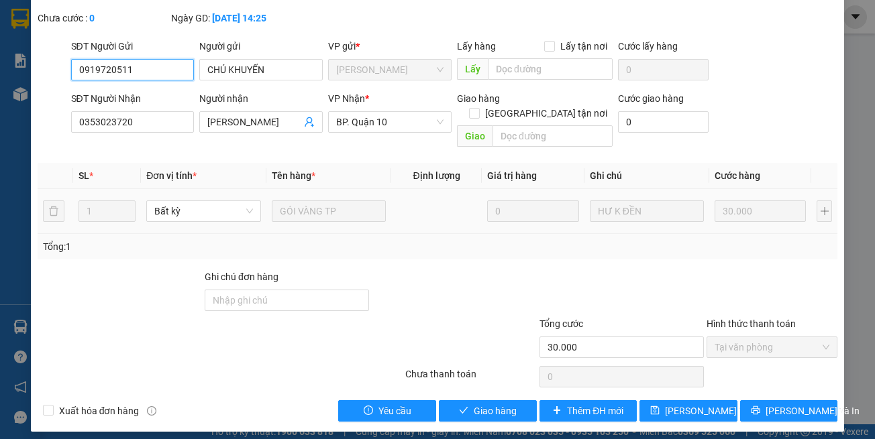
scroll to position [89, 0]
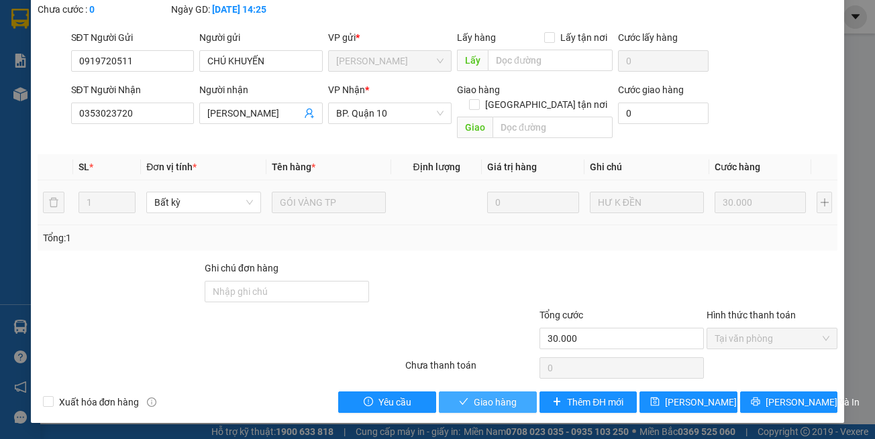
click at [503, 399] on span "Giao hàng" at bounding box center [495, 402] width 43 height 15
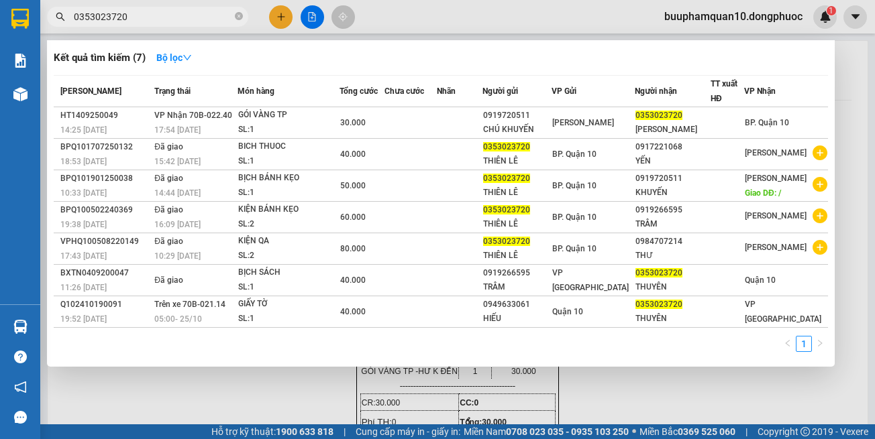
click at [195, 18] on input "0353023720" at bounding box center [153, 16] width 158 height 15
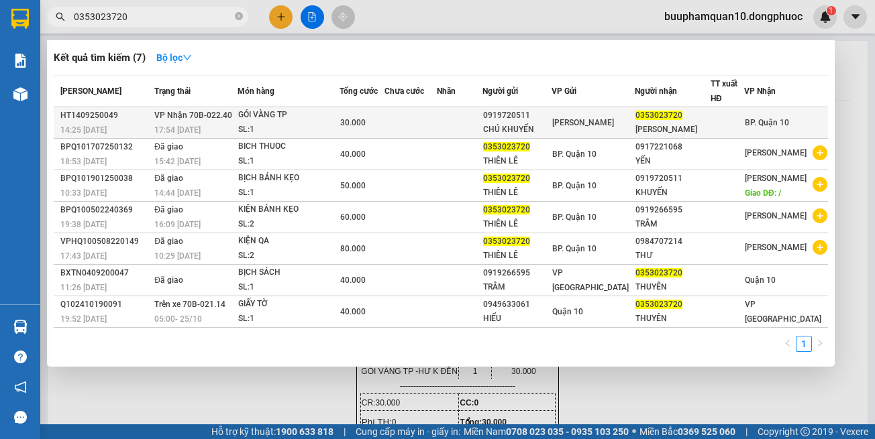
drag, startPoint x: 195, startPoint y: 18, endPoint x: 815, endPoint y: 129, distance: 630.5
click at [195, 17] on input "0353023720" at bounding box center [153, 16] width 158 height 15
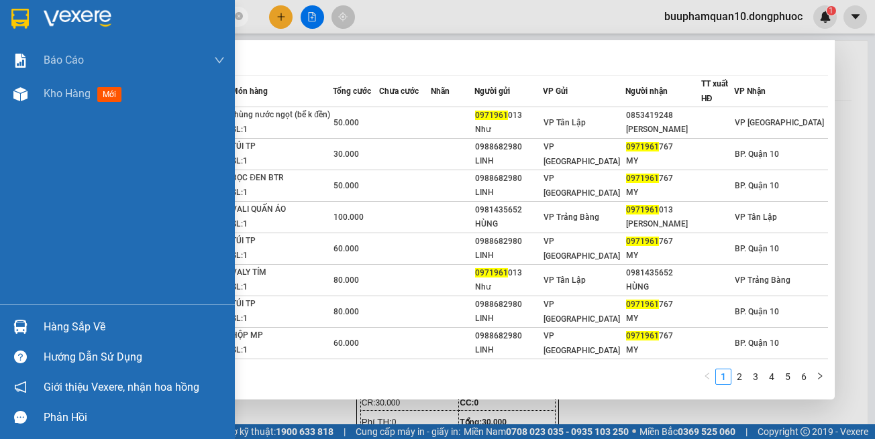
type input "0971961"
click at [49, 331] on div "Hàng sắp về" at bounding box center [134, 327] width 181 height 20
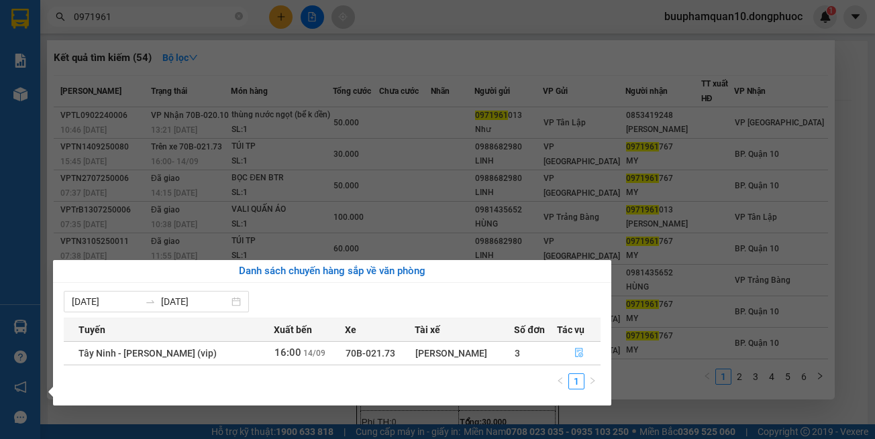
click at [574, 346] on button "button" at bounding box center [579, 353] width 43 height 21
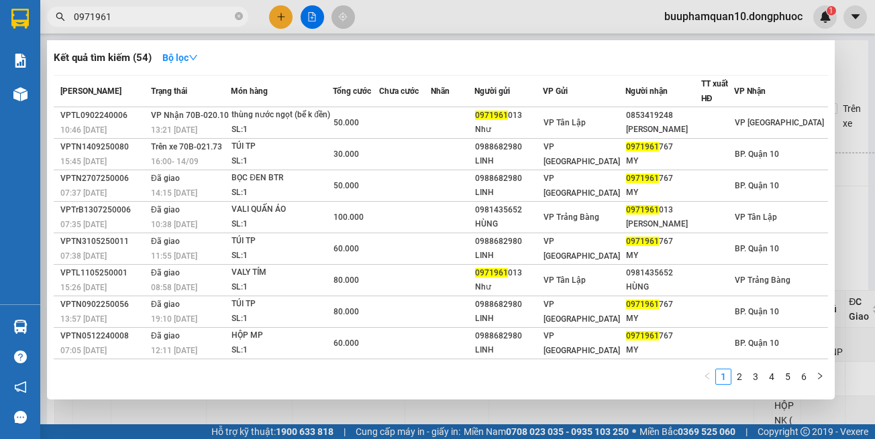
drag, startPoint x: 611, startPoint y: 409, endPoint x: 490, endPoint y: 380, distance: 123.7
click at [610, 399] on div at bounding box center [437, 219] width 875 height 439
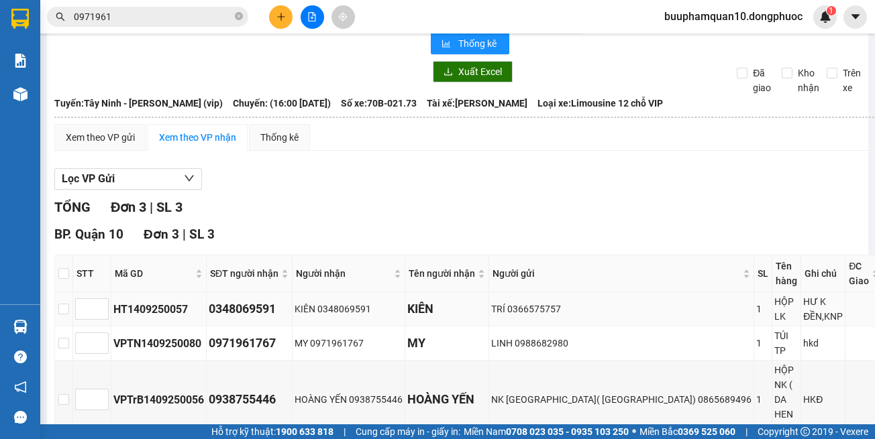
scroll to position [67, 0]
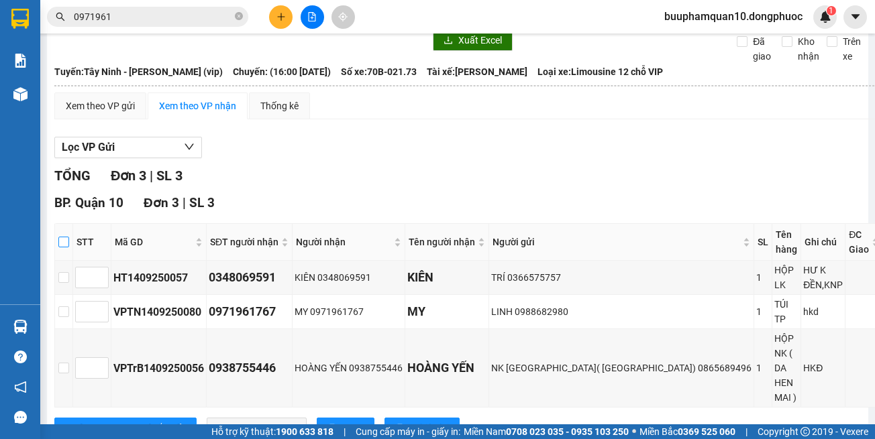
click at [68, 238] on input "checkbox" at bounding box center [63, 242] width 11 height 11
checkbox input "true"
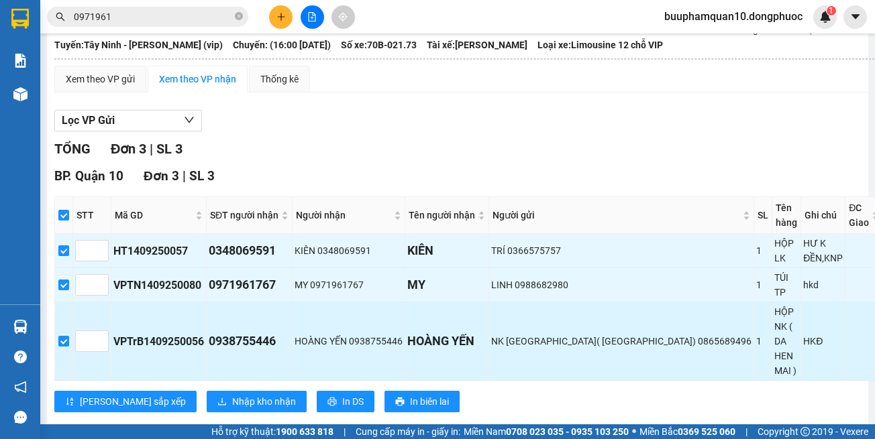
scroll to position [119, 0]
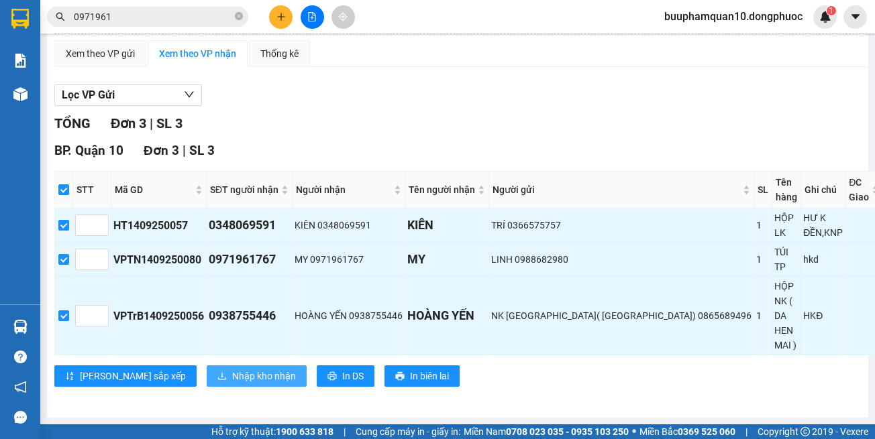
click at [233, 373] on span "Nhập kho nhận" at bounding box center [264, 376] width 64 height 15
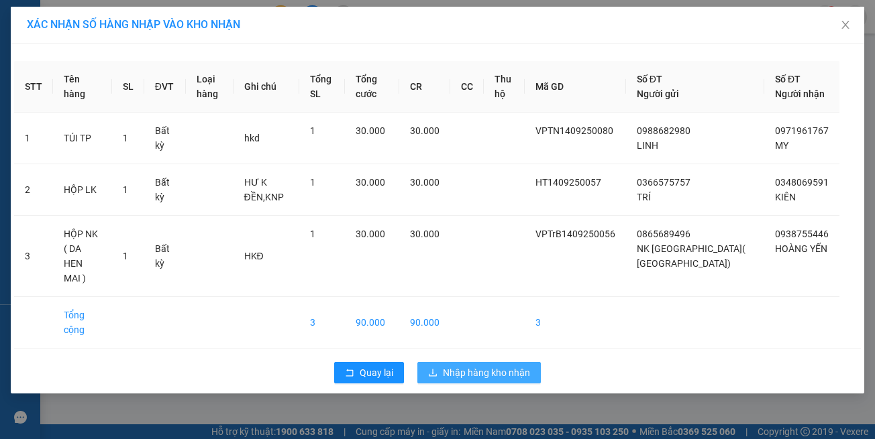
drag, startPoint x: 521, startPoint y: 338, endPoint x: 529, endPoint y: 324, distance: 16.2
click at [525, 356] on div "Quay lại Nhập hàng kho nhận" at bounding box center [437, 373] width 847 height 35
drag, startPoint x: 508, startPoint y: 357, endPoint x: 510, endPoint y: 348, distance: 9.0
click at [507, 356] on div "Quay lại Nhập hàng kho nhận" at bounding box center [437, 373] width 847 height 35
click at [510, 366] on span "Nhập hàng kho nhận" at bounding box center [486, 373] width 87 height 15
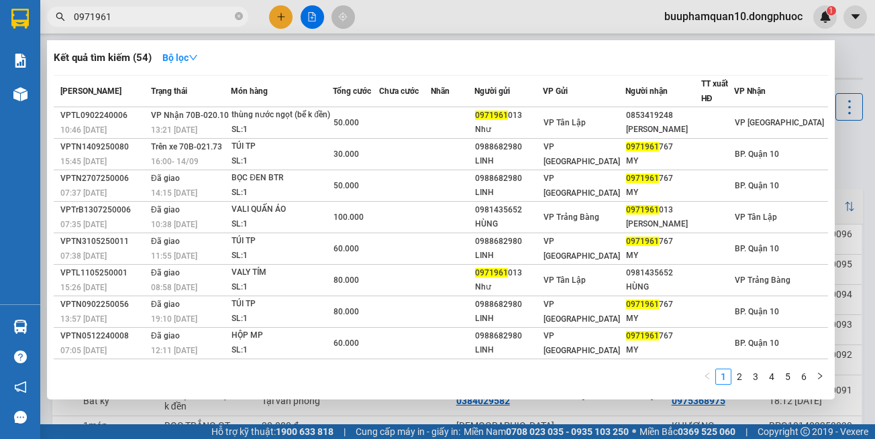
click at [221, 20] on input "0971961" at bounding box center [153, 16] width 158 height 15
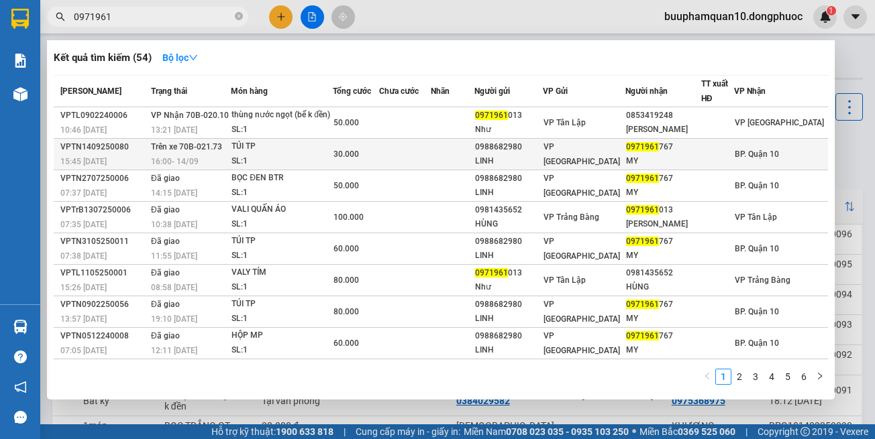
click at [306, 169] on div "SL: 1" at bounding box center [281, 161] width 101 height 15
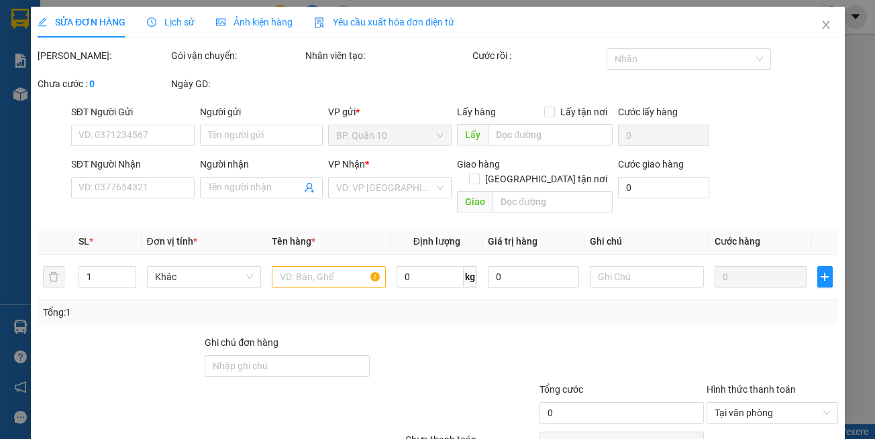
type input "0988682980"
type input "LINH"
type input "0971961767"
type input "MY"
type input "30.000"
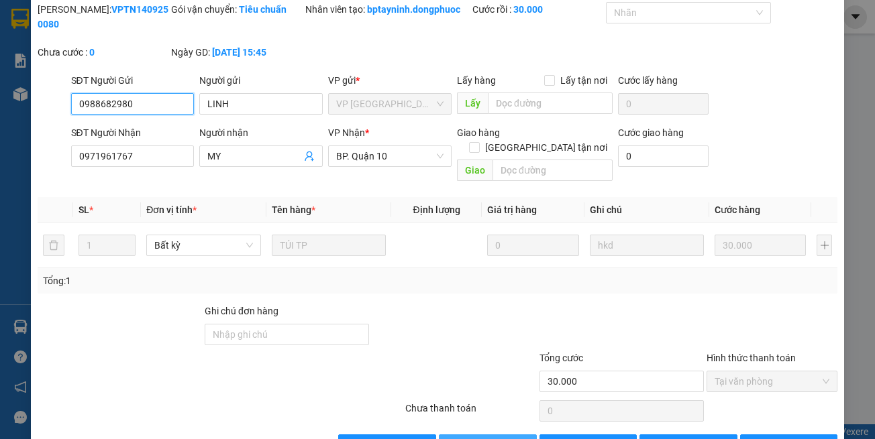
scroll to position [74, 0]
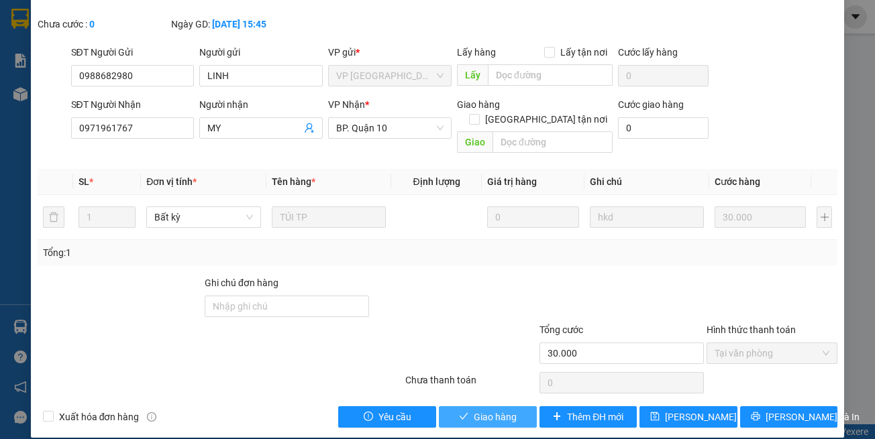
click at [459, 399] on button "Giao hàng" at bounding box center [488, 417] width 98 height 21
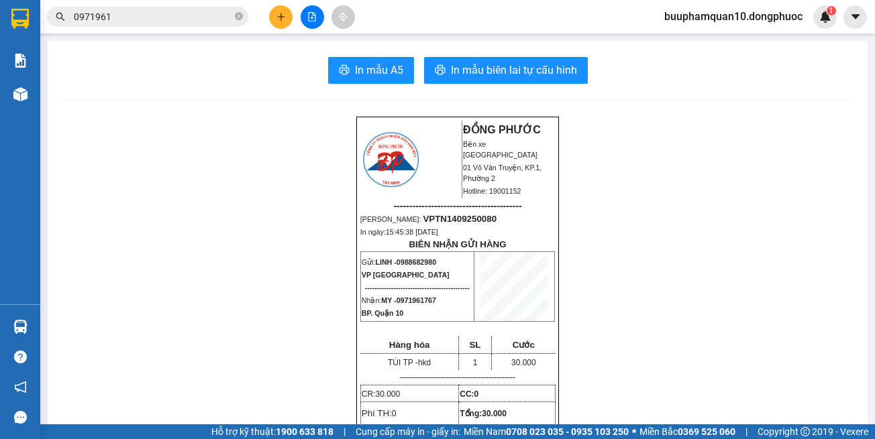
click at [139, 17] on input "0971961" at bounding box center [153, 16] width 158 height 15
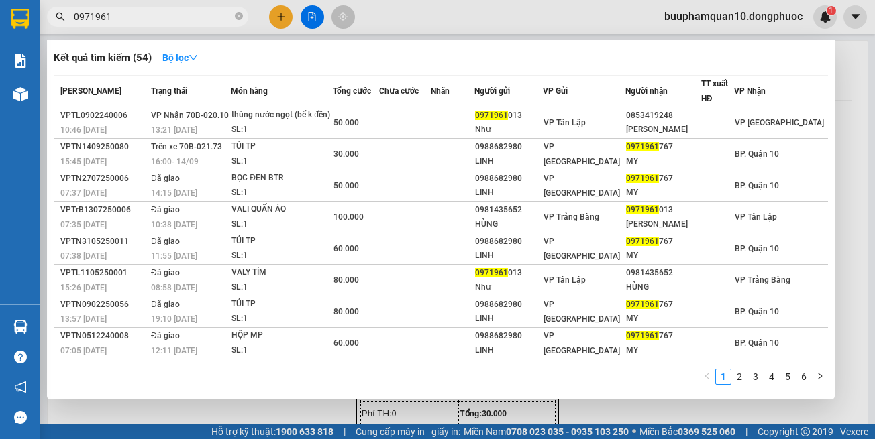
drag, startPoint x: 139, startPoint y: 17, endPoint x: 845, endPoint y: 41, distance: 706.9
click at [159, 22] on input "0971961" at bounding box center [153, 16] width 158 height 15
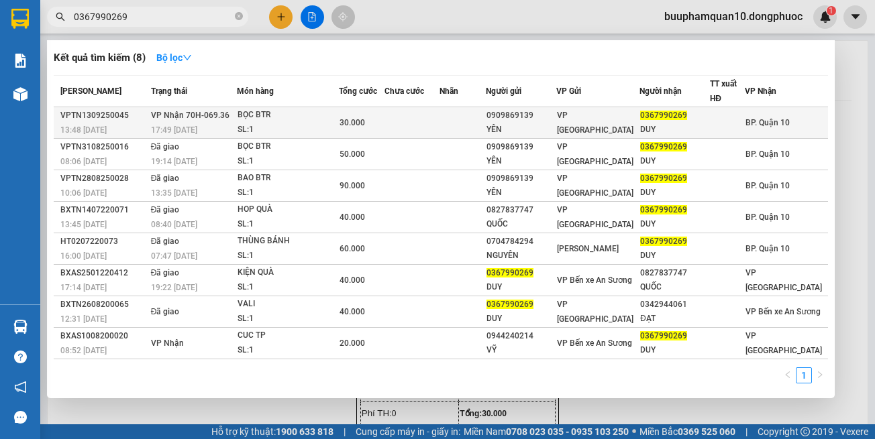
type input "0367990269"
click at [439, 125] on td at bounding box center [411, 123] width 54 height 32
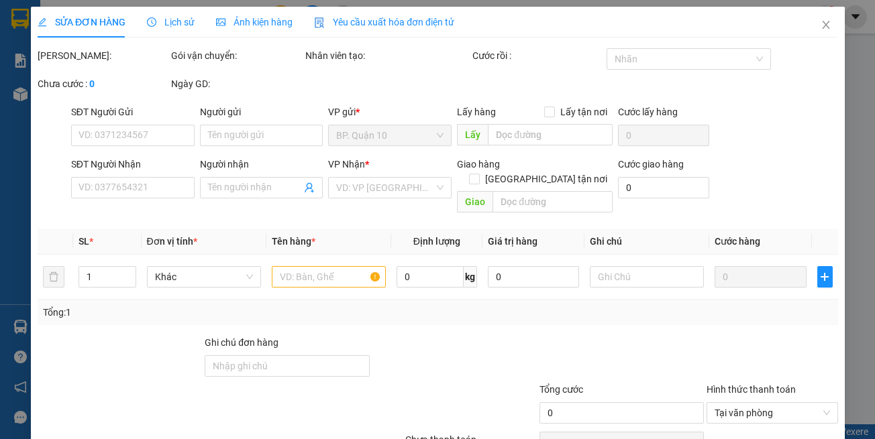
type input "0909869139"
type input "YÊN"
type input "0367990269"
type input "DUY"
type input "30.000"
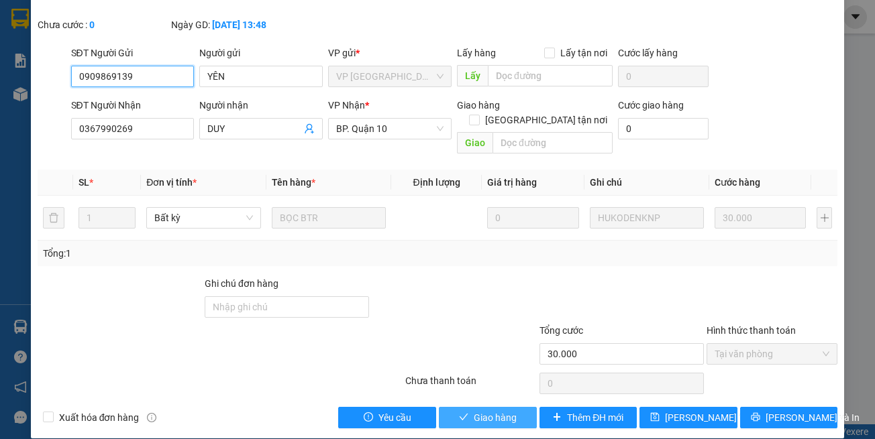
scroll to position [74, 0]
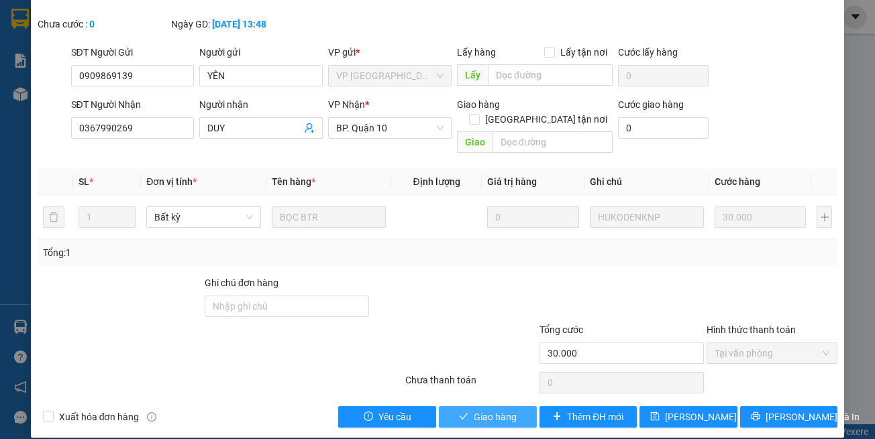
click at [495, 399] on button "Giao hàng" at bounding box center [488, 417] width 98 height 21
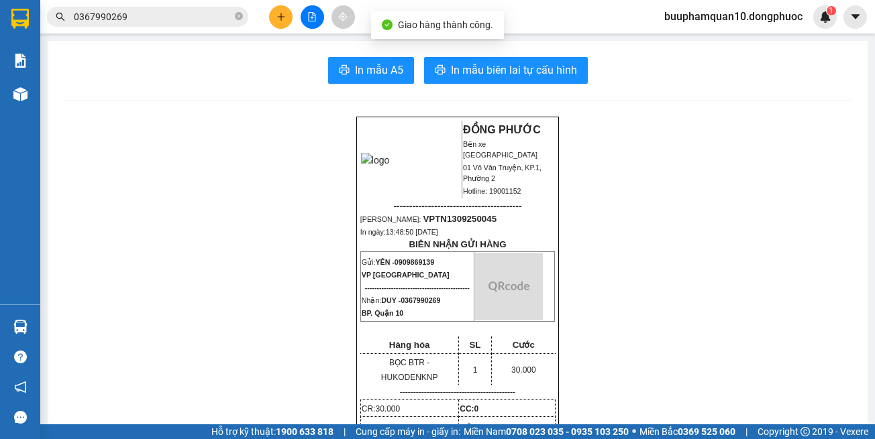
click at [135, 19] on input "0367990269" at bounding box center [153, 16] width 158 height 15
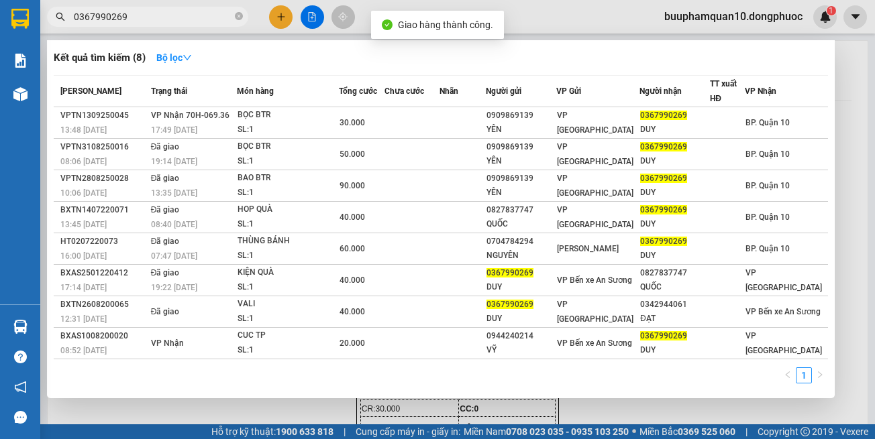
drag, startPoint x: 135, startPoint y: 19, endPoint x: 704, endPoint y: 3, distance: 569.9
click at [253, 19] on div "0367990269" at bounding box center [131, 17] width 262 height 20
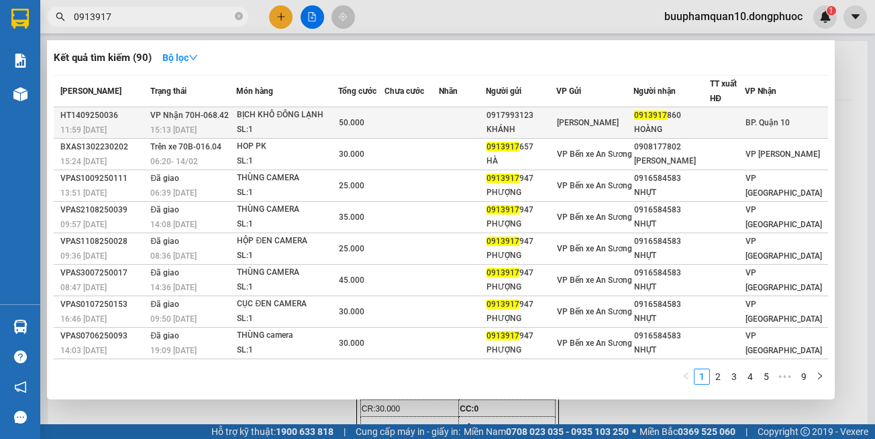
type input "0913917"
click at [380, 116] on div "50.000" at bounding box center [361, 122] width 45 height 15
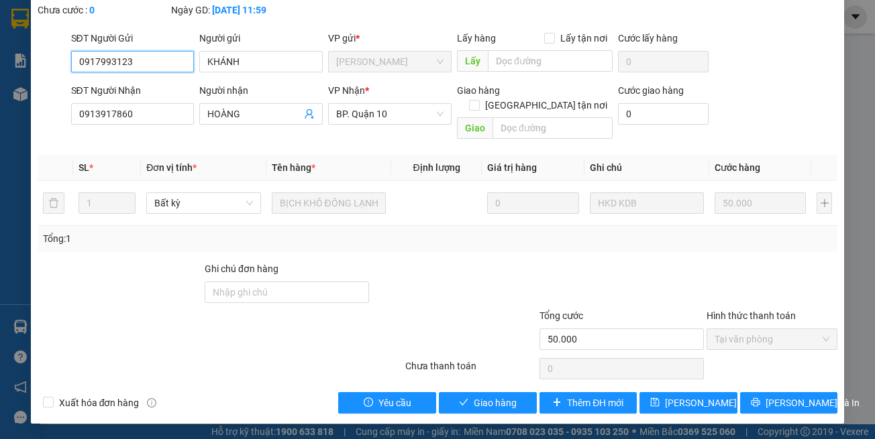
scroll to position [89, 0]
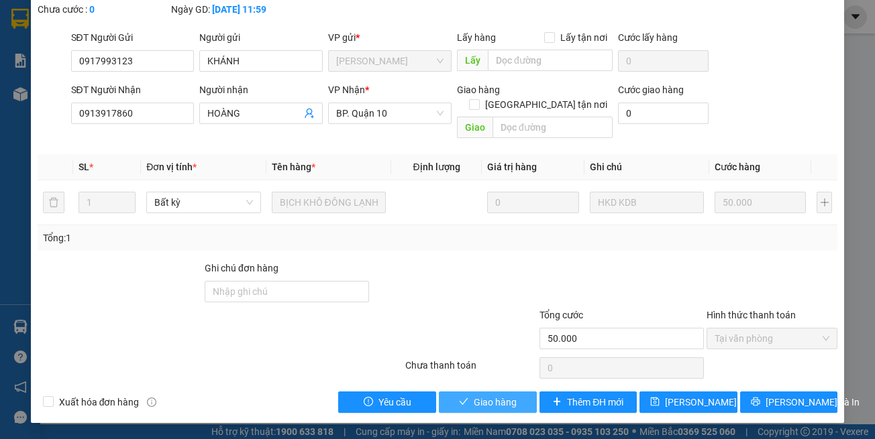
click at [506, 394] on button "Giao hàng" at bounding box center [488, 402] width 98 height 21
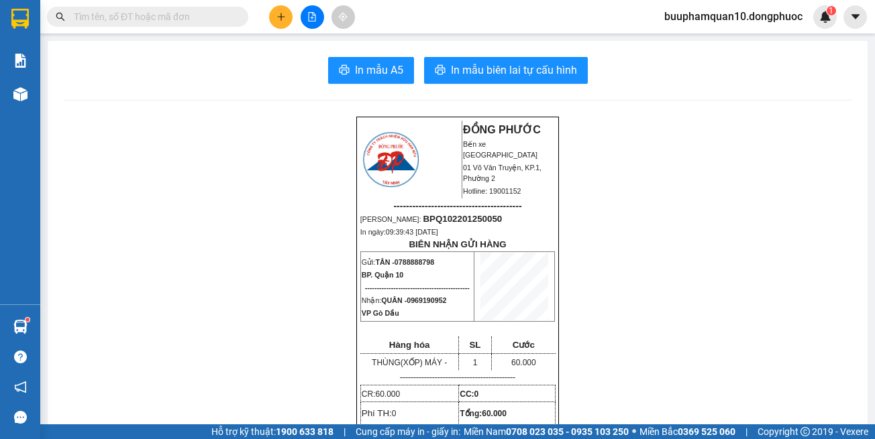
click at [228, 20] on input "text" at bounding box center [153, 16] width 158 height 15
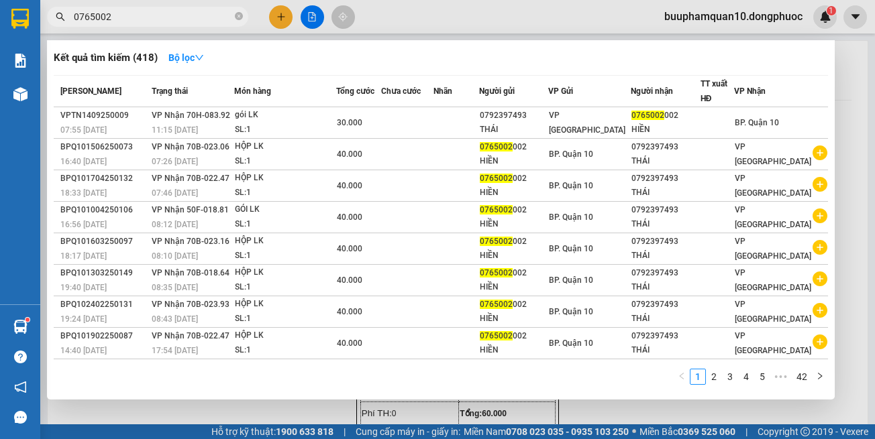
type input "0765002"
